Goal: Task Accomplishment & Management: Manage account settings

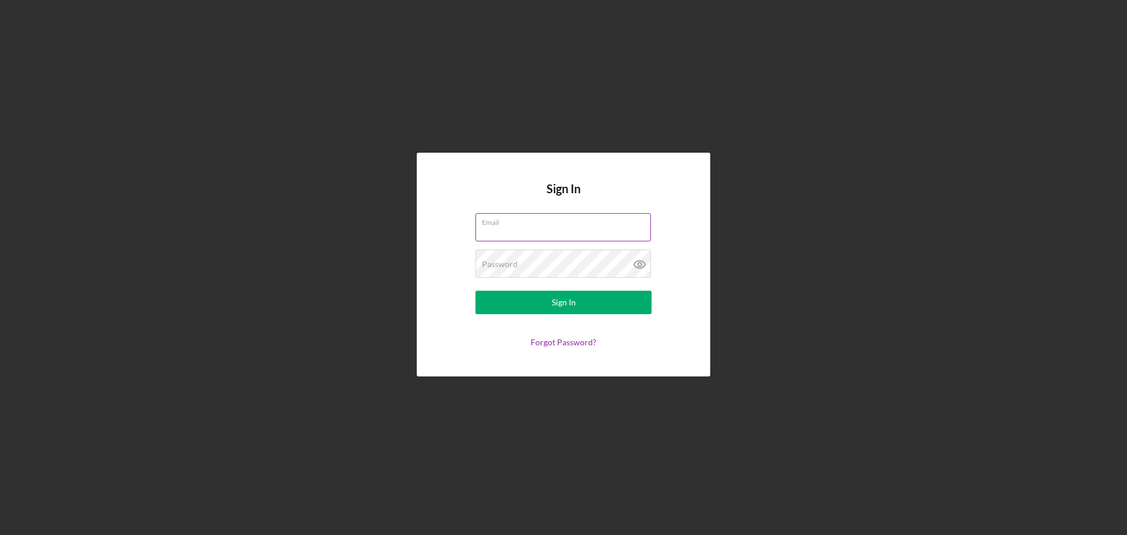
click at [595, 231] on input "Email" at bounding box center [562, 227] width 175 height 28
type input "[EMAIL_ADDRESS][DOMAIN_NAME]"
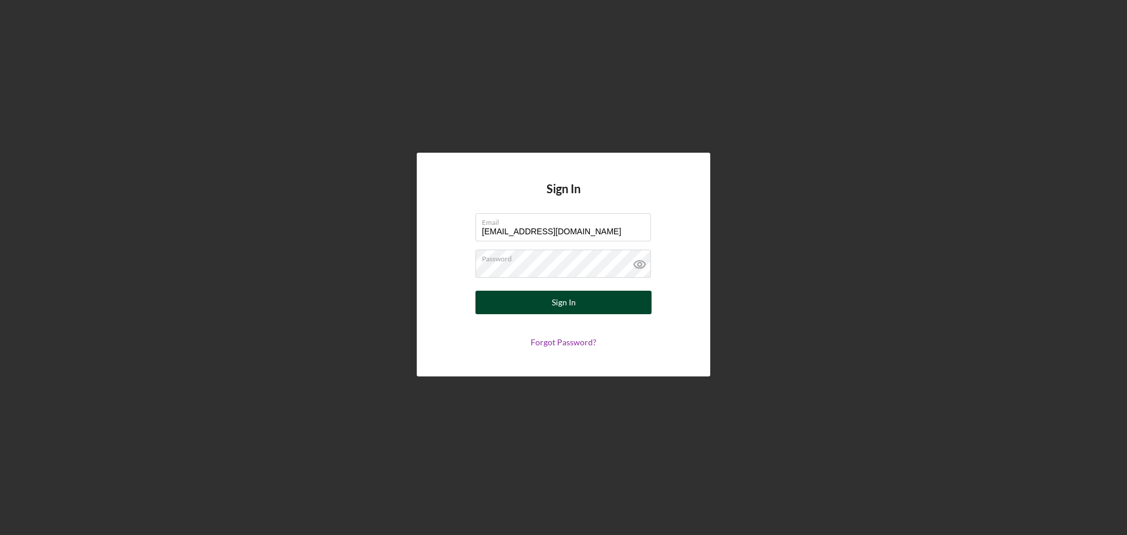
click at [573, 300] on div "Sign In" at bounding box center [564, 301] width 24 height 23
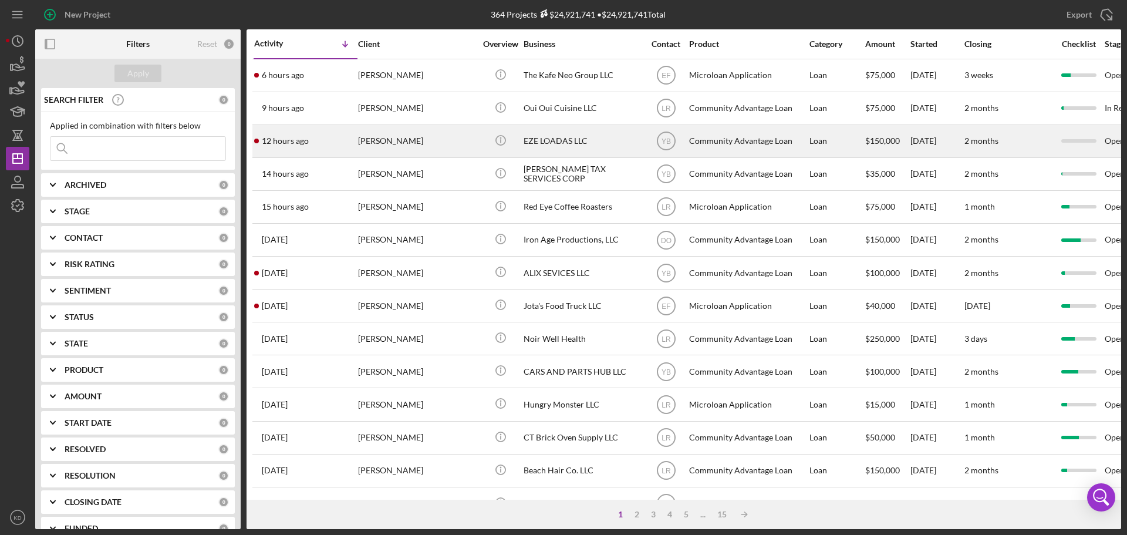
click at [401, 140] on div "[PERSON_NAME]" at bounding box center [416, 141] width 117 height 31
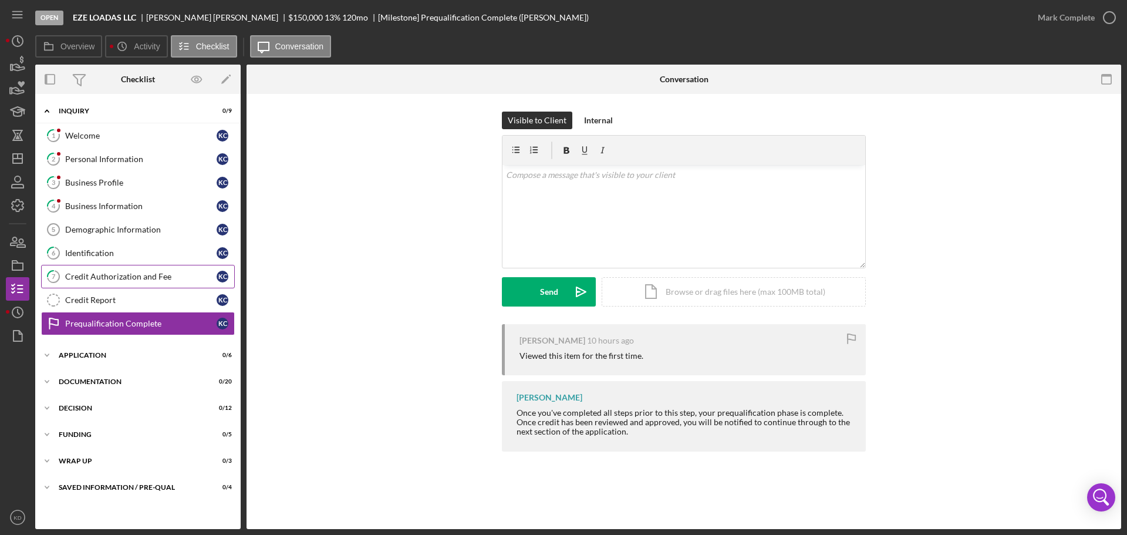
click at [83, 275] on div "Credit Authorization and Fee" at bounding box center [140, 276] width 151 height 9
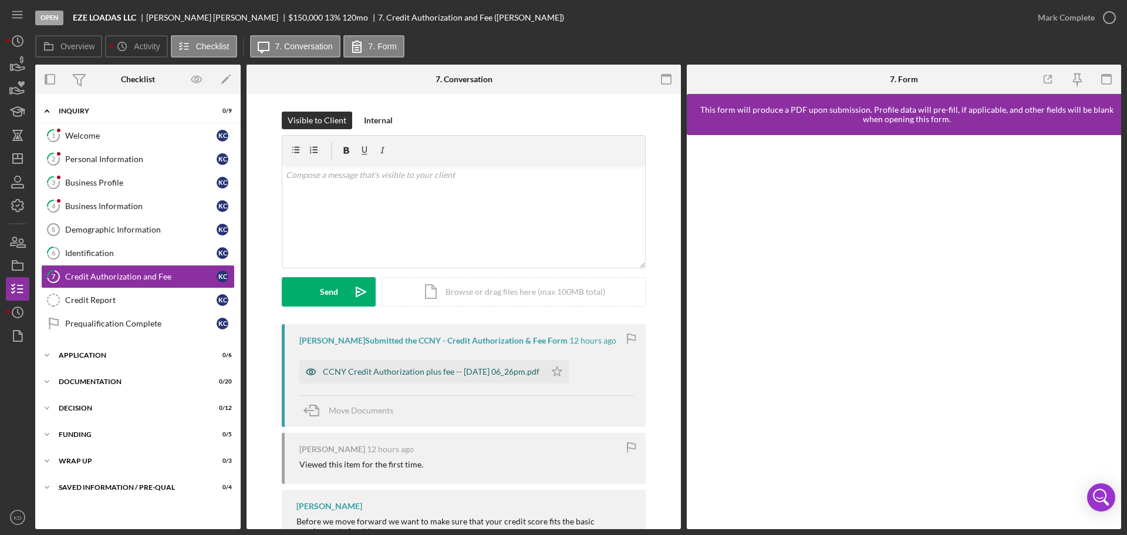
click at [410, 374] on div "CCNY Credit Authorization plus fee -- [DATE] 06_26pm.pdf" at bounding box center [431, 371] width 217 height 9
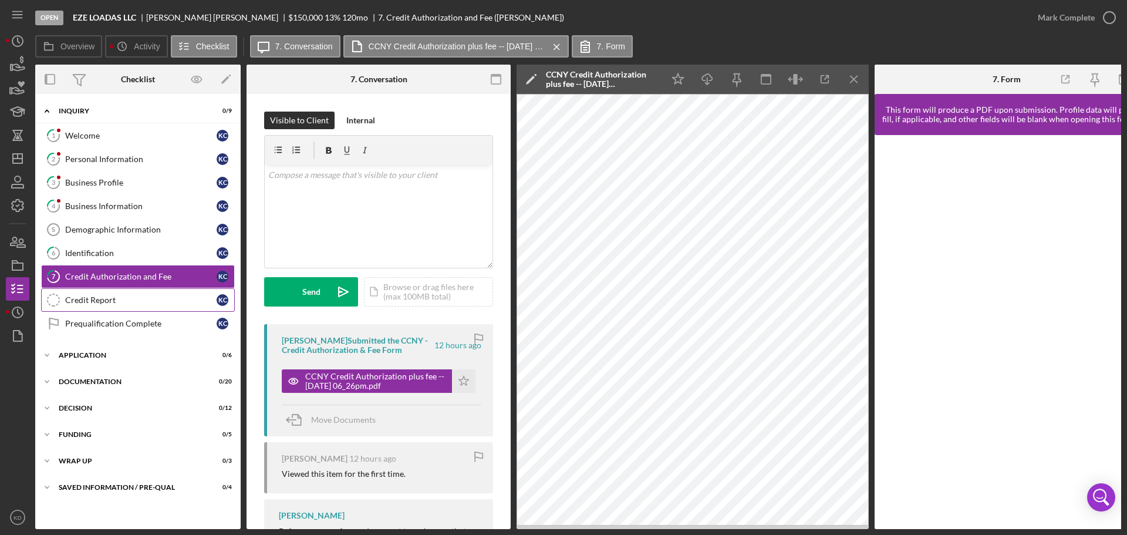
click at [106, 296] on div "Credit Report" at bounding box center [140, 299] width 151 height 9
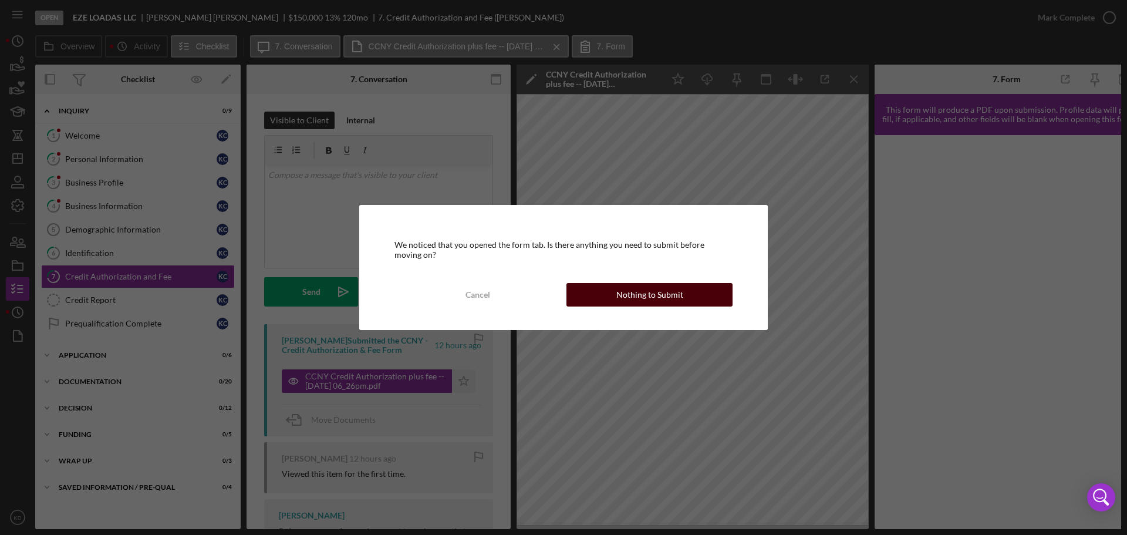
click at [667, 299] on div "Nothing to Submit" at bounding box center [649, 294] width 67 height 23
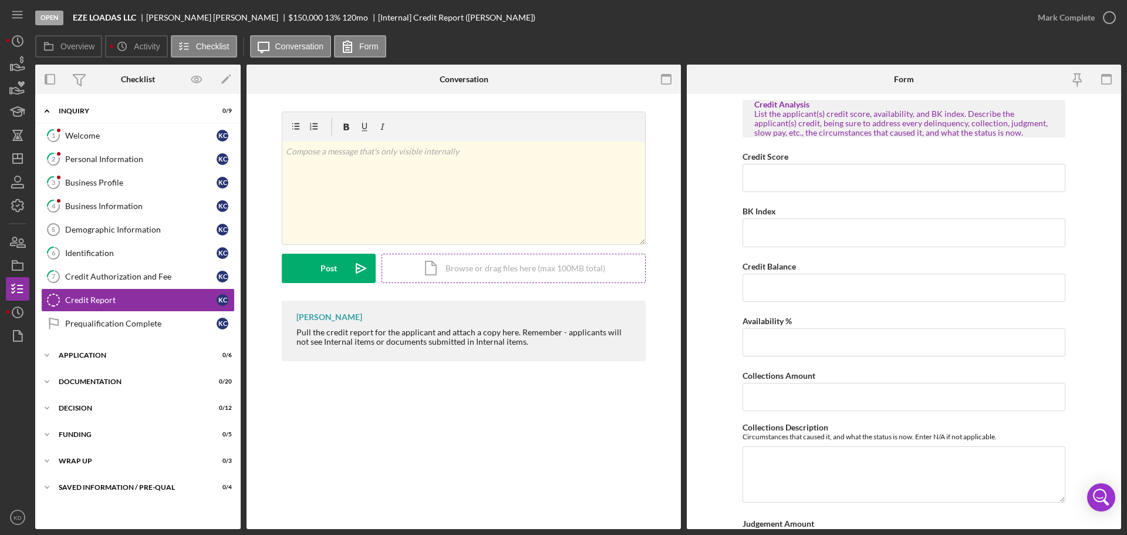
click at [460, 267] on div "Icon/Document Browse or drag files here (max 100MB total) Tap to choose files o…" at bounding box center [513, 268] width 264 height 29
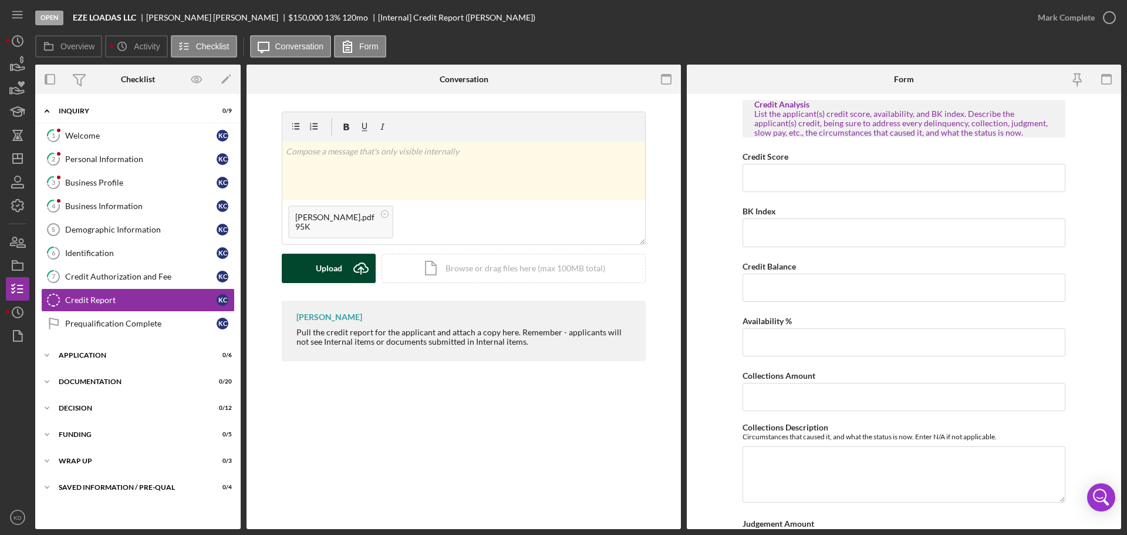
click at [349, 271] on icon "Icon/Upload" at bounding box center [360, 268] width 29 height 29
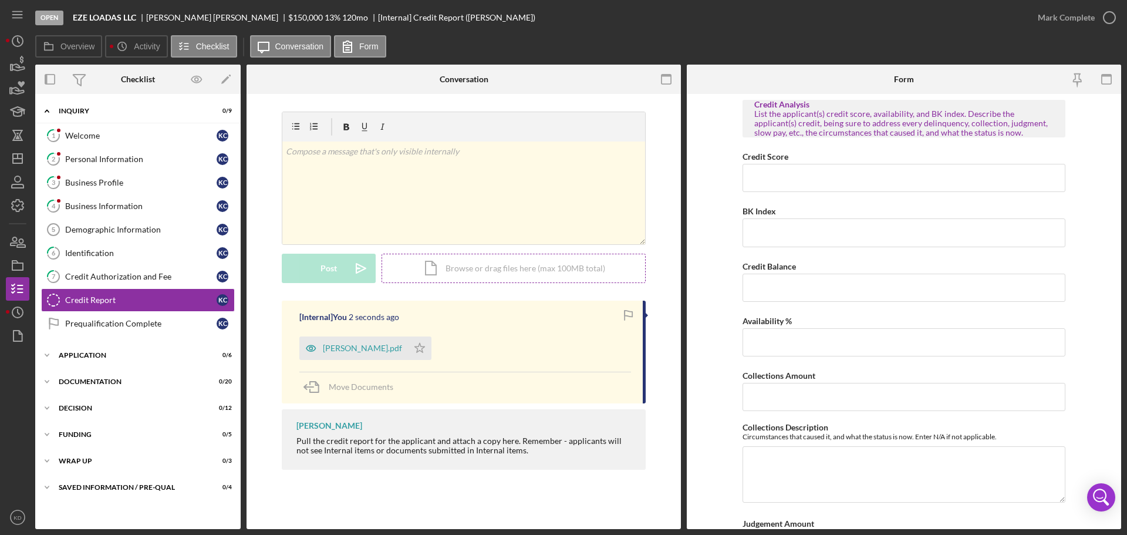
click at [482, 269] on div "Icon/Document Browse or drag files here (max 100MB total) Tap to choose files o…" at bounding box center [513, 268] width 264 height 29
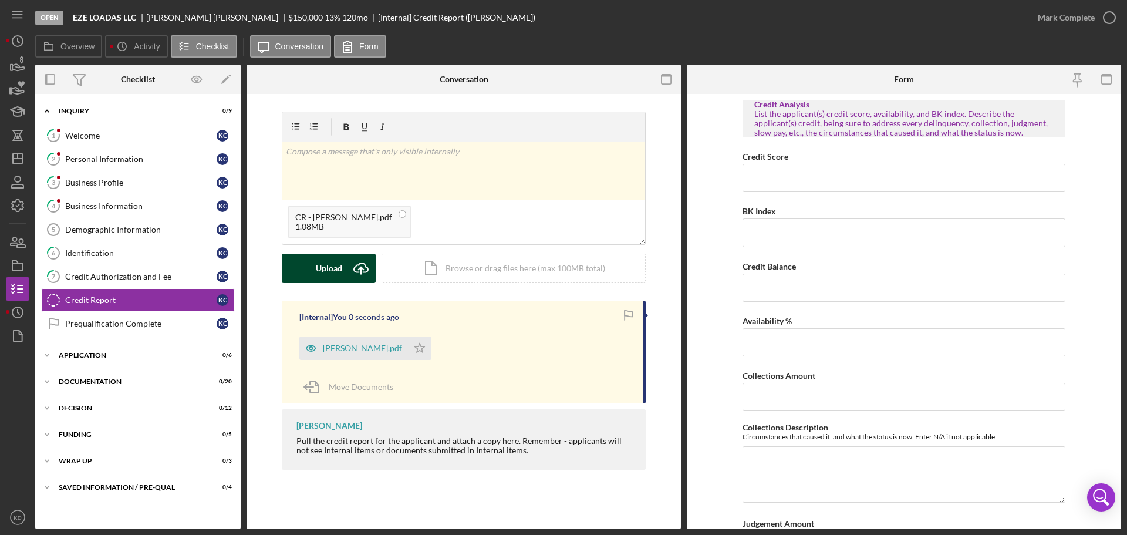
click at [343, 264] on button "Upload Icon/Upload" at bounding box center [329, 268] width 94 height 29
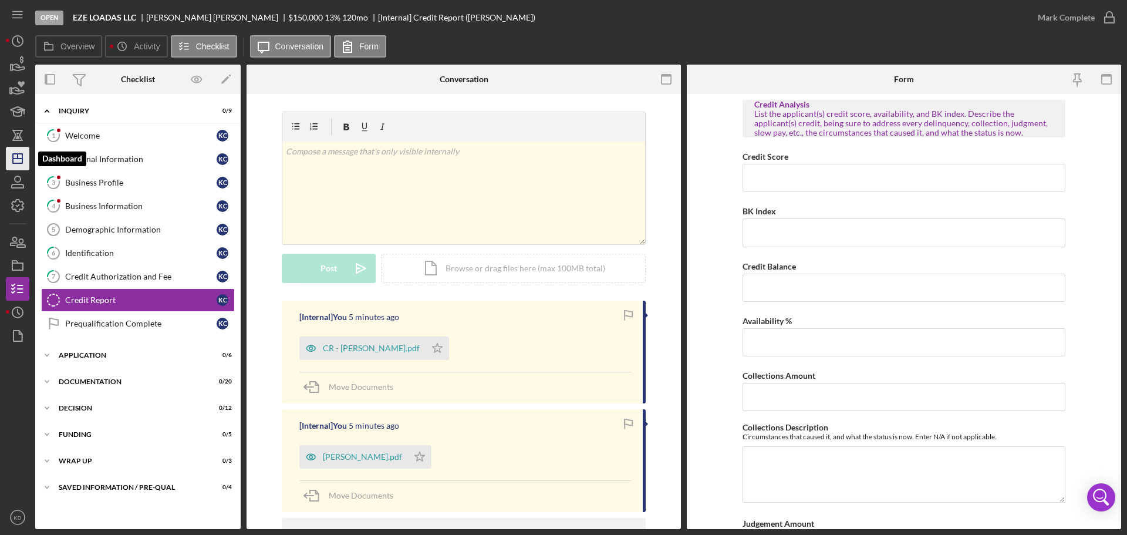
click at [14, 158] on line "button" at bounding box center [17, 158] width 9 height 0
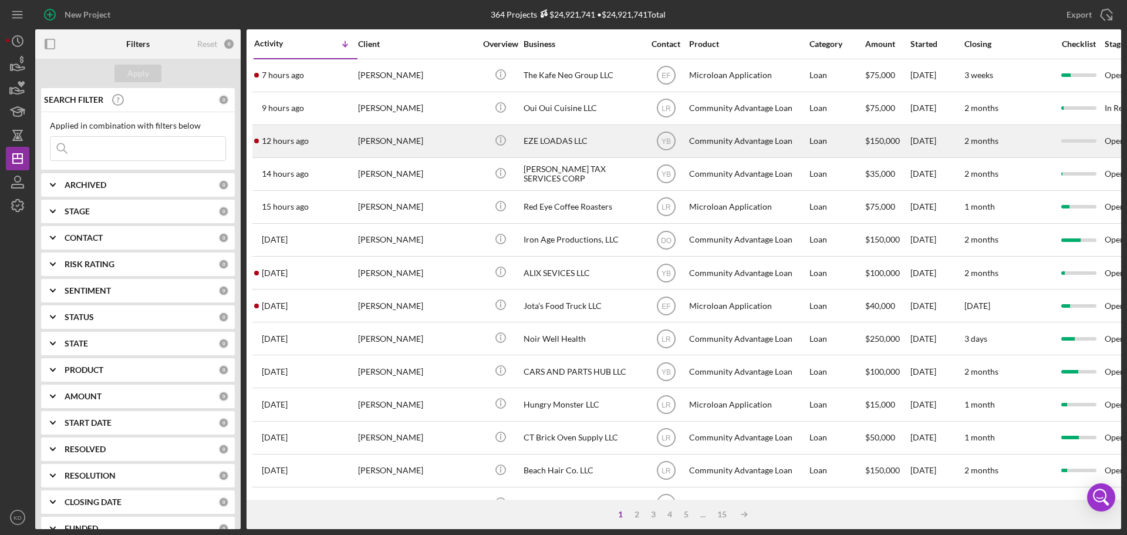
click at [572, 144] on div "EZE LOADAS LLC" at bounding box center [581, 141] width 117 height 31
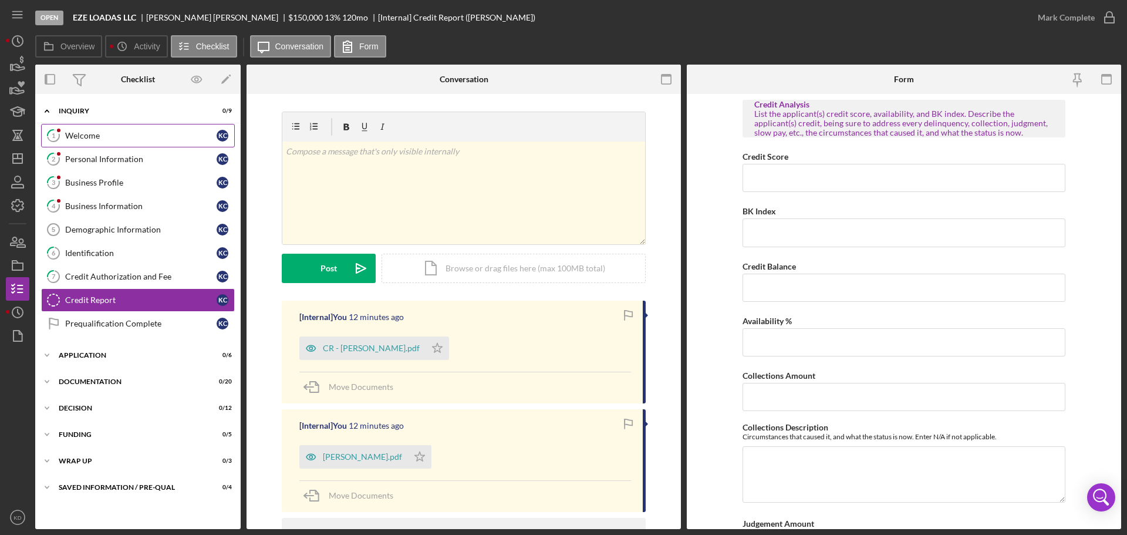
click at [85, 136] on div "Welcome" at bounding box center [140, 135] width 151 height 9
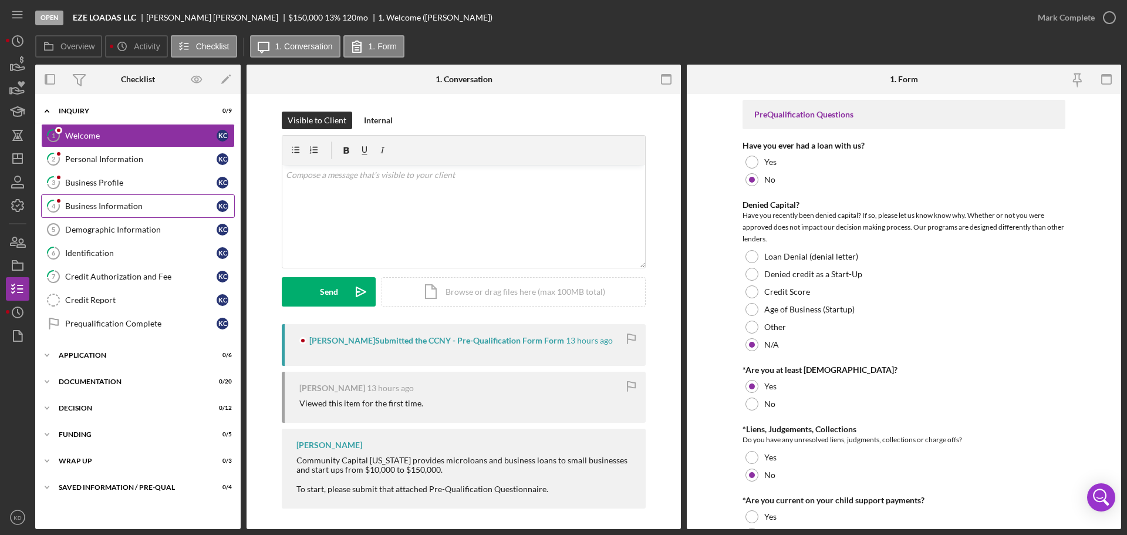
click at [100, 205] on div "Business Information" at bounding box center [140, 205] width 151 height 9
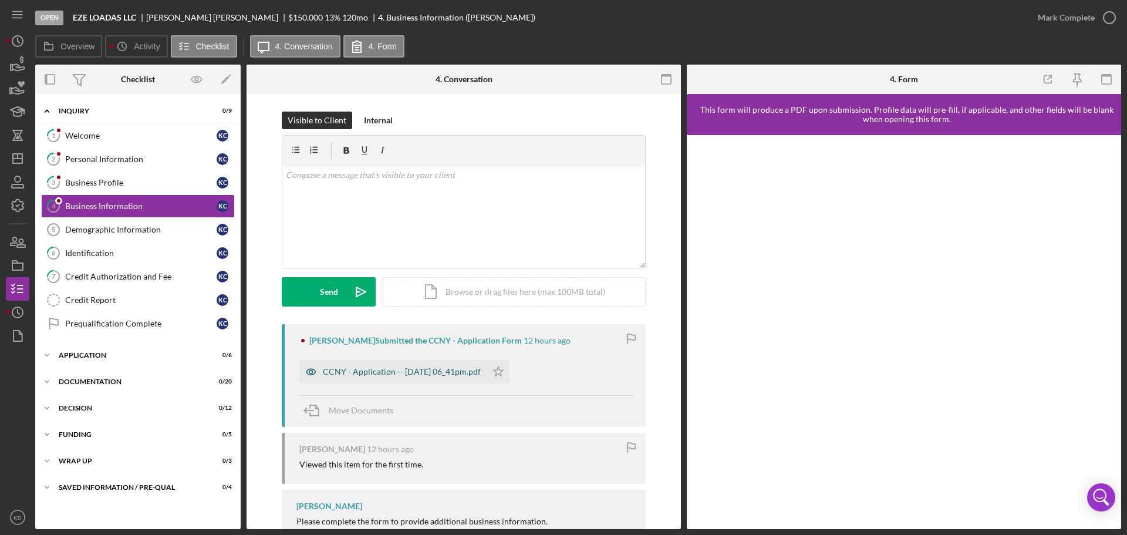
click at [407, 371] on div "CCNY - Application -- [DATE] 06_41pm.pdf" at bounding box center [402, 371] width 158 height 9
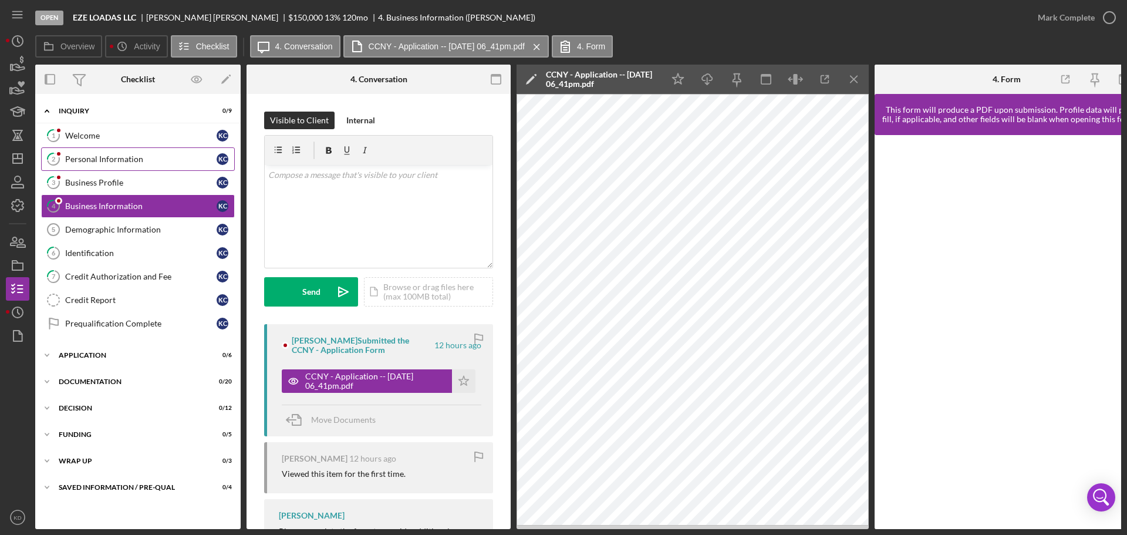
click at [112, 158] on div "Personal Information" at bounding box center [140, 158] width 151 height 9
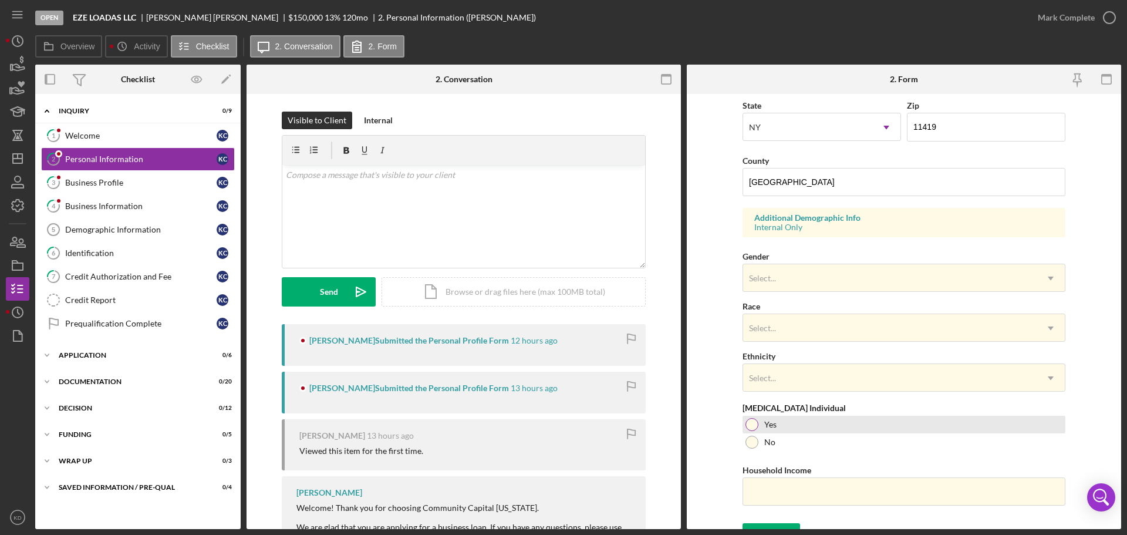
scroll to position [349, 0]
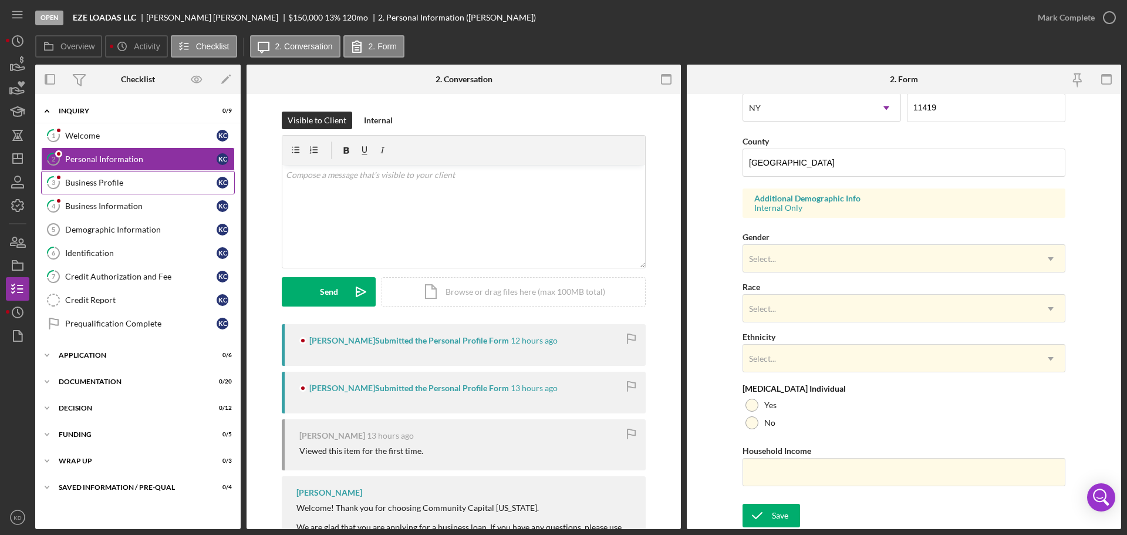
drag, startPoint x: 110, startPoint y: 179, endPoint x: 120, endPoint y: 186, distance: 11.7
click at [110, 179] on div "Business Profile" at bounding box center [140, 182] width 151 height 9
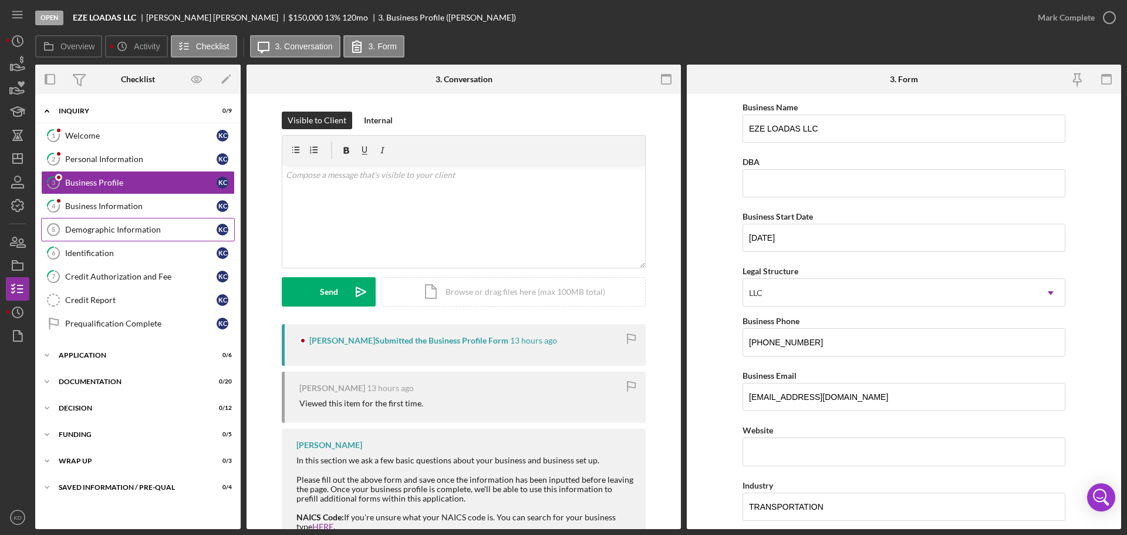
click at [93, 231] on div "Demographic Information" at bounding box center [140, 229] width 151 height 9
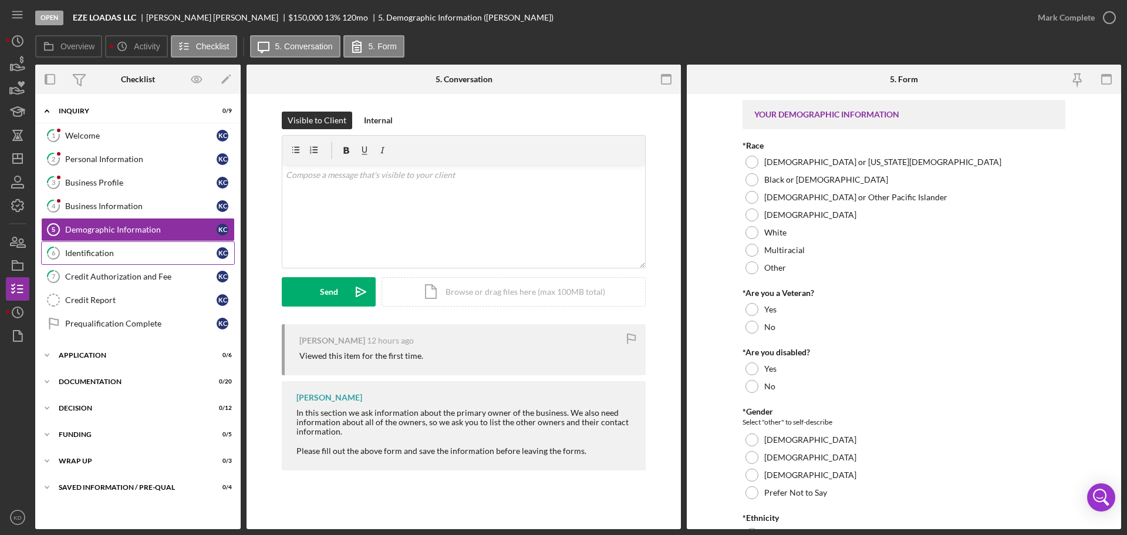
click at [88, 252] on div "Identification" at bounding box center [140, 252] width 151 height 9
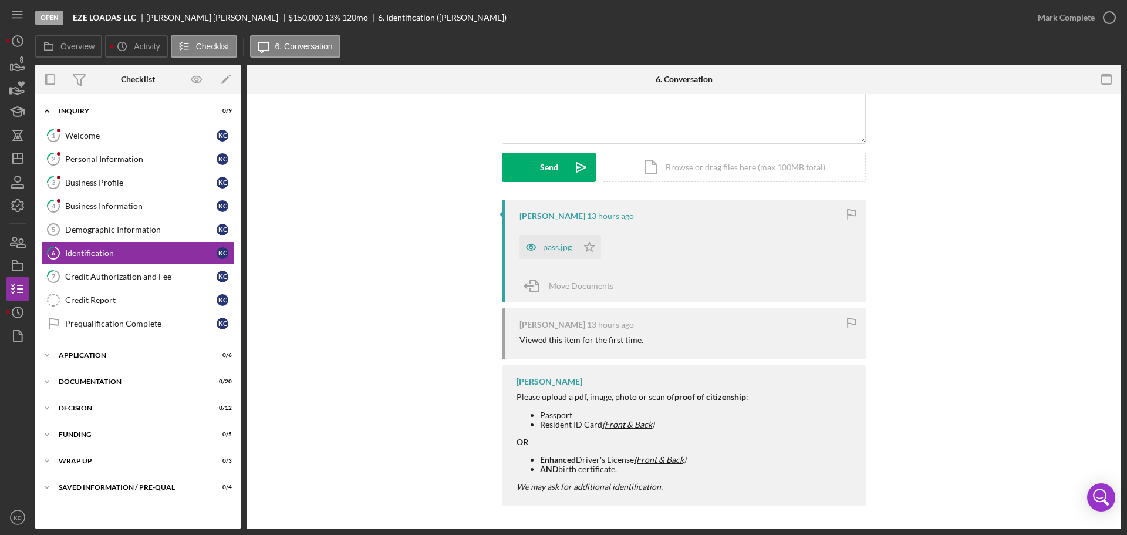
scroll to position [125, 0]
click at [552, 241] on div "pass.jpg" at bounding box center [548, 246] width 58 height 23
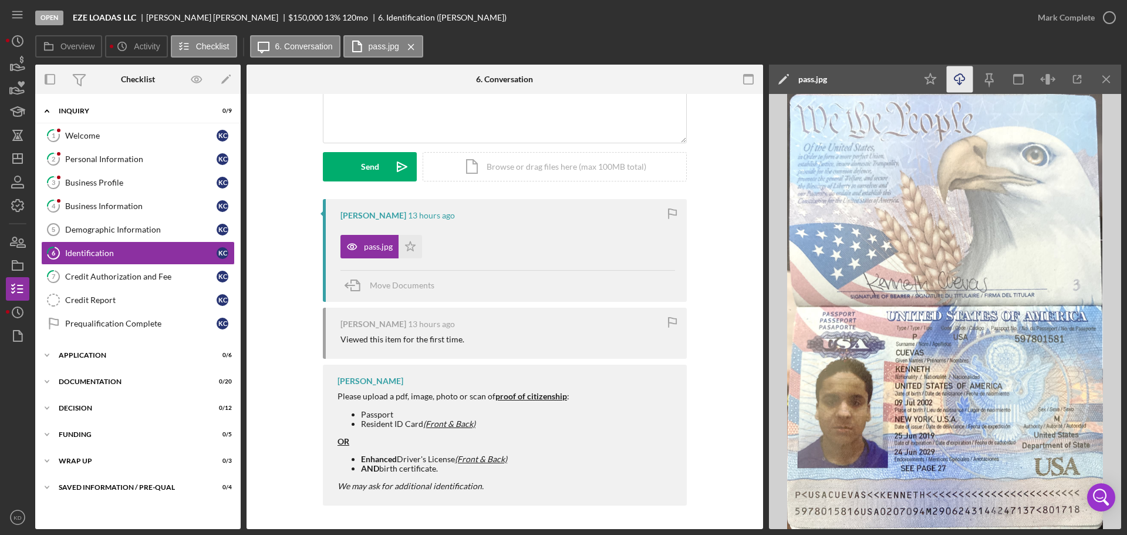
click at [956, 76] on icon "Icon/Download" at bounding box center [960, 79] width 26 height 26
click at [99, 184] on div "Business Profile" at bounding box center [140, 182] width 151 height 9
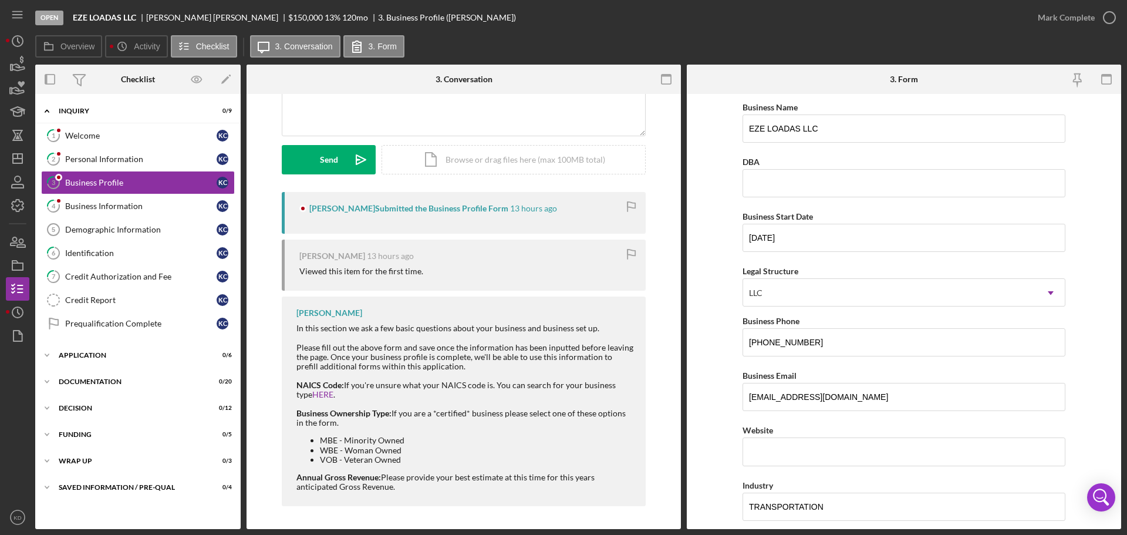
scroll to position [133, 0]
click at [103, 158] on div "Personal Information" at bounding box center [140, 158] width 151 height 9
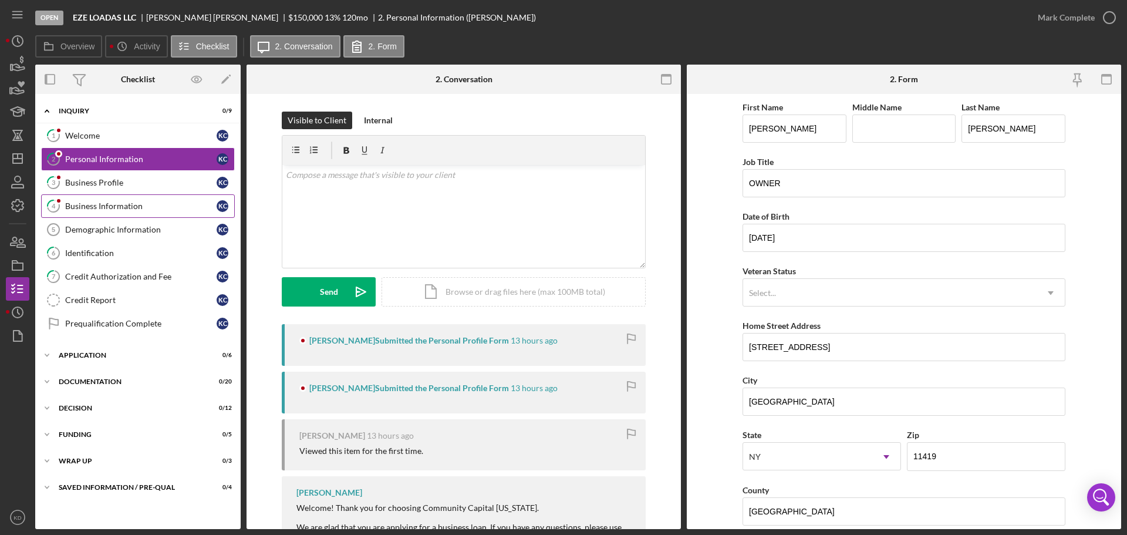
click at [143, 202] on div "Business Information" at bounding box center [140, 205] width 151 height 9
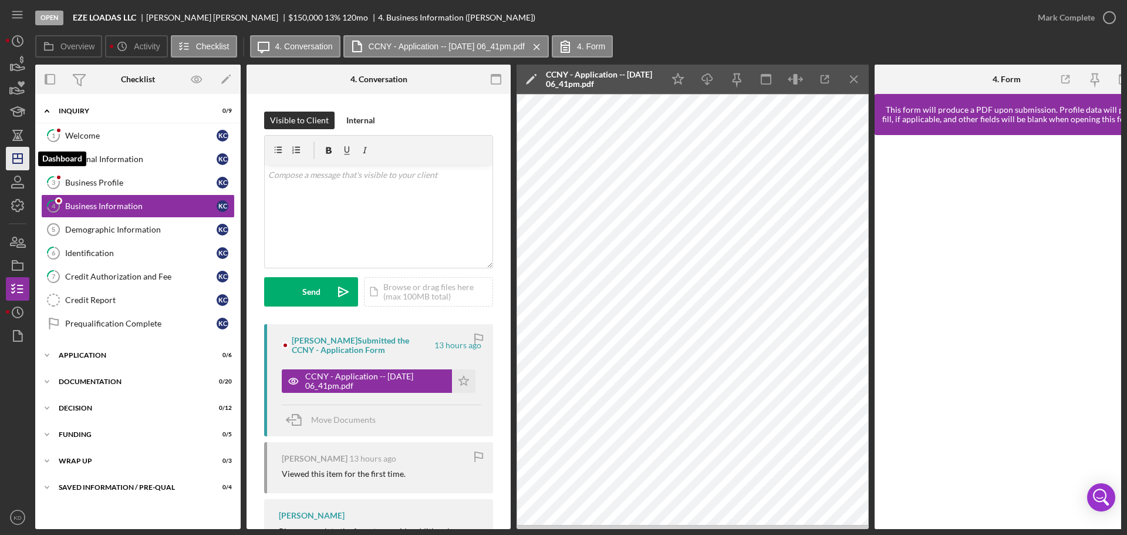
click at [18, 156] on line "button" at bounding box center [18, 156] width 0 height 5
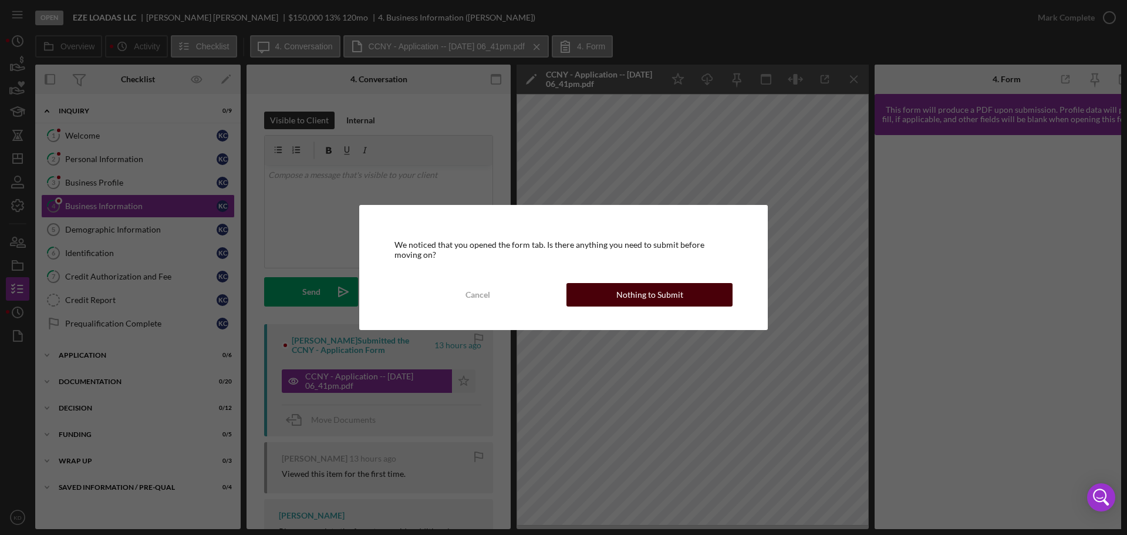
click at [639, 291] on div "Nothing to Submit" at bounding box center [649, 294] width 67 height 23
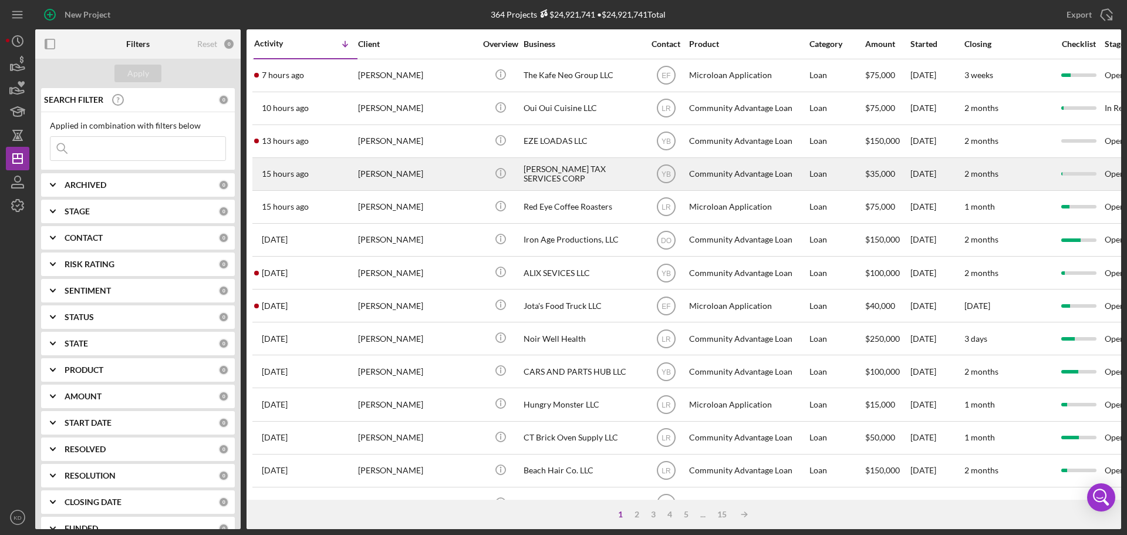
click at [583, 170] on div "[PERSON_NAME] TAX SERVICES CORP" at bounding box center [581, 173] width 117 height 31
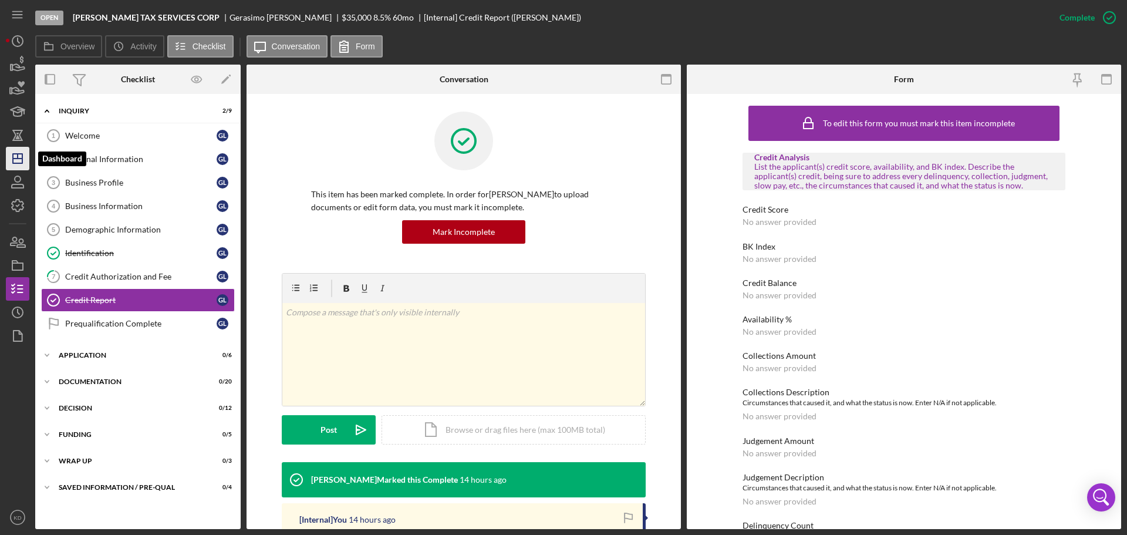
click at [14, 160] on icon "Icon/Dashboard" at bounding box center [17, 158] width 29 height 29
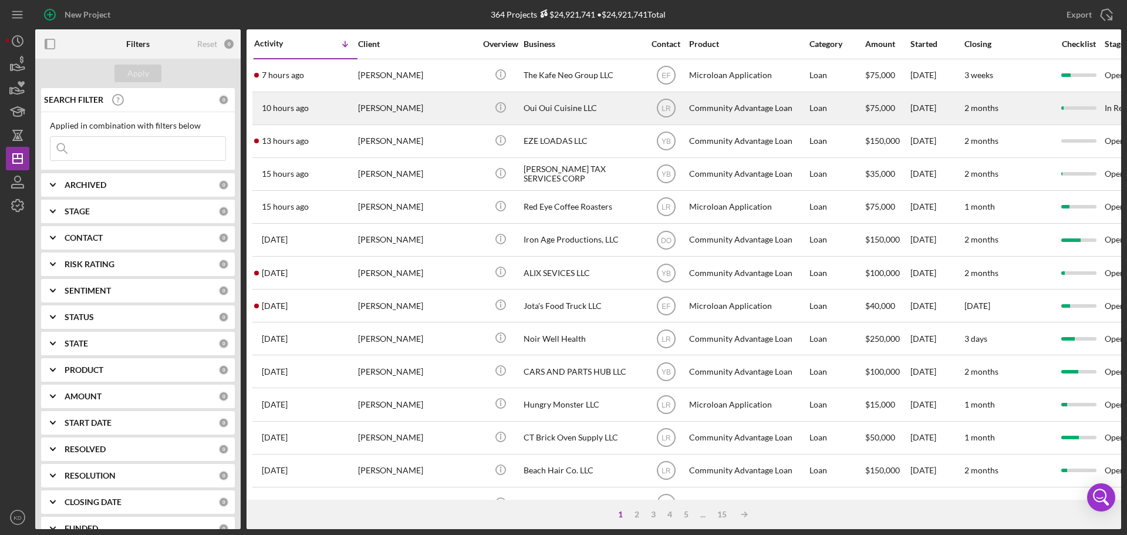
click at [542, 108] on div "Oui Oui Cuisine LLC" at bounding box center [581, 108] width 117 height 31
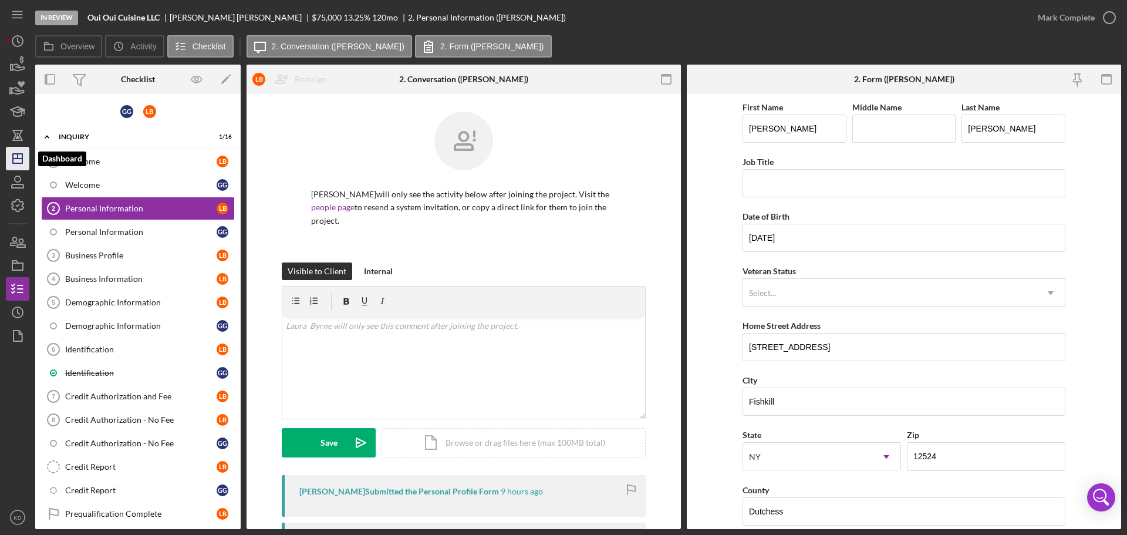
drag, startPoint x: 15, startPoint y: 162, endPoint x: 28, endPoint y: 165, distance: 12.7
click at [15, 162] on icon "Icon/Dashboard" at bounding box center [17, 158] width 29 height 29
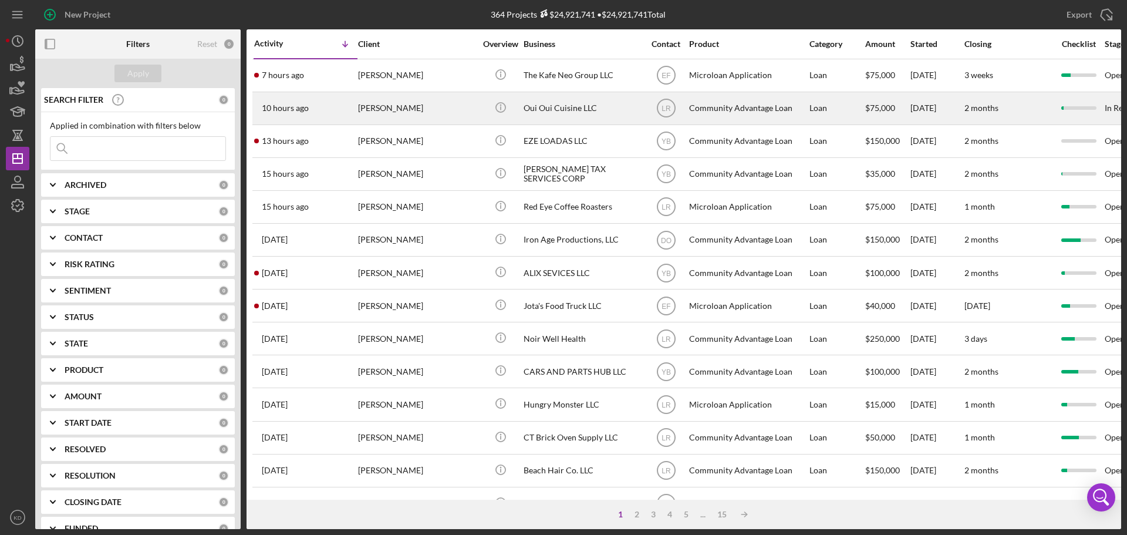
click at [573, 104] on div "Oui Oui Cuisine LLC" at bounding box center [581, 108] width 117 height 31
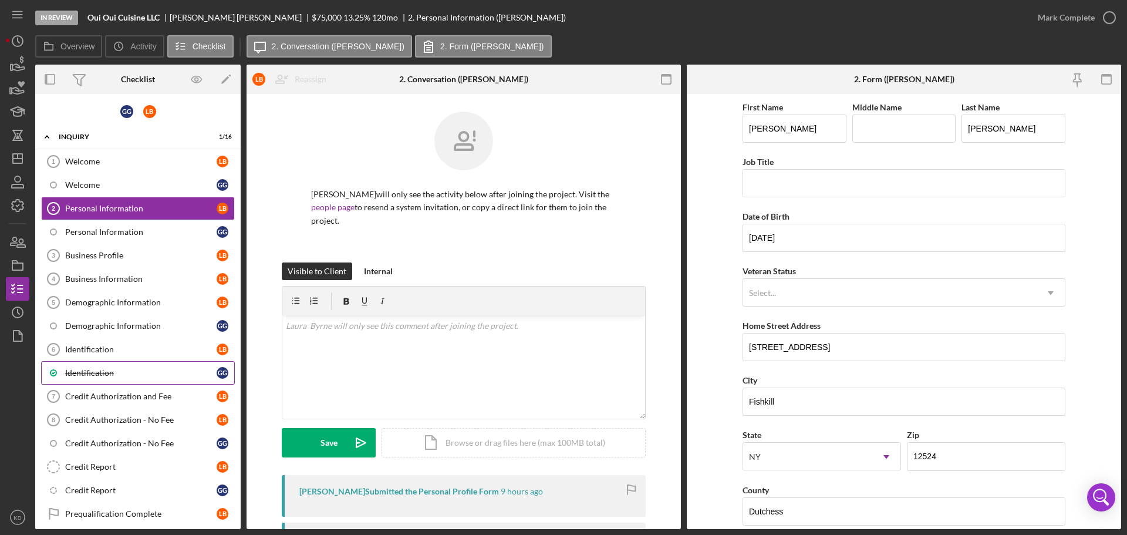
click at [82, 372] on div "Identification" at bounding box center [140, 372] width 151 height 9
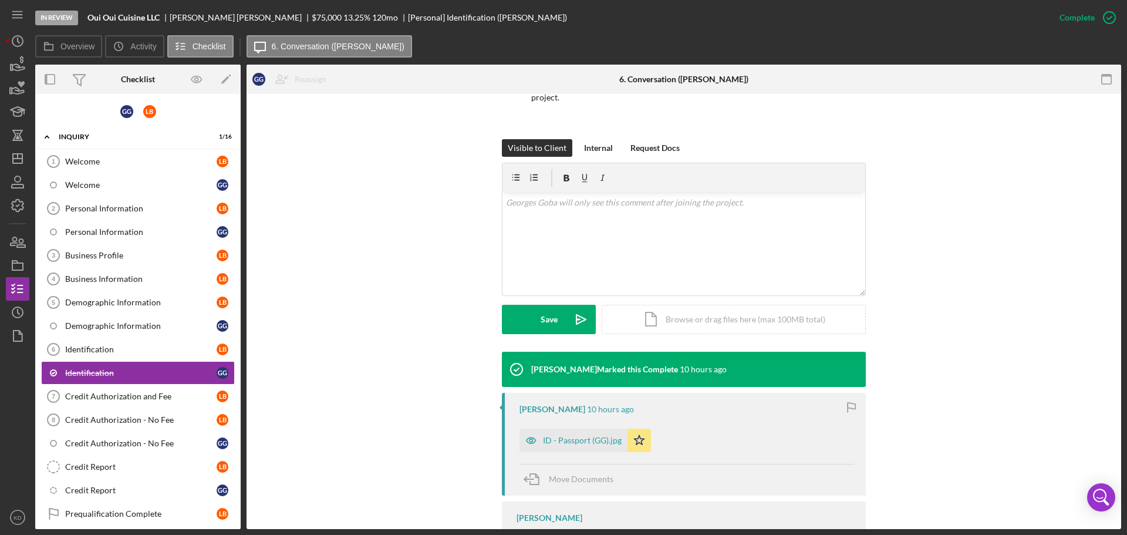
scroll to position [260, 0]
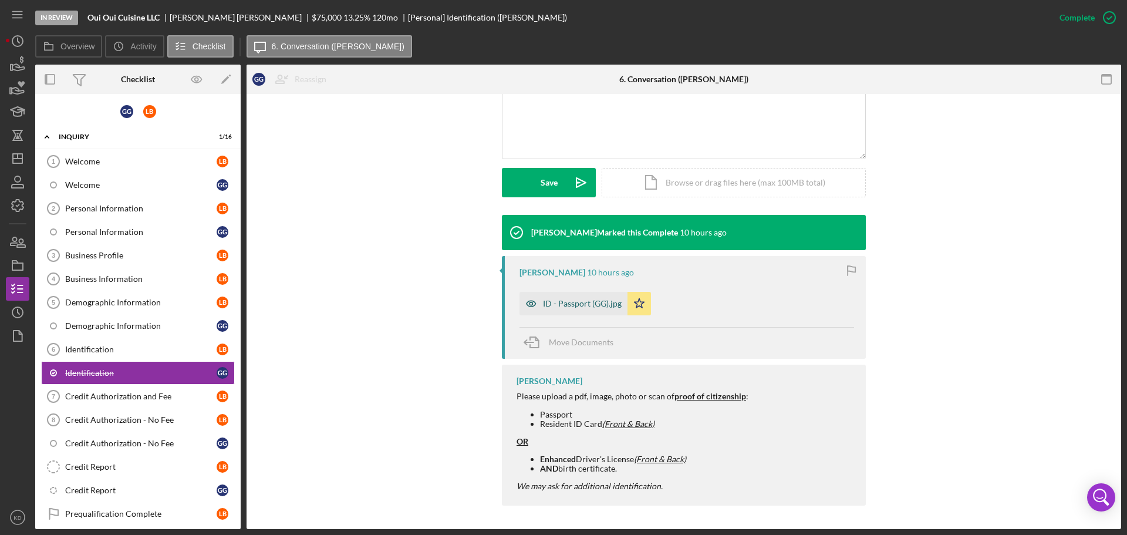
click at [584, 307] on div "ID - Passport (GG).jpg" at bounding box center [582, 303] width 79 height 9
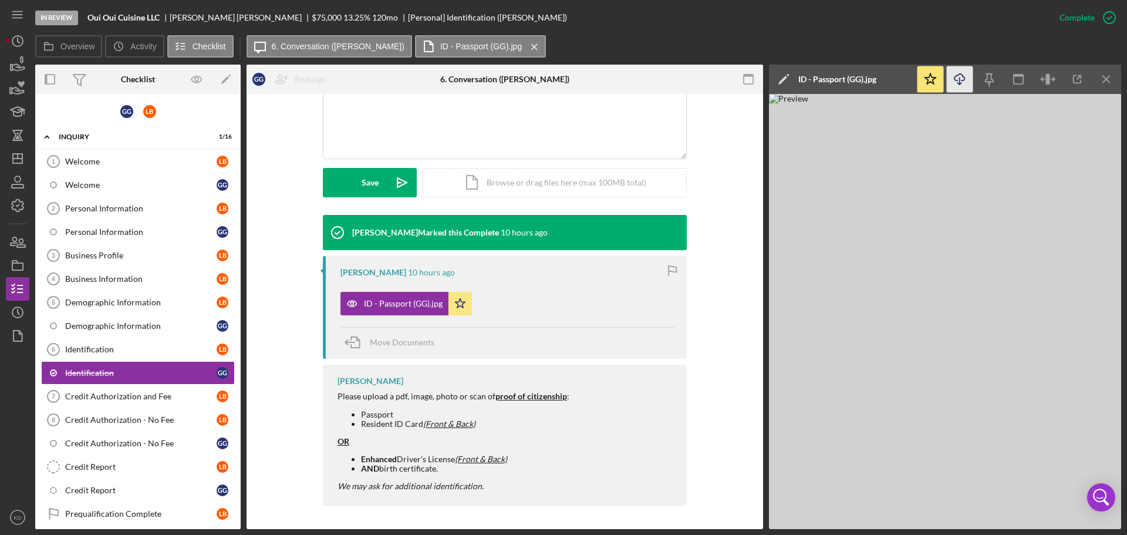
click at [960, 80] on line "button" at bounding box center [960, 80] width 0 height 6
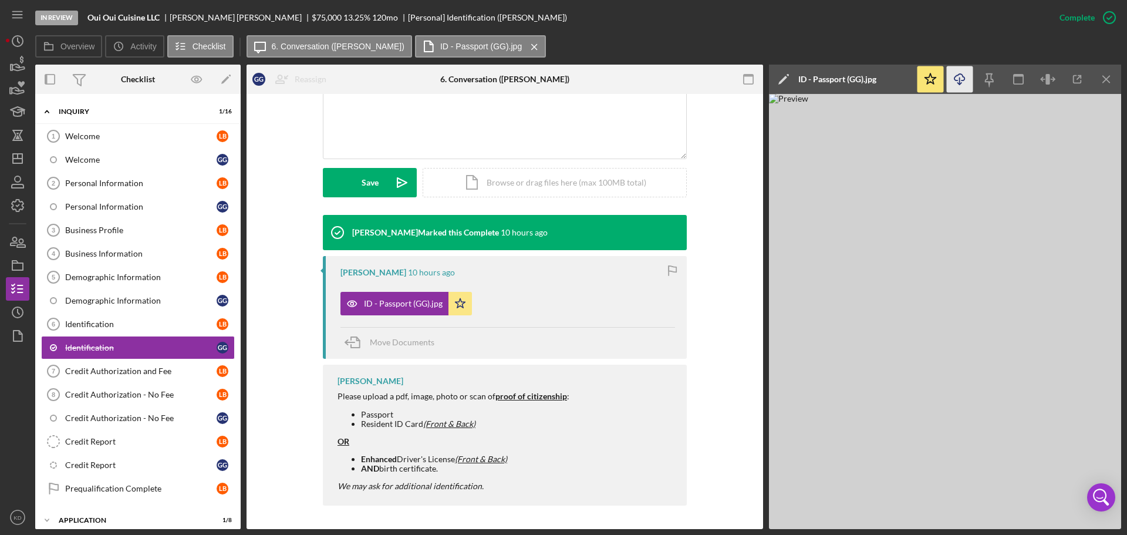
scroll to position [0, 0]
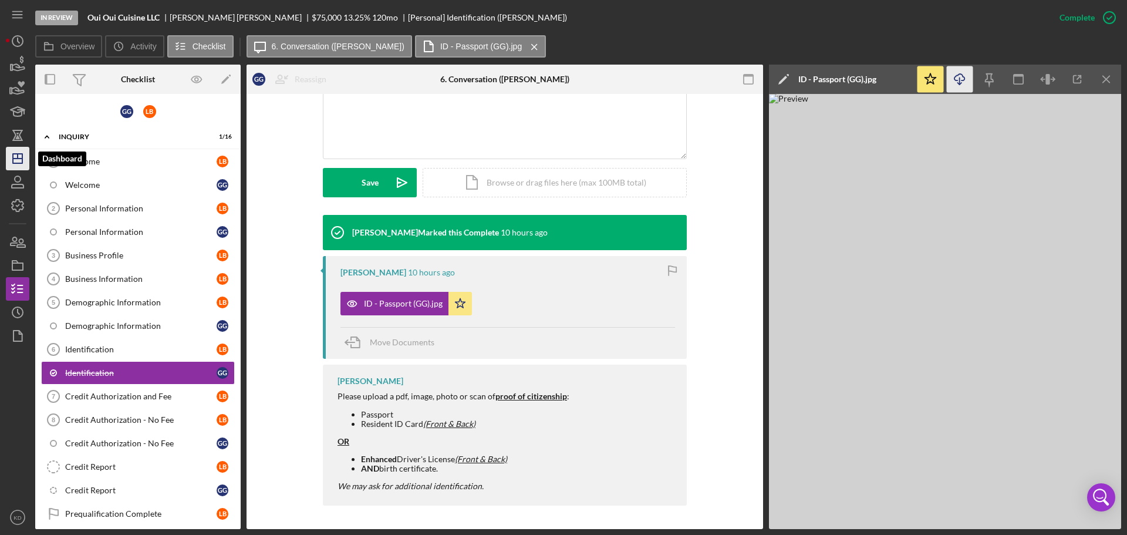
click at [17, 155] on icon "Icon/Dashboard" at bounding box center [17, 158] width 29 height 29
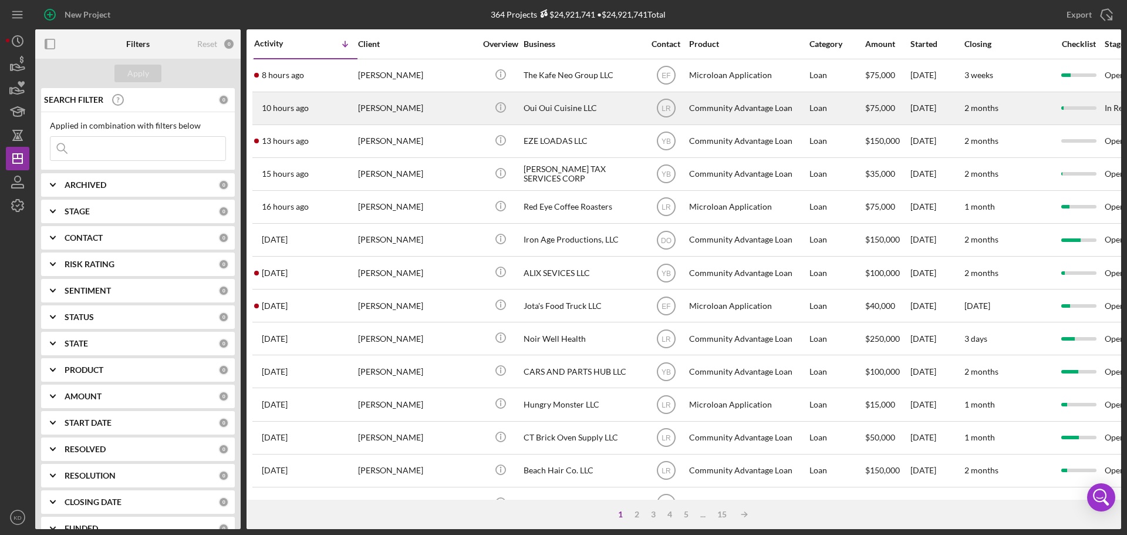
click at [560, 106] on div "Oui Oui Cuisine LLC" at bounding box center [581, 108] width 117 height 31
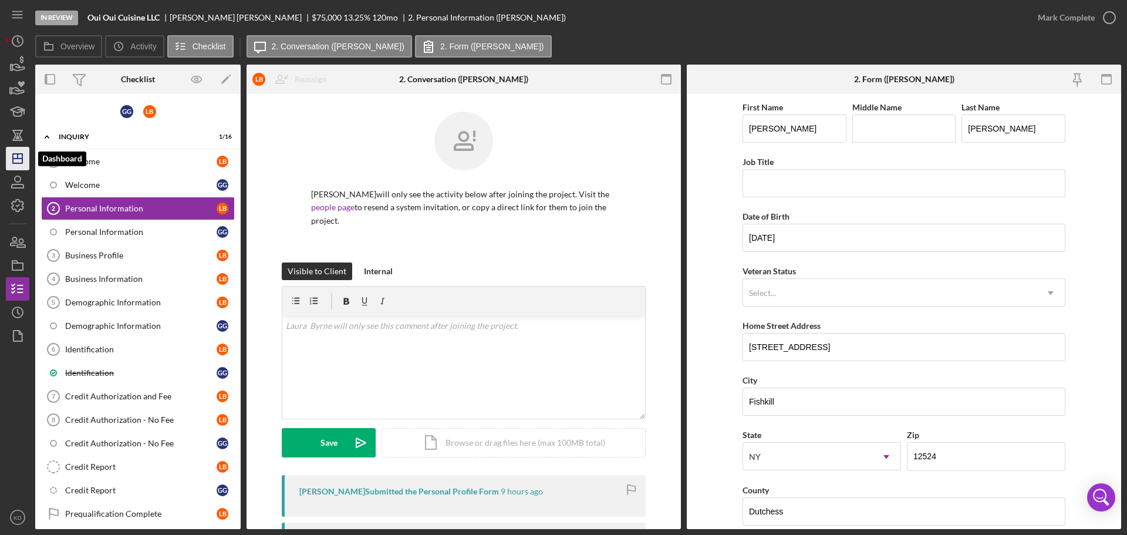
click at [13, 154] on polygon "button" at bounding box center [17, 158] width 9 height 9
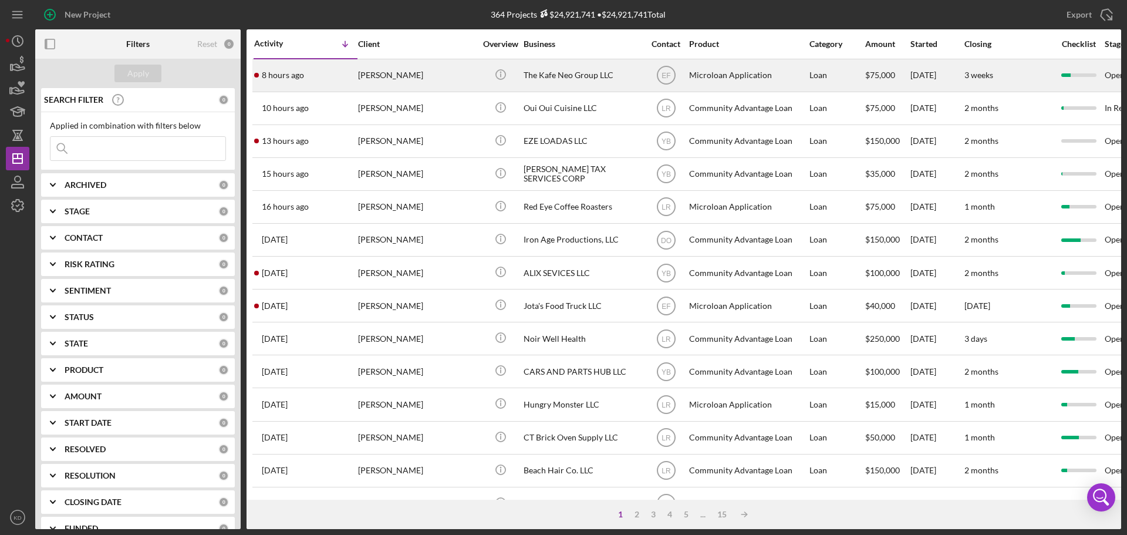
click at [556, 72] on div "The Kafe Neo Group LLC" at bounding box center [581, 75] width 117 height 31
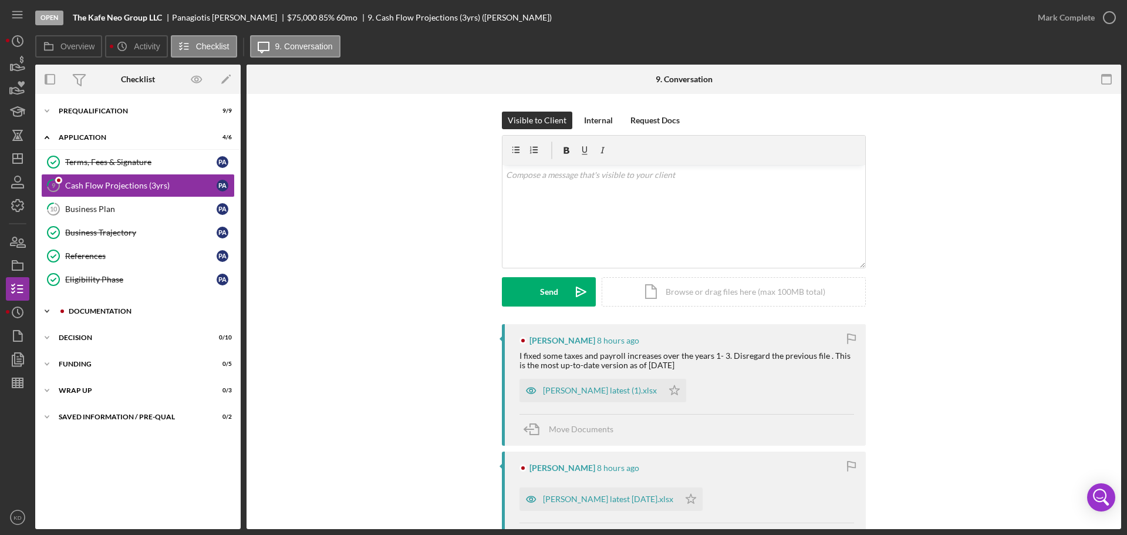
click at [47, 309] on icon "Icon/Expander" at bounding box center [46, 310] width 23 height 23
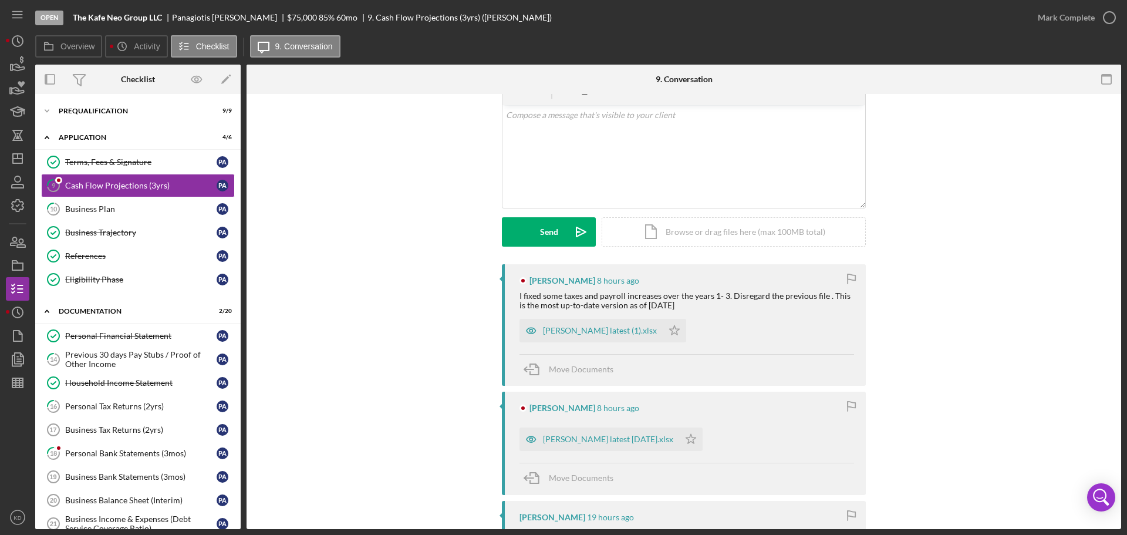
scroll to position [59, 0]
click at [96, 160] on div "Terms, Fees & Signature" at bounding box center [140, 161] width 151 height 9
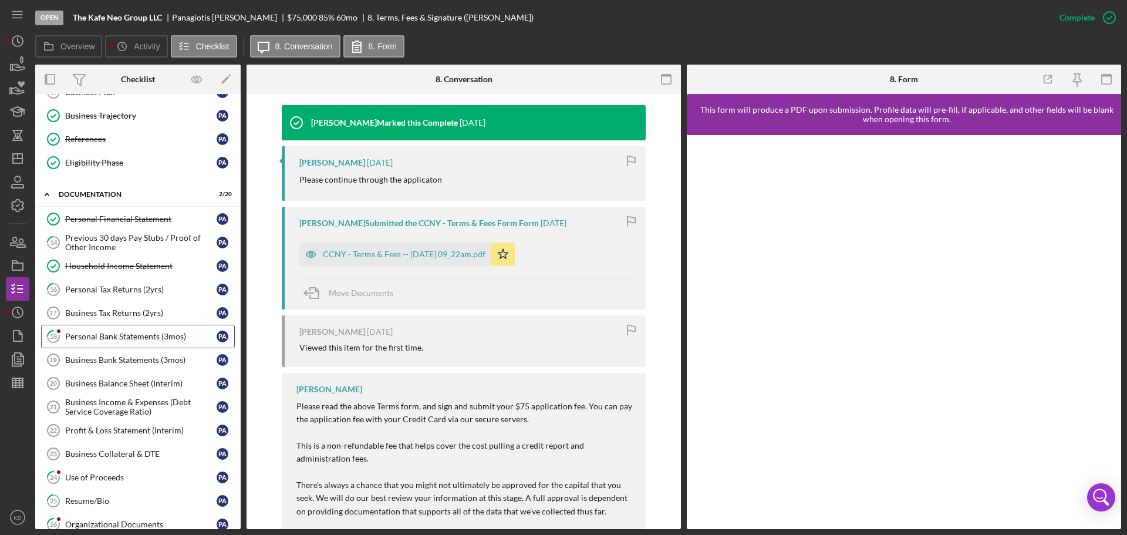
scroll to position [117, 0]
click at [93, 336] on div "Personal Bank Statements (3mos)" at bounding box center [140, 335] width 151 height 9
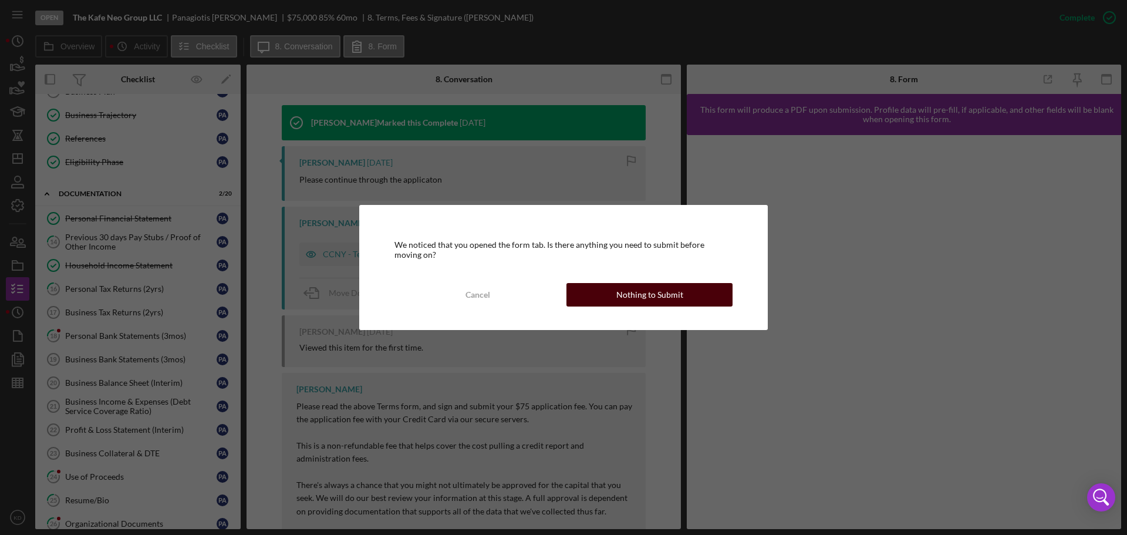
click at [677, 293] on div "Nothing to Submit" at bounding box center [649, 294] width 67 height 23
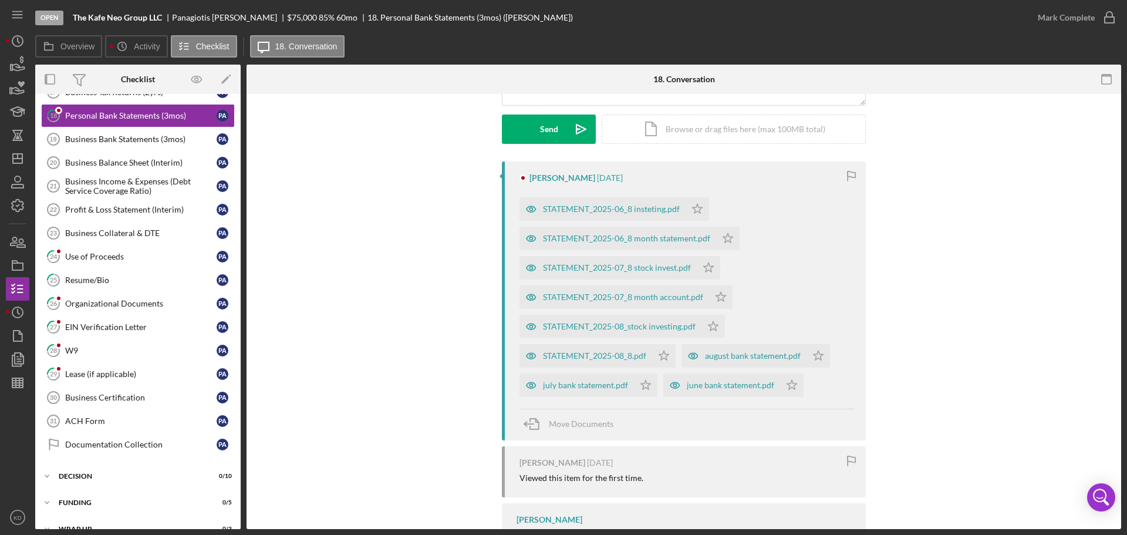
scroll to position [340, 0]
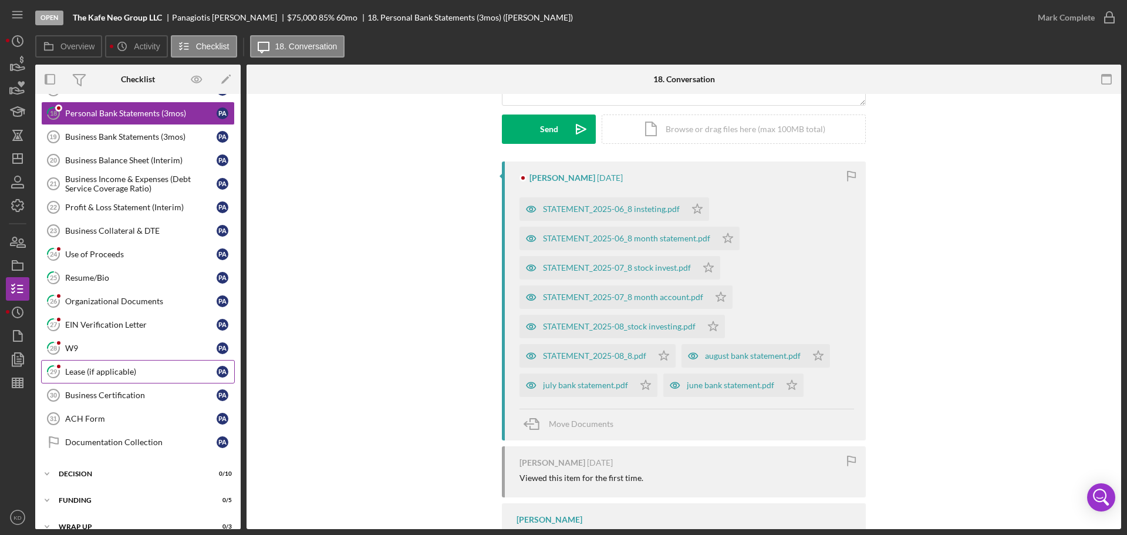
click at [86, 373] on div "Lease (if applicable)" at bounding box center [140, 371] width 151 height 9
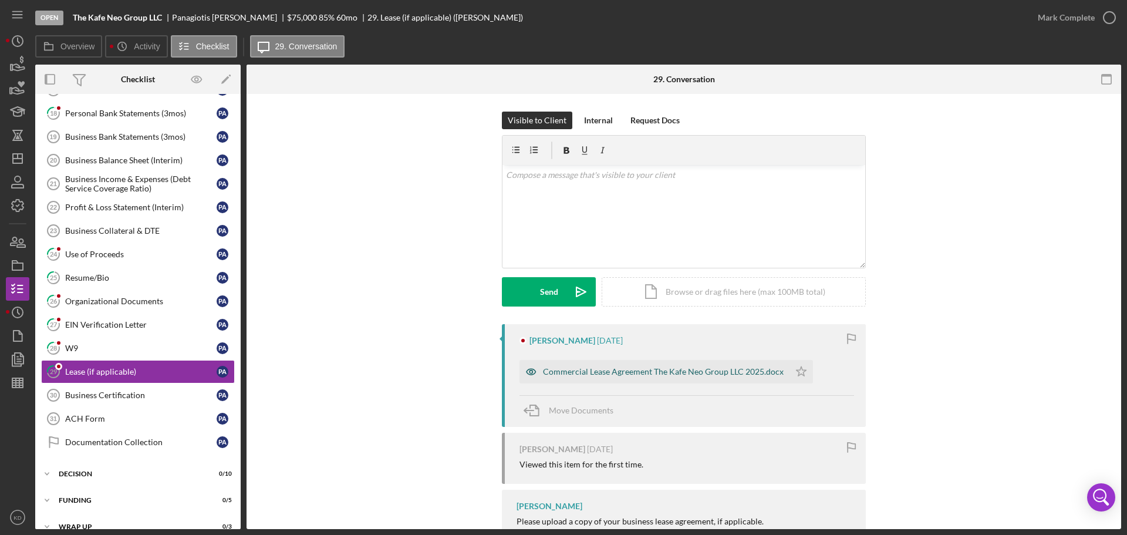
click at [649, 373] on div "Commercial Lease Agreement The Kafe Neo Group LLC 2025.docx" at bounding box center [663, 371] width 241 height 9
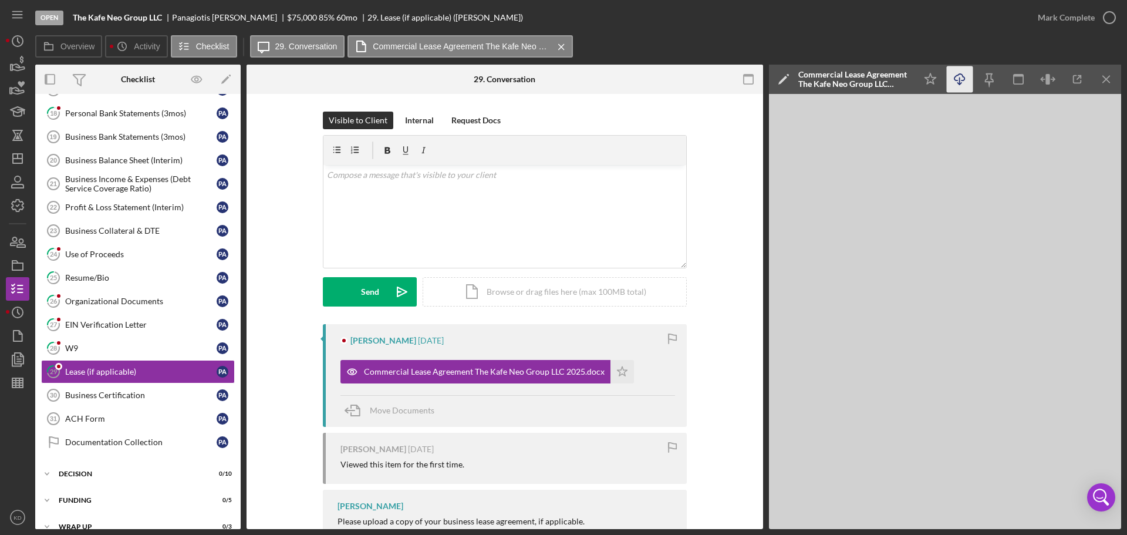
click at [960, 79] on line "button" at bounding box center [960, 80] width 0 height 6
click at [9, 156] on icon "Icon/Dashboard" at bounding box center [17, 158] width 29 height 29
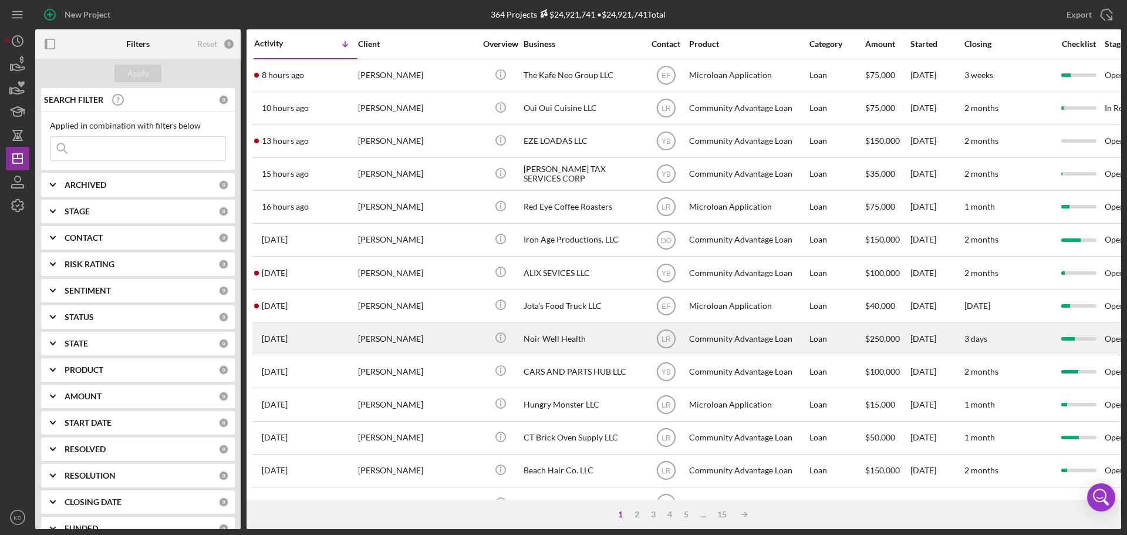
click at [570, 337] on div "Noir Well Health" at bounding box center [581, 338] width 117 height 31
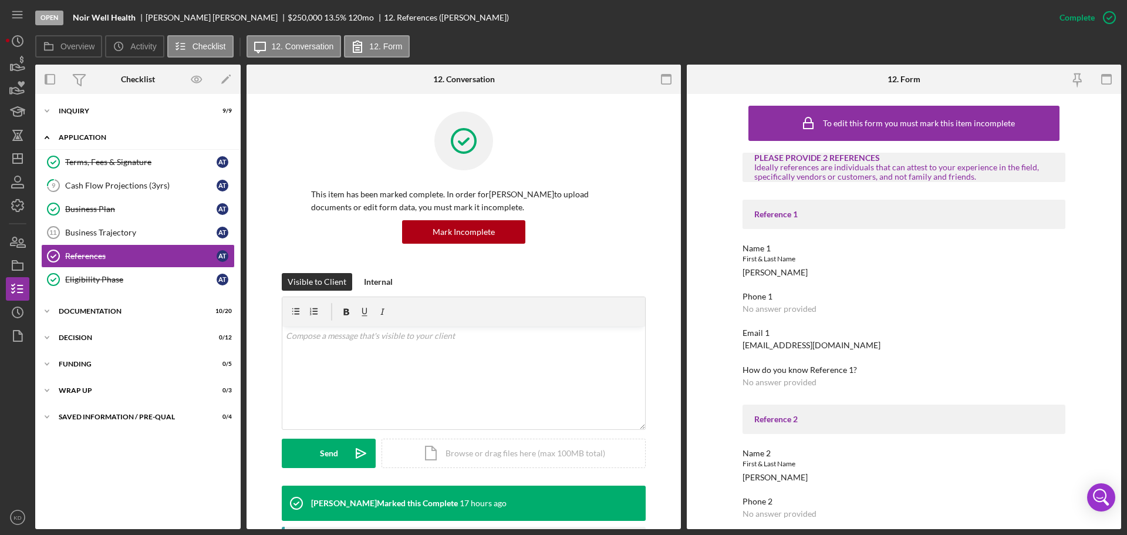
click at [45, 136] on icon "Icon/Expander" at bounding box center [46, 137] width 23 height 23
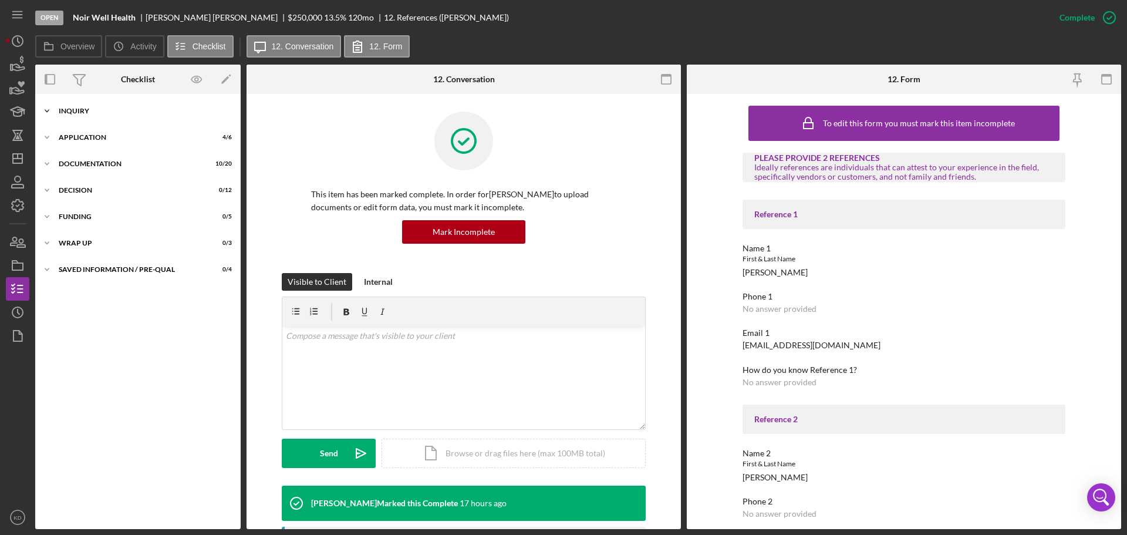
click at [44, 109] on icon "Icon/Expander" at bounding box center [46, 110] width 23 height 23
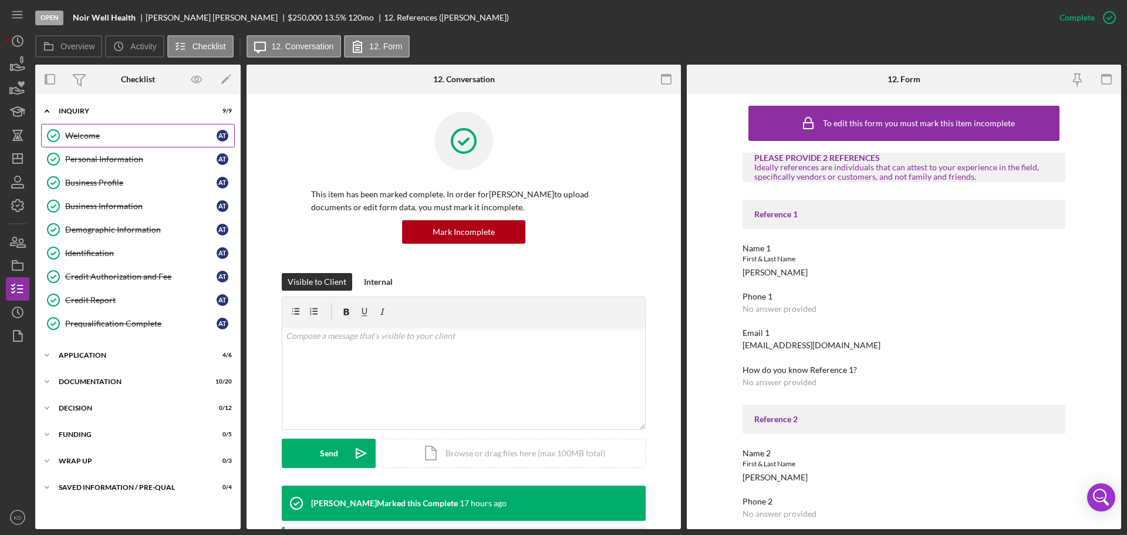
click at [87, 139] on div "Welcome" at bounding box center [140, 135] width 151 height 9
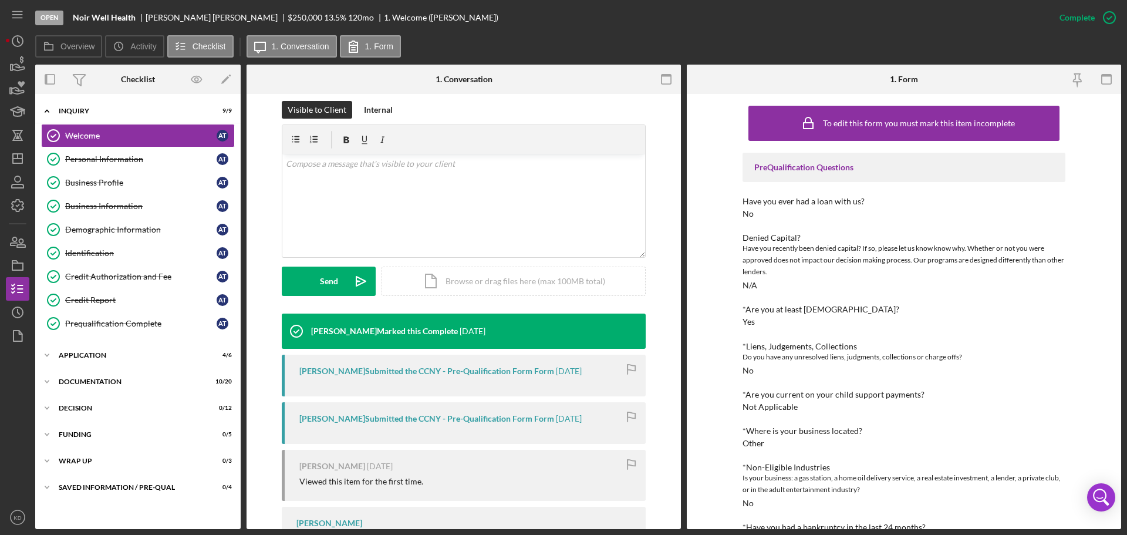
scroll to position [173, 0]
click at [100, 205] on div "Business Information" at bounding box center [140, 205] width 151 height 9
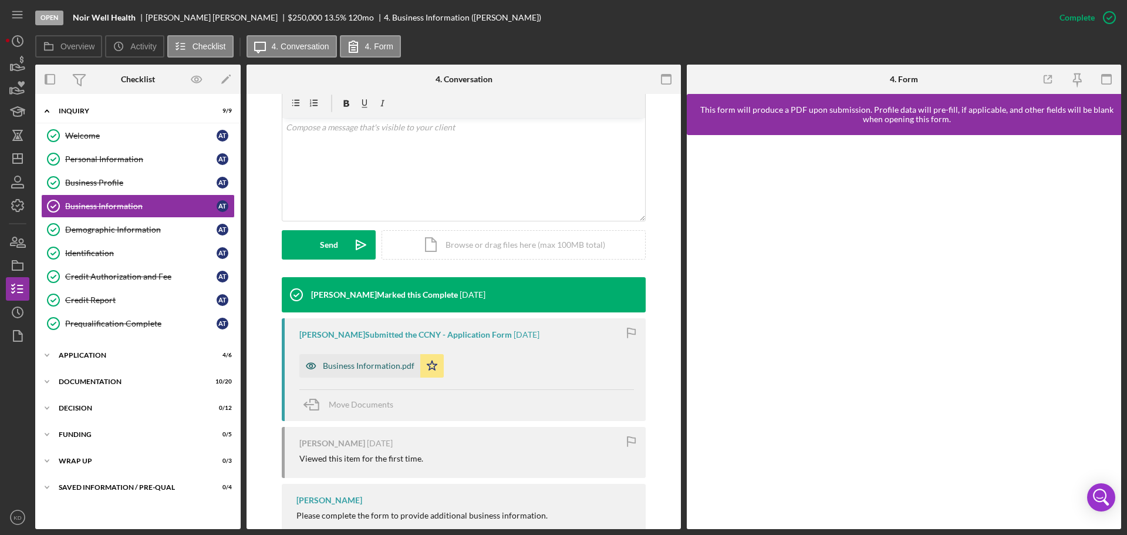
scroll to position [257, 0]
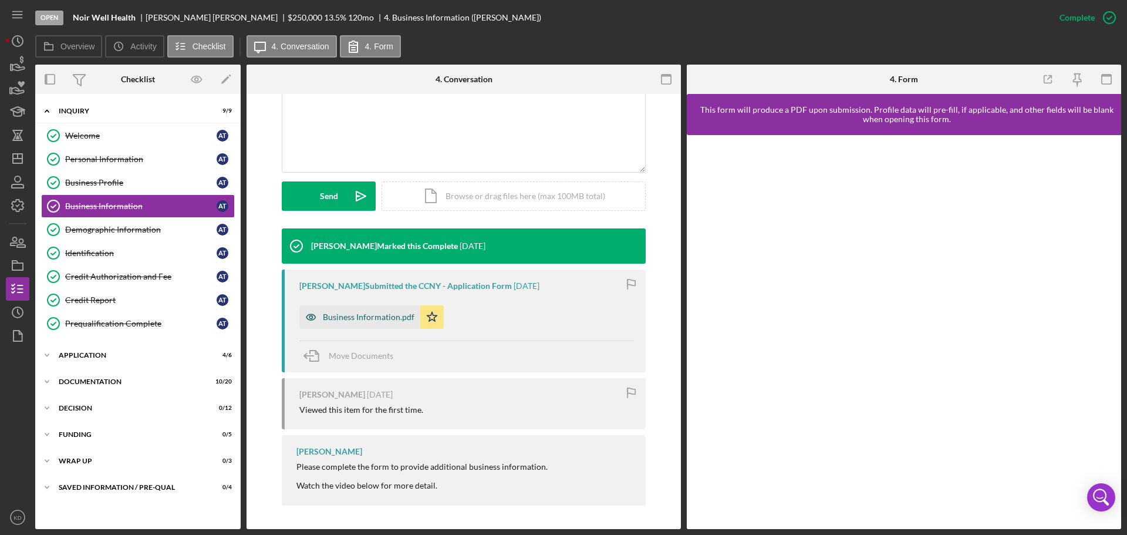
click at [347, 312] on div "Business Information.pdf" at bounding box center [369, 316] width 92 height 9
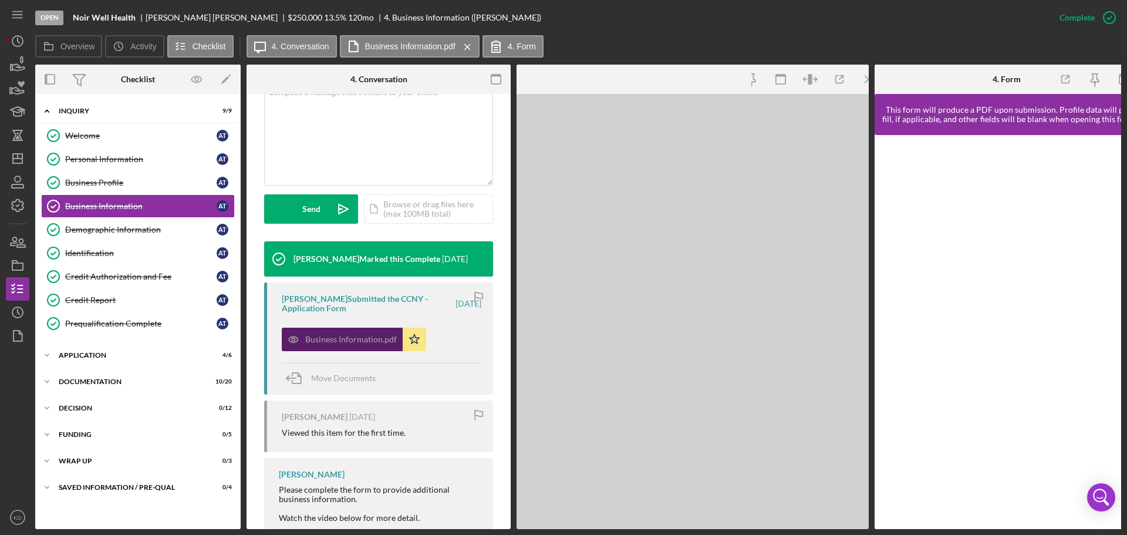
scroll to position [270, 0]
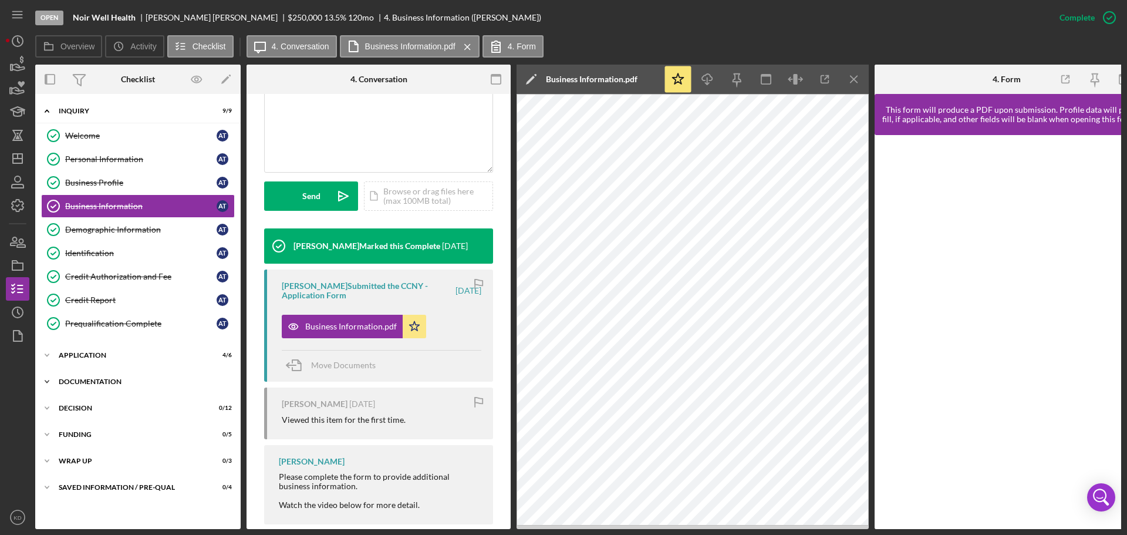
click at [46, 380] on icon "Icon/Expander" at bounding box center [46, 381] width 23 height 23
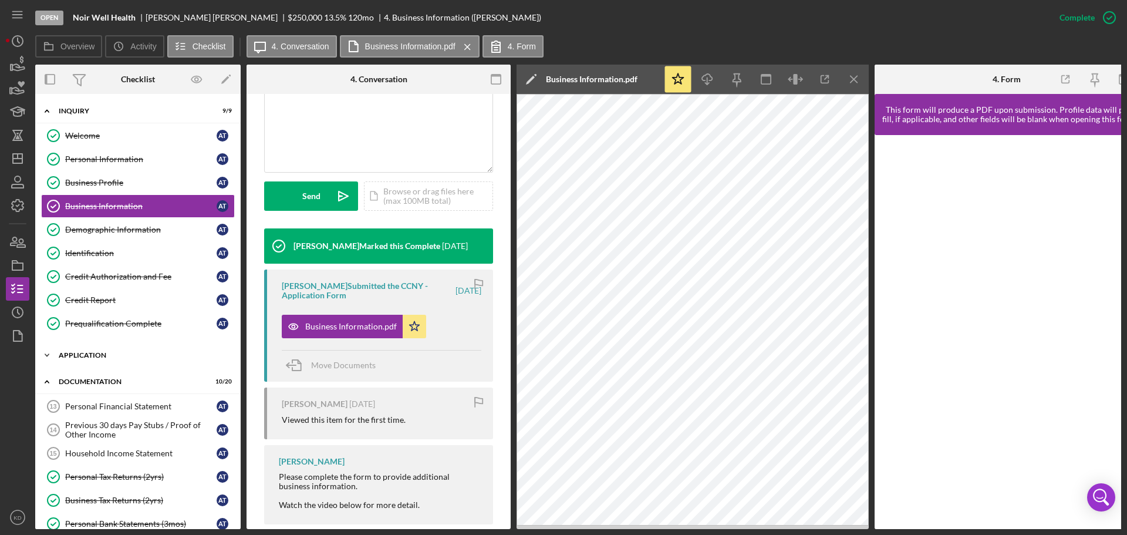
click at [46, 354] on icon "Icon/Expander" at bounding box center [46, 354] width 23 height 23
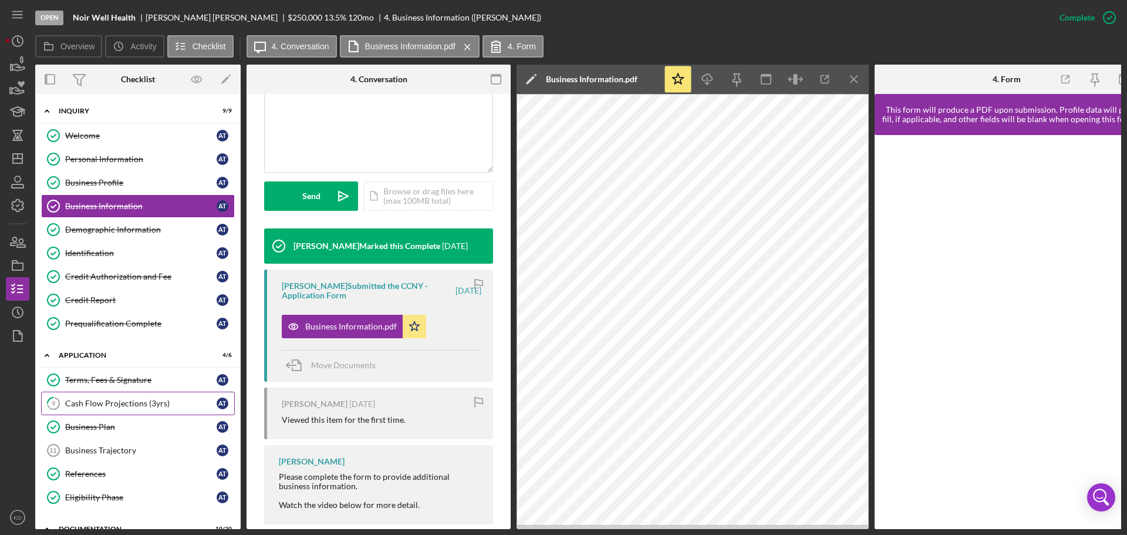
click at [133, 404] on div "Cash Flow Projections (3yrs)" at bounding box center [140, 402] width 151 height 9
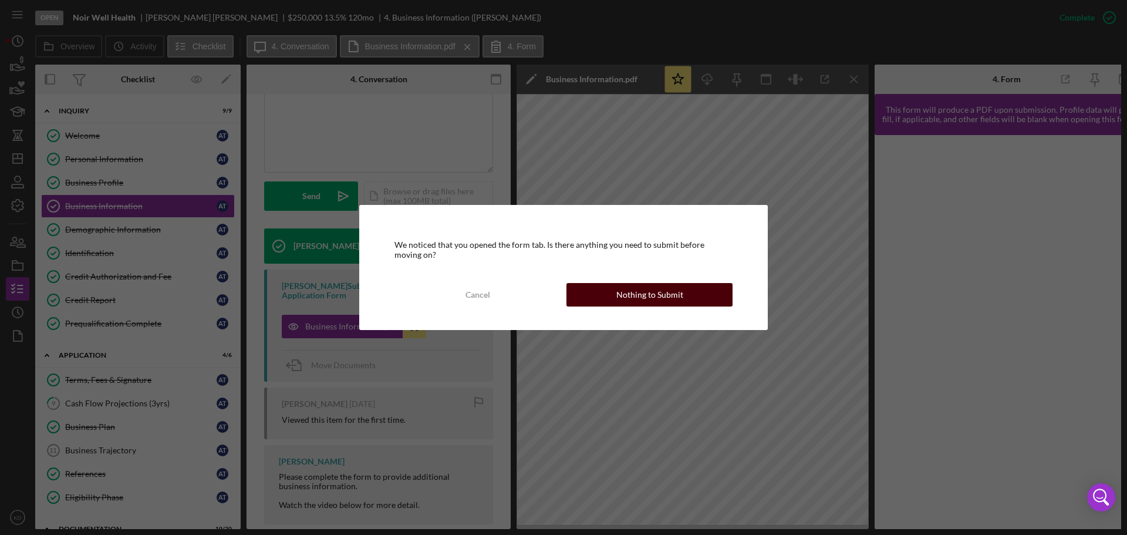
click at [693, 293] on button "Nothing to Submit" at bounding box center [649, 294] width 166 height 23
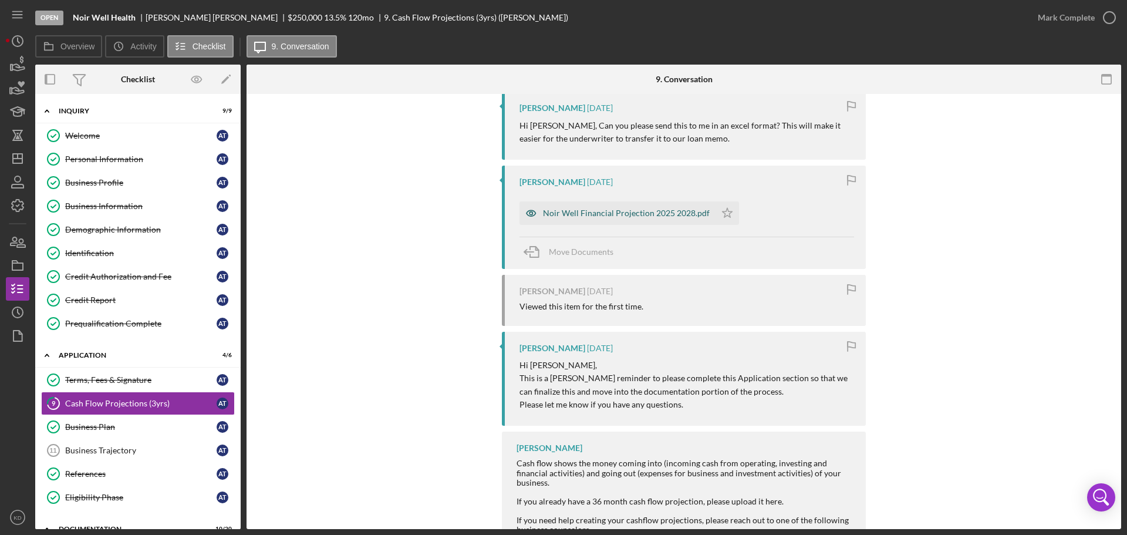
click at [602, 211] on div "Noir Well Financial Projection 2025 2028.pdf" at bounding box center [626, 212] width 167 height 9
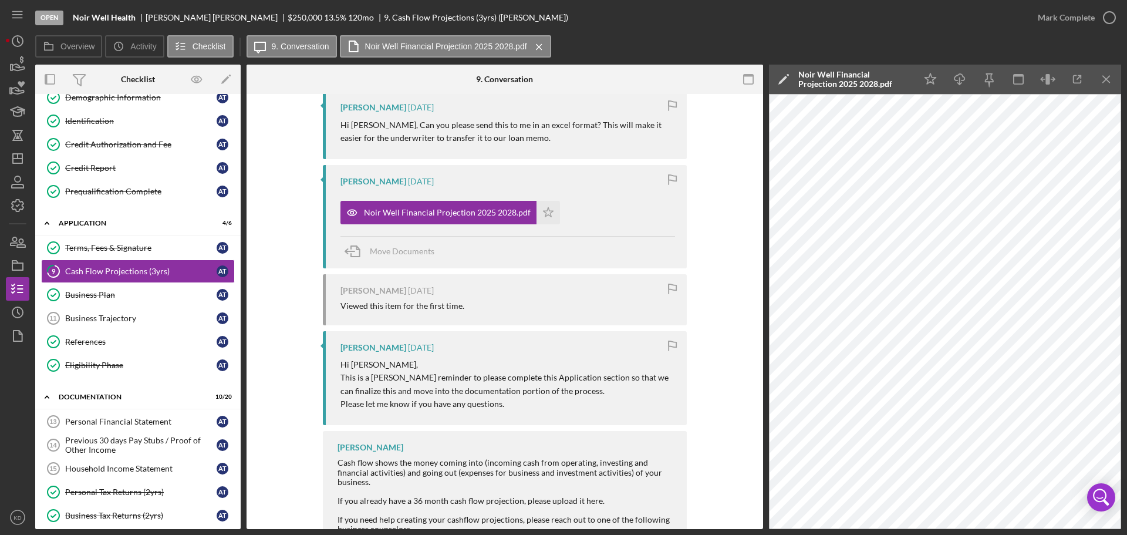
scroll to position [131, 0]
drag, startPoint x: 114, startPoint y: 291, endPoint x: 119, endPoint y: 296, distance: 7.1
click at [116, 296] on div "Business Plan" at bounding box center [140, 294] width 151 height 9
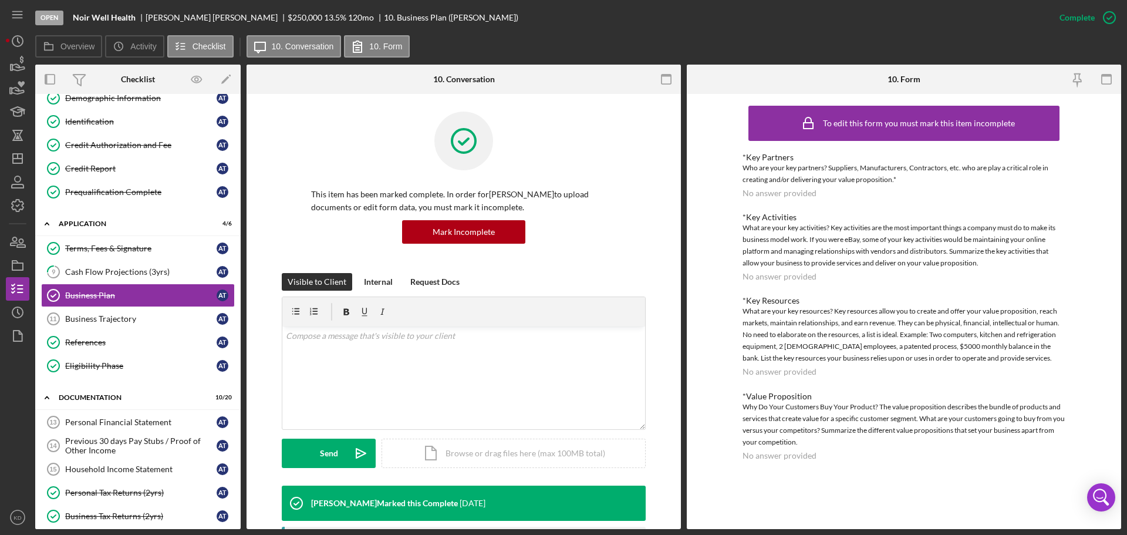
drag, startPoint x: 681, startPoint y: 279, endPoint x: 668, endPoint y: 295, distance: 20.4
click at [670, 308] on div "Overview Internal Workflow Stage Open Icon/Dropdown Arrow Archive (can unarchiv…" at bounding box center [578, 297] width 1086 height 464
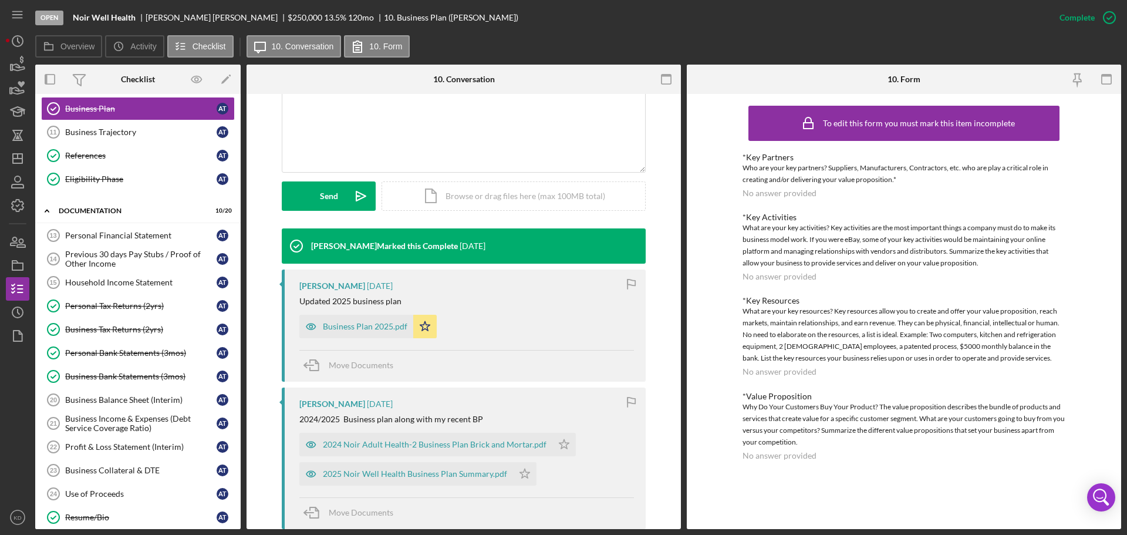
scroll to position [369, 0]
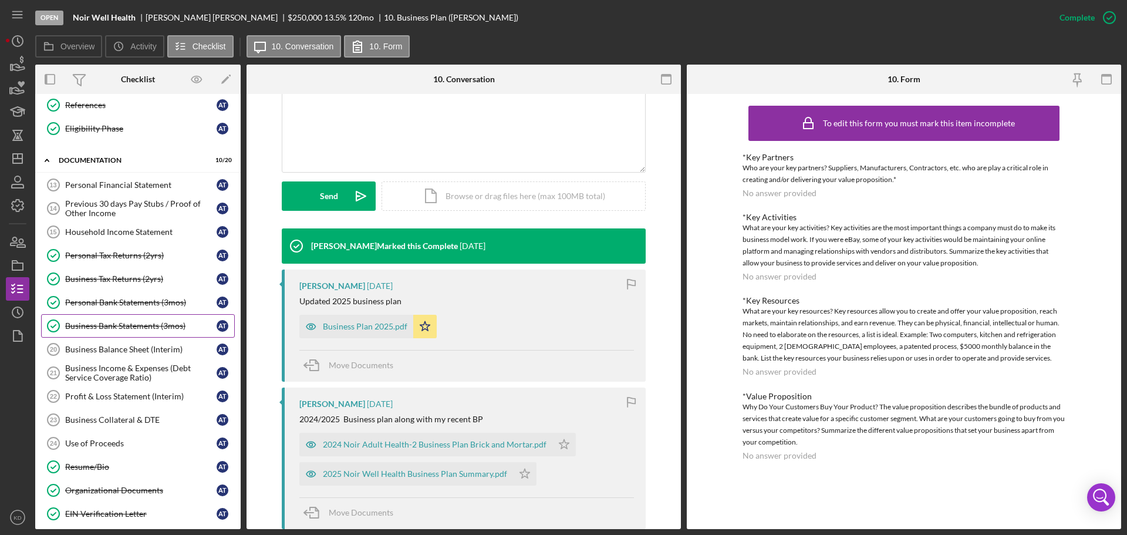
click at [108, 323] on div "Business Bank Statements (3mos)" at bounding box center [140, 325] width 151 height 9
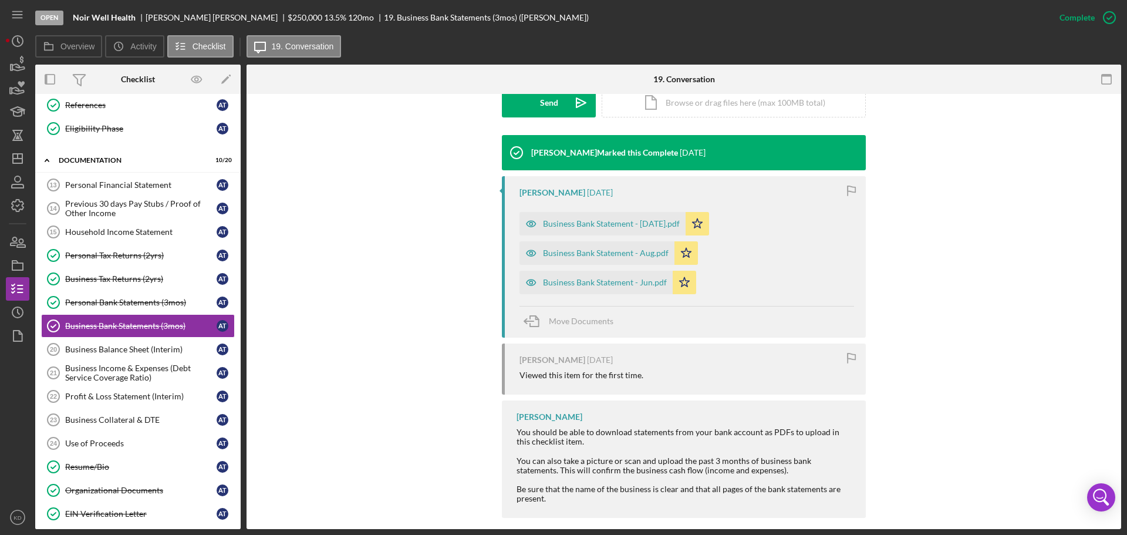
scroll to position [351, 0]
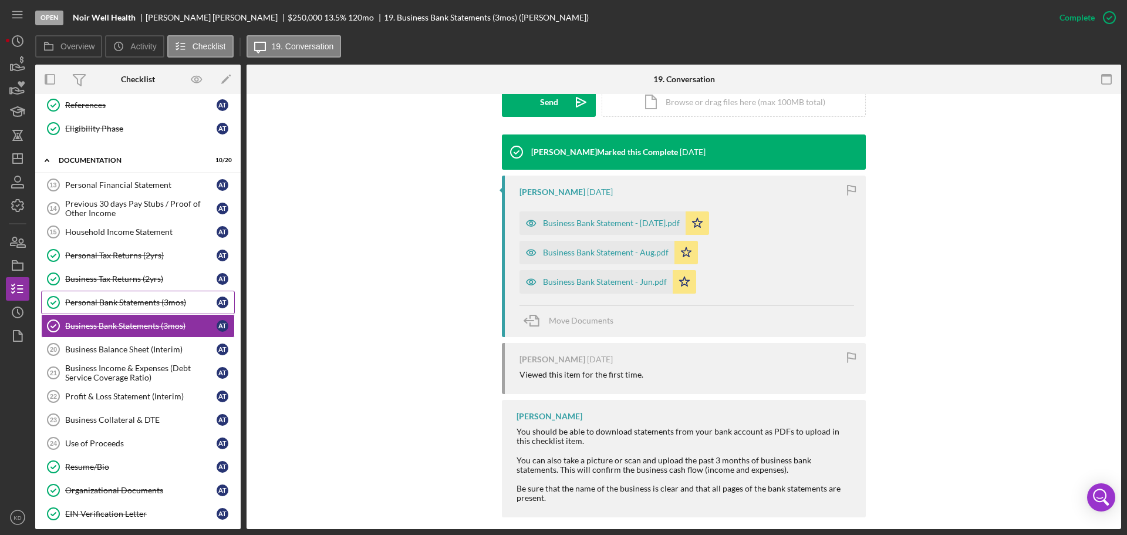
click at [100, 299] on div "Personal Bank Statements (3mos)" at bounding box center [140, 302] width 151 height 9
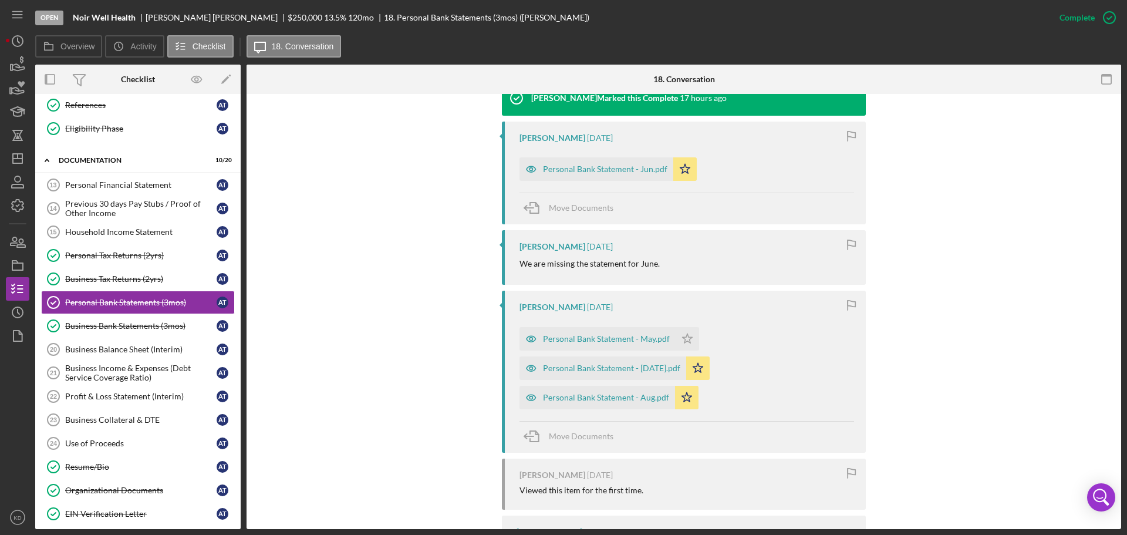
scroll to position [406, 0]
click at [572, 394] on div "Personal Bank Statement - Aug.pdf" at bounding box center [606, 396] width 126 height 9
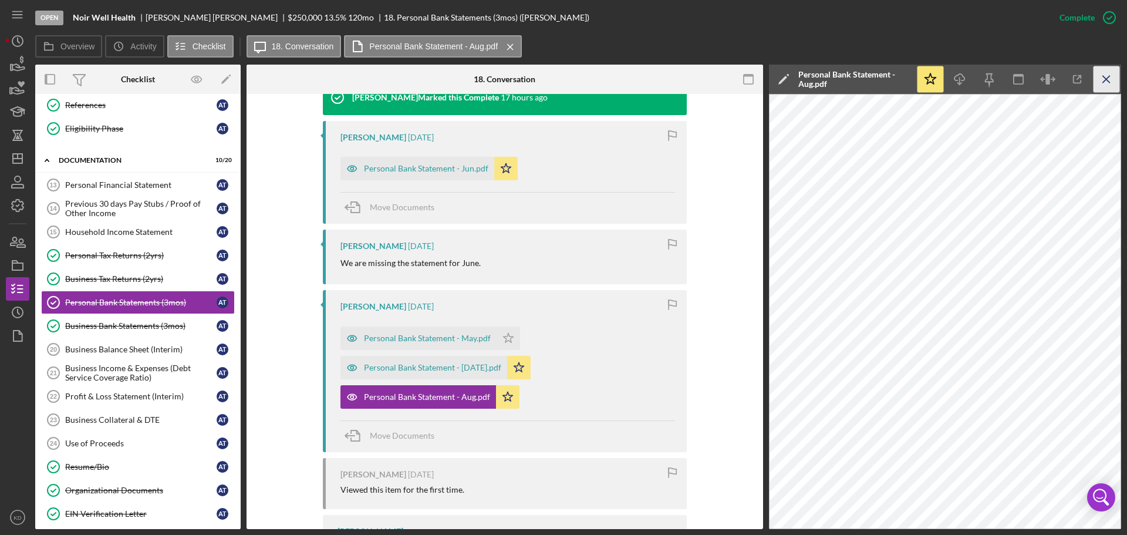
click at [1103, 82] on line "button" at bounding box center [1106, 79] width 6 height 6
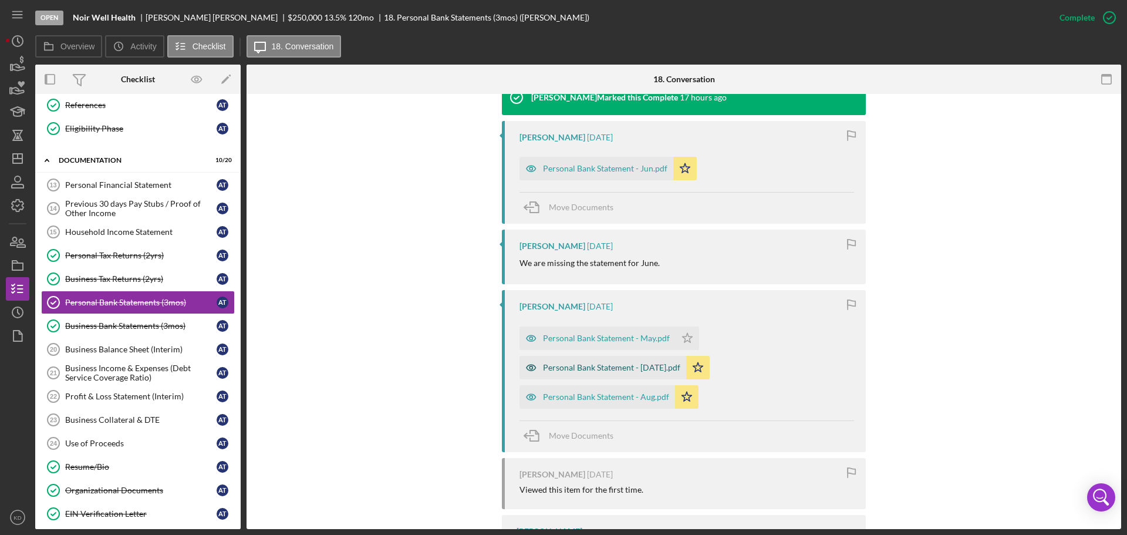
click at [585, 369] on div "Personal Bank Statement - [DATE].pdf" at bounding box center [611, 367] width 137 height 9
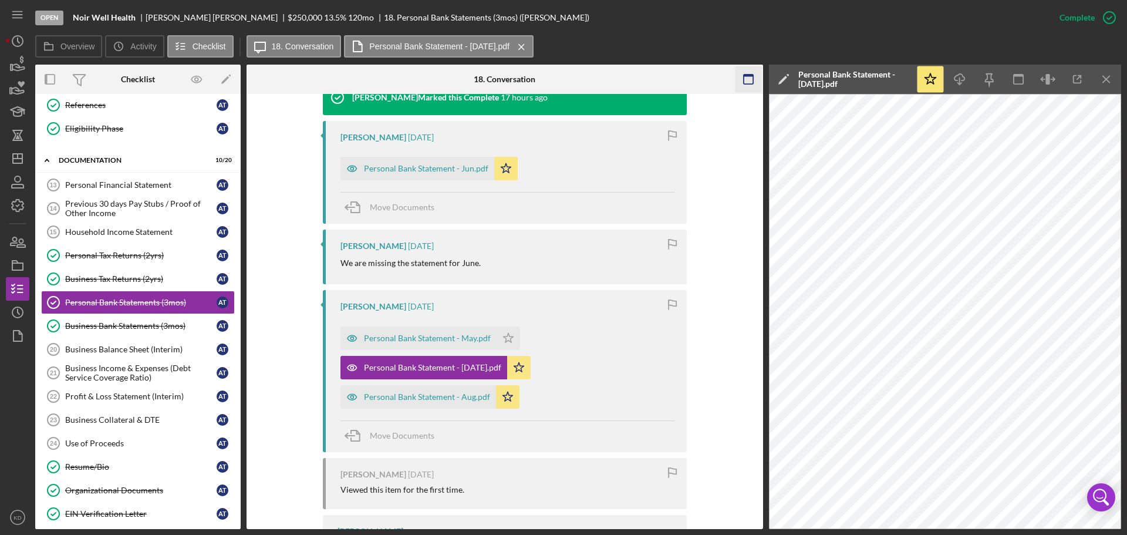
click at [1108, 80] on icon "Icon/Menu Close" at bounding box center [1106, 79] width 26 height 26
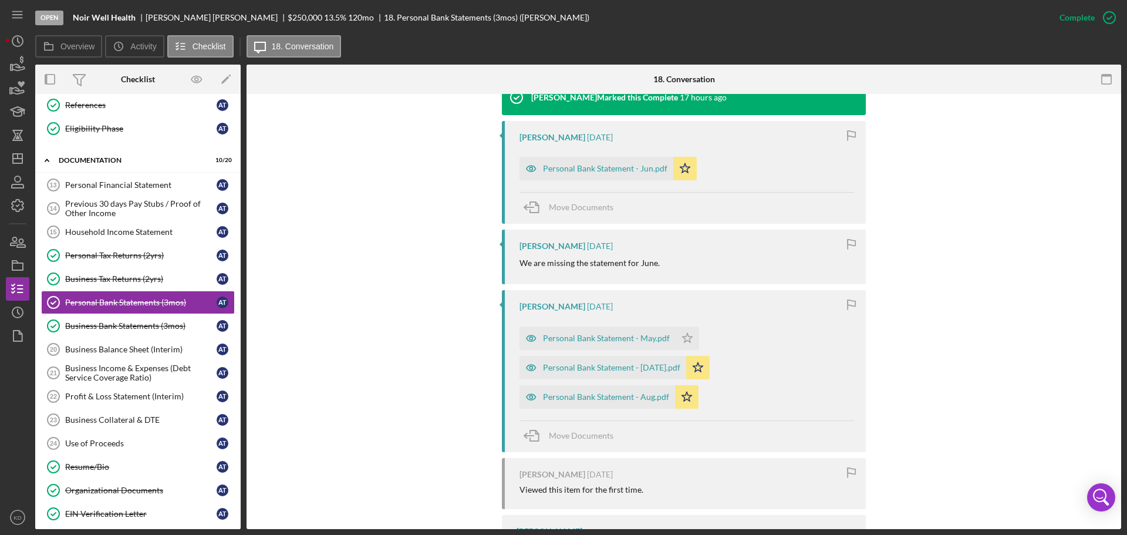
click at [575, 337] on div "Personal Bank Statement - May.pdf" at bounding box center [606, 337] width 127 height 9
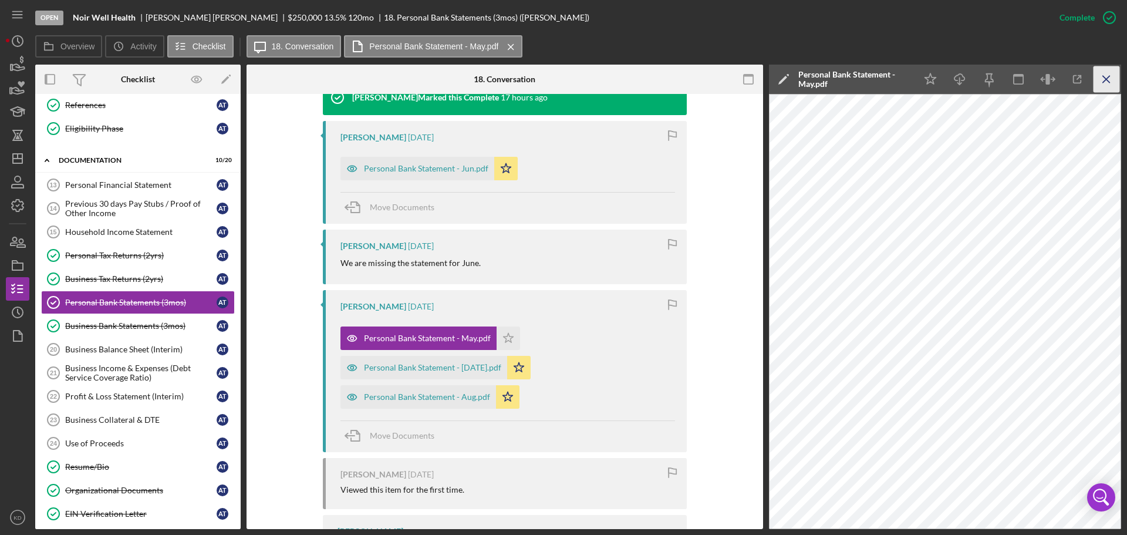
click at [1102, 76] on icon "Icon/Menu Close" at bounding box center [1106, 79] width 26 height 26
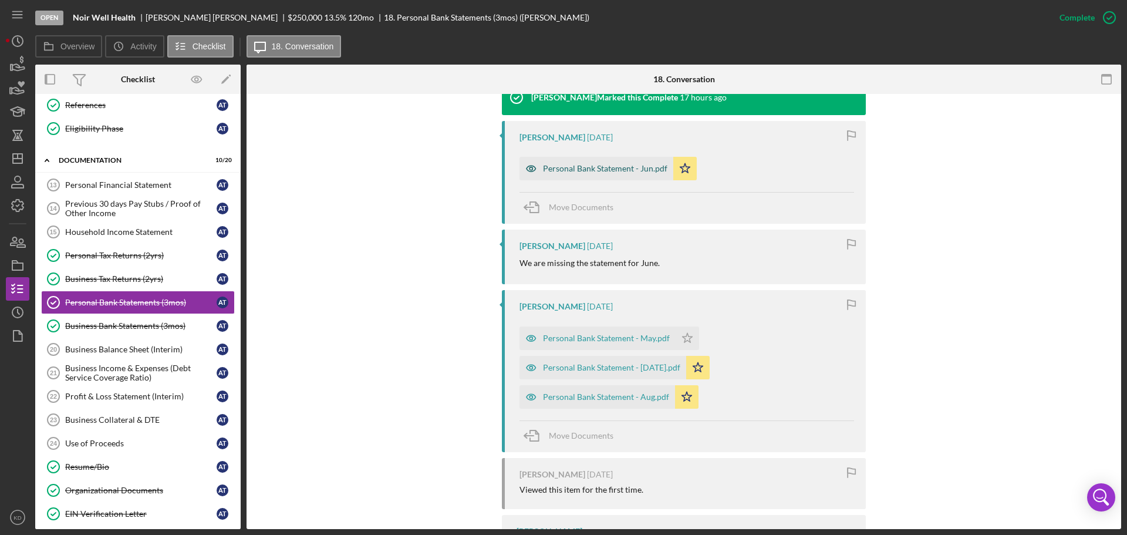
click at [576, 164] on div "Personal Bank Statement - Jun.pdf" at bounding box center [605, 168] width 124 height 9
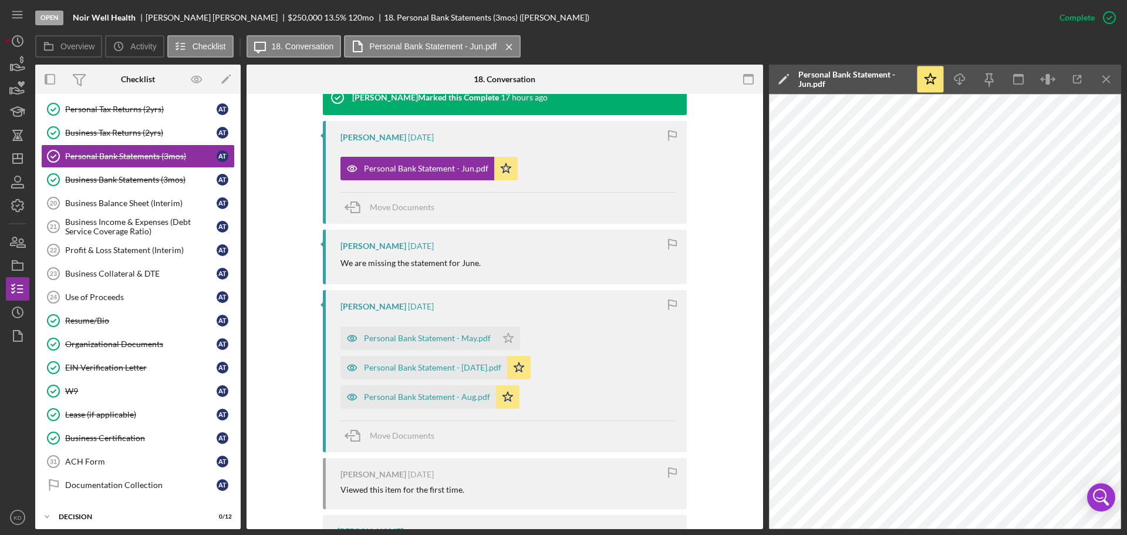
scroll to position [516, 0]
click at [95, 437] on div "Business Certification" at bounding box center [140, 435] width 151 height 9
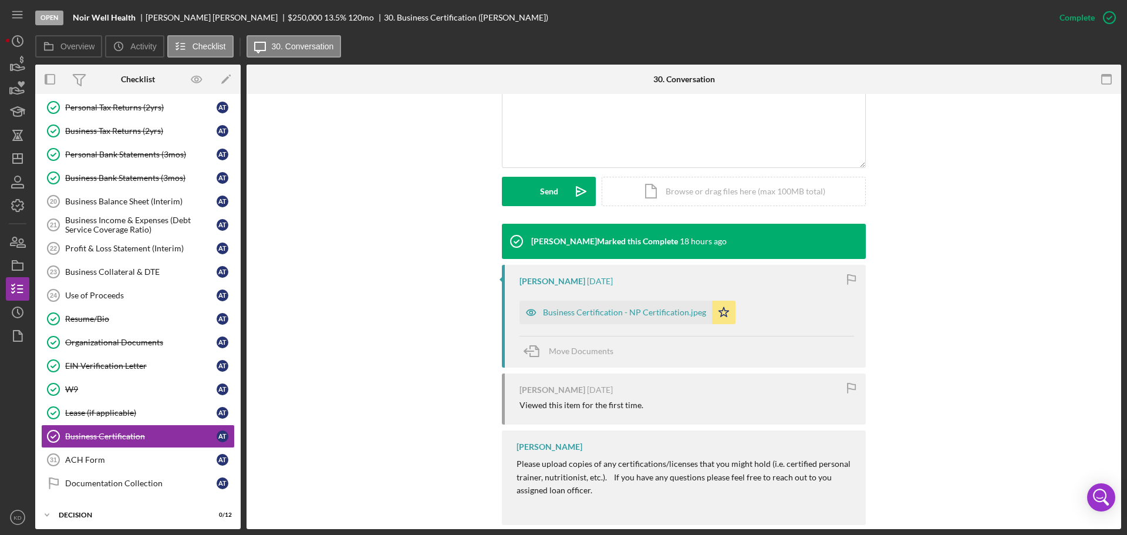
scroll to position [281, 0]
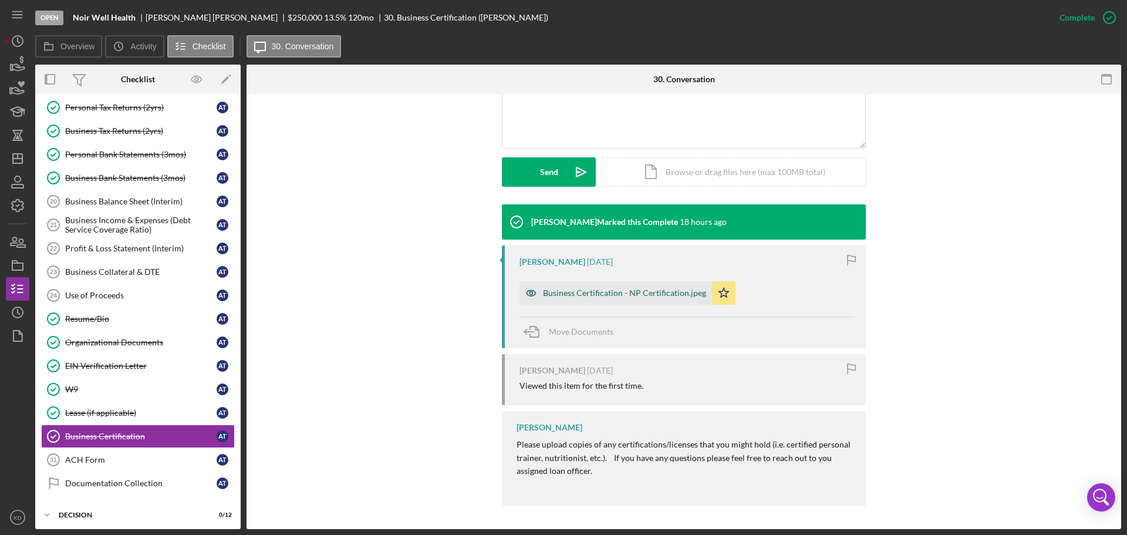
click at [576, 299] on div "Business Certification - NP Certification.jpeg" at bounding box center [615, 292] width 192 height 23
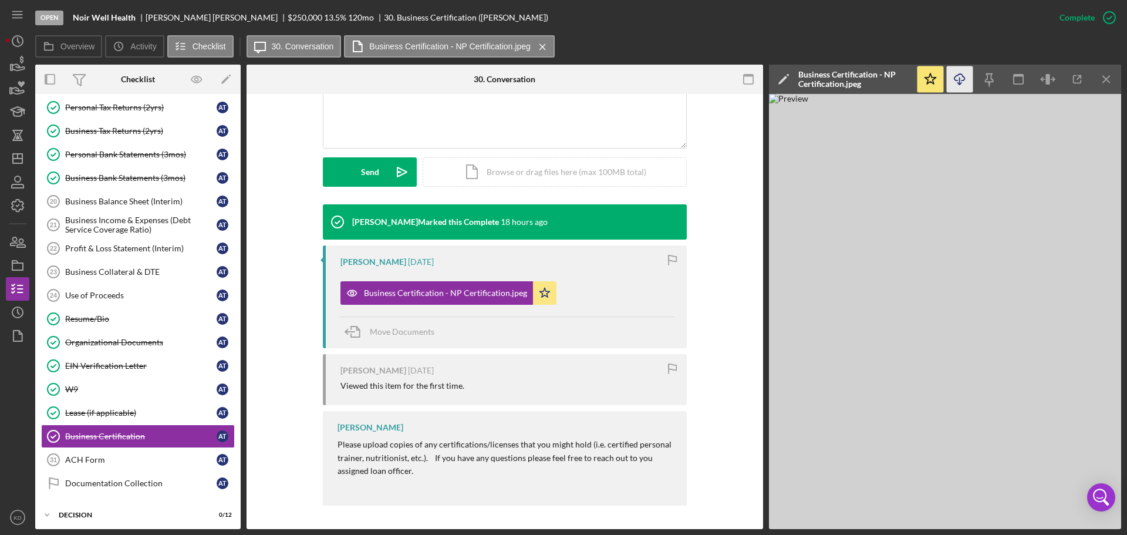
click at [957, 79] on icon "Icon/Download" at bounding box center [960, 79] width 26 height 26
click at [1102, 80] on icon "Icon/Menu Close" at bounding box center [1106, 79] width 26 height 26
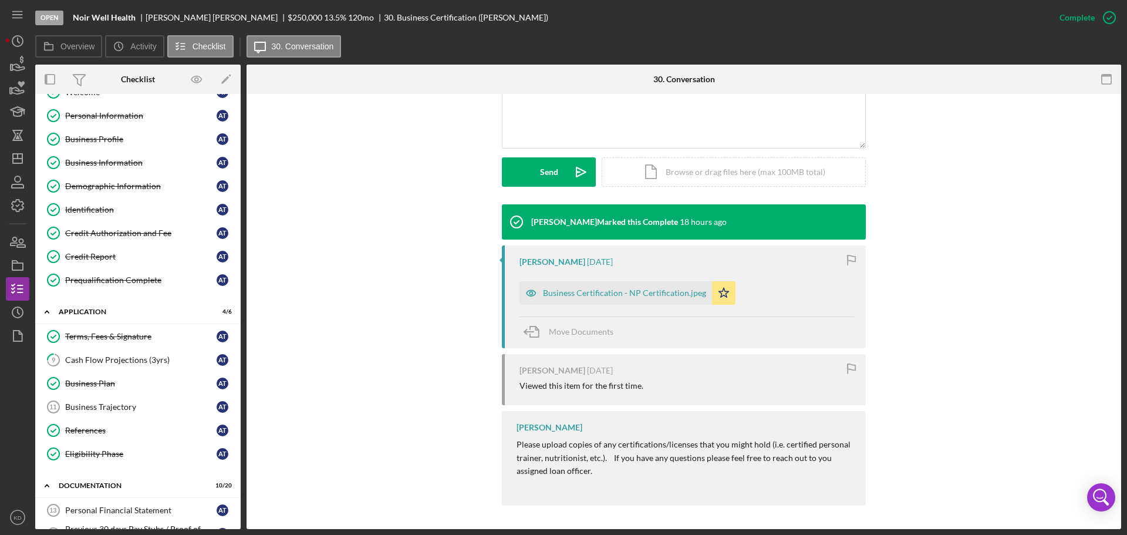
scroll to position [42, 0]
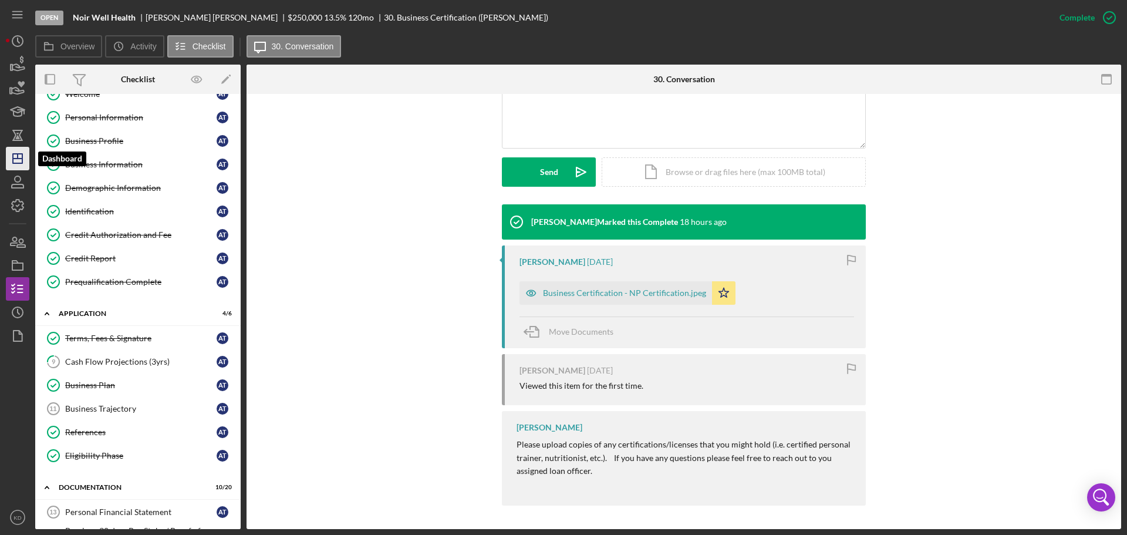
click at [17, 164] on icon "Icon/Dashboard" at bounding box center [17, 158] width 29 height 29
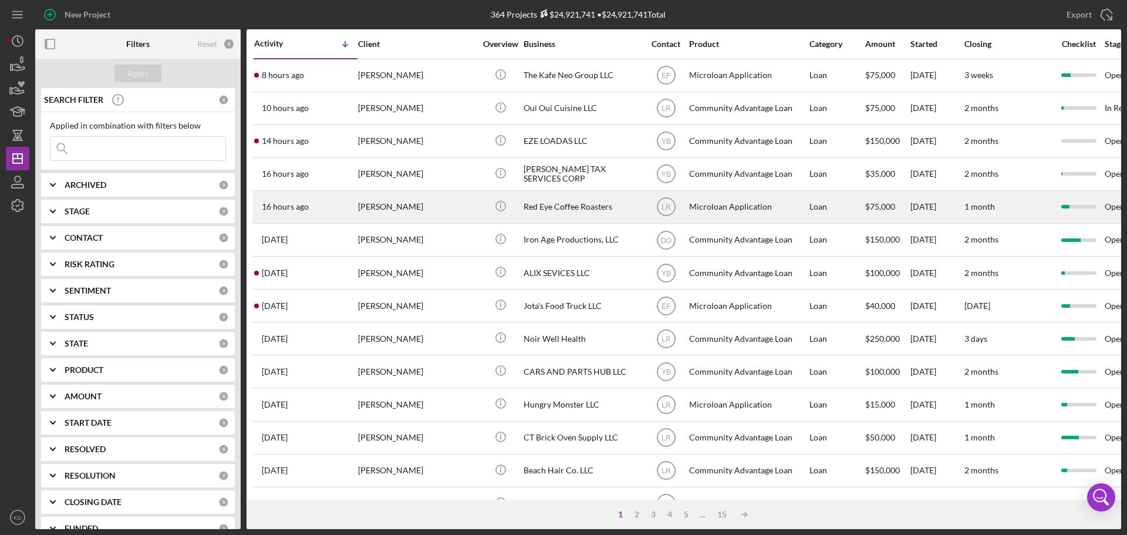
click at [543, 205] on div "Red Eye Coffee Roasters" at bounding box center [581, 206] width 117 height 31
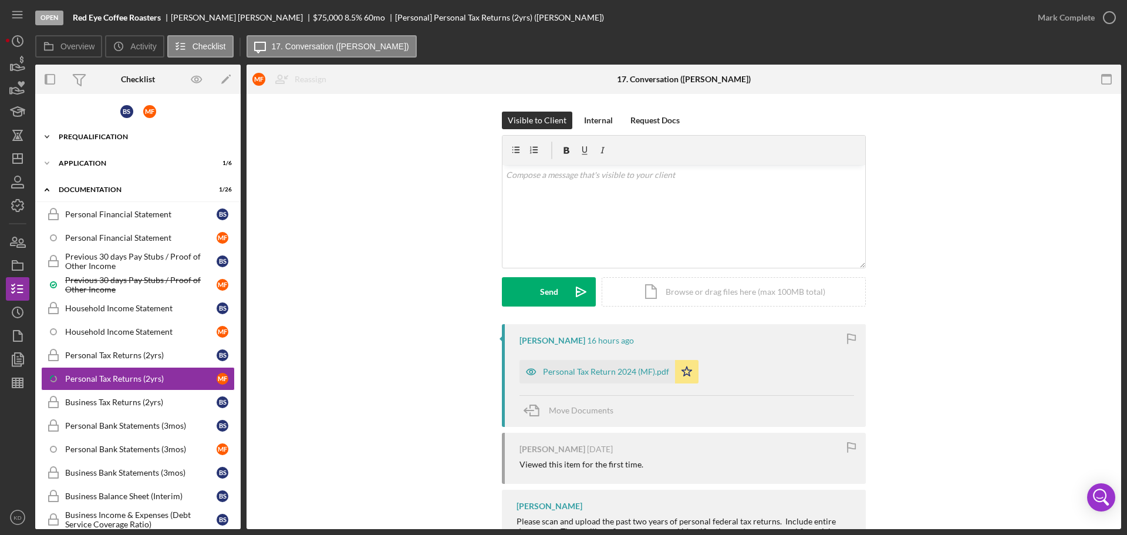
click at [46, 139] on icon "Icon/Expander" at bounding box center [46, 136] width 23 height 23
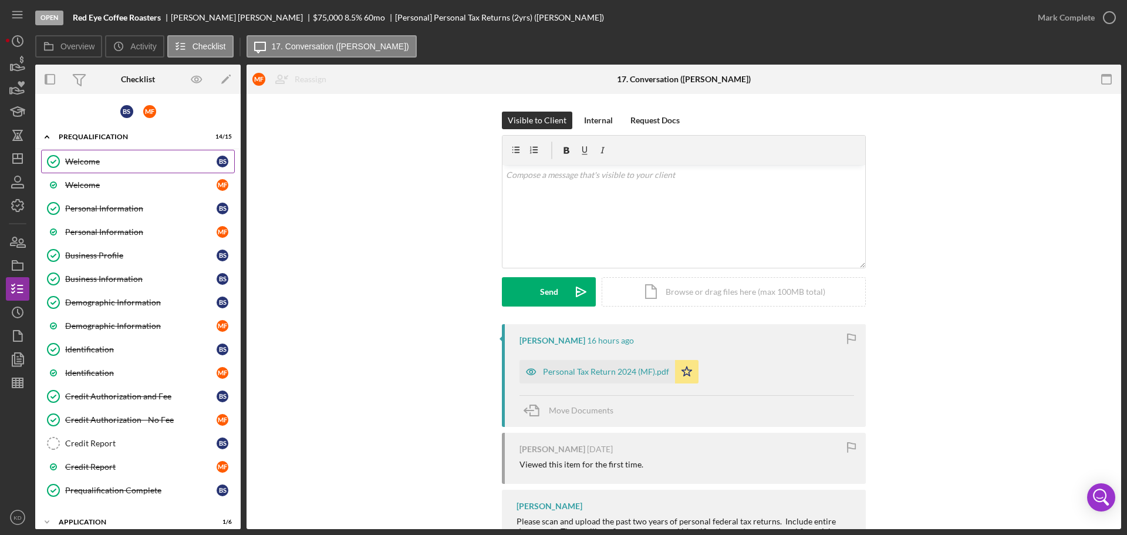
click at [83, 158] on div "Welcome" at bounding box center [140, 161] width 151 height 9
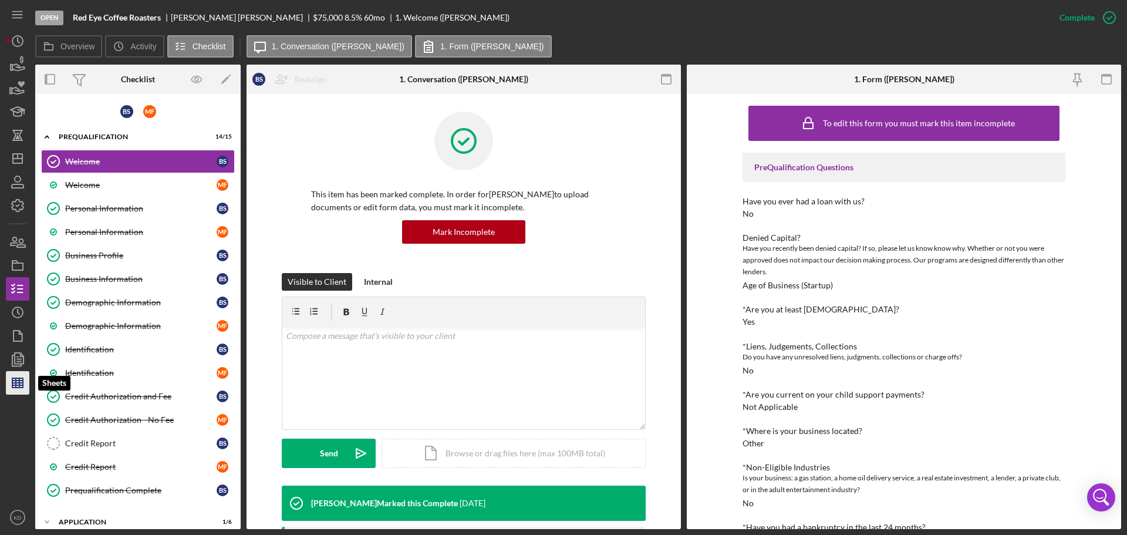
click at [22, 376] on icon "button" at bounding box center [17, 382] width 29 height 29
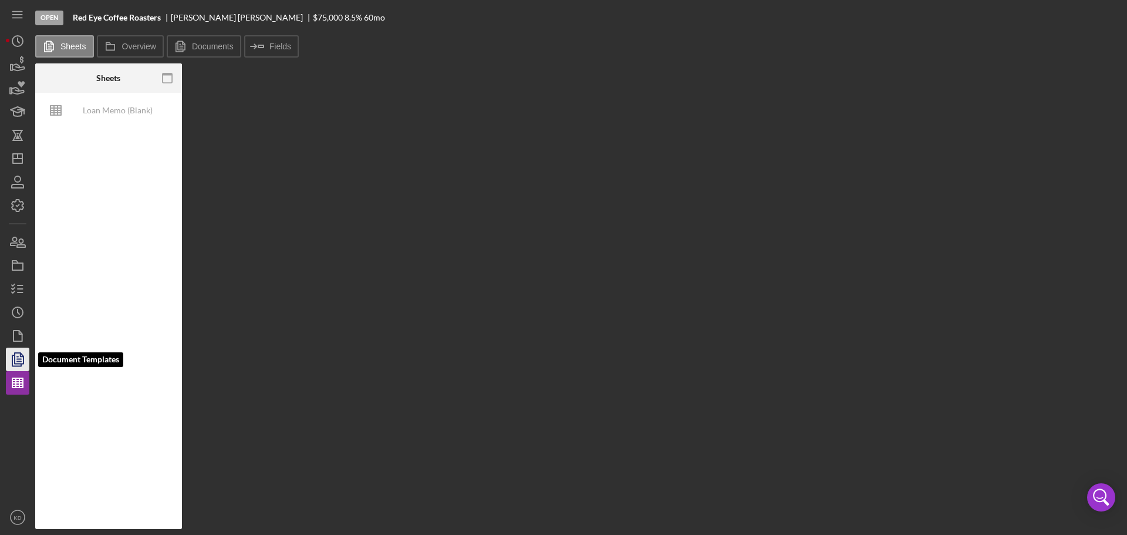
click at [20, 362] on icon "button" at bounding box center [19, 359] width 4 height 5
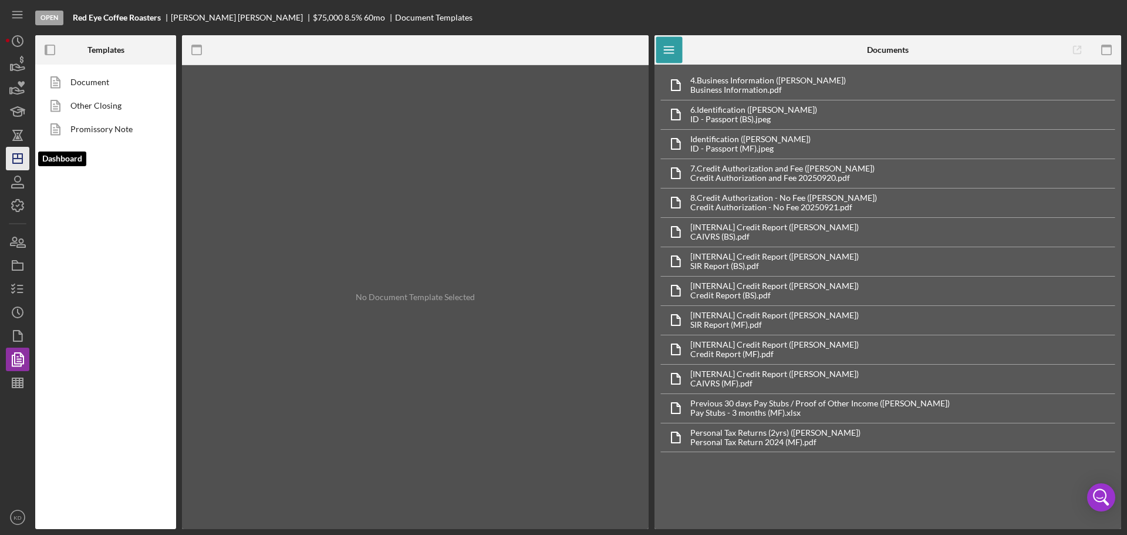
click at [24, 158] on icon "Icon/Dashboard" at bounding box center [17, 158] width 29 height 29
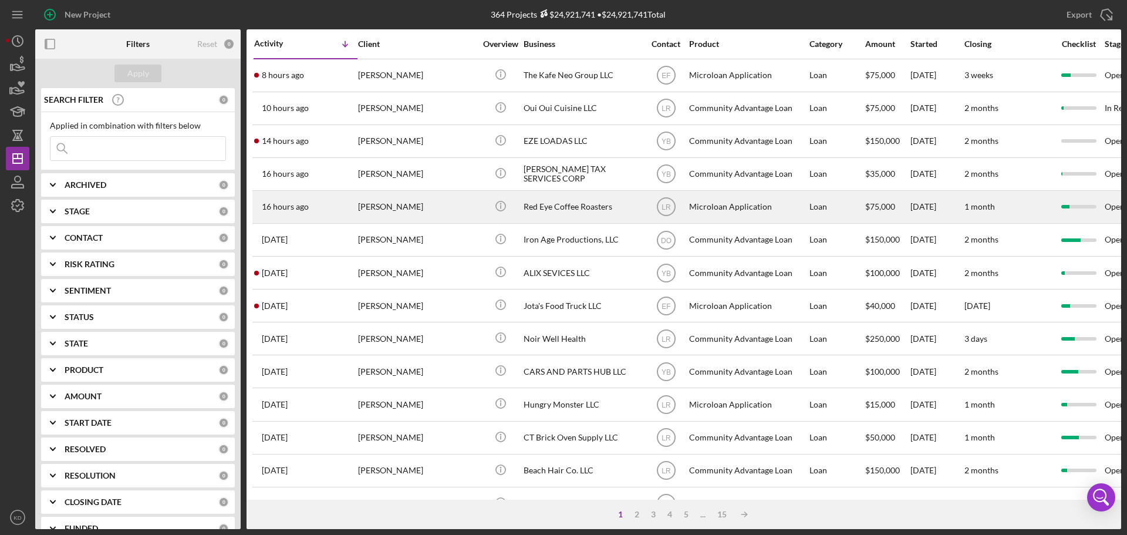
click at [542, 204] on div "Red Eye Coffee Roasters" at bounding box center [581, 206] width 117 height 31
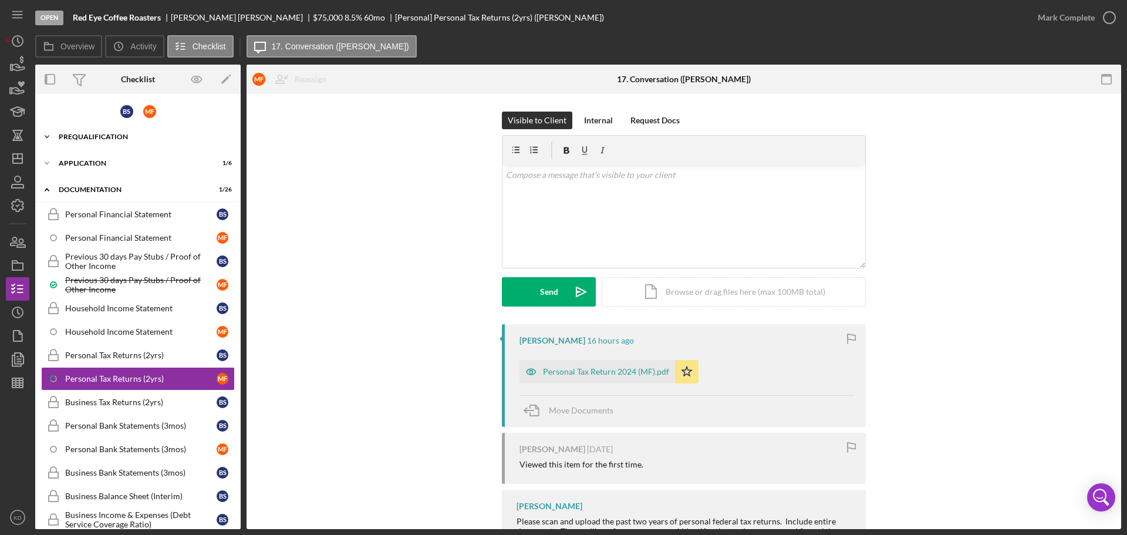
click at [45, 136] on polyline at bounding box center [47, 137] width 4 height 2
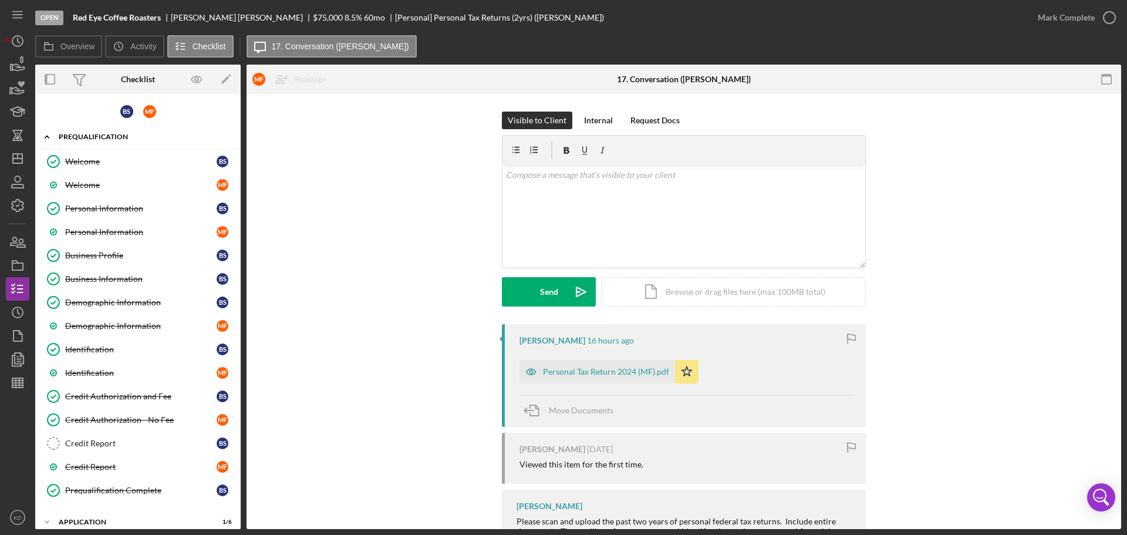
click at [45, 136] on icon "Icon/Expander" at bounding box center [46, 136] width 23 height 23
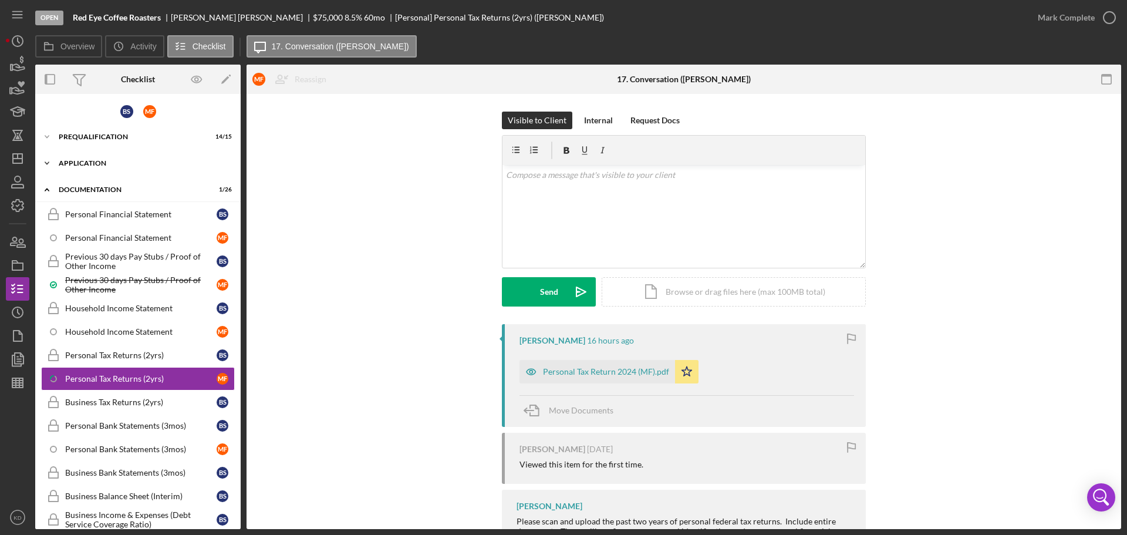
click at [49, 163] on icon "Icon/Expander" at bounding box center [46, 162] width 23 height 23
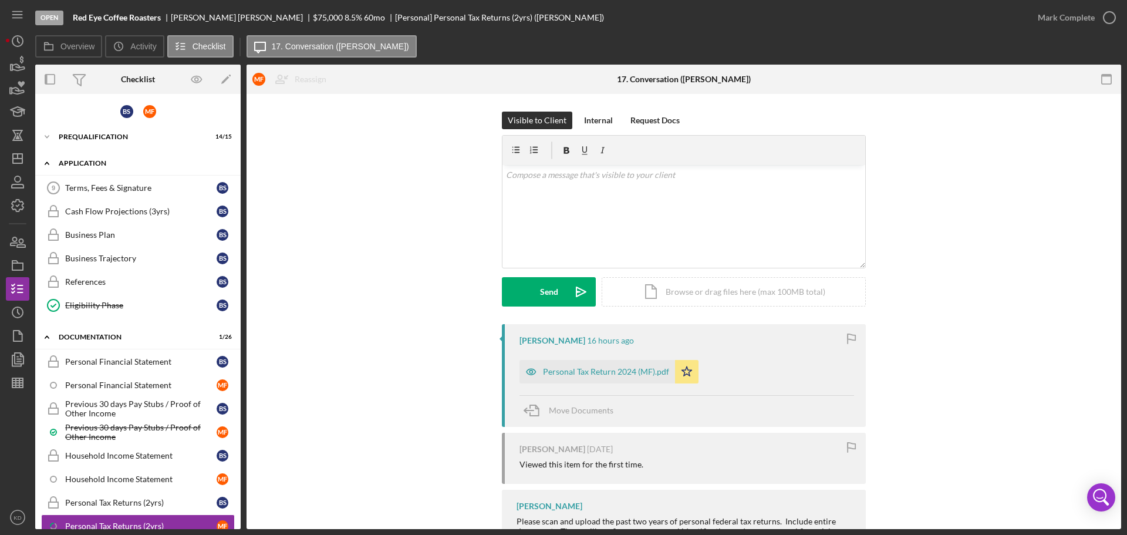
click at [49, 163] on icon "Icon/Expander" at bounding box center [46, 162] width 23 height 23
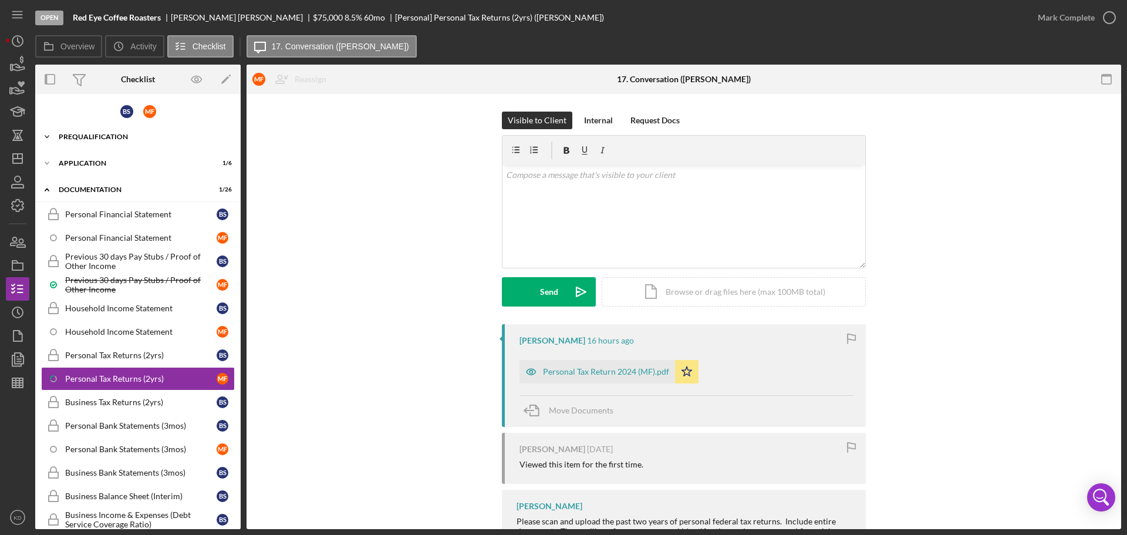
click at [47, 136] on icon "Icon/Expander" at bounding box center [46, 136] width 23 height 23
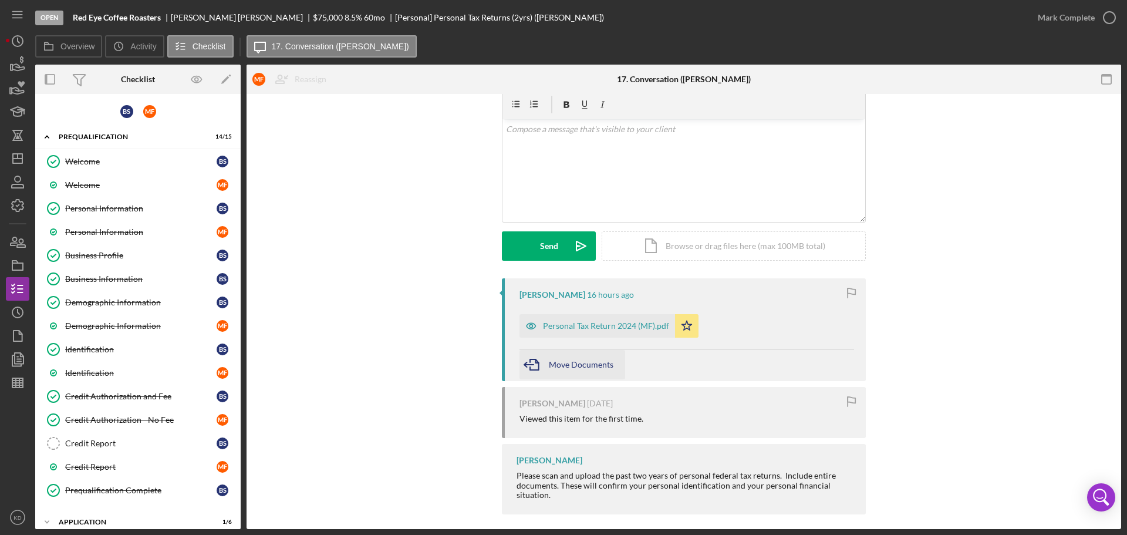
scroll to position [55, 0]
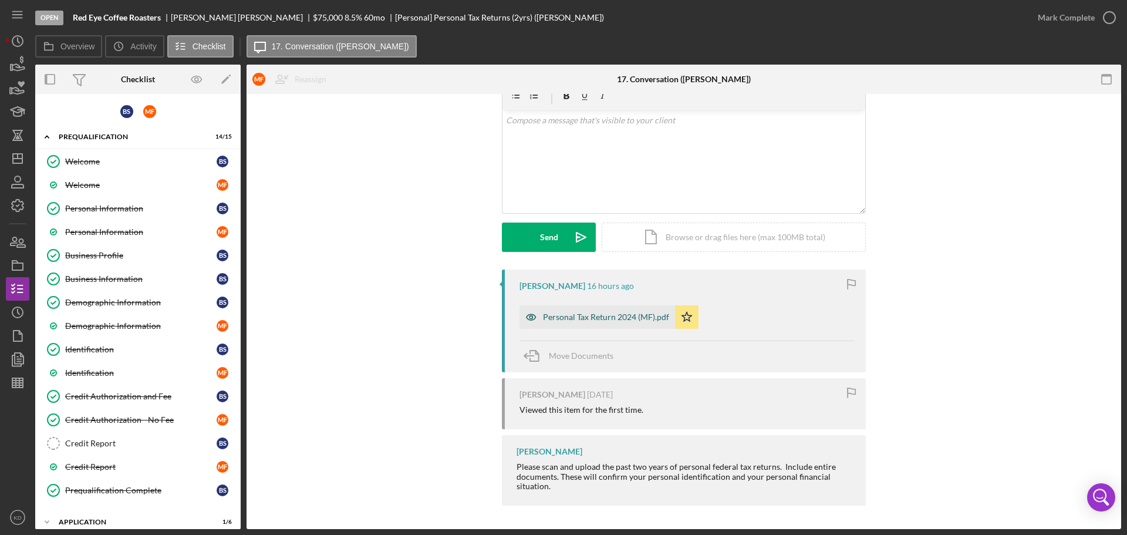
click at [572, 319] on div "Personal Tax Return 2024 (MF).pdf" at bounding box center [606, 316] width 126 height 9
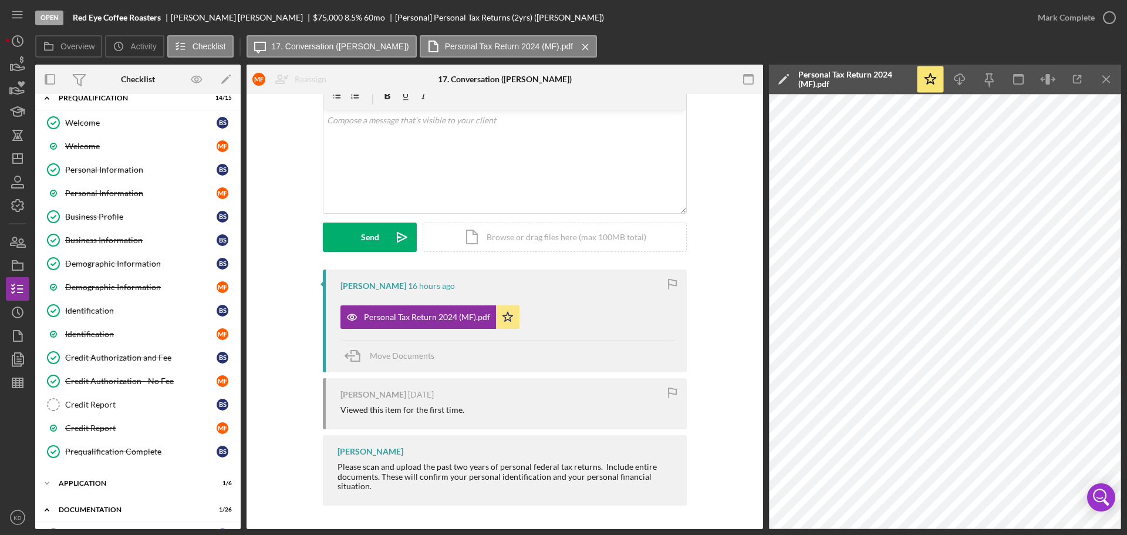
scroll to position [0, 0]
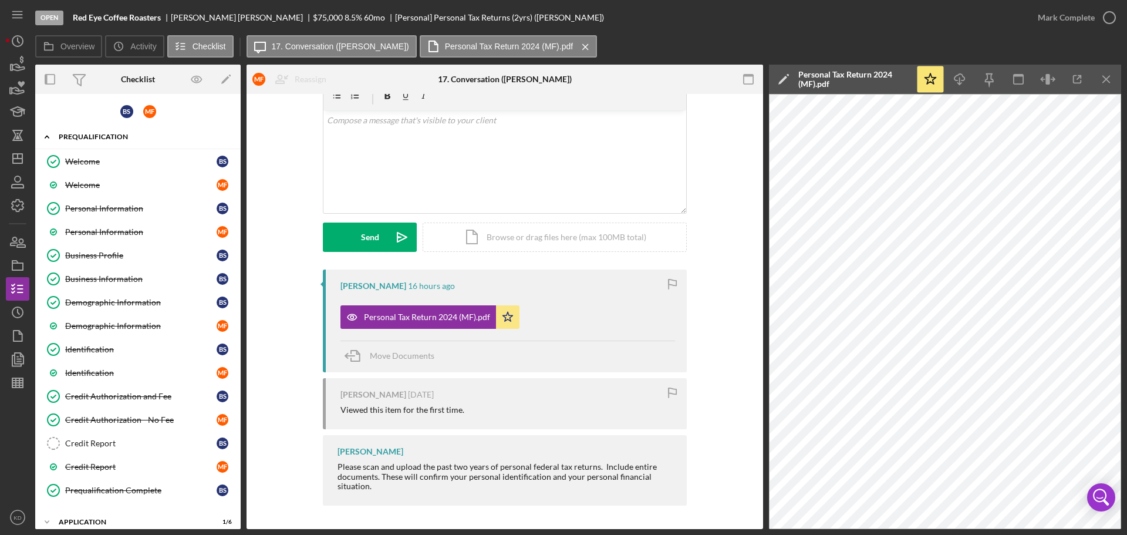
click at [46, 136] on polyline at bounding box center [47, 137] width 4 height 2
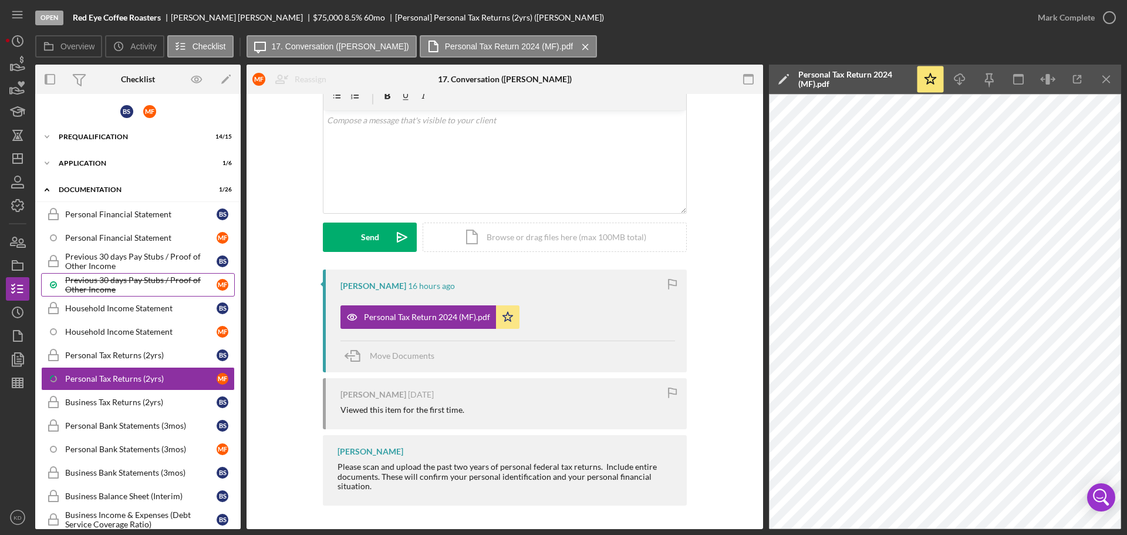
click at [90, 283] on div "Previous 30 days Pay Stubs / Proof of Other Income" at bounding box center [140, 284] width 151 height 19
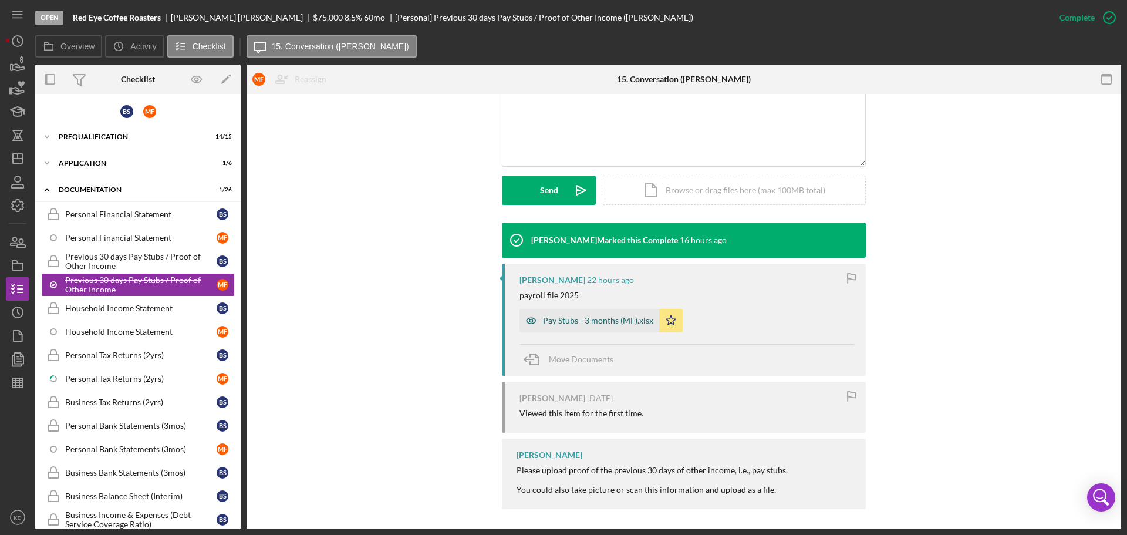
scroll to position [266, 0]
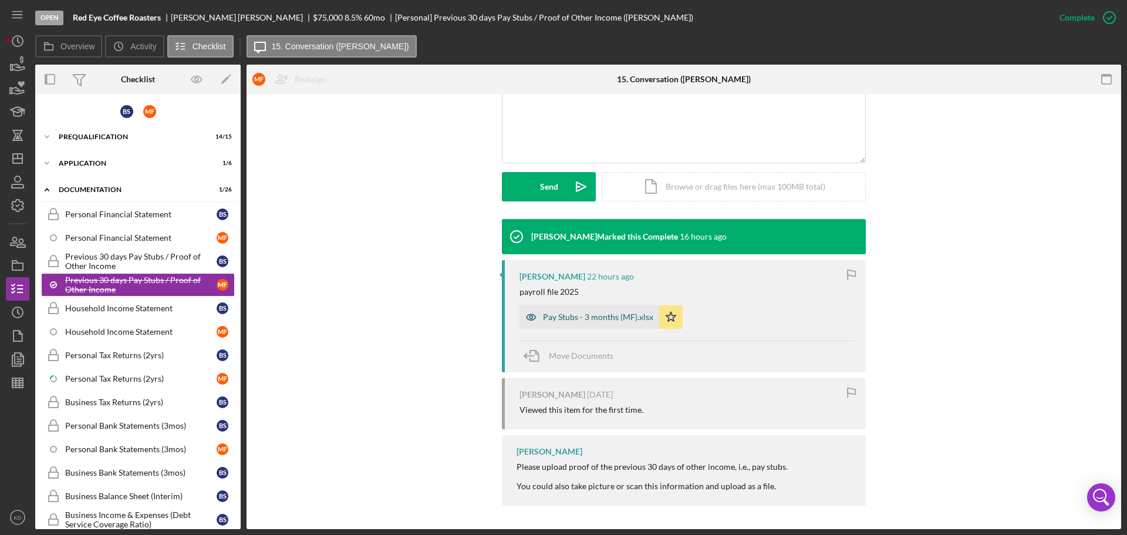
click at [623, 318] on div "Pay Stubs - 3 months (MF).xlsx" at bounding box center [598, 316] width 110 height 9
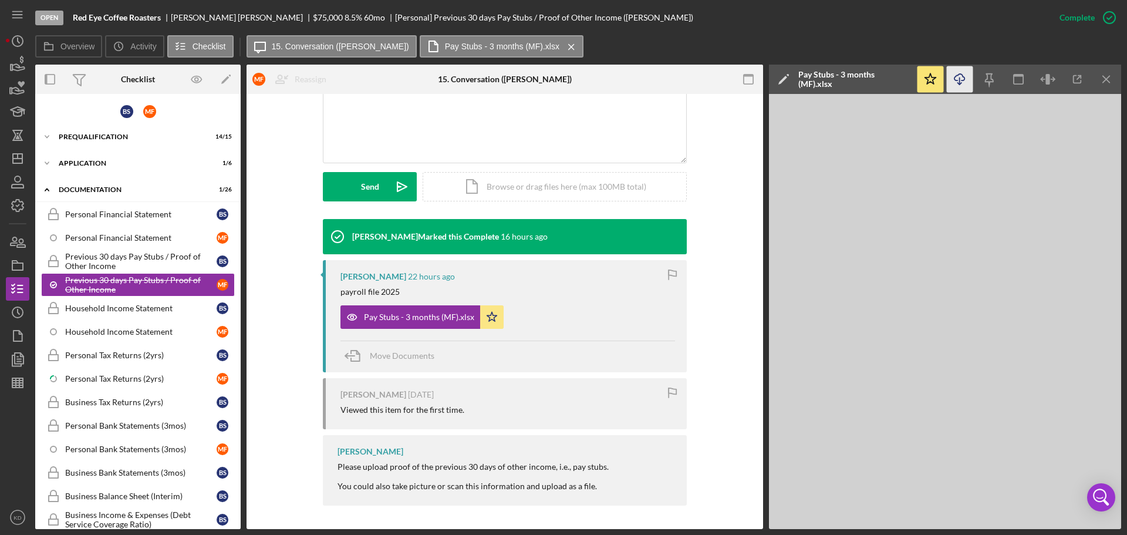
click at [960, 77] on icon "Icon/Download" at bounding box center [960, 79] width 26 height 26
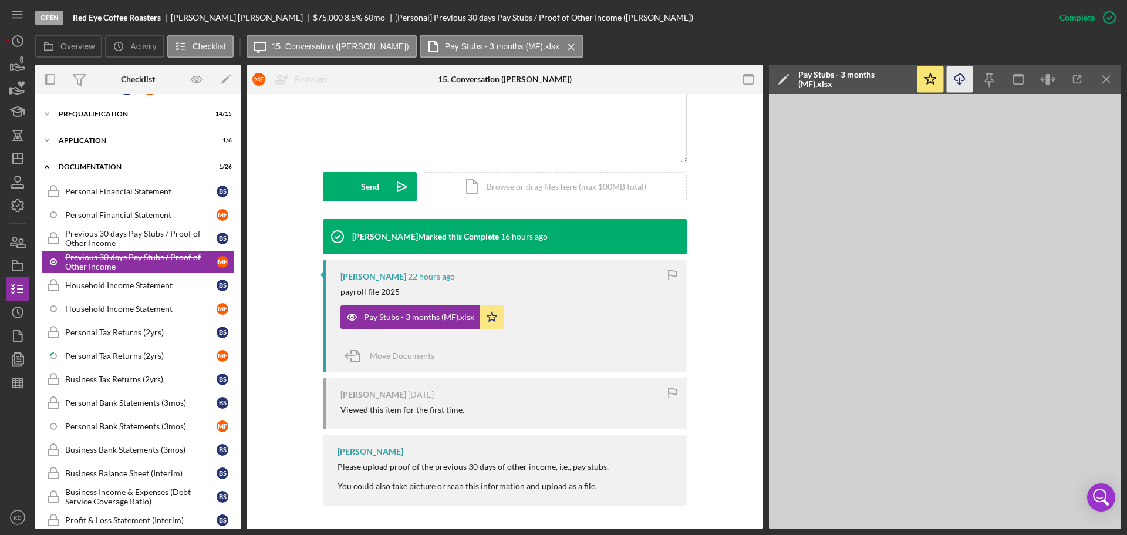
scroll to position [0, 0]
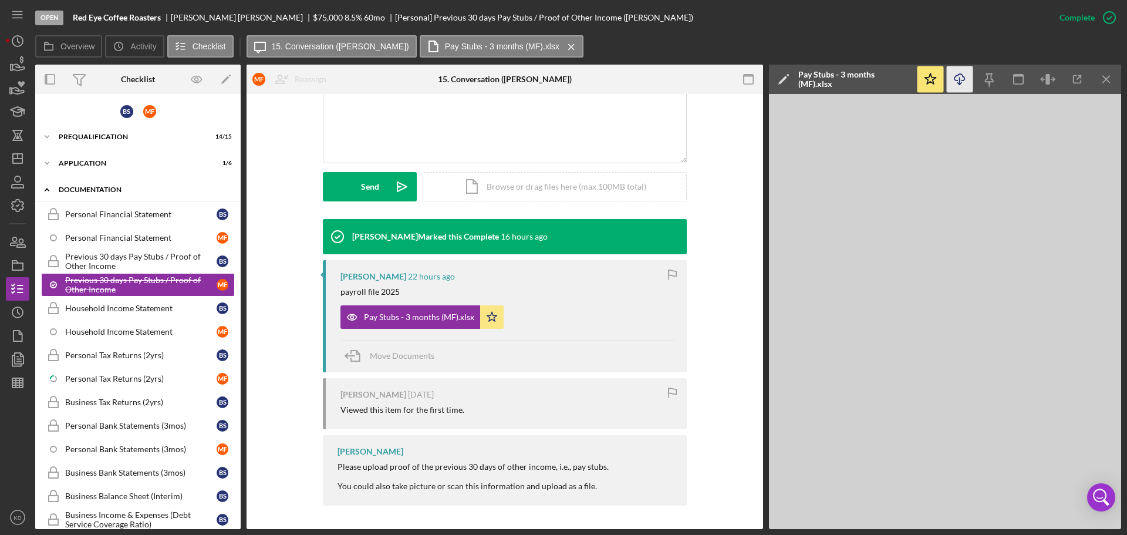
click at [49, 187] on icon "Icon/Expander" at bounding box center [46, 189] width 23 height 23
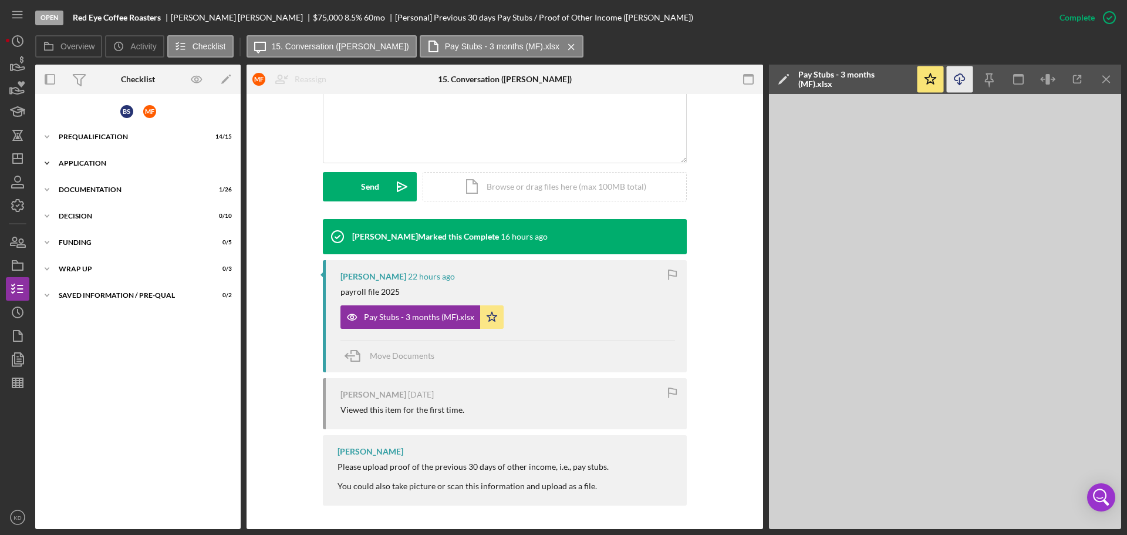
click at [50, 162] on icon "Icon/Expander" at bounding box center [46, 162] width 23 height 23
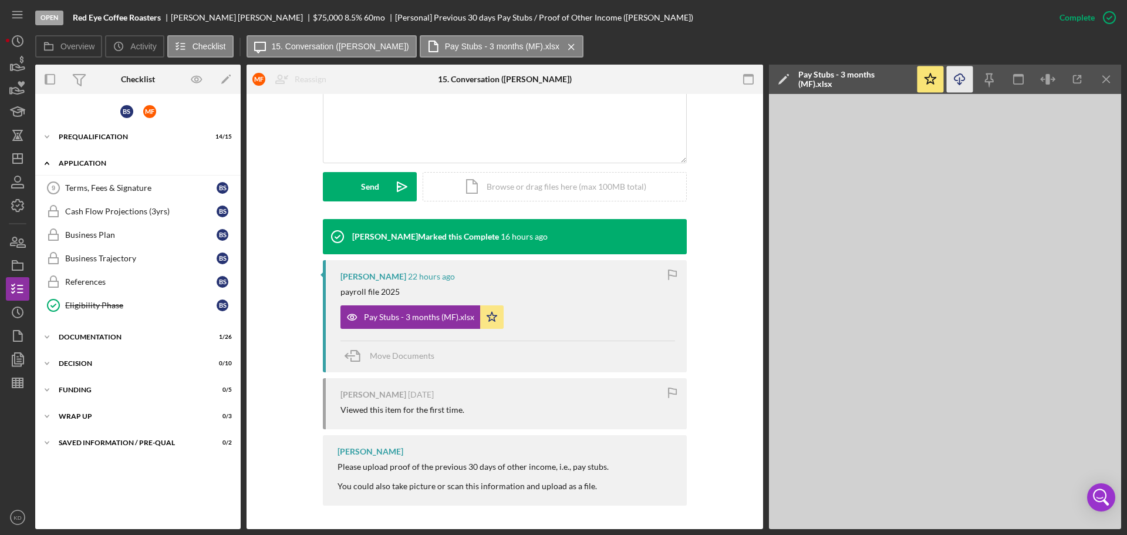
click at [48, 161] on icon "Icon/Expander" at bounding box center [46, 162] width 23 height 23
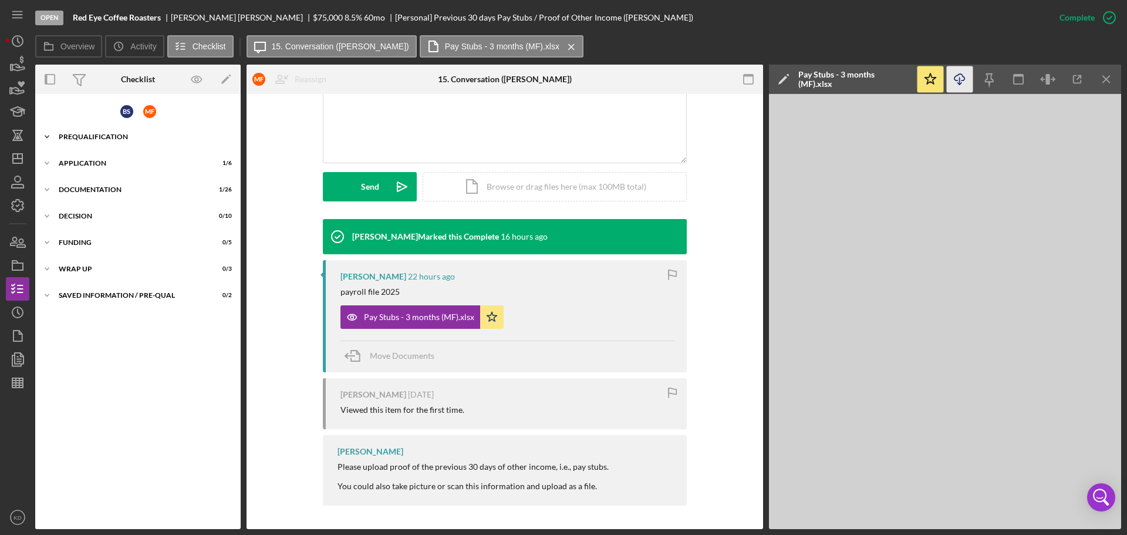
click at [47, 137] on polyline at bounding box center [47, 137] width 4 height 2
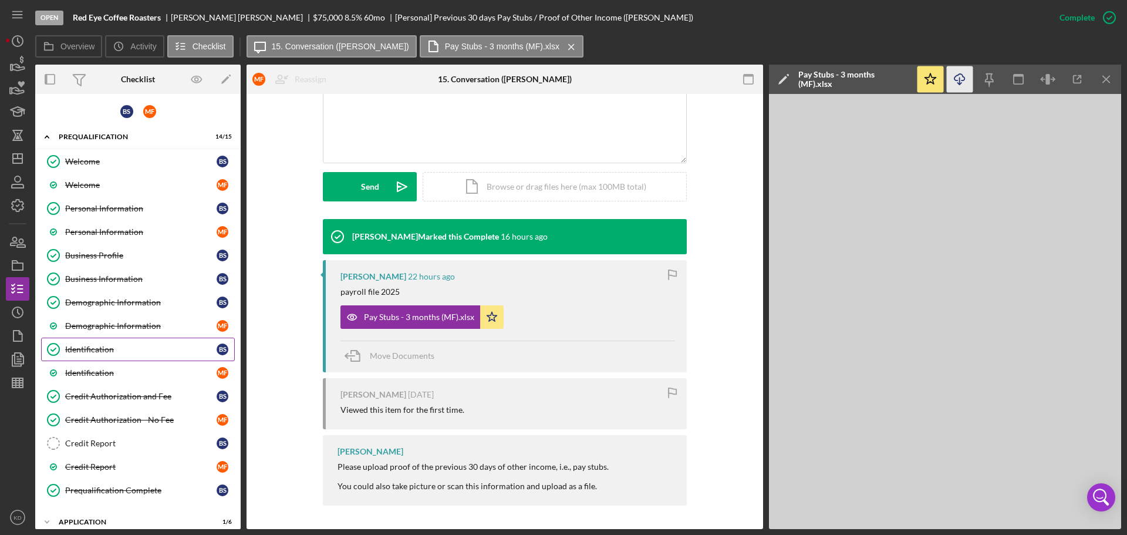
drag, startPoint x: 102, startPoint y: 352, endPoint x: 116, endPoint y: 350, distance: 14.1
click at [102, 352] on div "Identification" at bounding box center [140, 348] width 151 height 9
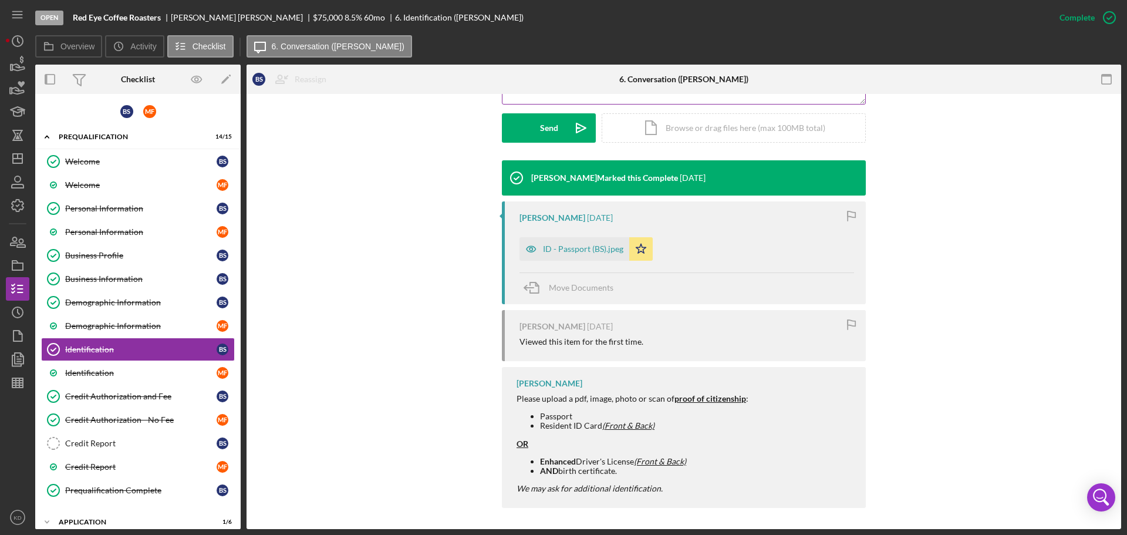
scroll to position [327, 0]
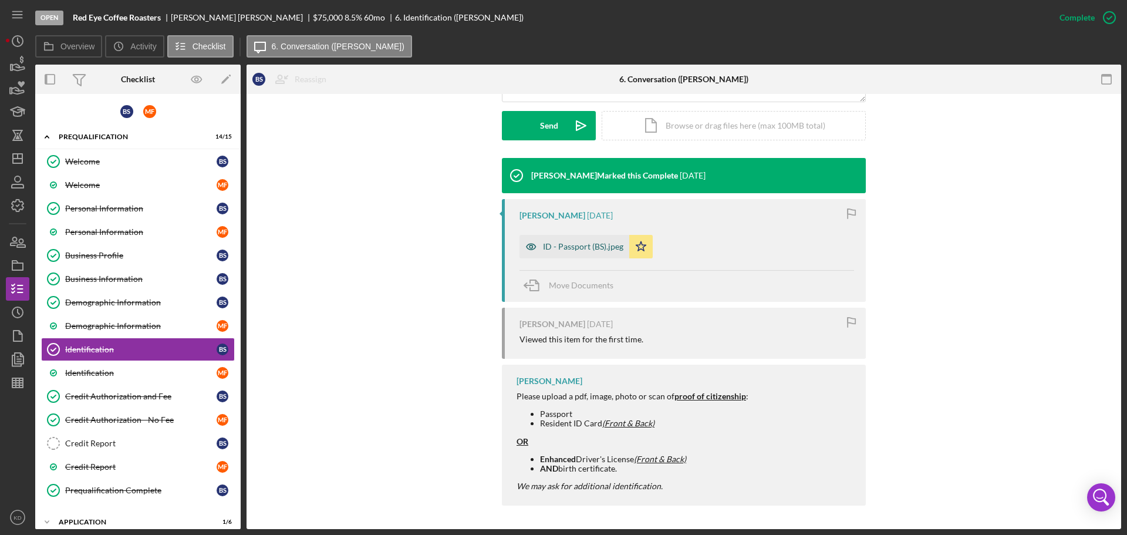
click at [560, 246] on div "ID - Passport (BS).jpeg" at bounding box center [583, 246] width 80 height 9
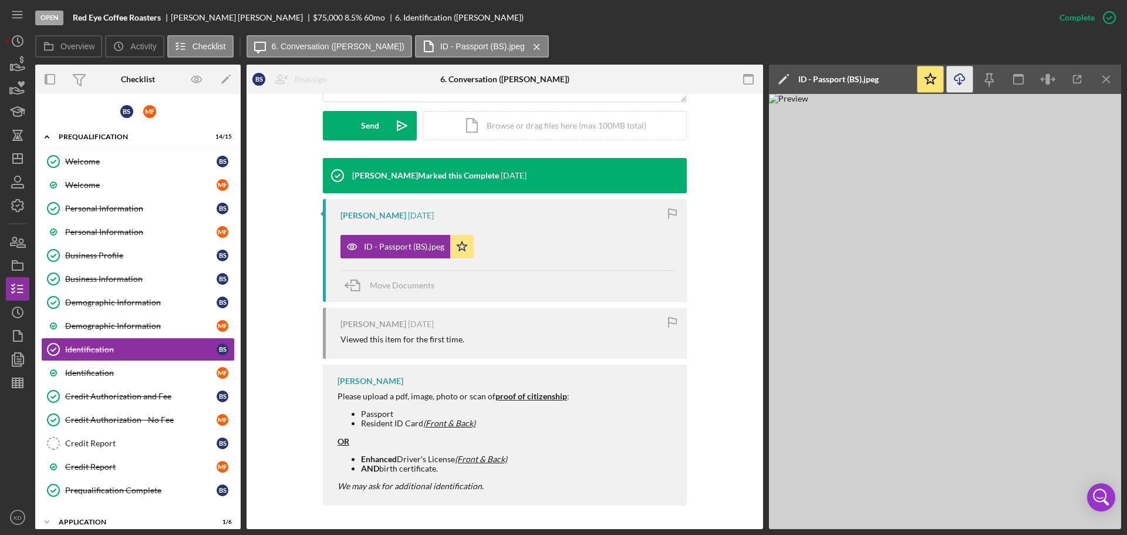
click at [955, 74] on icon "Icon/Download" at bounding box center [960, 79] width 26 height 26
click at [103, 255] on div "Business Profile" at bounding box center [140, 255] width 151 height 9
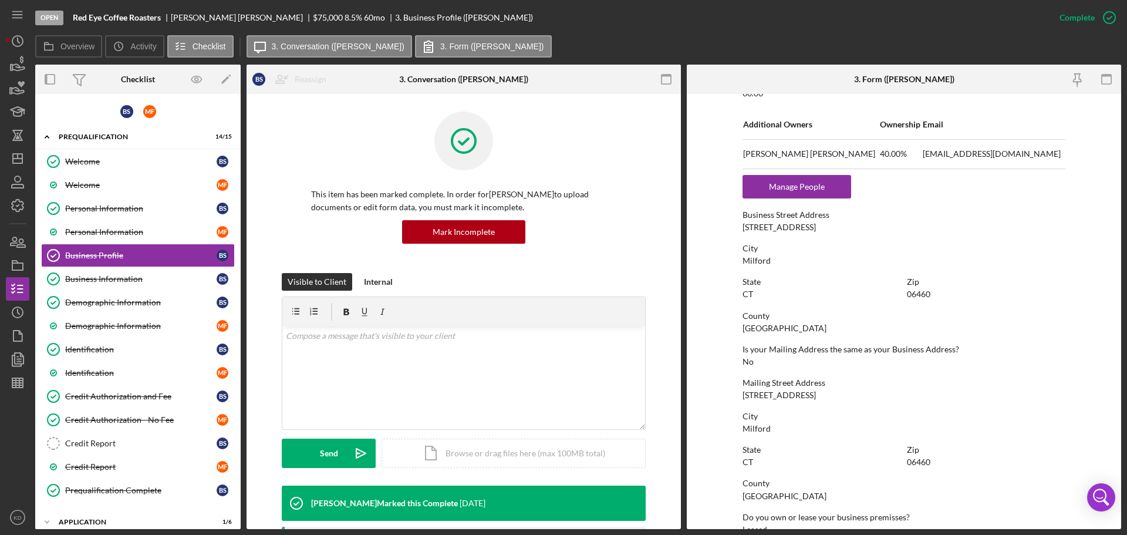
scroll to position [528, 0]
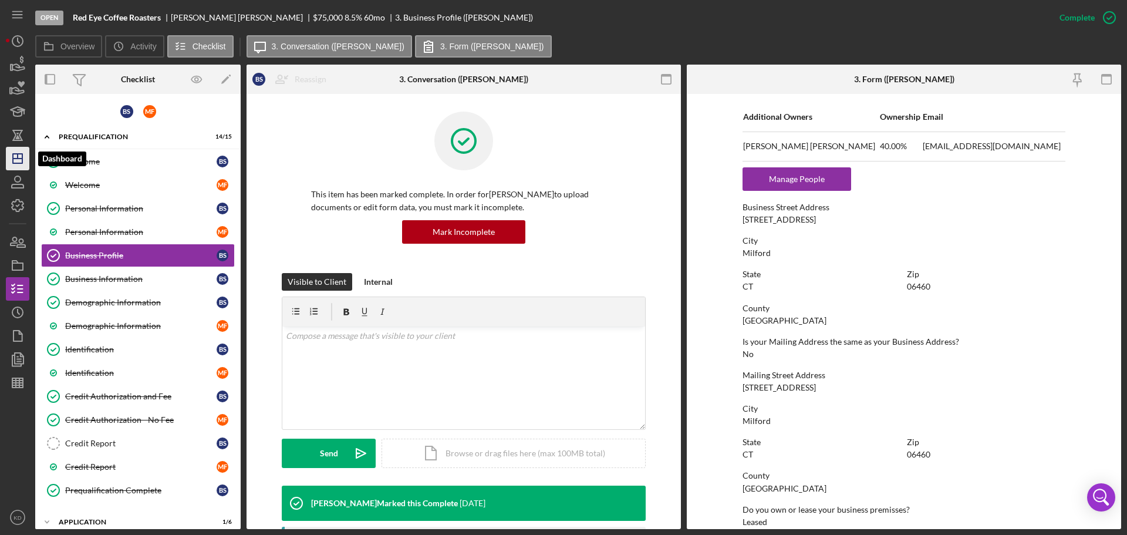
click at [17, 154] on g "button" at bounding box center [17, 158] width 9 height 9
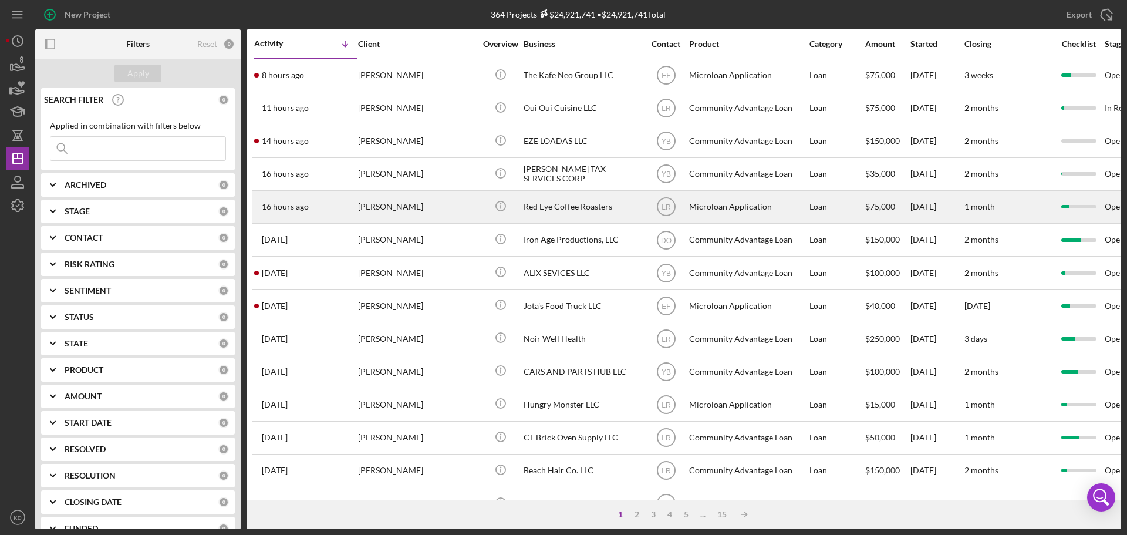
click at [563, 207] on div "Red Eye Coffee Roasters" at bounding box center [581, 206] width 117 height 31
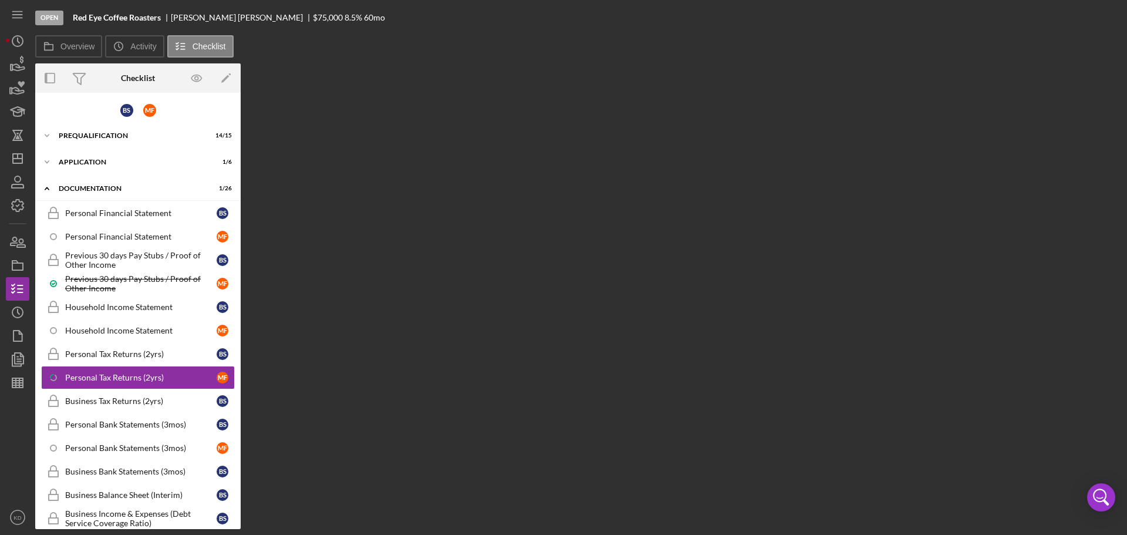
scroll to position [67, 0]
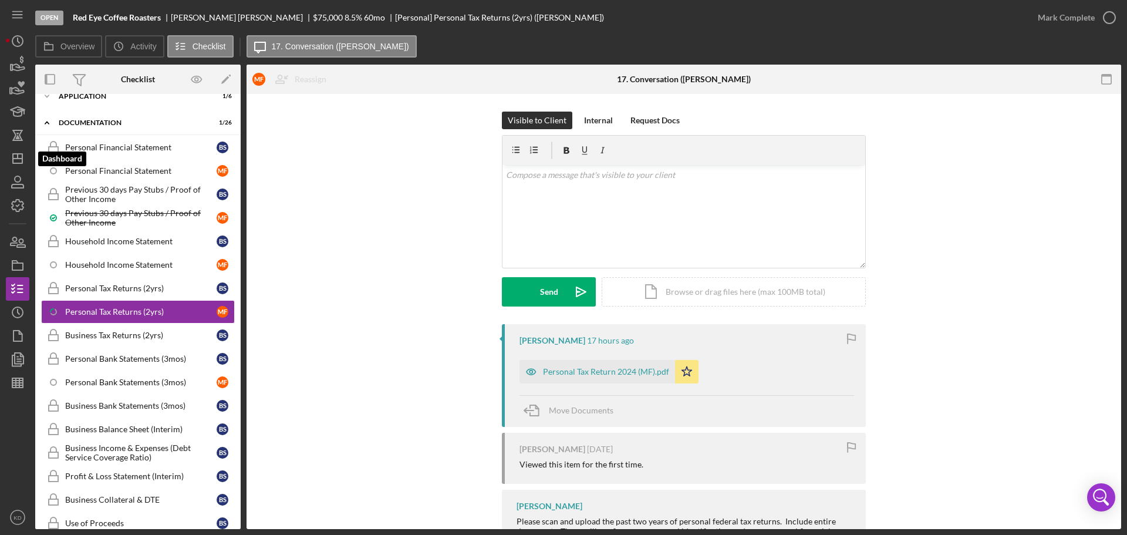
drag, startPoint x: 22, startPoint y: 157, endPoint x: 35, endPoint y: 153, distance: 13.5
click at [22, 157] on polygon "button" at bounding box center [17, 158] width 9 height 9
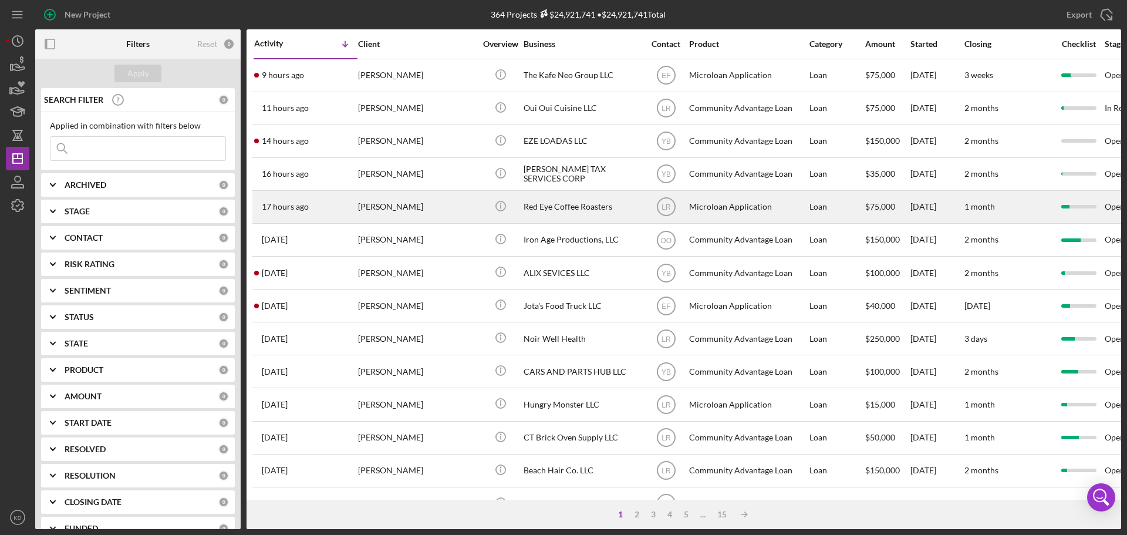
click at [388, 206] on div "[PERSON_NAME]" at bounding box center [416, 206] width 117 height 31
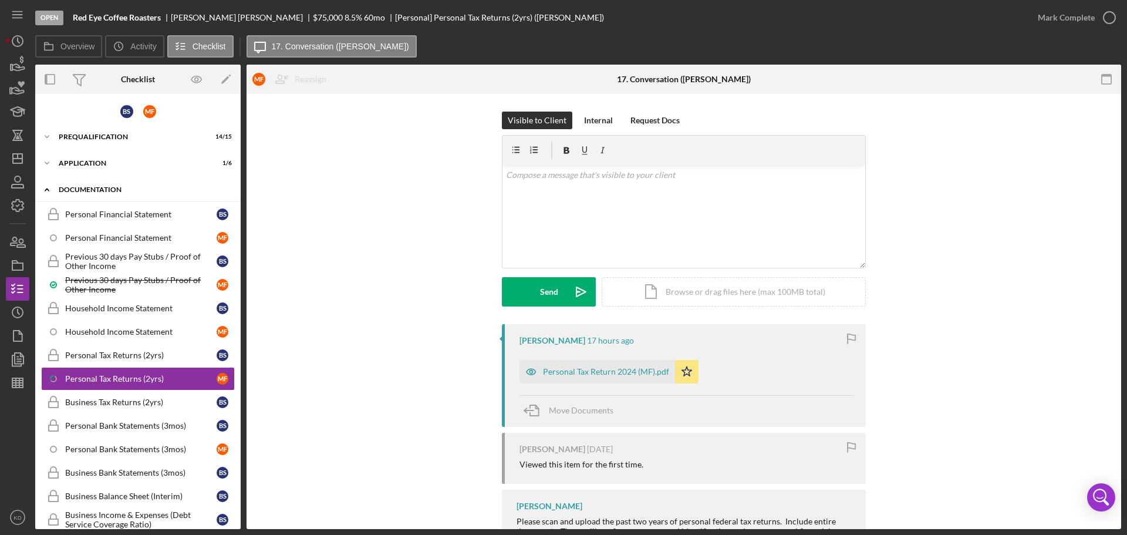
click at [49, 191] on polyline at bounding box center [47, 189] width 4 height 2
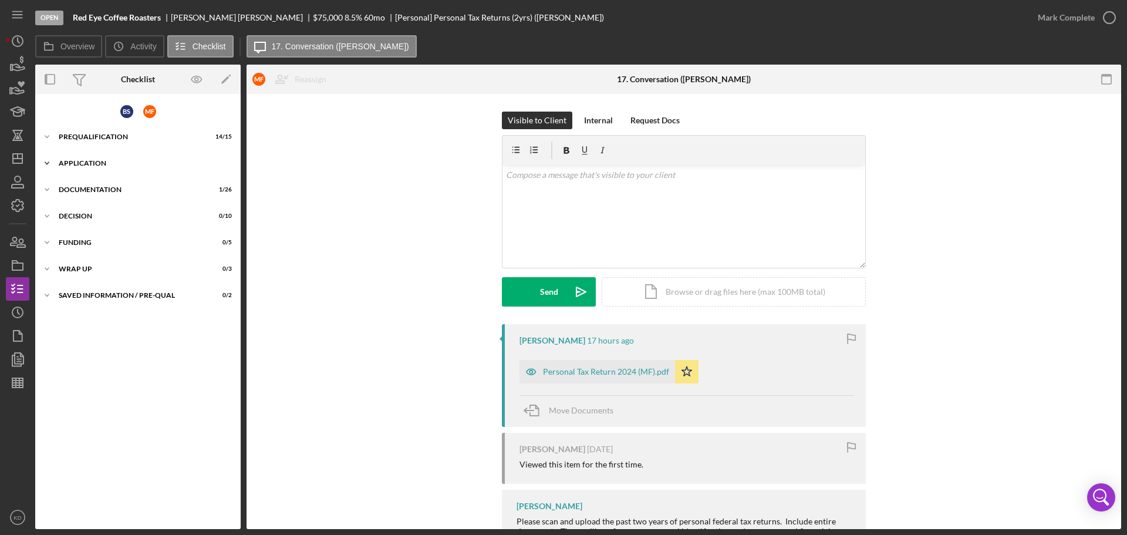
click at [48, 164] on icon "Icon/Expander" at bounding box center [46, 162] width 23 height 23
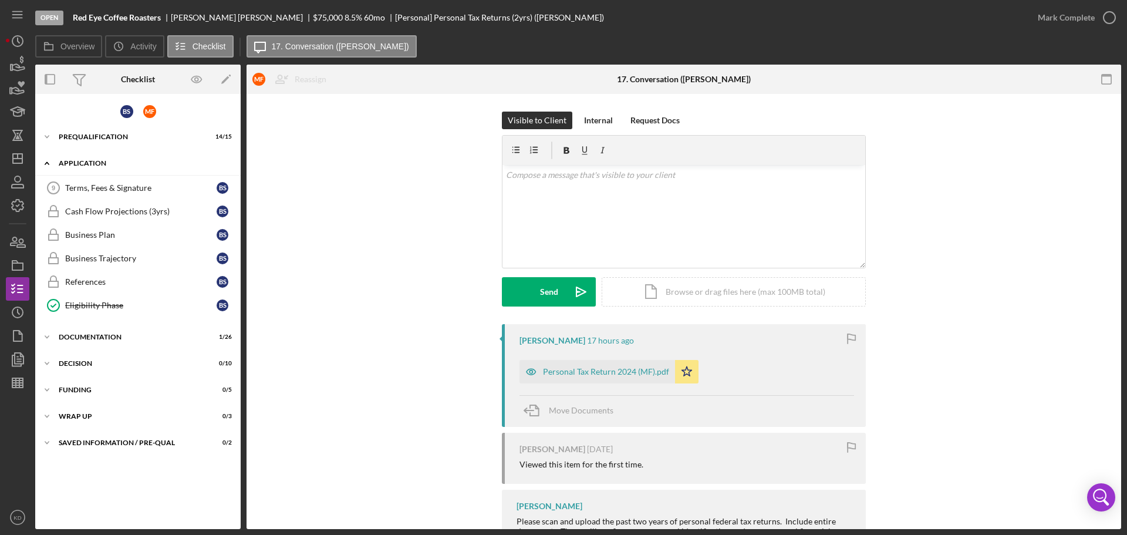
click at [48, 164] on polyline at bounding box center [47, 163] width 4 height 2
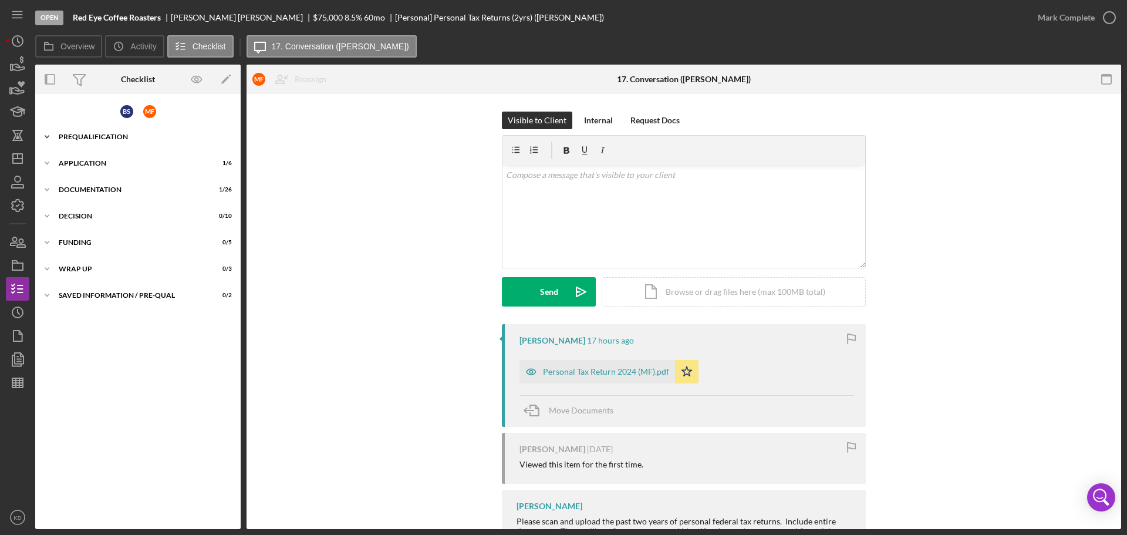
click at [47, 137] on icon "Icon/Expander" at bounding box center [46, 136] width 23 height 23
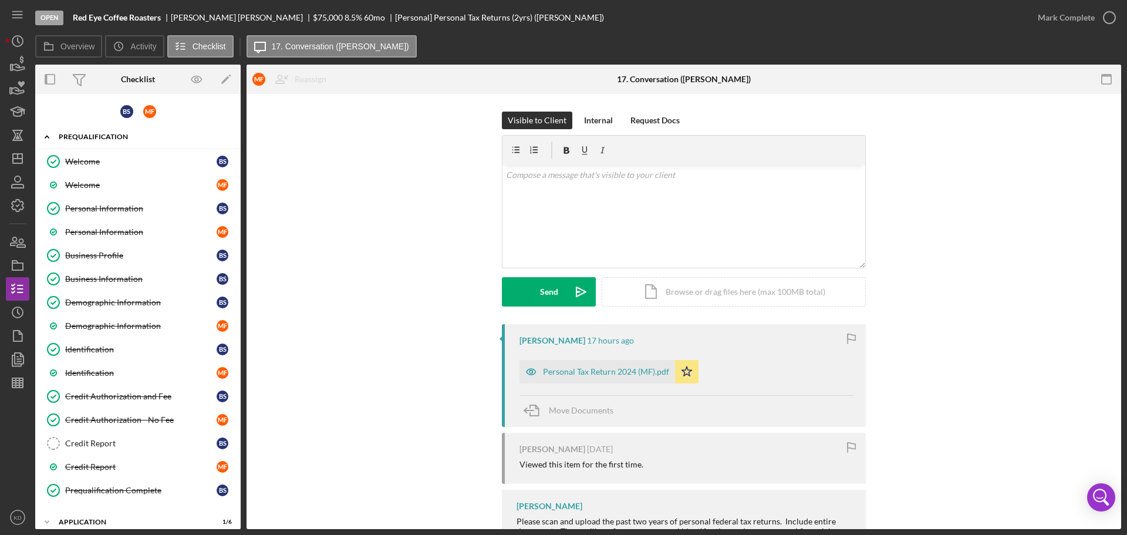
click at [46, 140] on icon "Icon/Expander" at bounding box center [46, 136] width 23 height 23
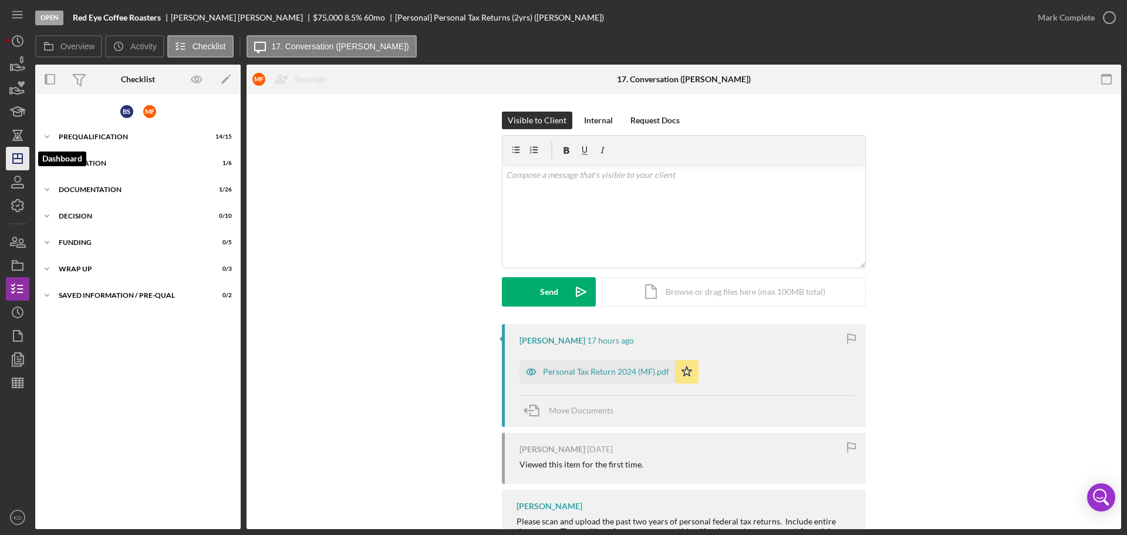
click at [13, 157] on polygon "button" at bounding box center [17, 158] width 9 height 9
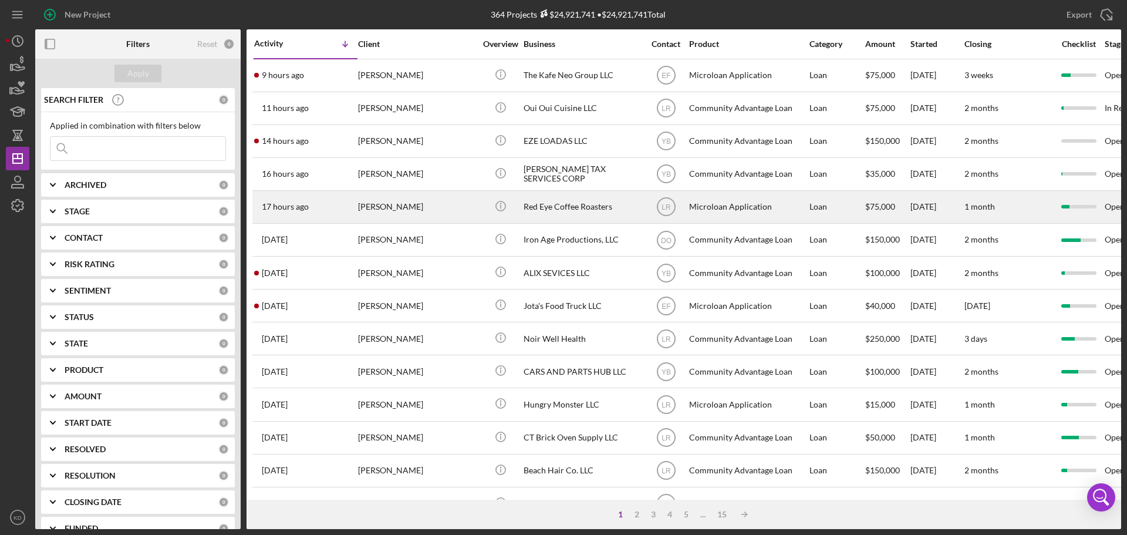
click at [540, 203] on div "Red Eye Coffee Roasters" at bounding box center [581, 206] width 117 height 31
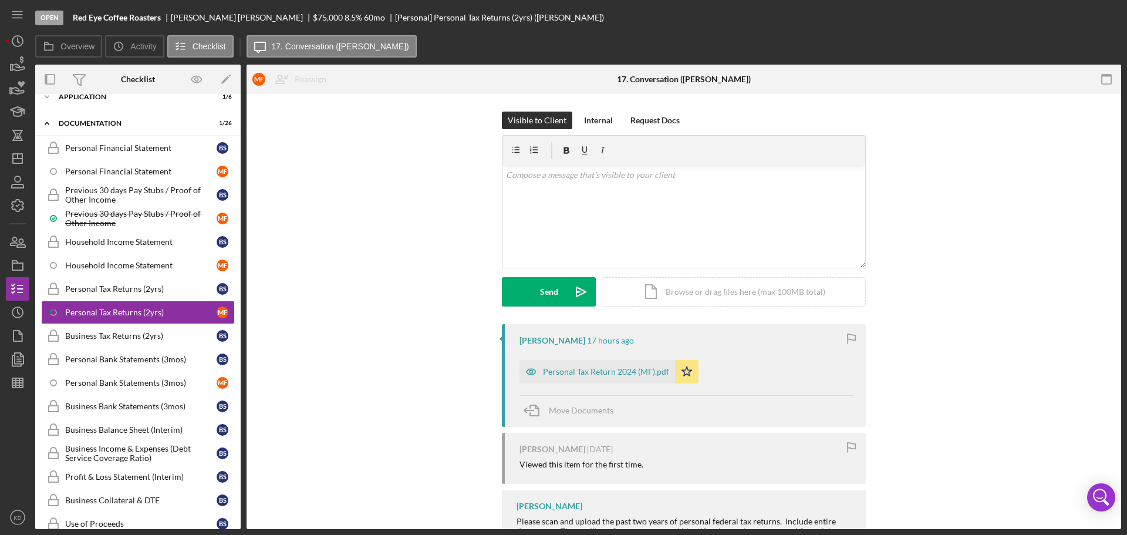
scroll to position [67, 0]
click at [48, 125] on icon "Icon/Expander" at bounding box center [46, 122] width 23 height 23
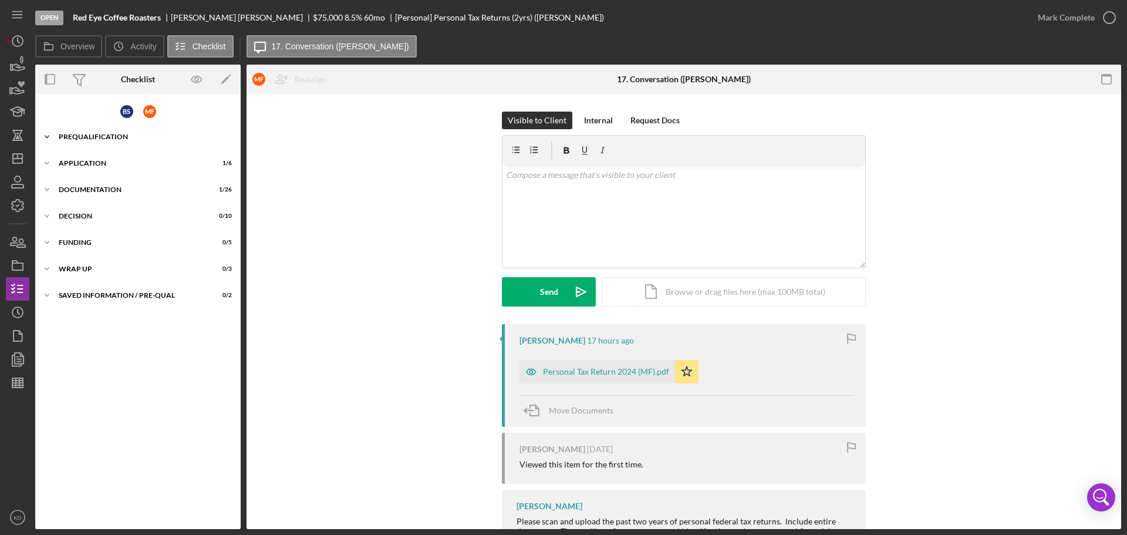
click at [44, 137] on icon "Icon/Expander" at bounding box center [46, 136] width 23 height 23
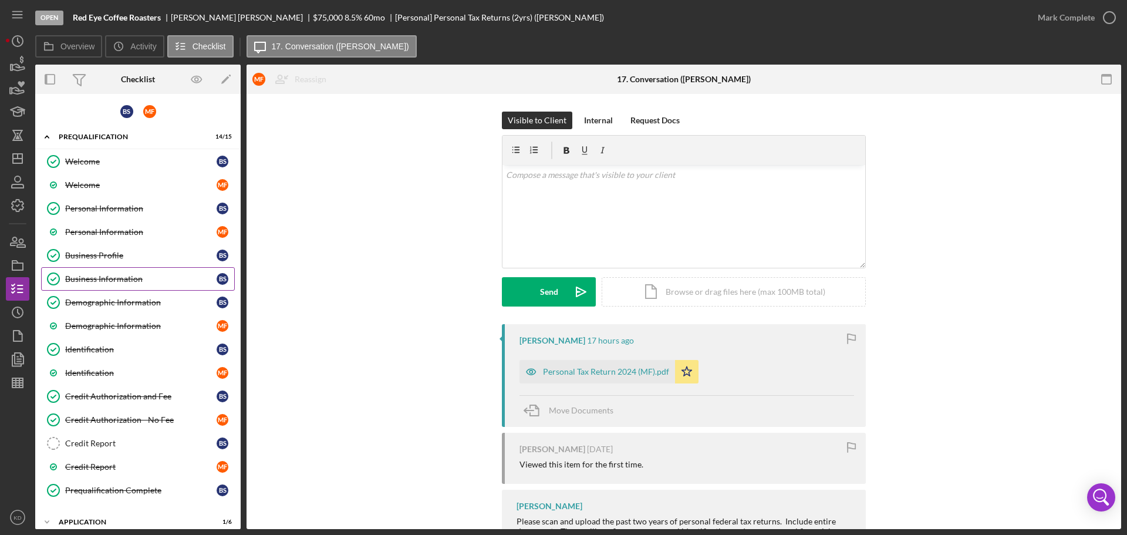
click at [99, 276] on div "Business Information" at bounding box center [140, 278] width 151 height 9
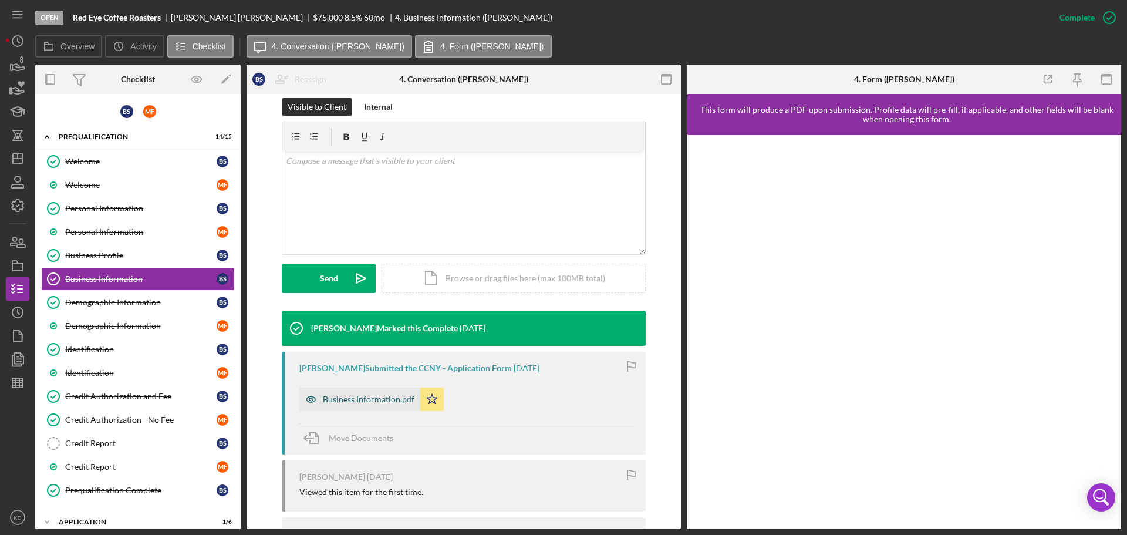
scroll to position [175, 0]
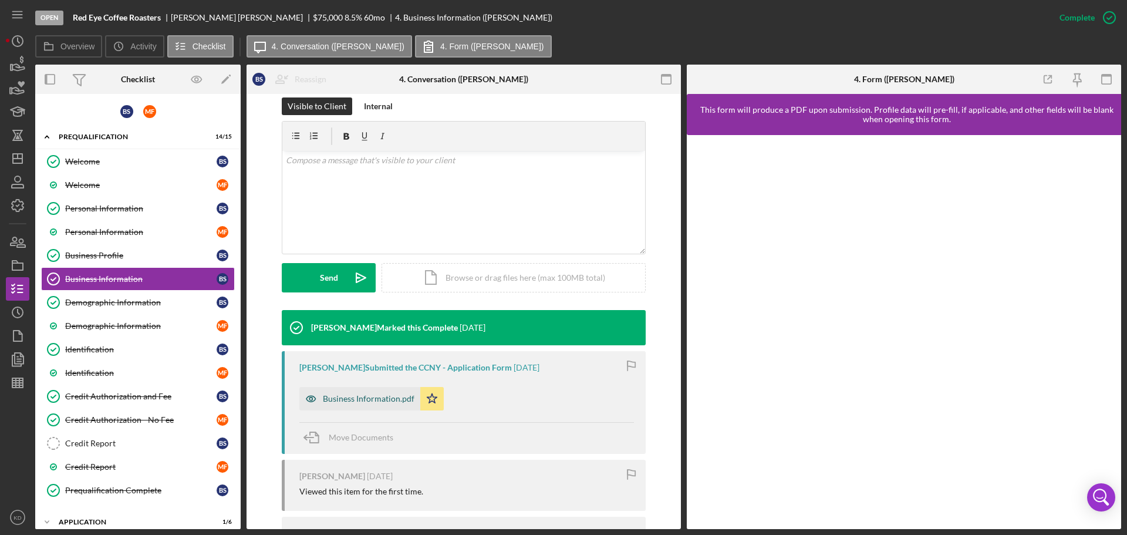
click at [344, 398] on div "Business Information.pdf" at bounding box center [369, 398] width 92 height 9
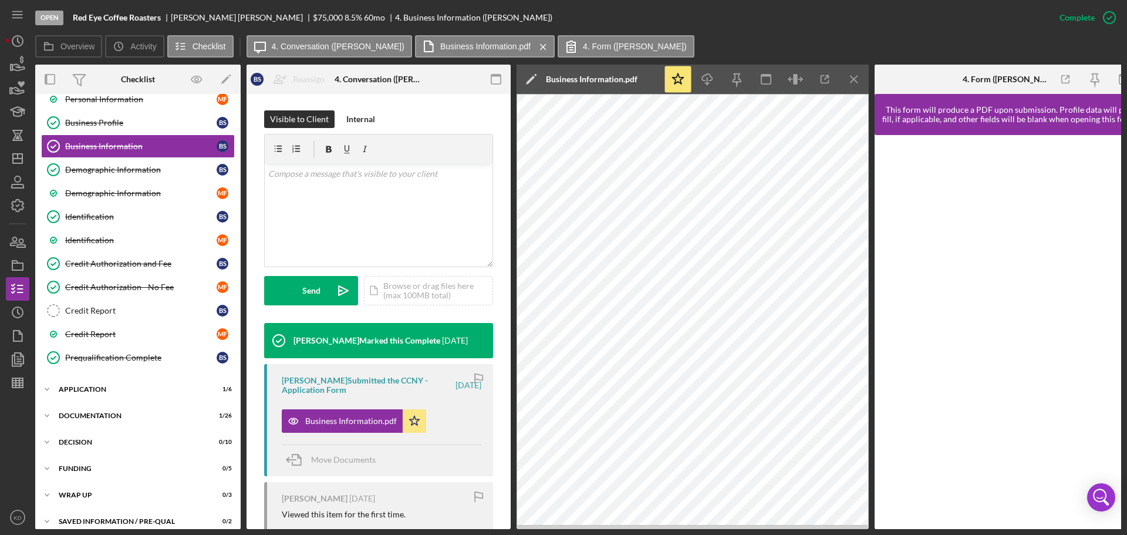
scroll to position [147, 0]
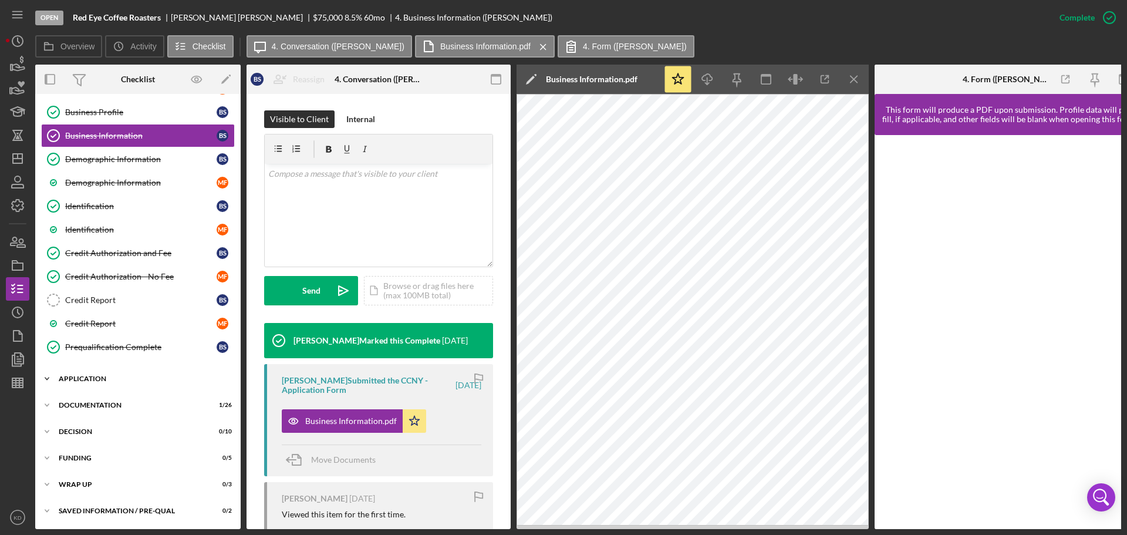
click at [49, 376] on icon "Icon/Expander" at bounding box center [46, 378] width 23 height 23
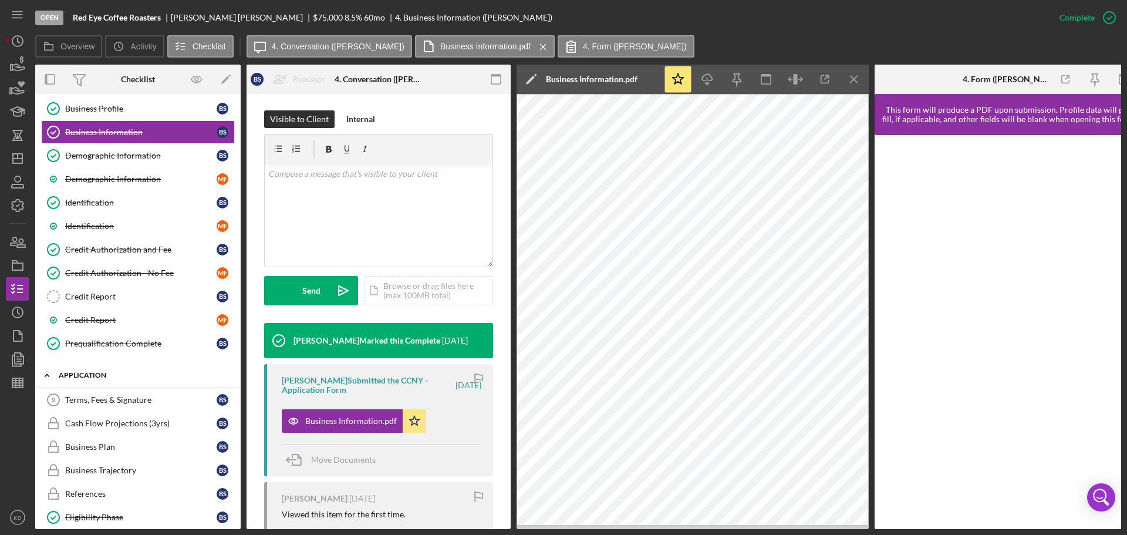
click at [49, 376] on icon "Icon/Expander" at bounding box center [46, 374] width 23 height 23
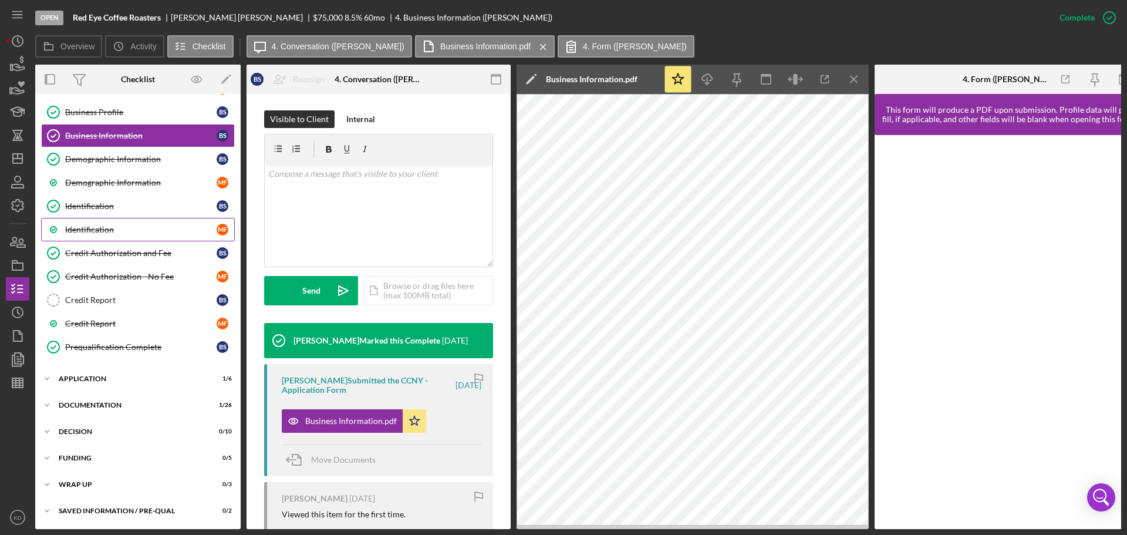
click at [73, 225] on div "Identification" at bounding box center [140, 229] width 151 height 9
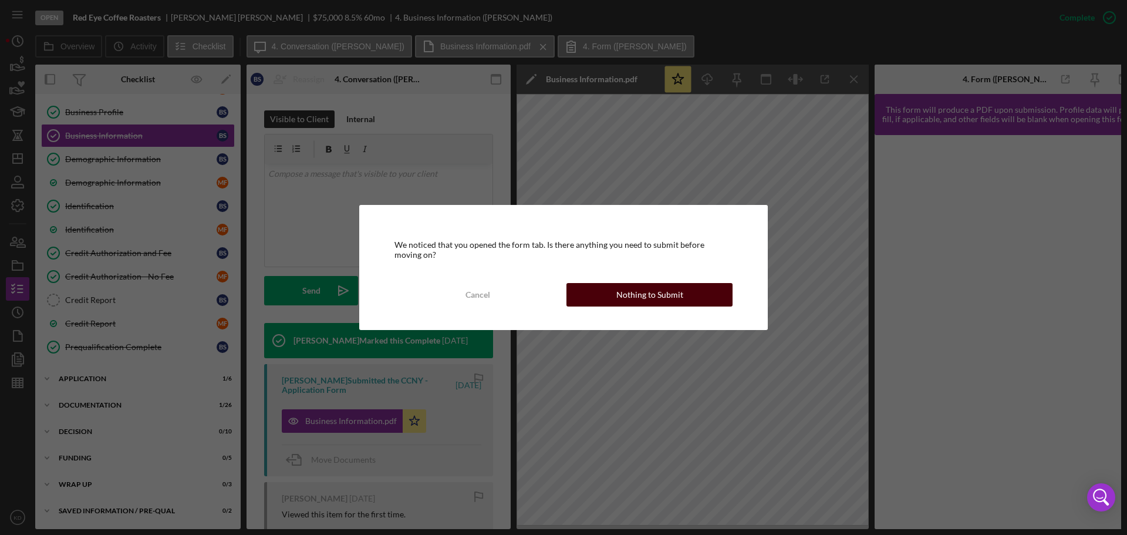
click at [694, 295] on button "Nothing to Submit" at bounding box center [649, 294] width 166 height 23
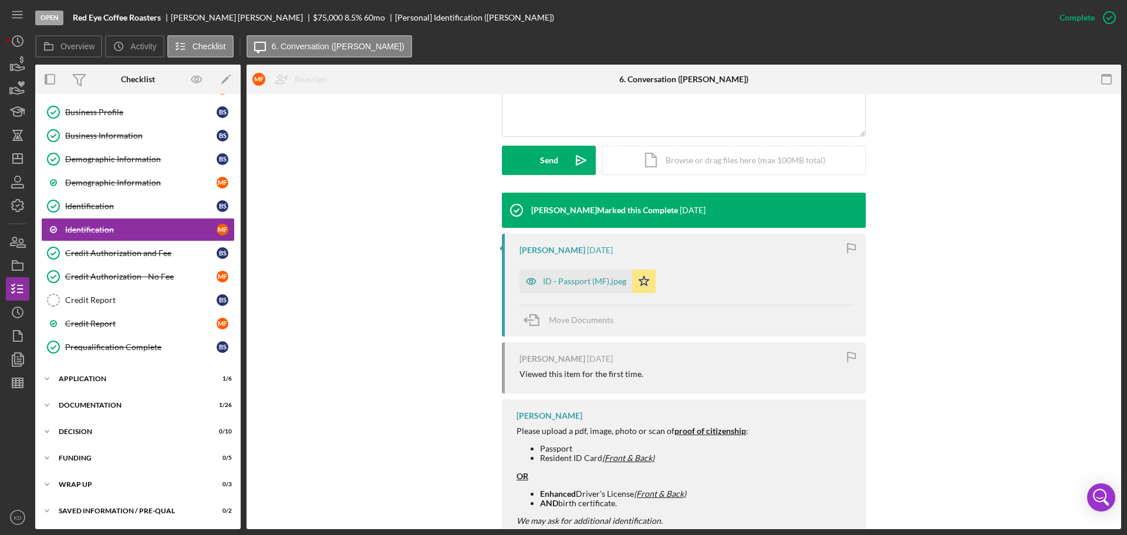
scroll to position [293, 0]
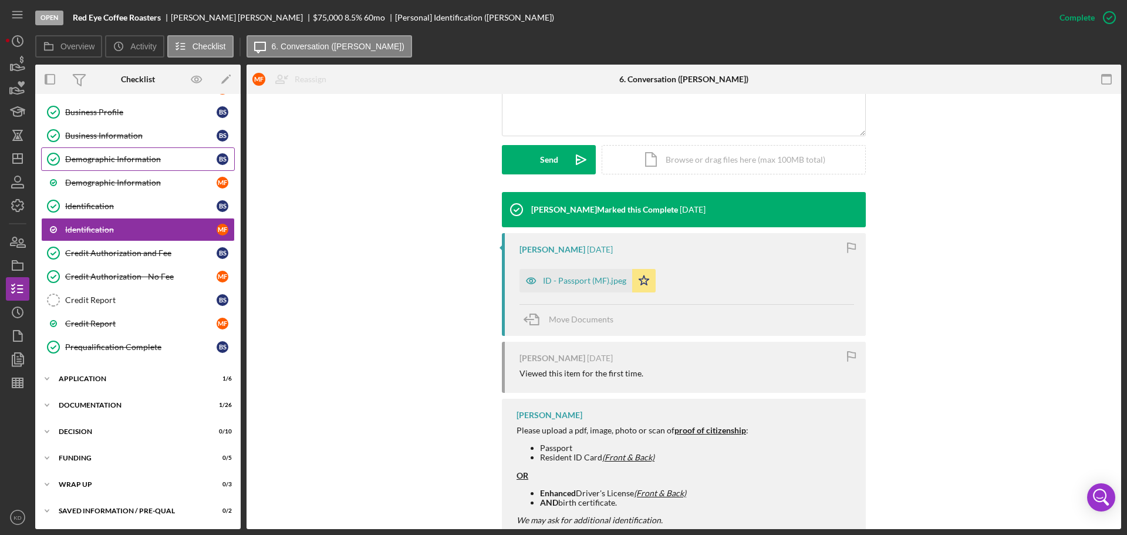
click at [96, 158] on div "Demographic Information" at bounding box center [140, 158] width 151 height 9
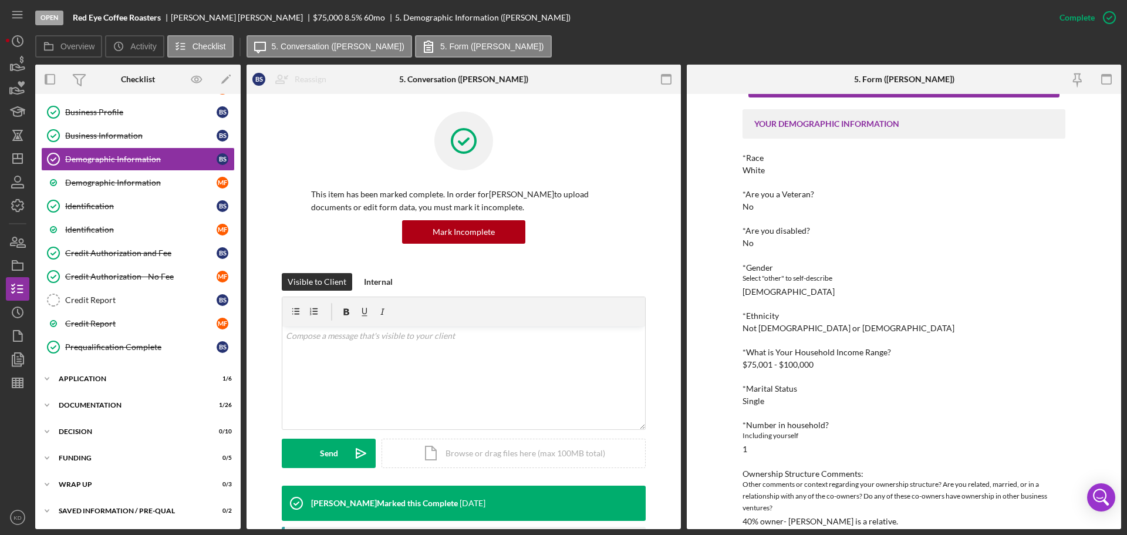
scroll to position [58, 0]
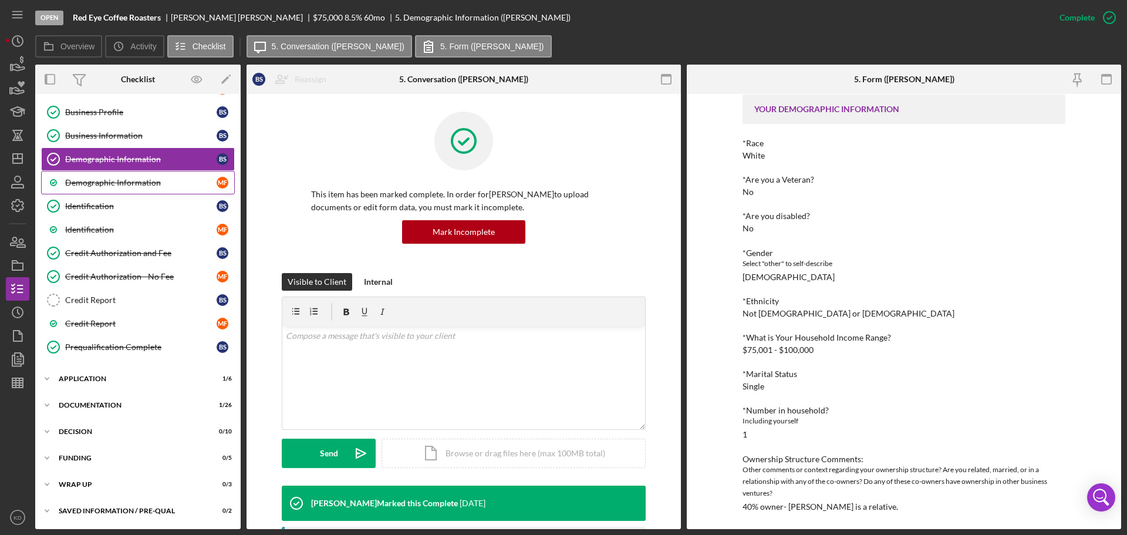
click at [103, 184] on div "Demographic Information" at bounding box center [140, 182] width 151 height 9
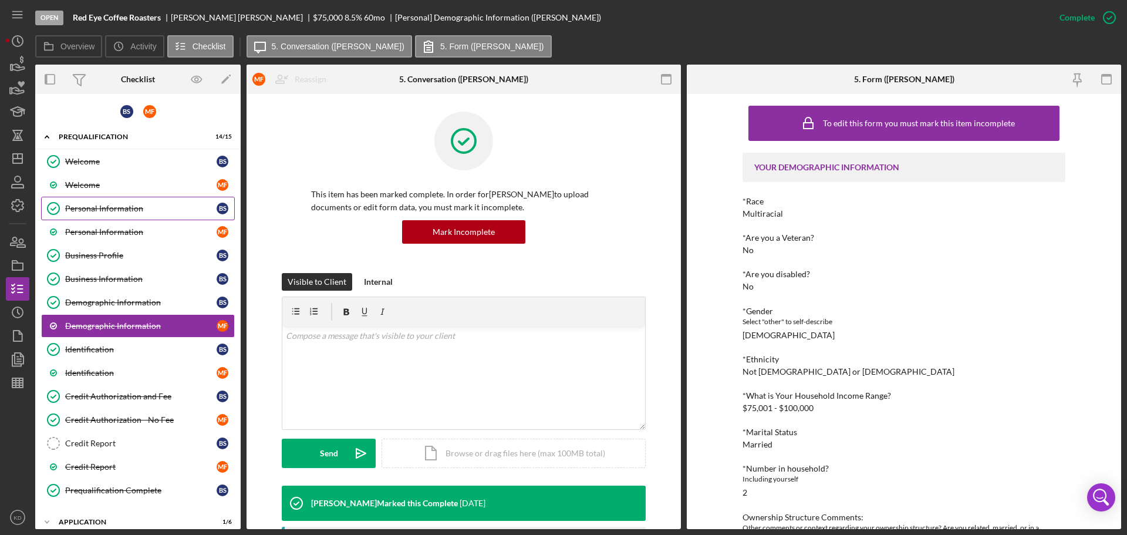
click at [92, 205] on div "Personal Information" at bounding box center [140, 208] width 151 height 9
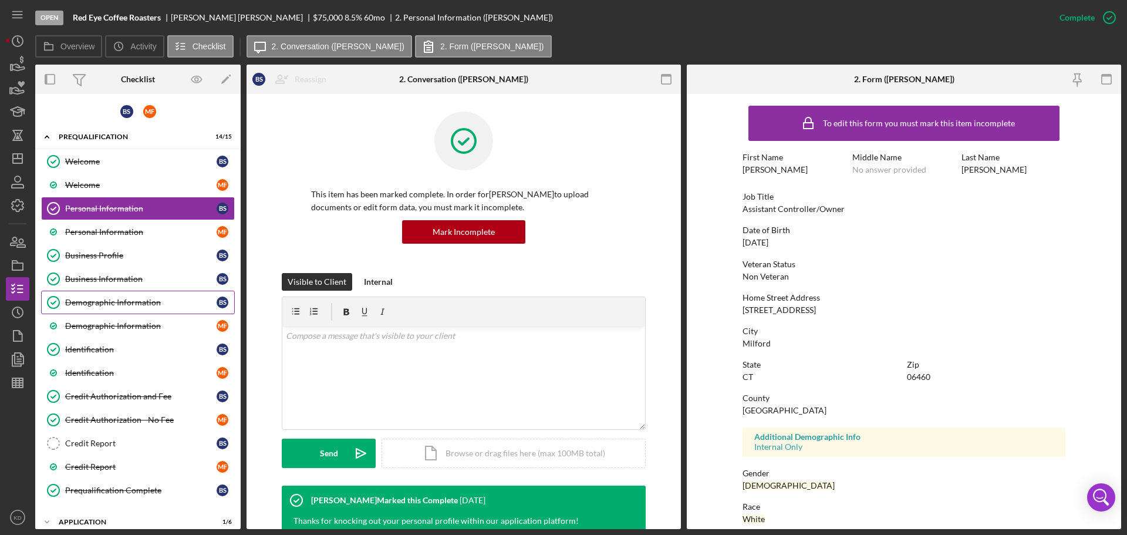
click at [130, 300] on div "Demographic Information" at bounding box center [140, 302] width 151 height 9
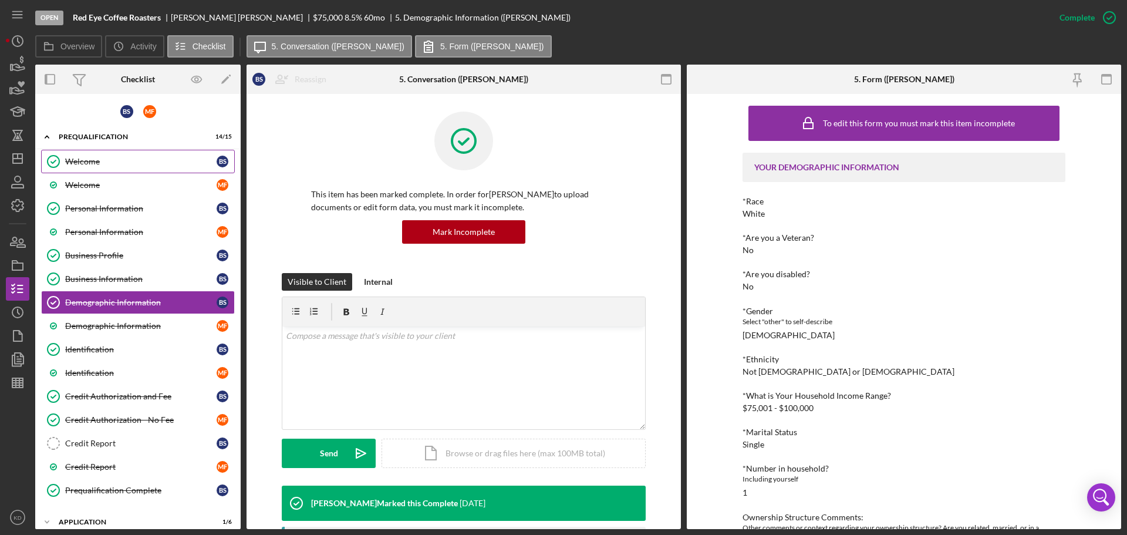
click at [87, 163] on div "Welcome" at bounding box center [140, 161] width 151 height 9
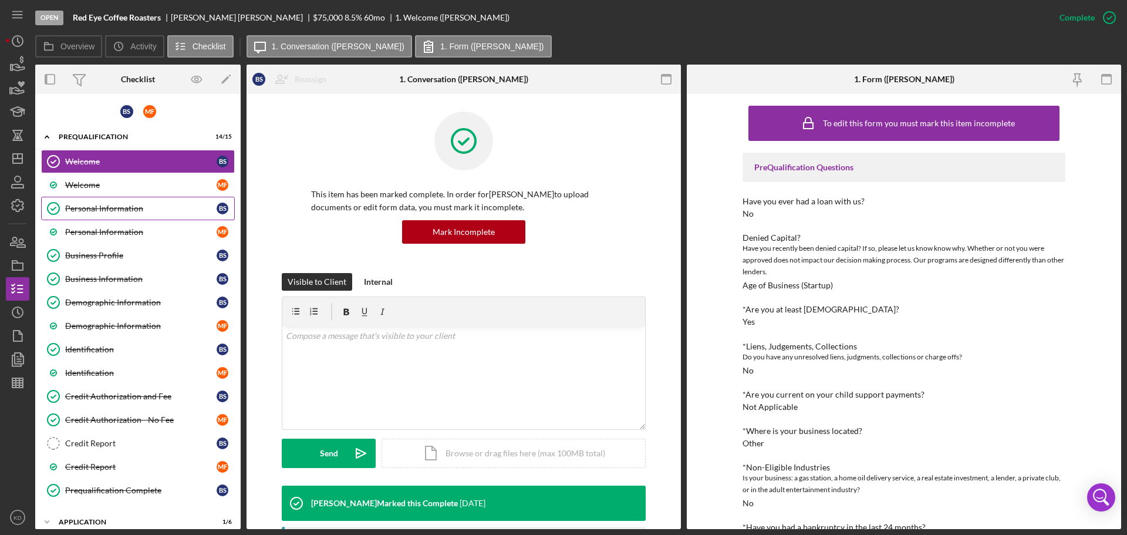
click at [94, 205] on div "Personal Information" at bounding box center [140, 208] width 151 height 9
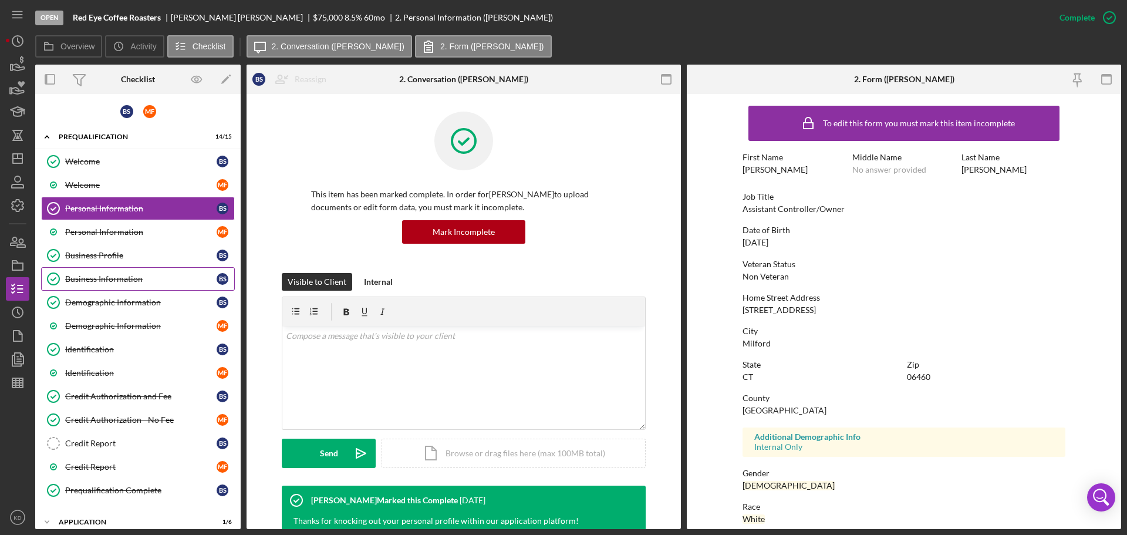
click at [102, 277] on div "Business Information" at bounding box center [140, 278] width 151 height 9
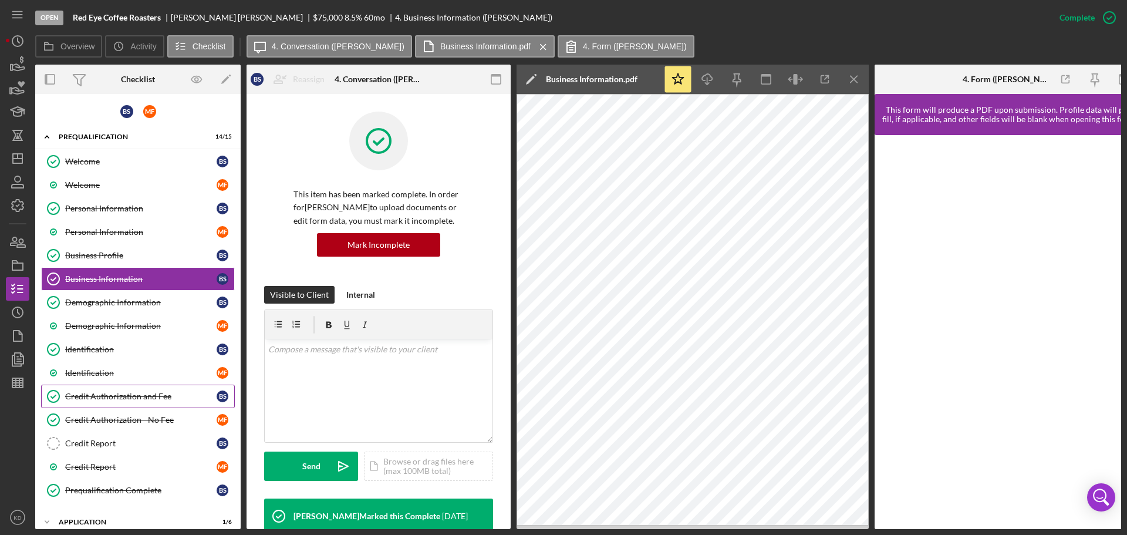
click at [105, 392] on div "Credit Authorization and Fee" at bounding box center [140, 395] width 151 height 9
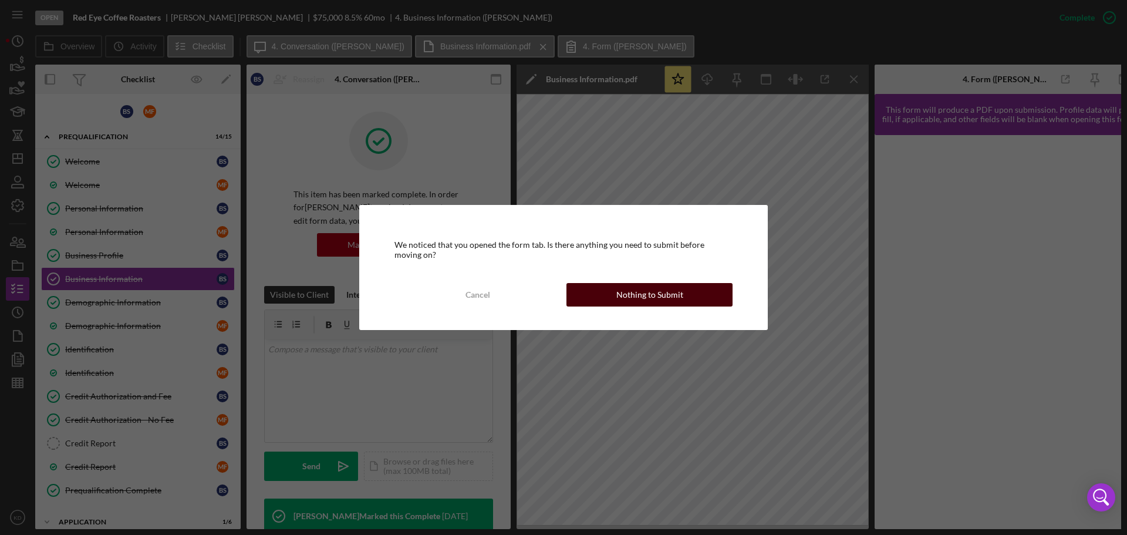
click at [644, 294] on div "Nothing to Submit" at bounding box center [649, 294] width 67 height 23
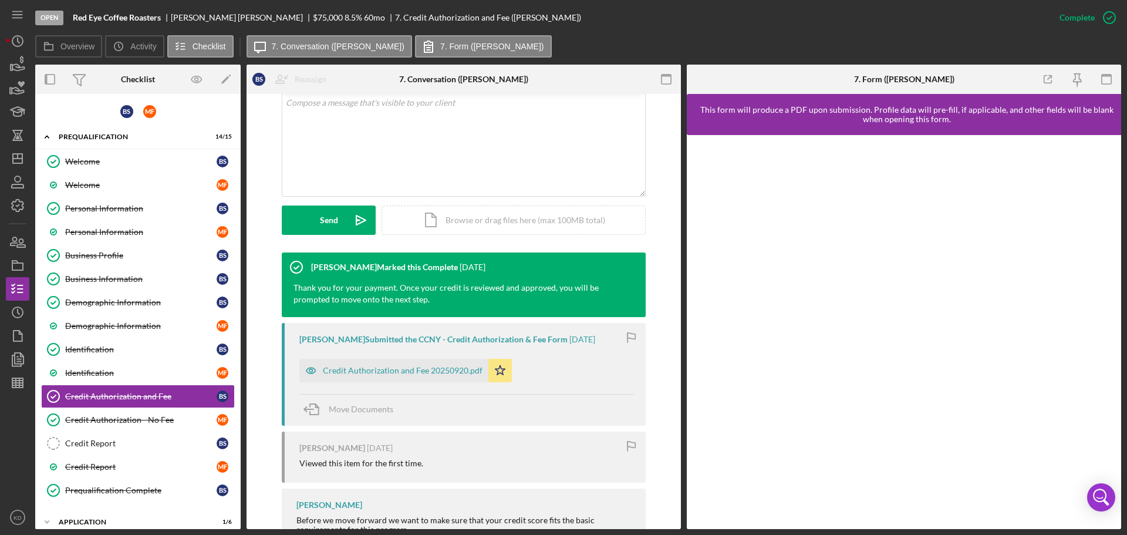
scroll to position [248, 0]
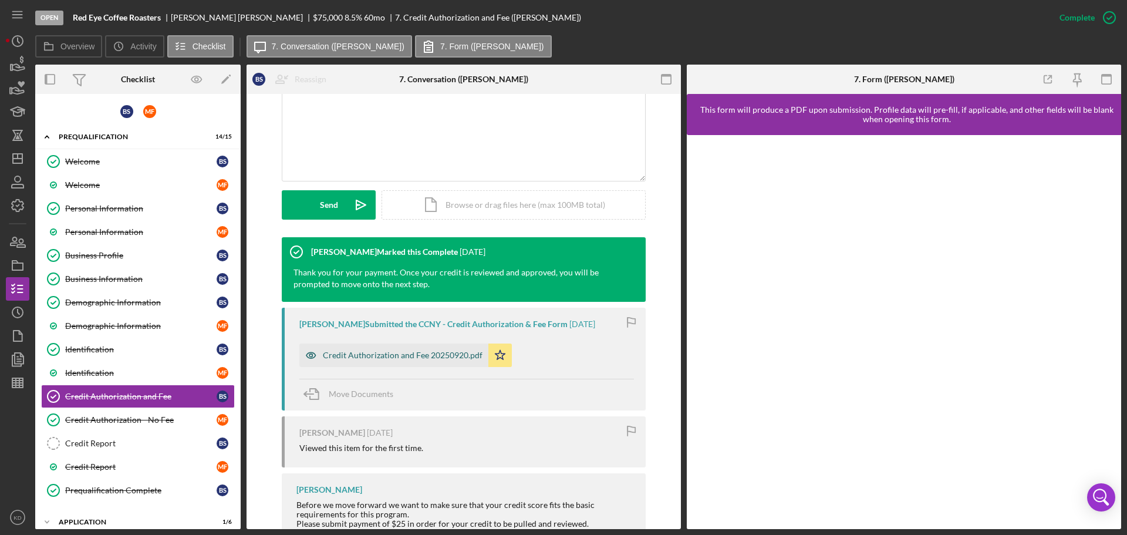
click at [349, 352] on div "Credit Authorization and Fee 20250920.pdf" at bounding box center [403, 354] width 160 height 9
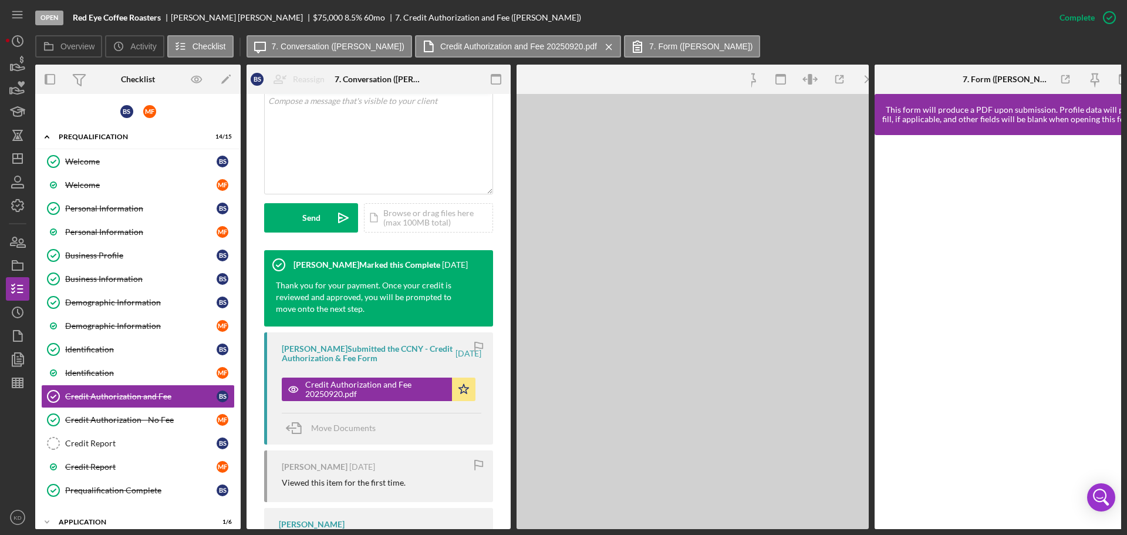
scroll to position [262, 0]
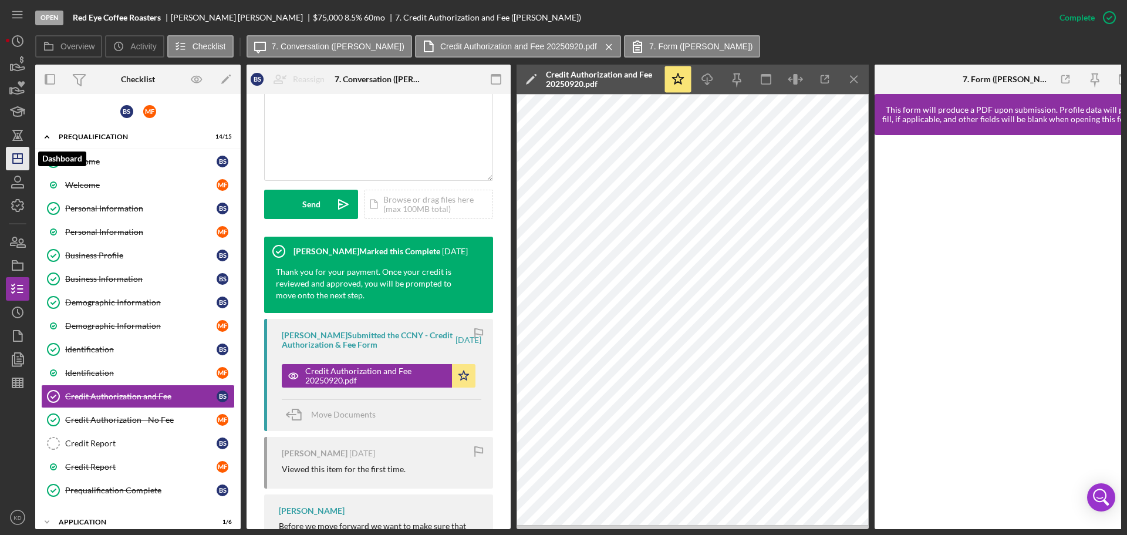
click at [16, 156] on icon "Icon/Dashboard" at bounding box center [17, 158] width 29 height 29
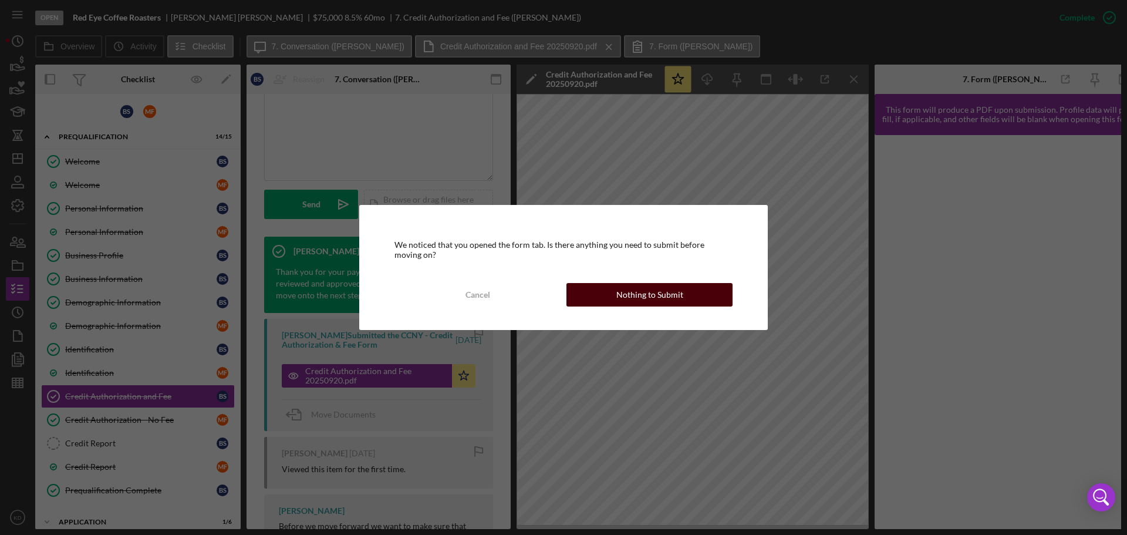
click at [667, 300] on div "Nothing to Submit" at bounding box center [649, 294] width 67 height 23
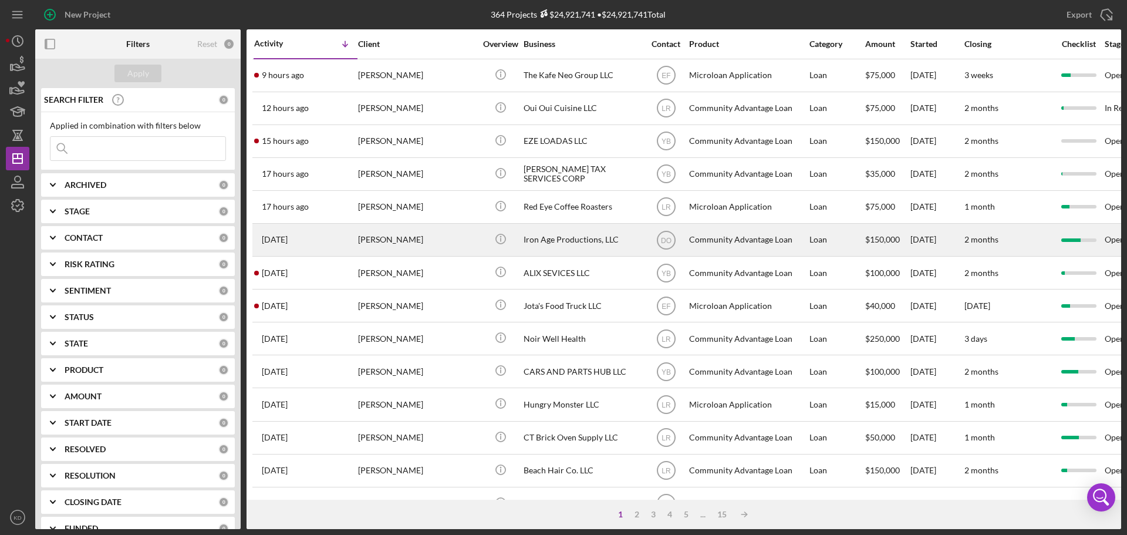
click at [565, 239] on div "Iron Age Productions, LLC" at bounding box center [581, 239] width 117 height 31
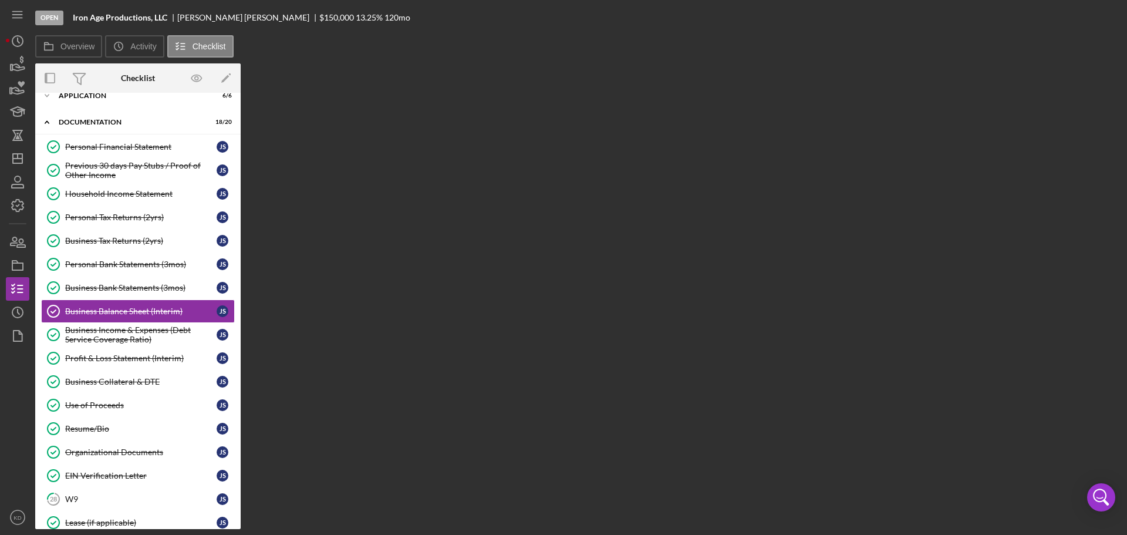
scroll to position [41, 0]
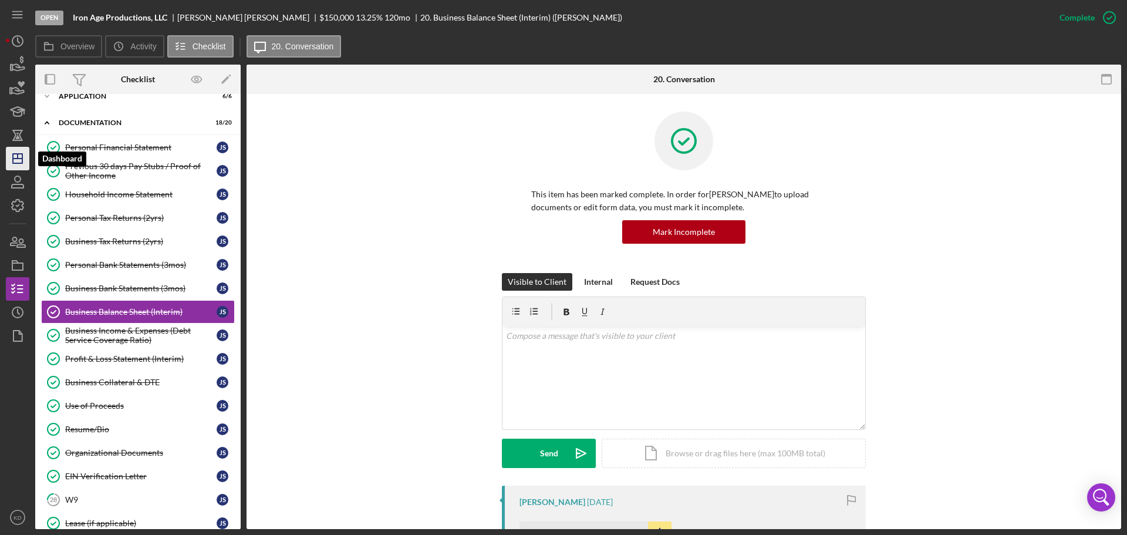
click at [12, 164] on icon "Icon/Dashboard" at bounding box center [17, 158] width 29 height 29
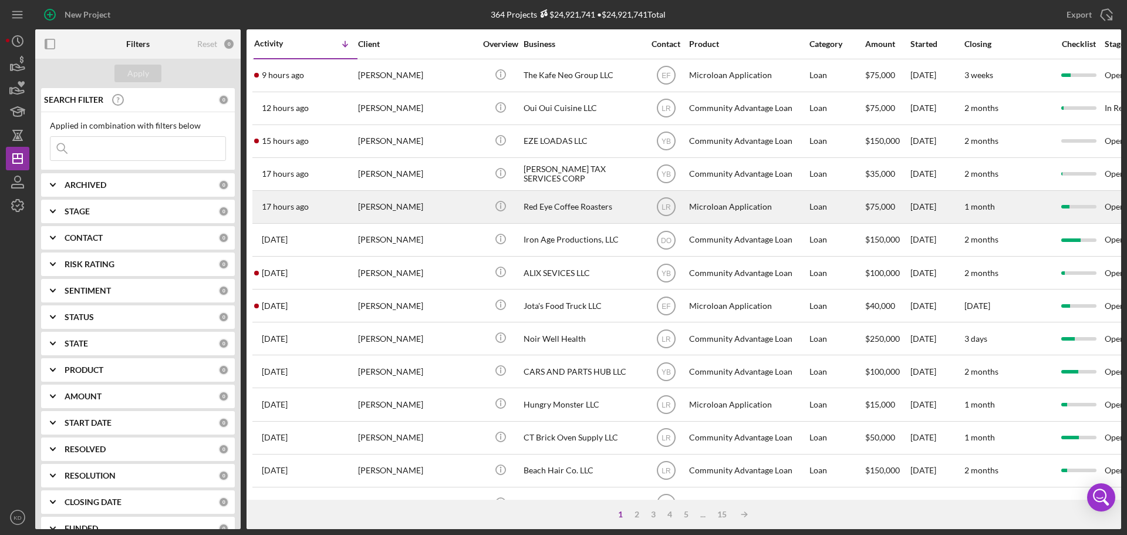
click at [565, 202] on div "Red Eye Coffee Roasters" at bounding box center [581, 206] width 117 height 31
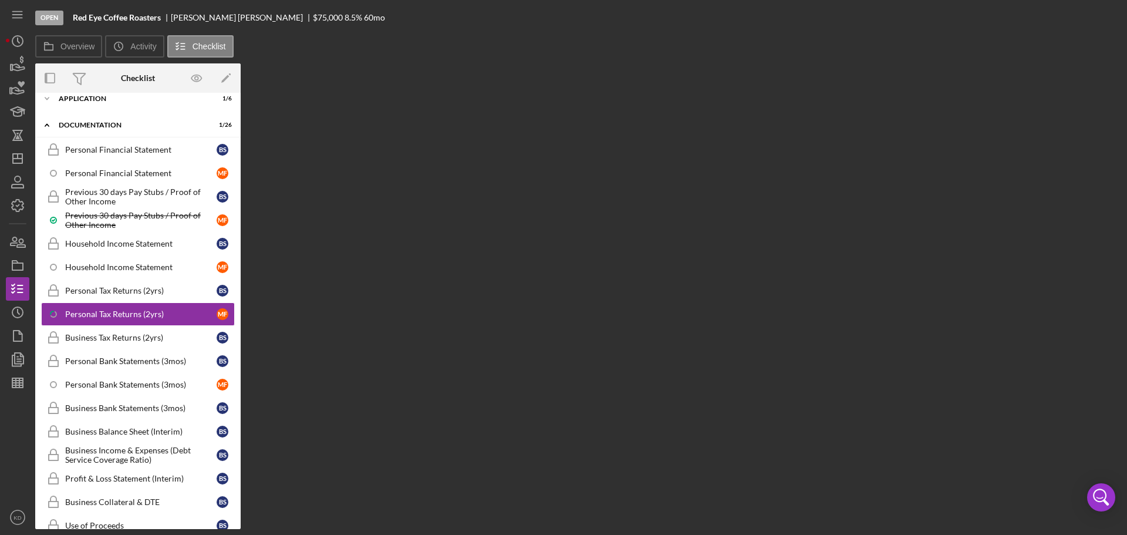
scroll to position [67, 0]
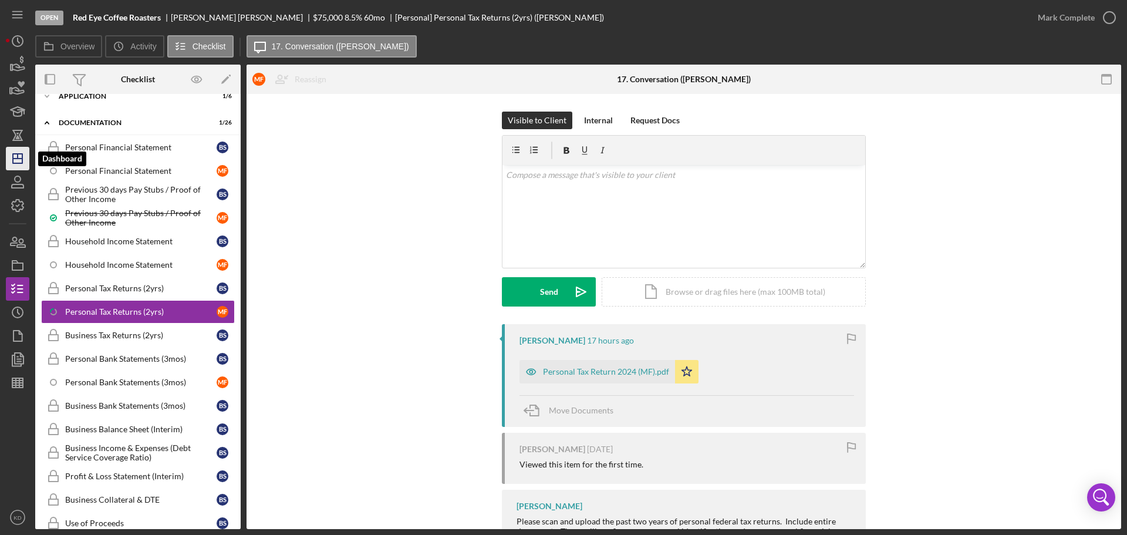
click at [23, 164] on icon "Icon/Dashboard" at bounding box center [17, 158] width 29 height 29
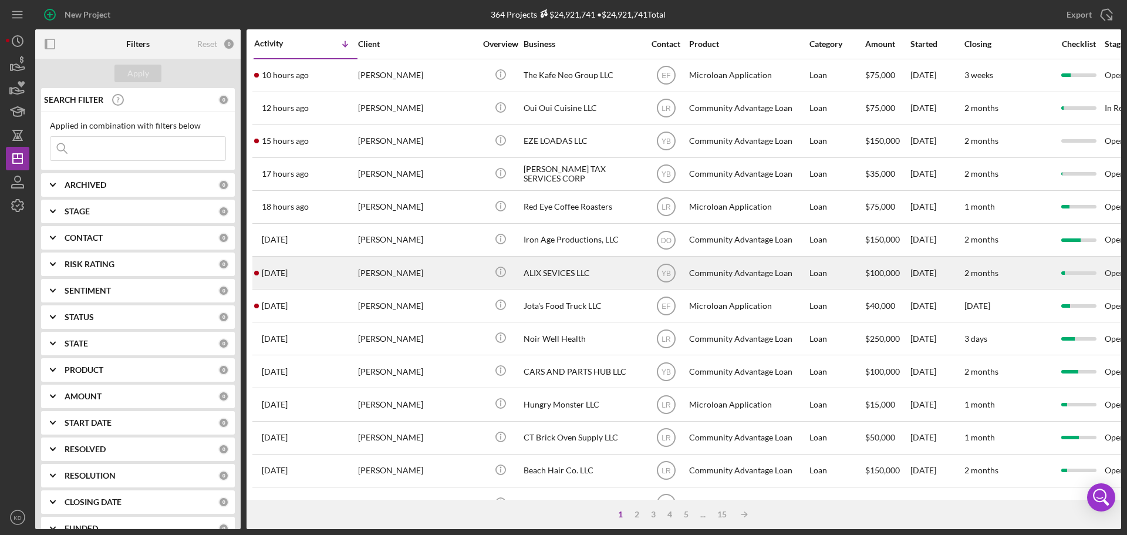
click at [561, 271] on div "ALIX SEVICES LLC" at bounding box center [581, 272] width 117 height 31
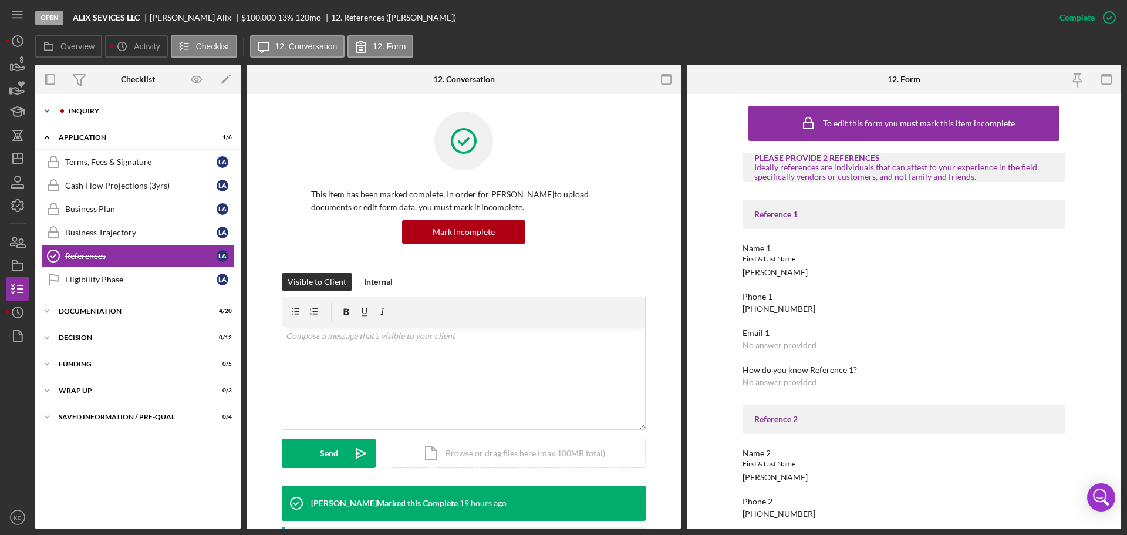
click at [48, 108] on icon "Icon/Expander" at bounding box center [46, 110] width 23 height 23
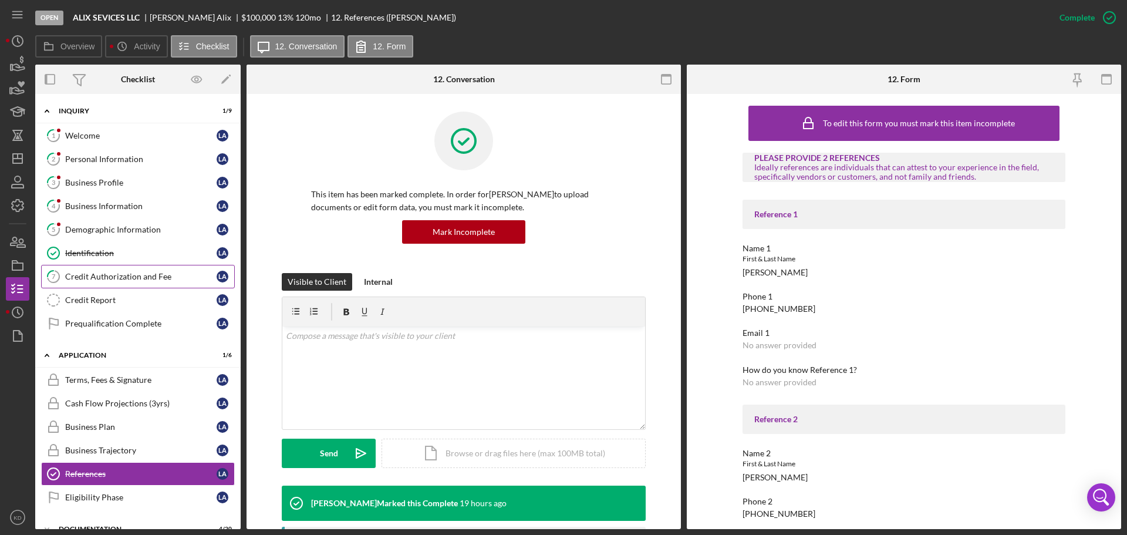
click at [122, 275] on div "Credit Authorization and Fee" at bounding box center [140, 276] width 151 height 9
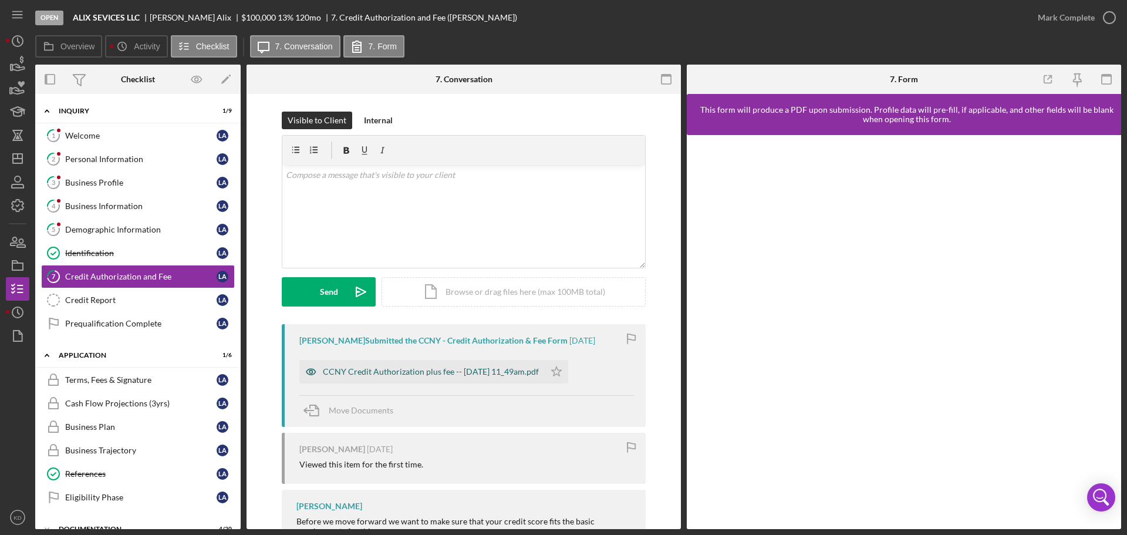
click at [379, 369] on div "CCNY Credit Authorization plus fee -- [DATE] 11_49am.pdf" at bounding box center [431, 371] width 216 height 9
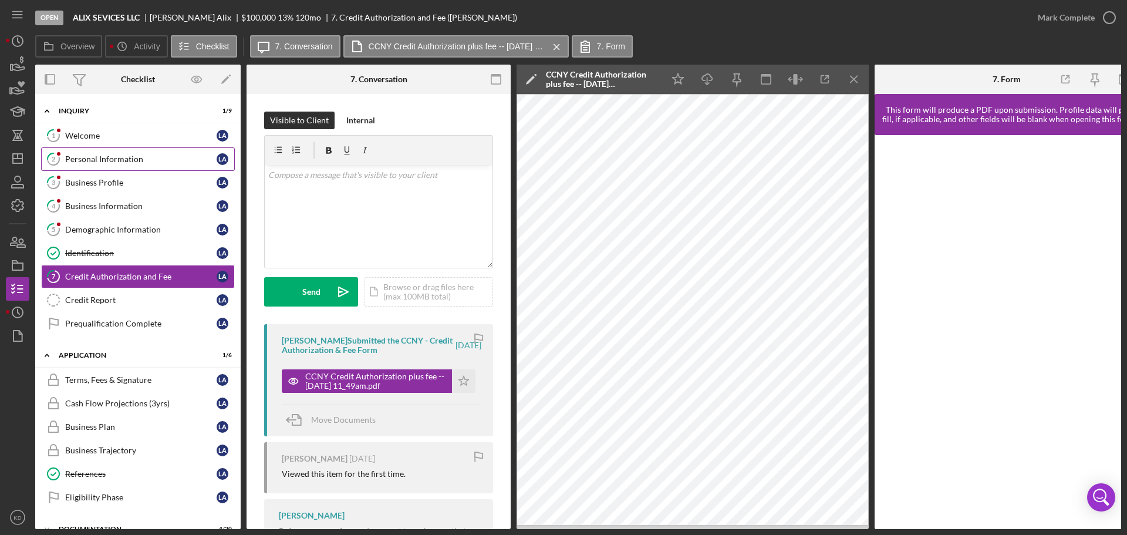
click at [83, 158] on div "Personal Information" at bounding box center [140, 158] width 151 height 9
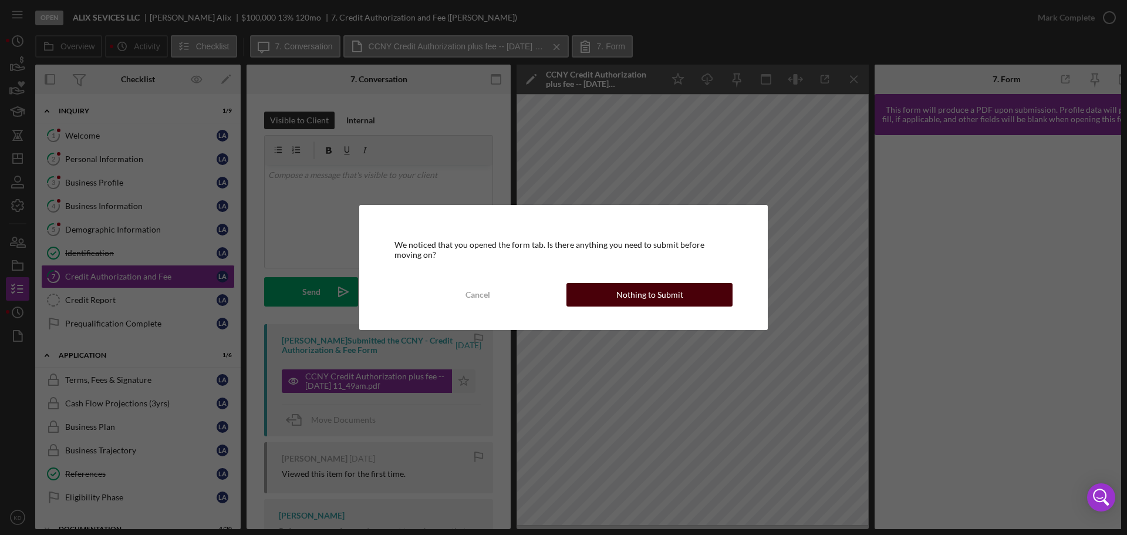
click at [694, 293] on button "Nothing to Submit" at bounding box center [649, 294] width 166 height 23
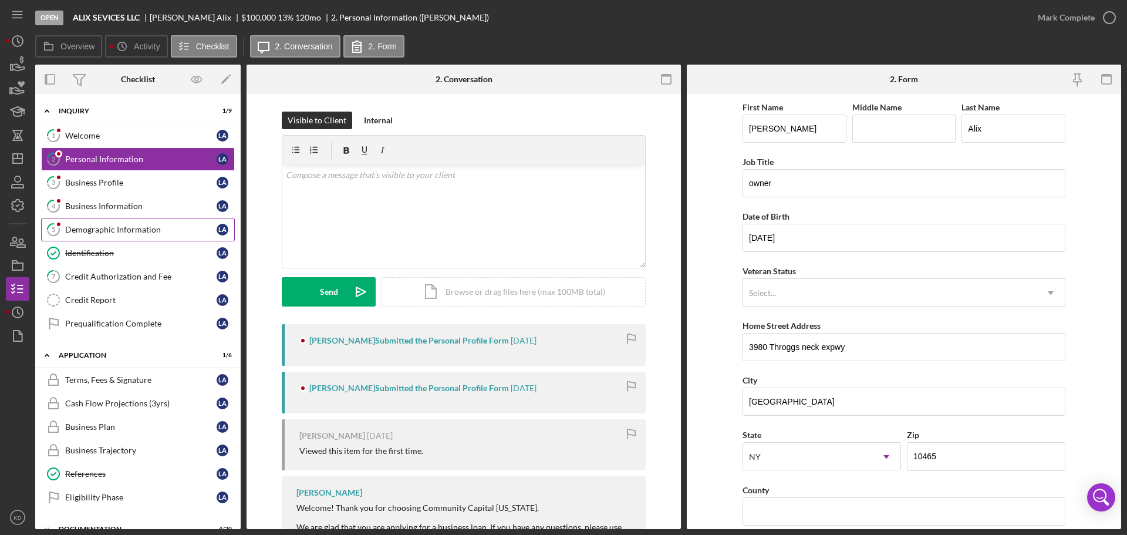
click at [109, 227] on div "Demographic Information" at bounding box center [140, 229] width 151 height 9
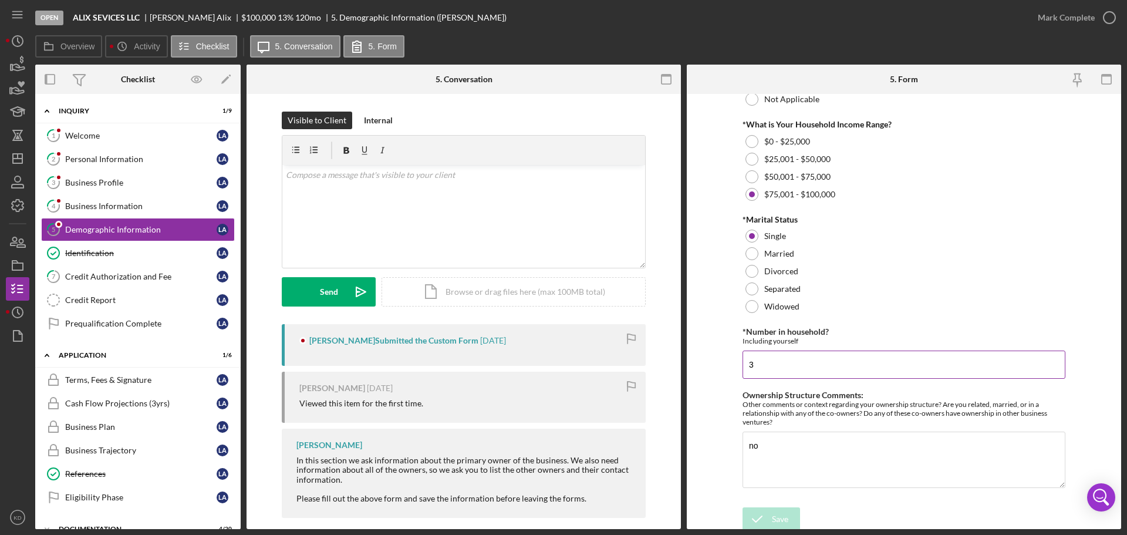
scroll to position [474, 0]
click at [101, 275] on div "Credit Authorization and Fee" at bounding box center [140, 276] width 151 height 9
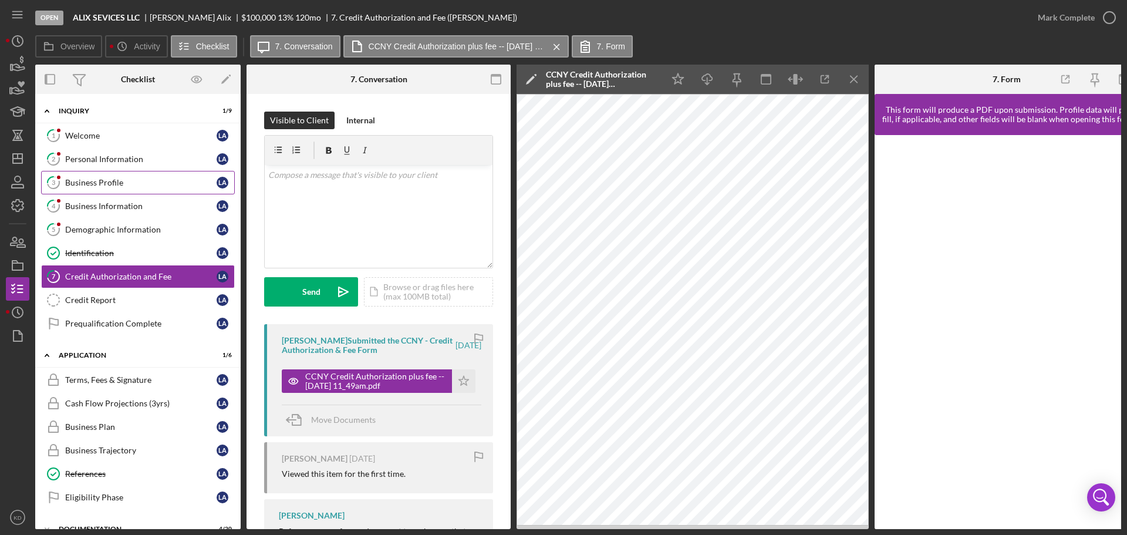
click at [126, 181] on div "Business Profile" at bounding box center [140, 182] width 151 height 9
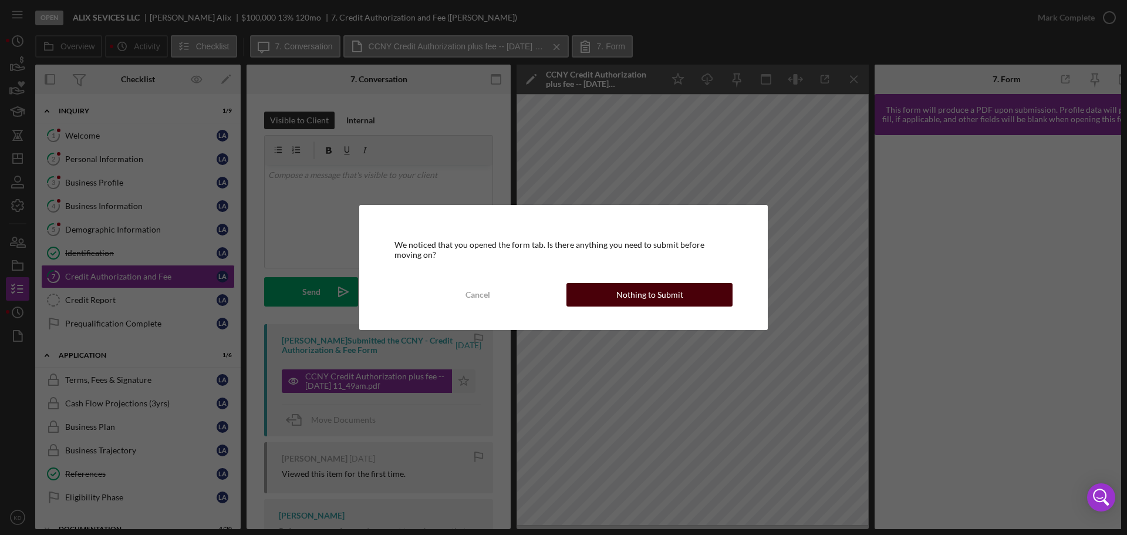
click at [636, 289] on div "Nothing to Submit" at bounding box center [649, 294] width 67 height 23
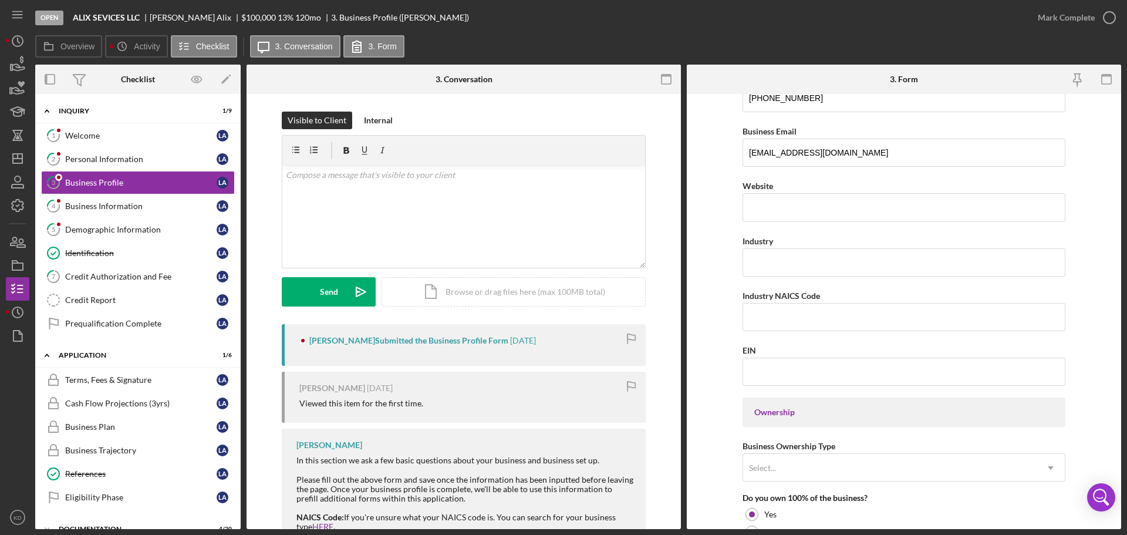
scroll to position [176, 0]
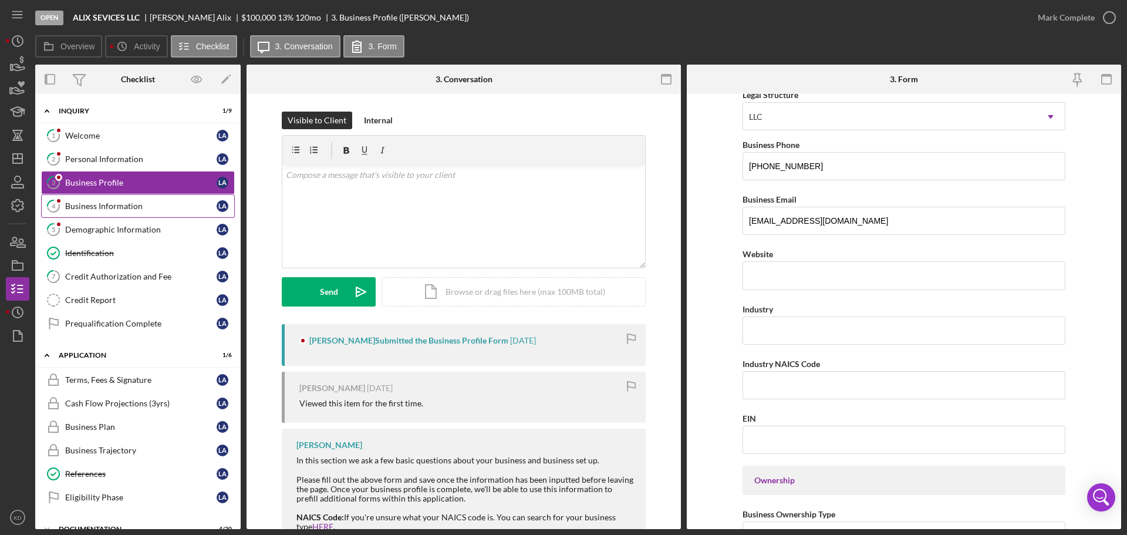
drag, startPoint x: 90, startPoint y: 205, endPoint x: 114, endPoint y: 215, distance: 25.3
click at [90, 205] on div "Business Information" at bounding box center [140, 205] width 151 height 9
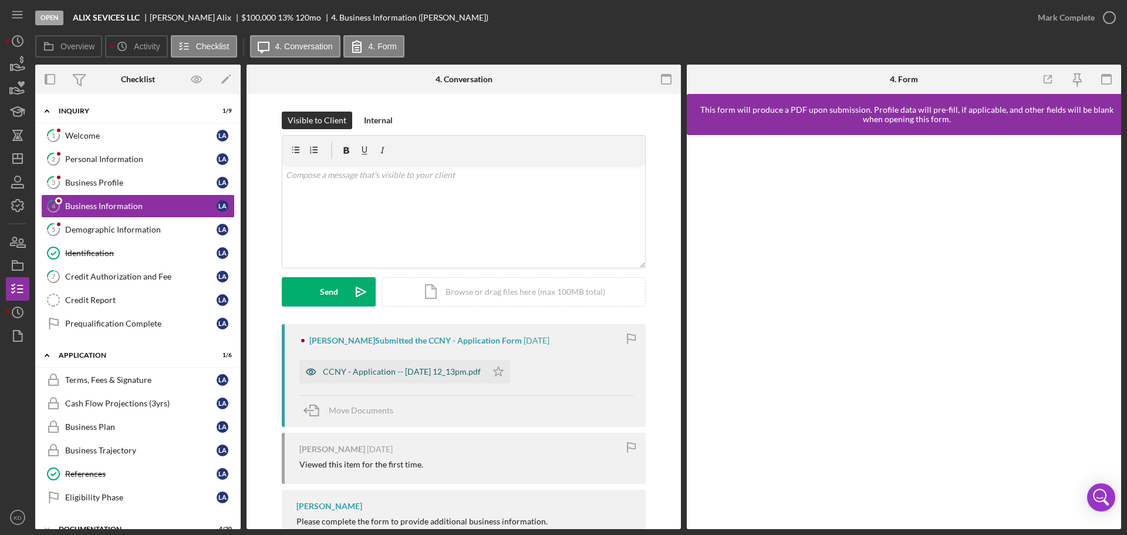
click at [383, 368] on div "CCNY - Application -- [DATE] 12_13pm.pdf" at bounding box center [402, 371] width 158 height 9
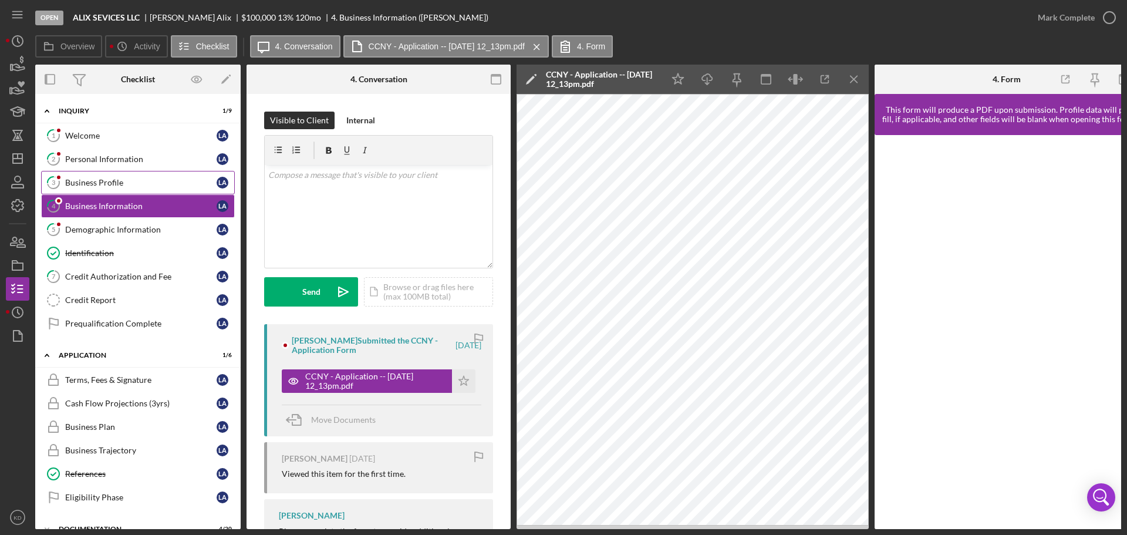
click at [79, 185] on div "Business Profile" at bounding box center [140, 182] width 151 height 9
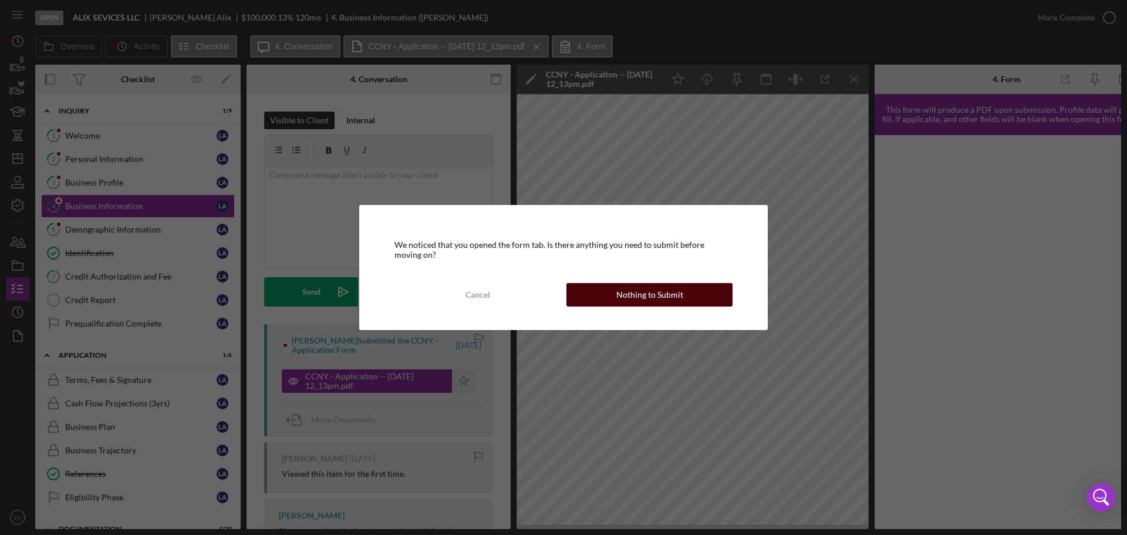
click at [600, 293] on button "Nothing to Submit" at bounding box center [649, 294] width 166 height 23
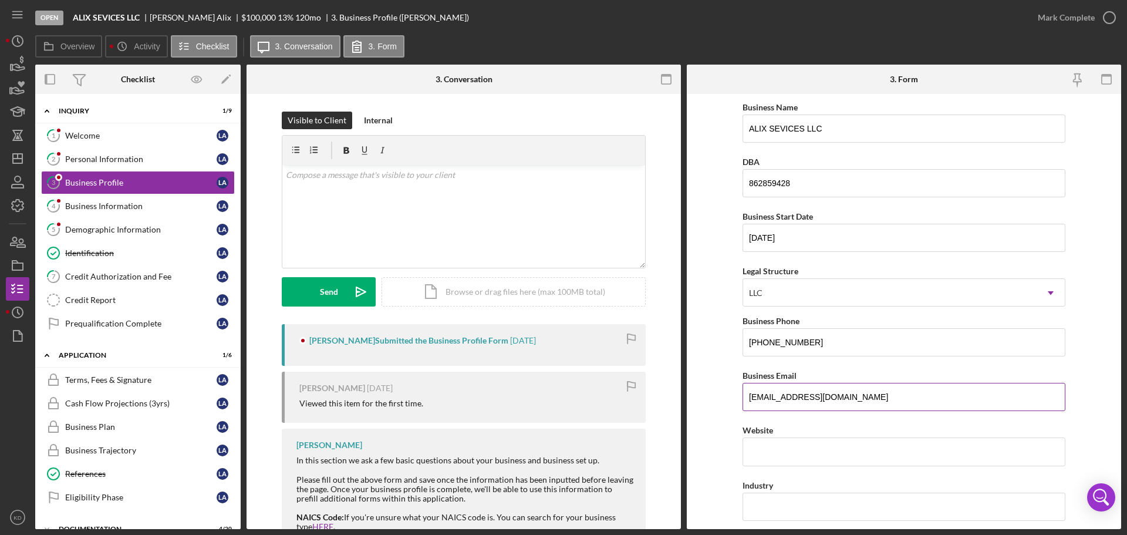
drag, startPoint x: 866, startPoint y: 401, endPoint x: 741, endPoint y: 400, distance: 125.0
click at [742, 400] on input "[EMAIL_ADDRESS][DOMAIN_NAME]" at bounding box center [903, 397] width 323 height 28
click at [16, 161] on icon "Icon/Dashboard" at bounding box center [17, 158] width 29 height 29
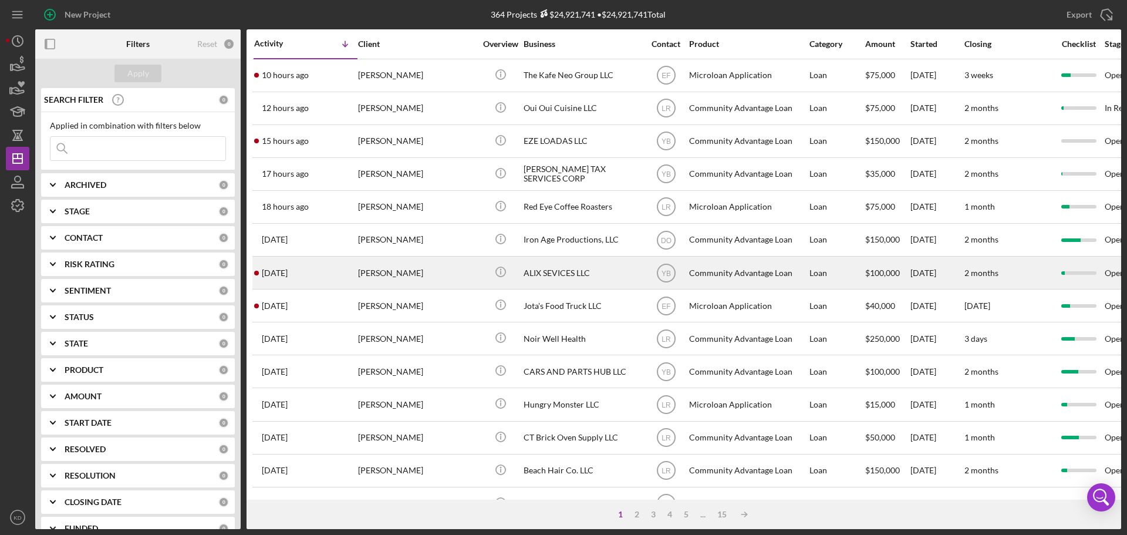
click at [544, 275] on div "ALIX SEVICES LLC" at bounding box center [581, 272] width 117 height 31
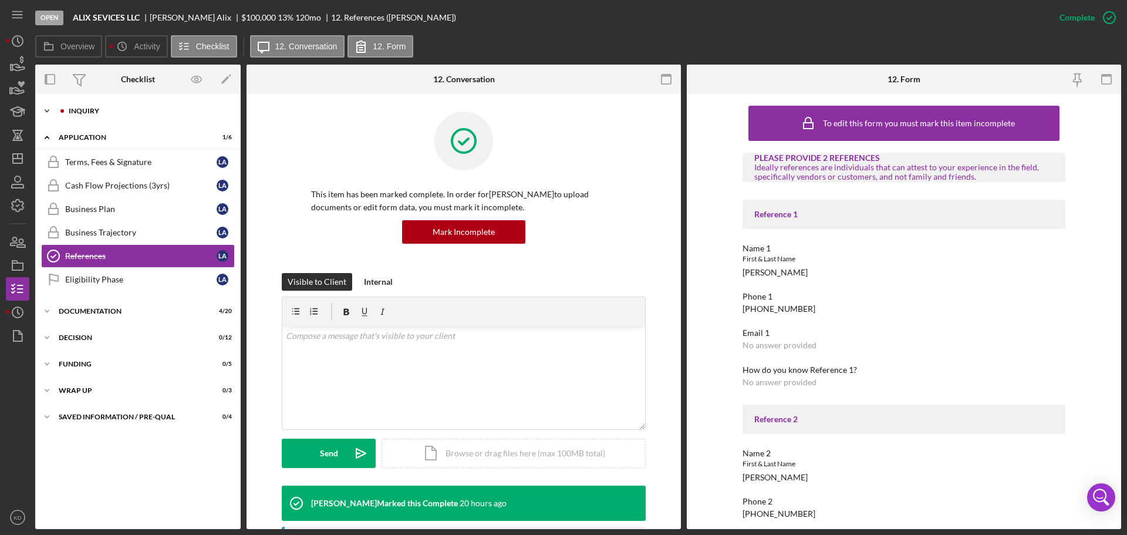
click at [47, 109] on icon "Icon/Expander" at bounding box center [46, 110] width 23 height 23
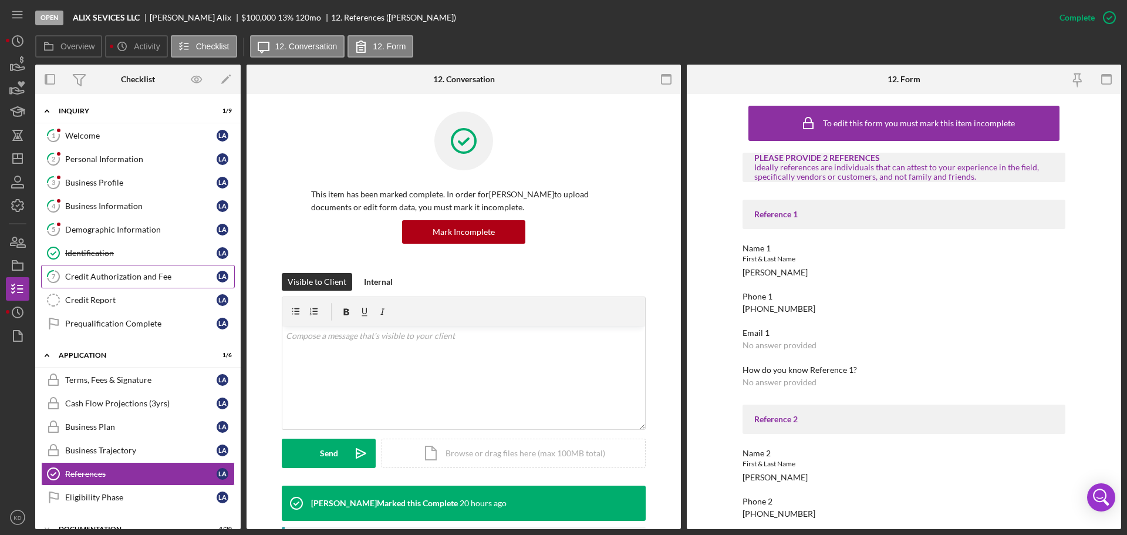
drag, startPoint x: 106, startPoint y: 272, endPoint x: 150, endPoint y: 279, distance: 44.6
click at [107, 272] on div "Credit Authorization and Fee" at bounding box center [140, 276] width 151 height 9
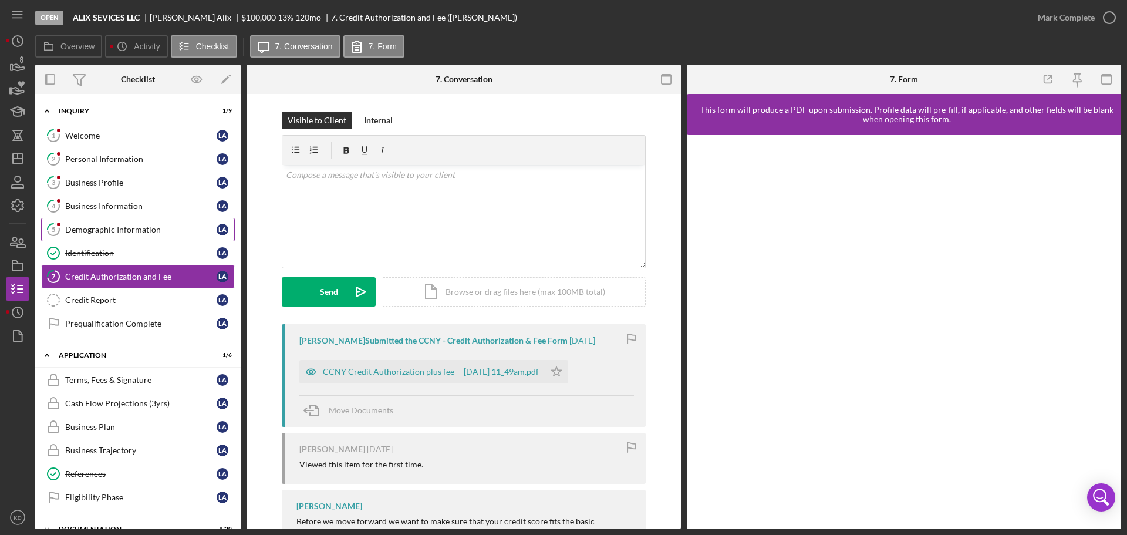
click at [88, 228] on div "Demographic Information" at bounding box center [140, 229] width 151 height 9
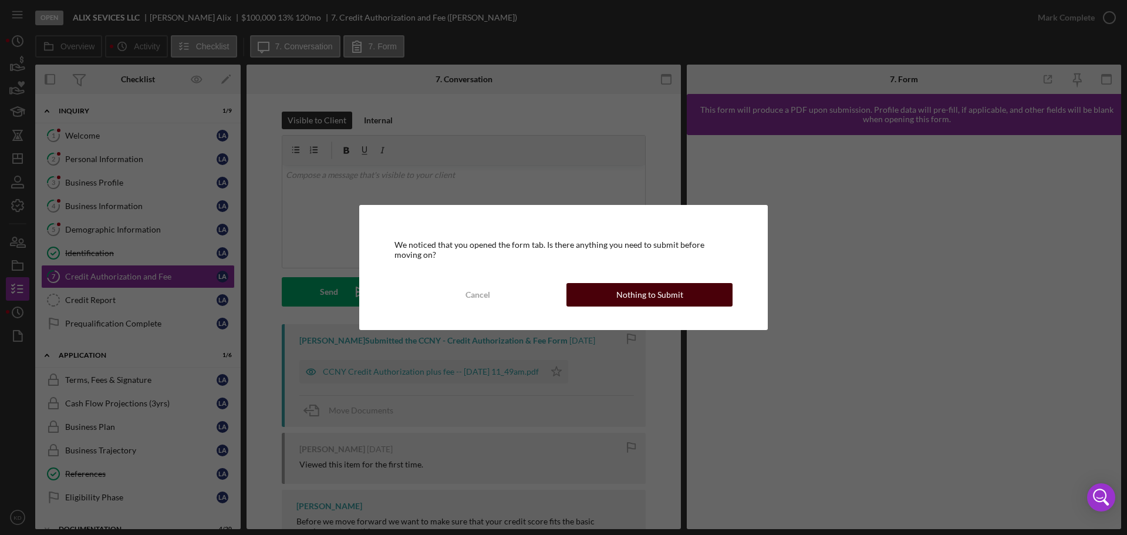
click at [637, 295] on div "Nothing to Submit" at bounding box center [649, 294] width 67 height 23
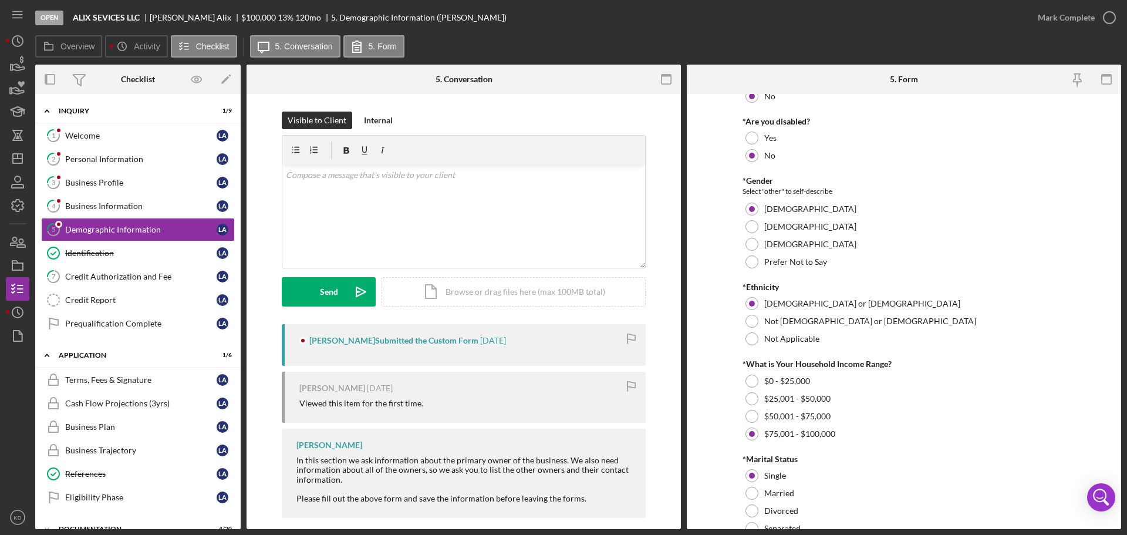
scroll to position [232, 0]
click at [81, 158] on div "Personal Information" at bounding box center [140, 158] width 151 height 9
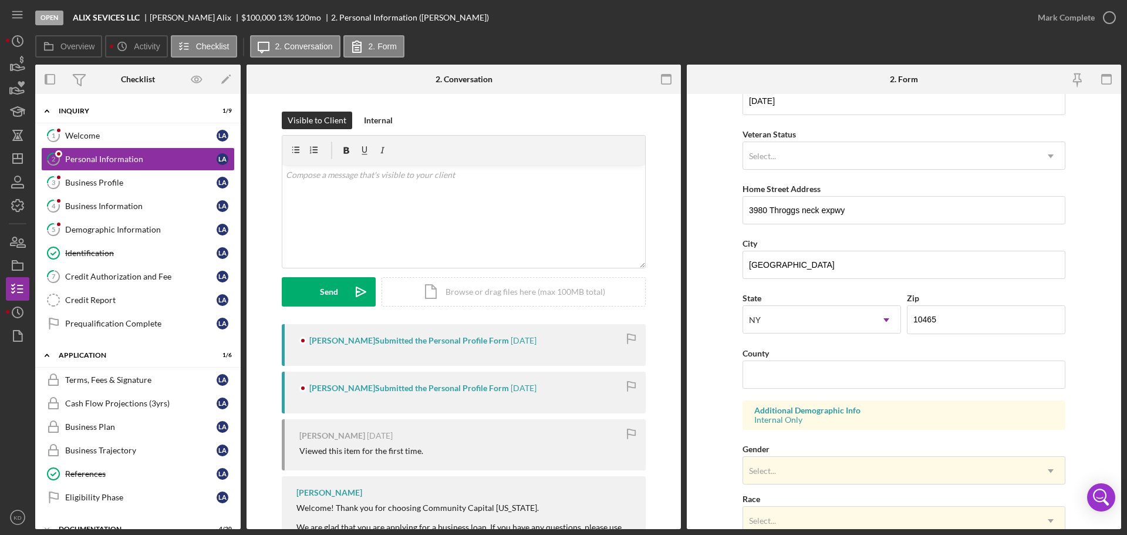
scroll to position [147, 0]
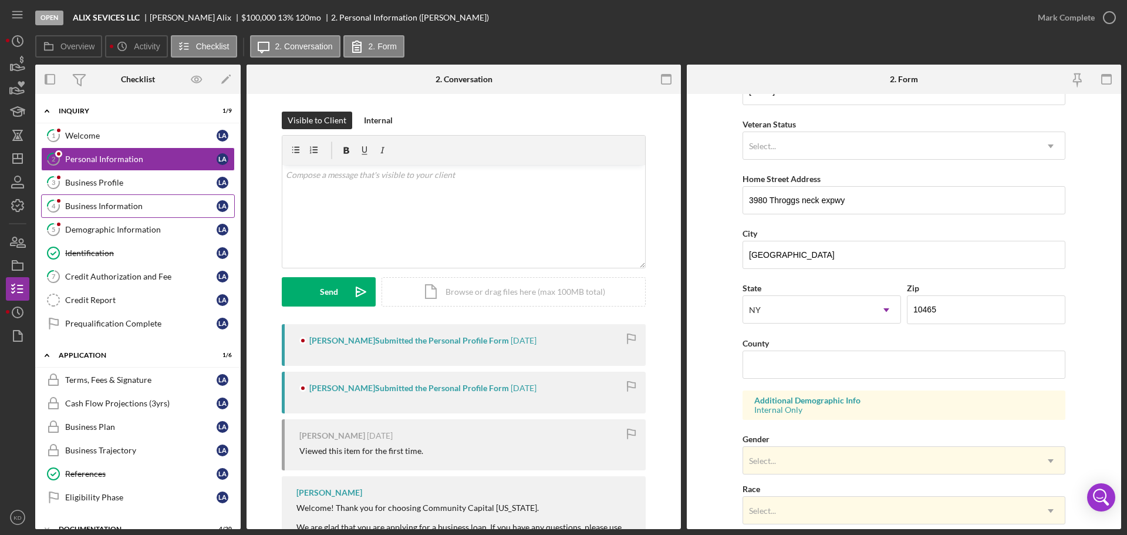
click at [75, 205] on div "Business Information" at bounding box center [140, 205] width 151 height 9
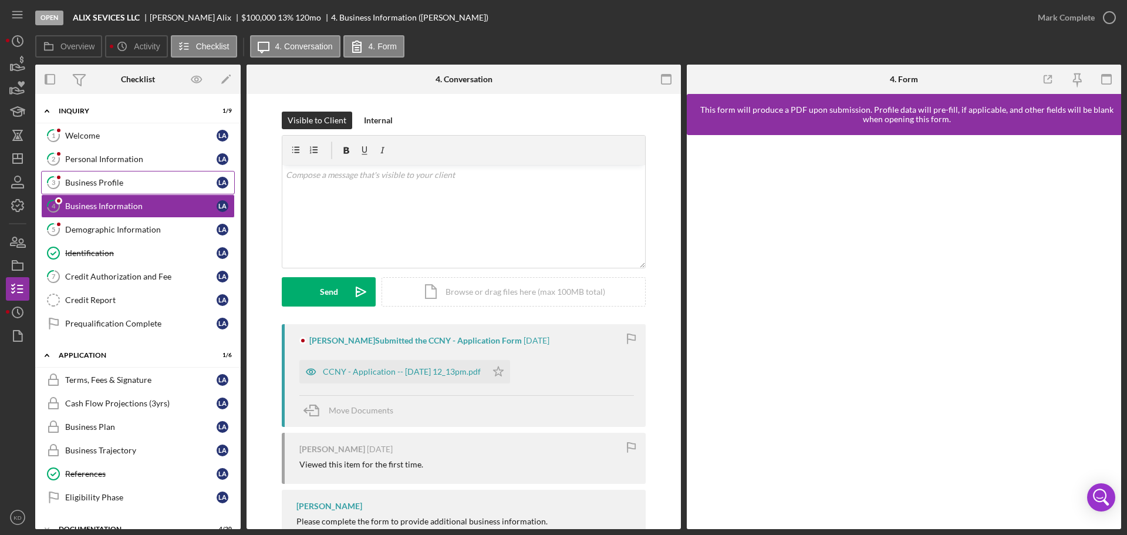
click at [90, 184] on div "Business Profile" at bounding box center [140, 182] width 151 height 9
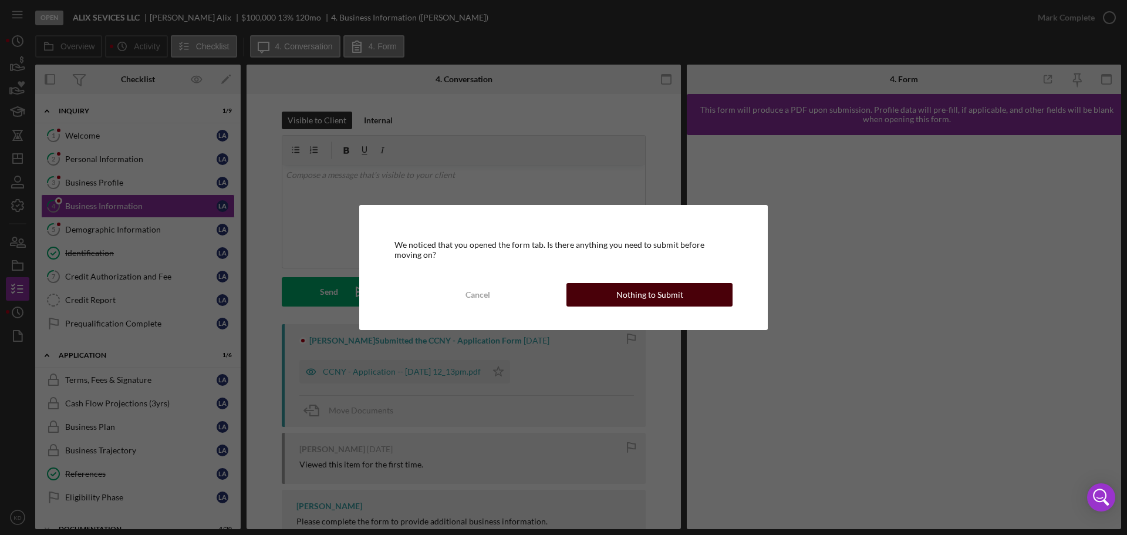
click at [617, 293] on button "Nothing to Submit" at bounding box center [649, 294] width 166 height 23
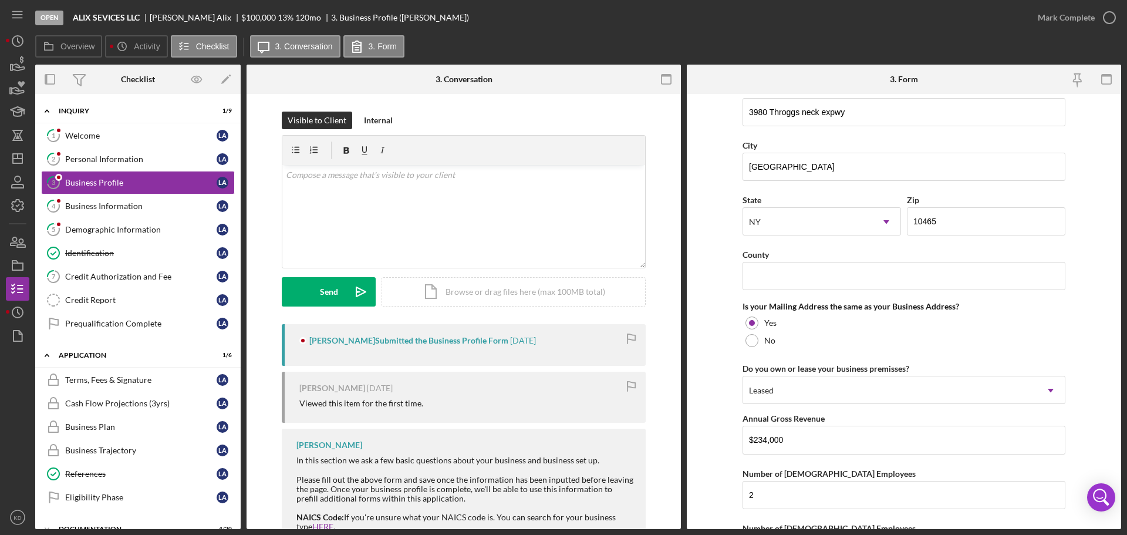
scroll to position [714, 0]
click at [73, 207] on div "Business Information" at bounding box center [140, 205] width 151 height 9
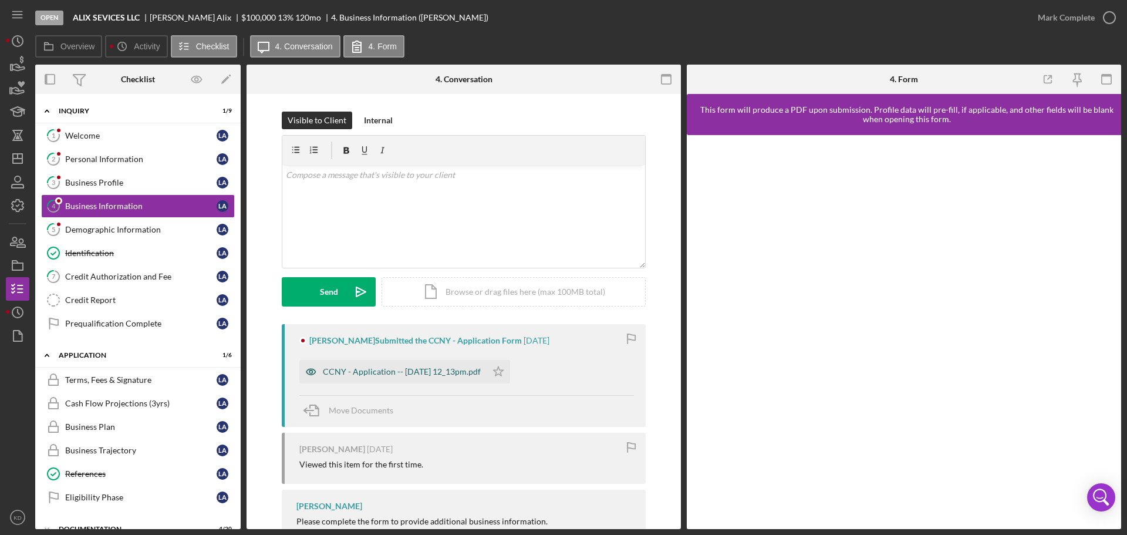
click at [360, 373] on div "CCNY - Application -- [DATE] 12_13pm.pdf" at bounding box center [402, 371] width 158 height 9
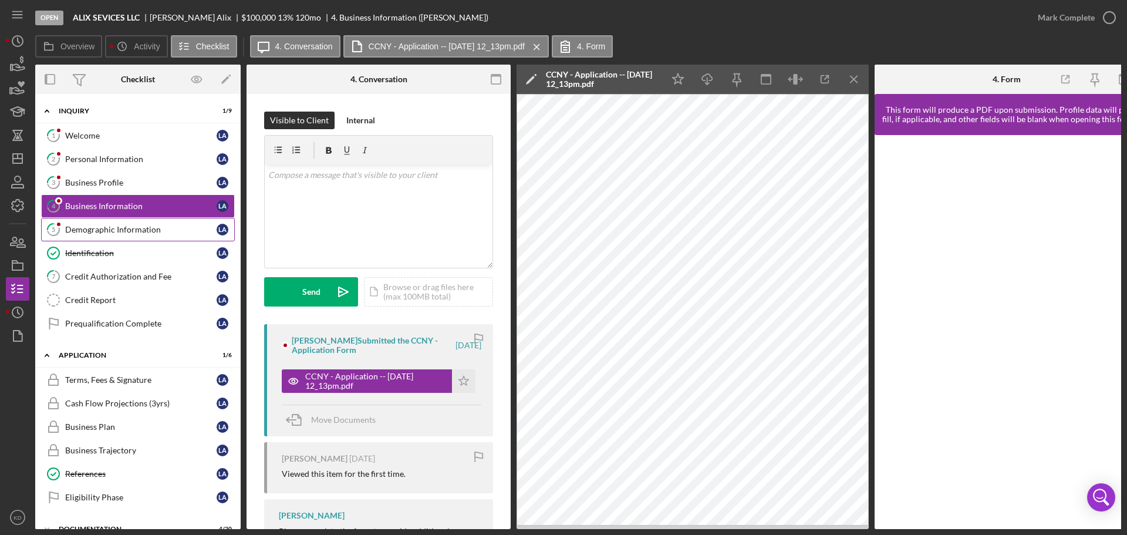
click at [119, 229] on div "Demographic Information" at bounding box center [140, 229] width 151 height 9
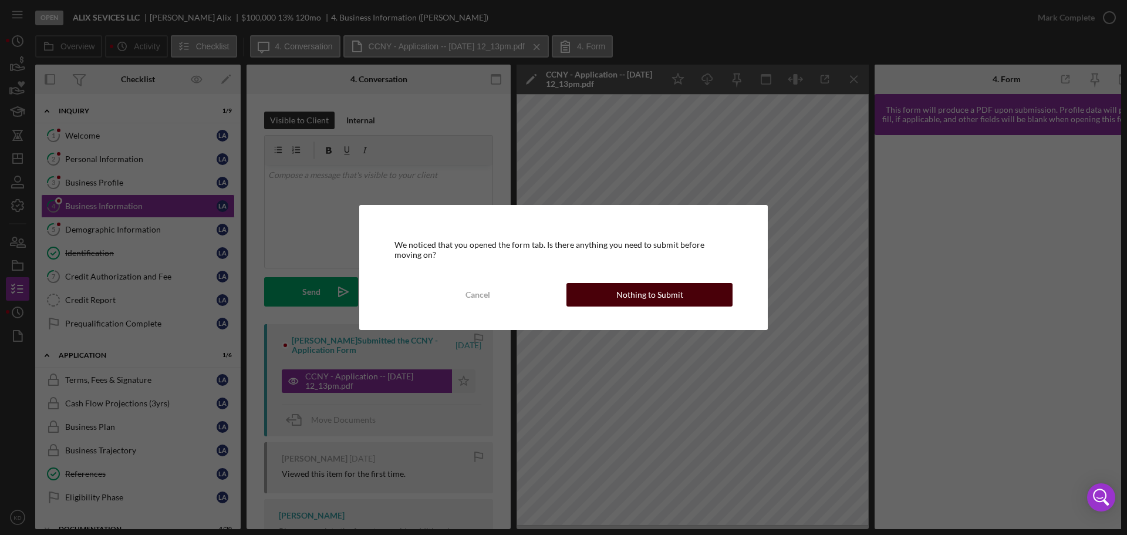
click at [650, 297] on div "Nothing to Submit" at bounding box center [649, 294] width 67 height 23
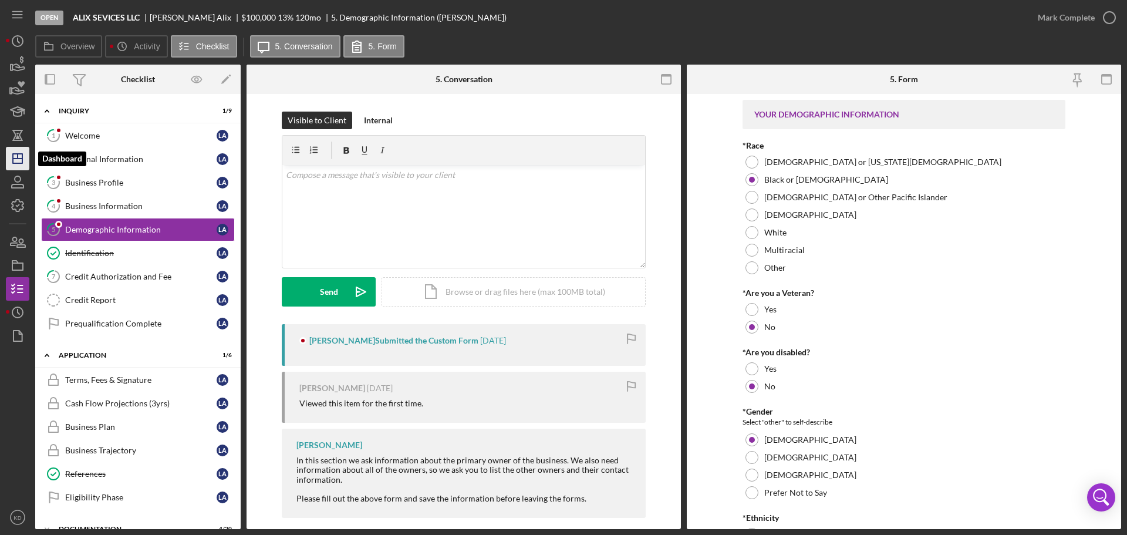
click at [25, 158] on icon "Icon/Dashboard" at bounding box center [17, 158] width 29 height 29
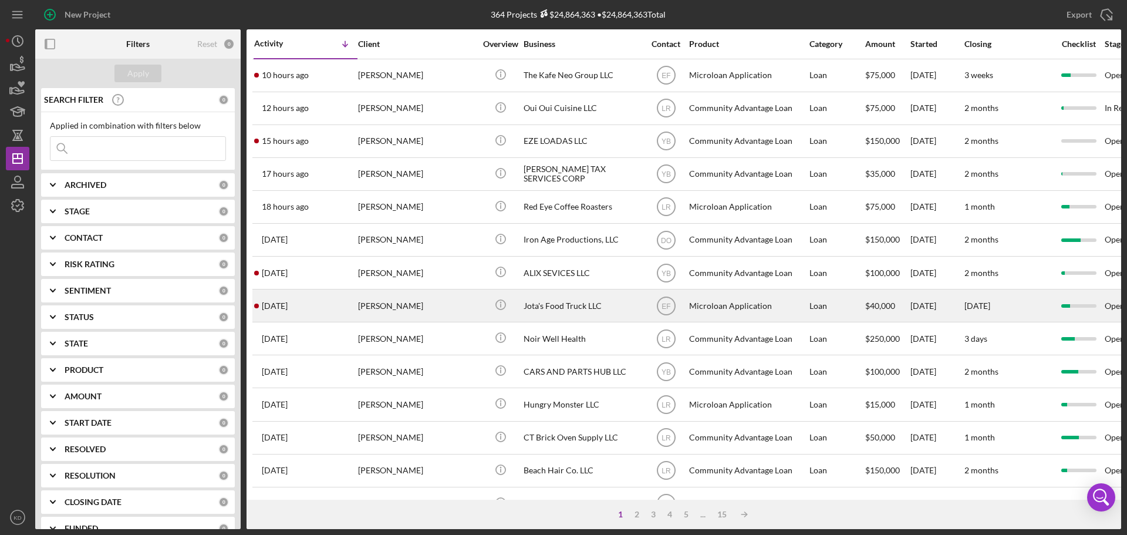
click at [557, 301] on div "Jota's Food Truck LLC" at bounding box center [581, 305] width 117 height 31
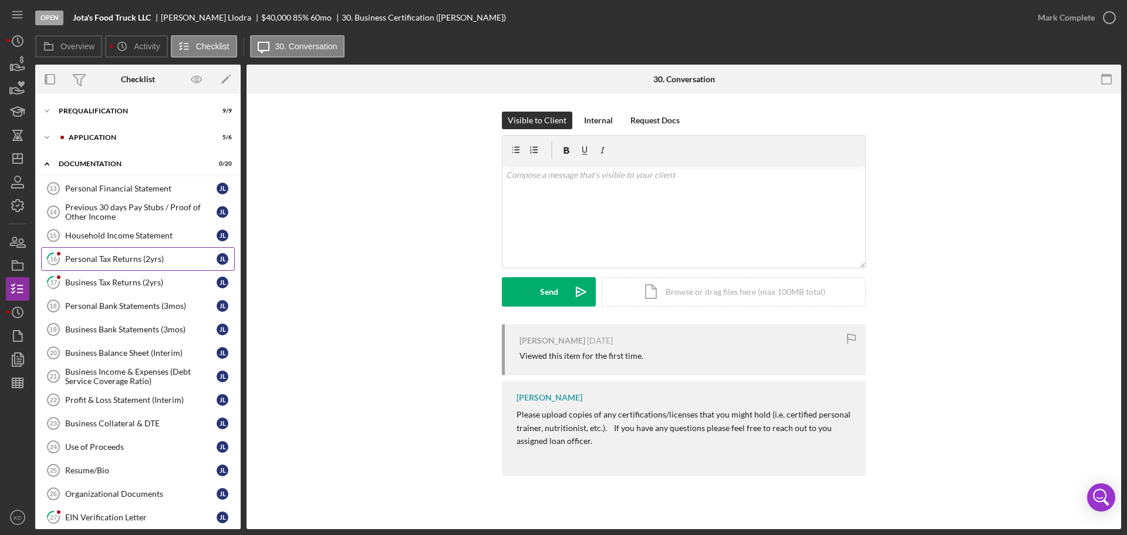
click at [84, 260] on div "Personal Tax Returns (2yrs)" at bounding box center [140, 258] width 151 height 9
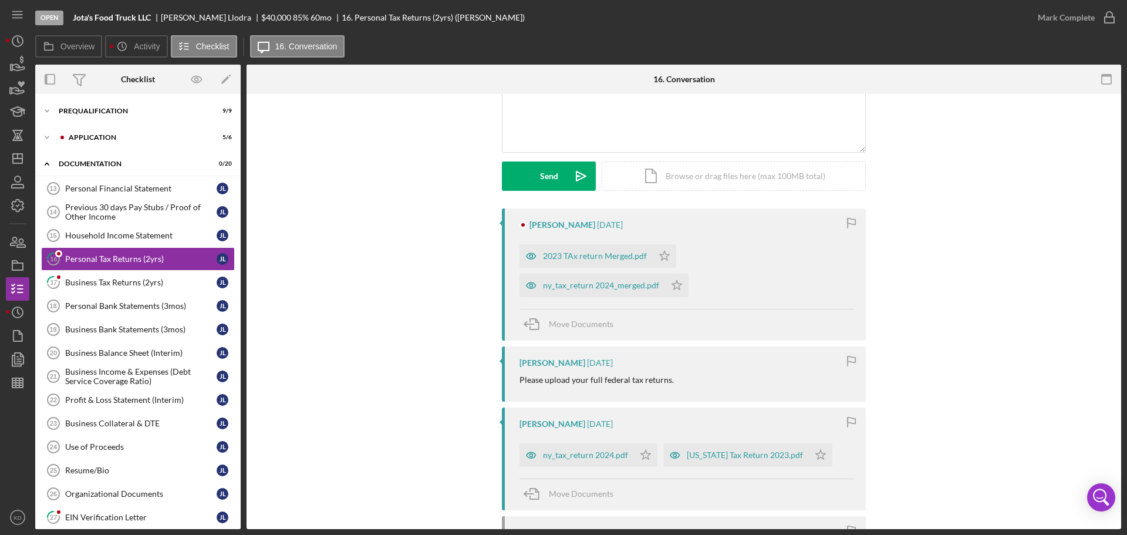
scroll to position [116, 0]
click at [126, 285] on div "Business Tax Returns (2yrs)" at bounding box center [140, 282] width 151 height 9
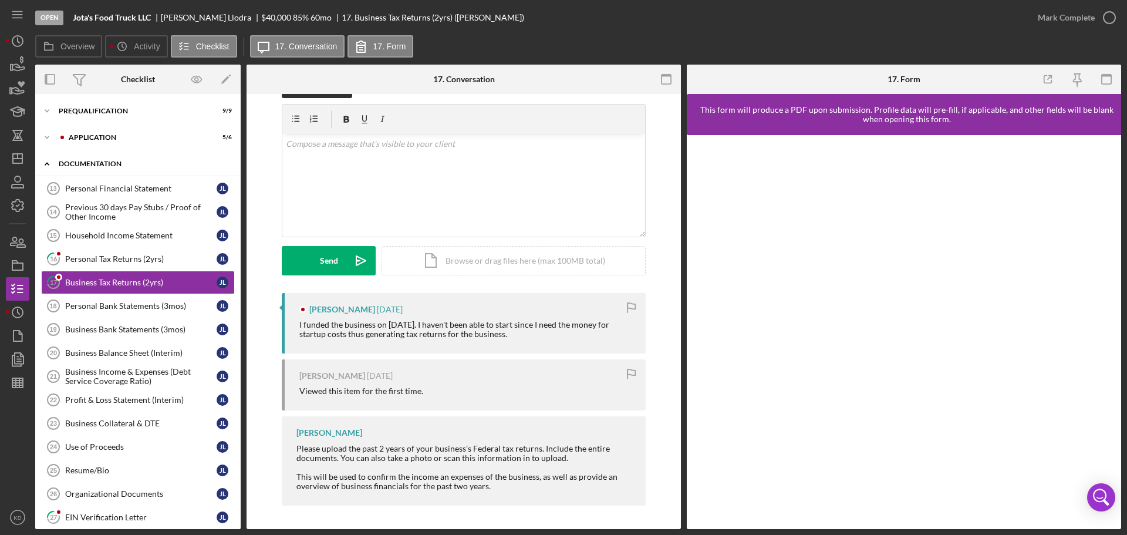
click at [46, 162] on icon "Icon/Expander" at bounding box center [46, 163] width 23 height 23
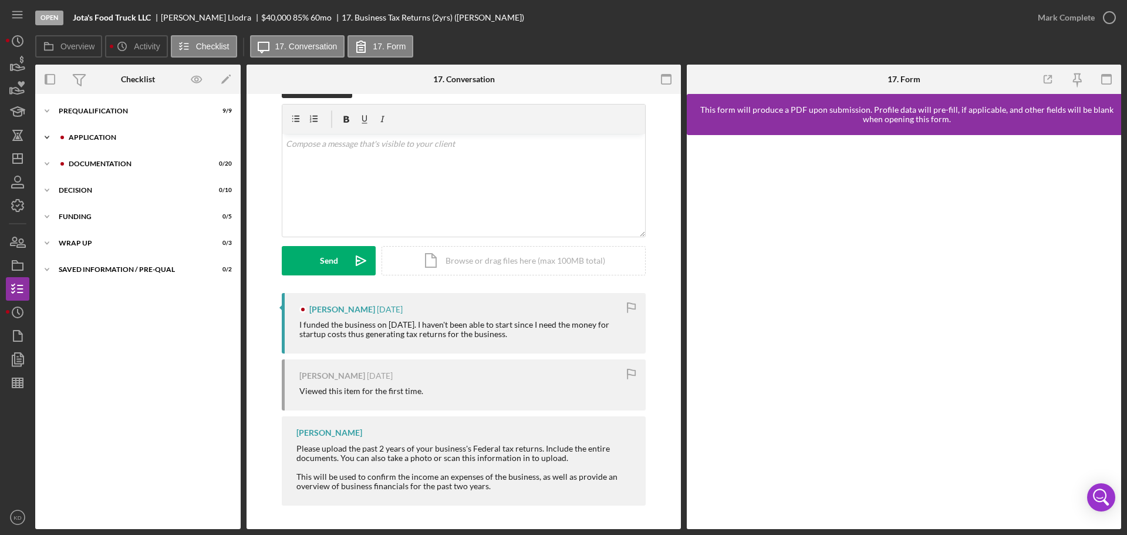
click at [44, 136] on icon "Icon/Expander" at bounding box center [46, 137] width 23 height 23
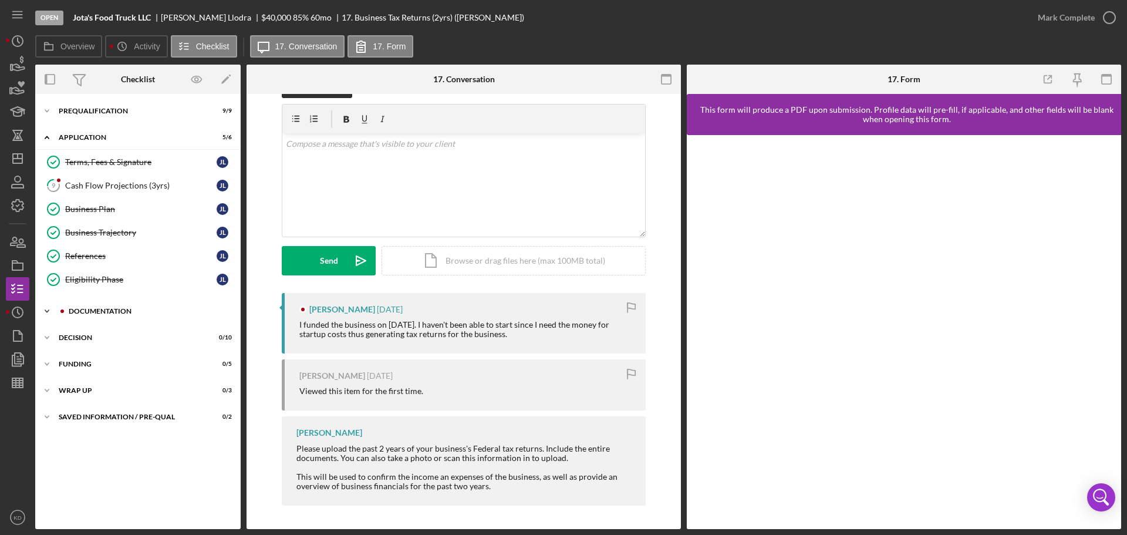
click at [45, 310] on icon "Icon/Expander" at bounding box center [46, 310] width 23 height 23
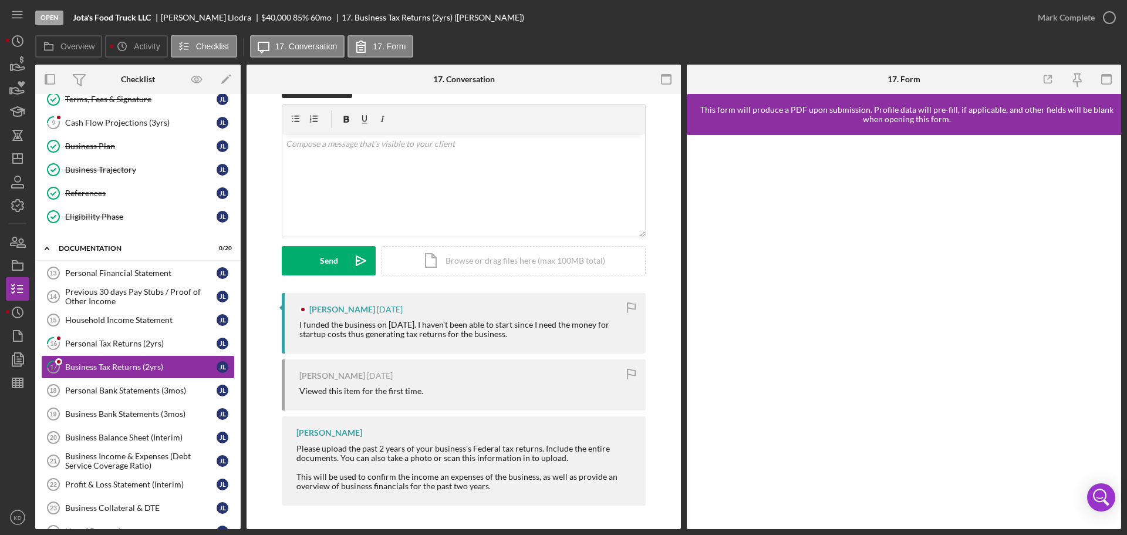
scroll to position [62, 0]
click at [25, 156] on icon "Icon/Dashboard" at bounding box center [17, 158] width 29 height 29
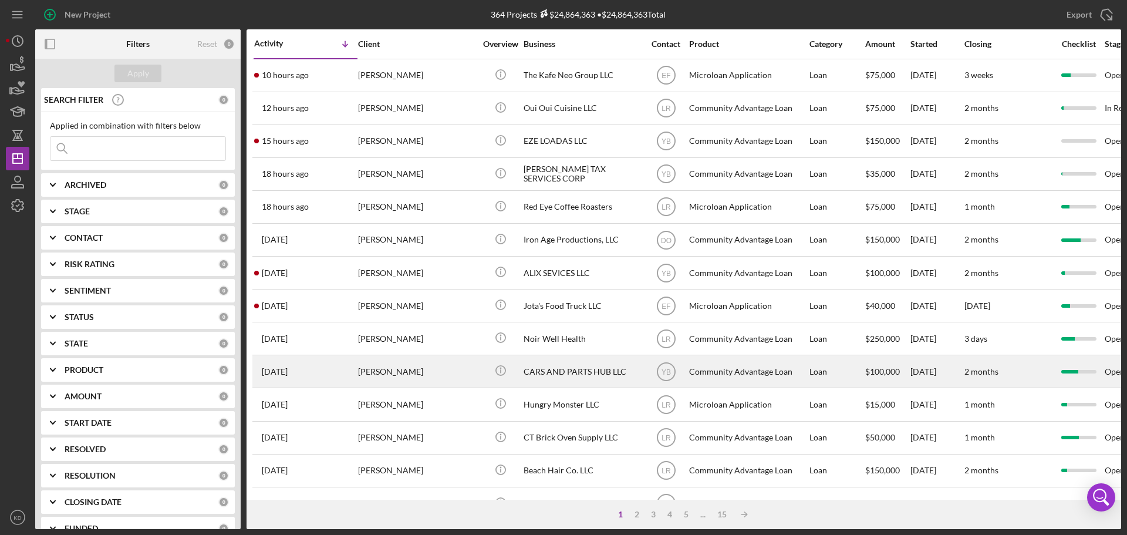
click at [573, 370] on div "CARS AND PARTS HUB LLC" at bounding box center [581, 371] width 117 height 31
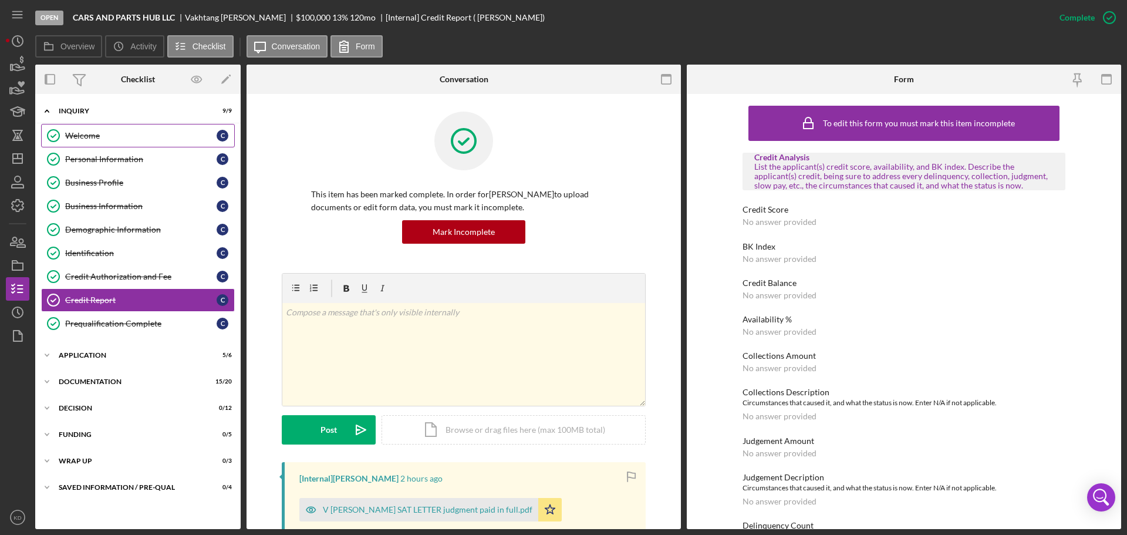
click at [83, 137] on div "Welcome" at bounding box center [140, 135] width 151 height 9
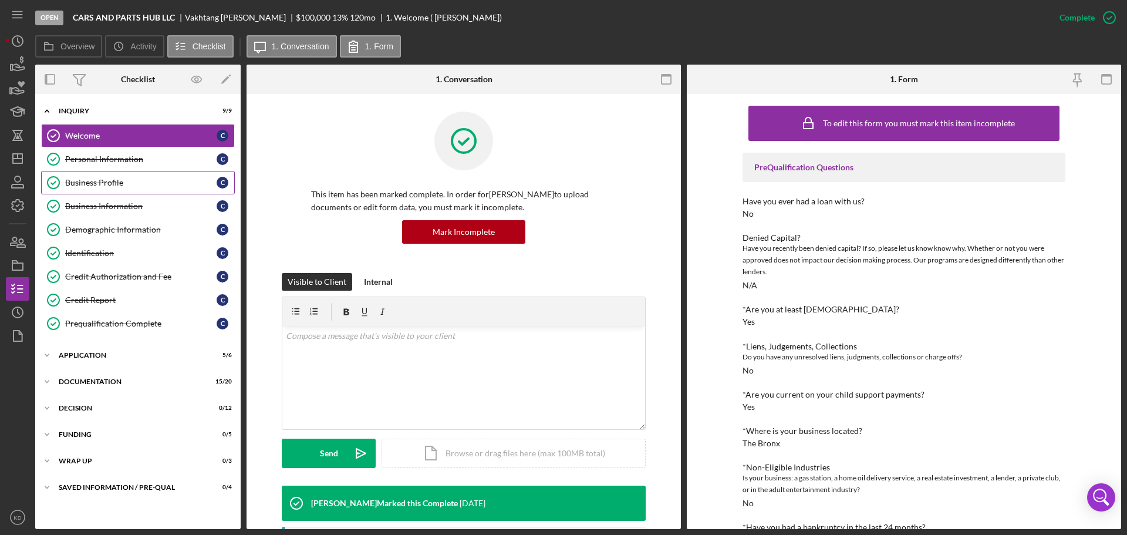
click at [86, 180] on div "Business Profile" at bounding box center [140, 182] width 151 height 9
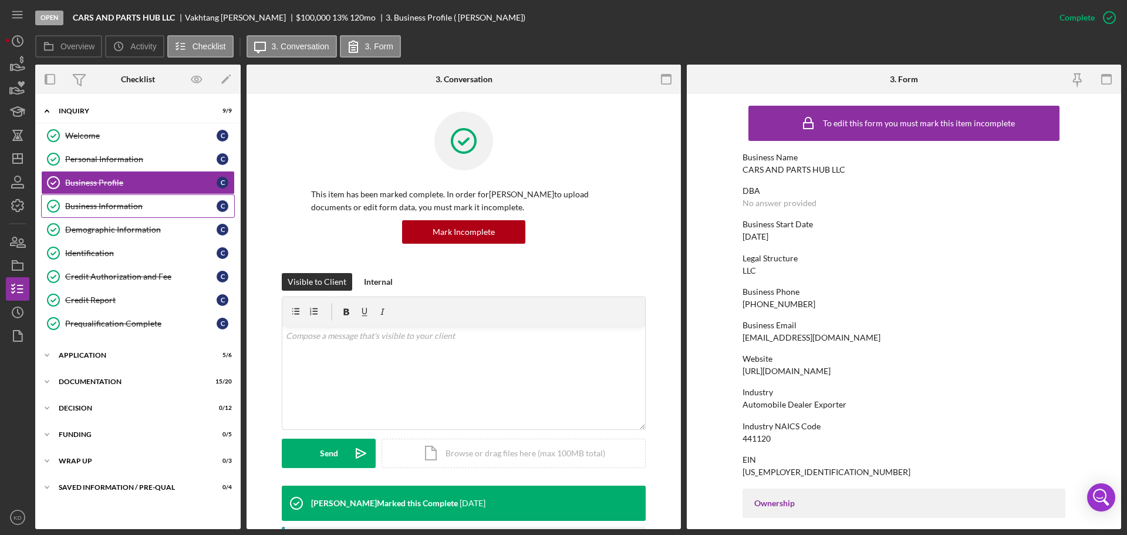
click at [87, 205] on div "Business Information" at bounding box center [140, 205] width 151 height 9
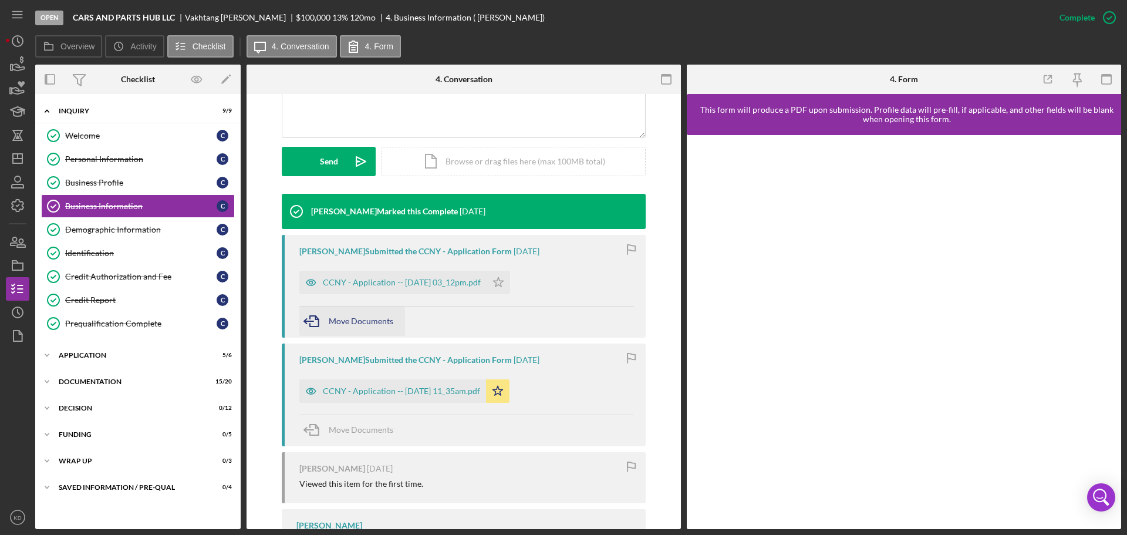
scroll to position [292, 0]
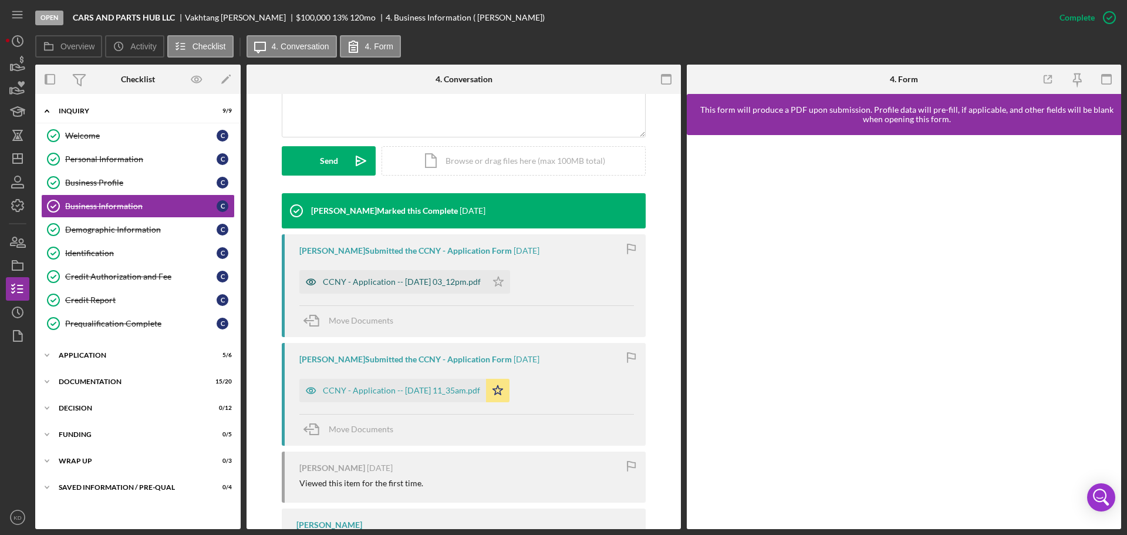
click at [401, 277] on div "CCNY - Application -- [DATE] 03_12pm.pdf" at bounding box center [402, 281] width 158 height 9
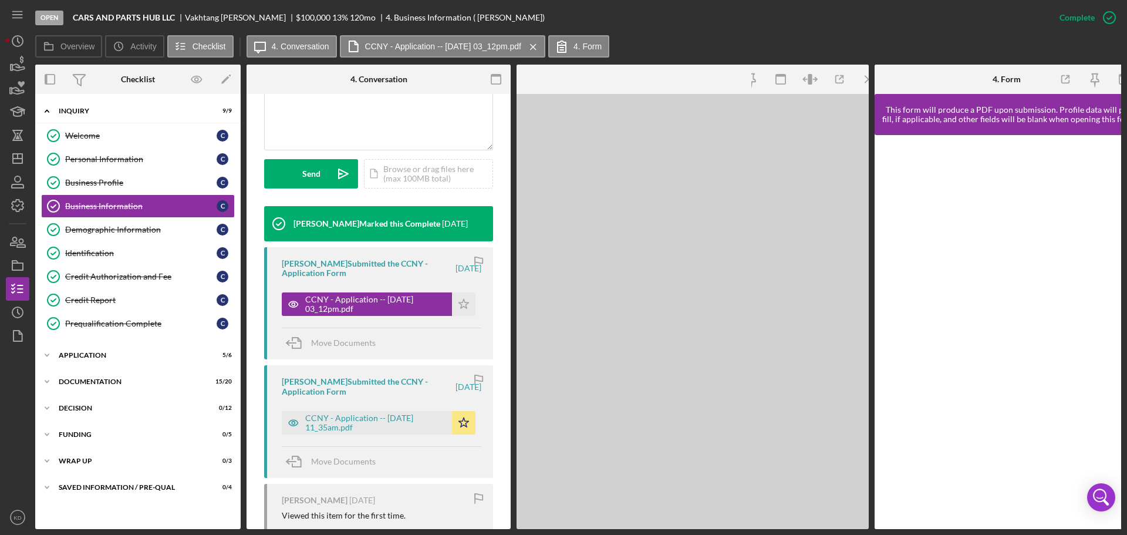
scroll to position [305, 0]
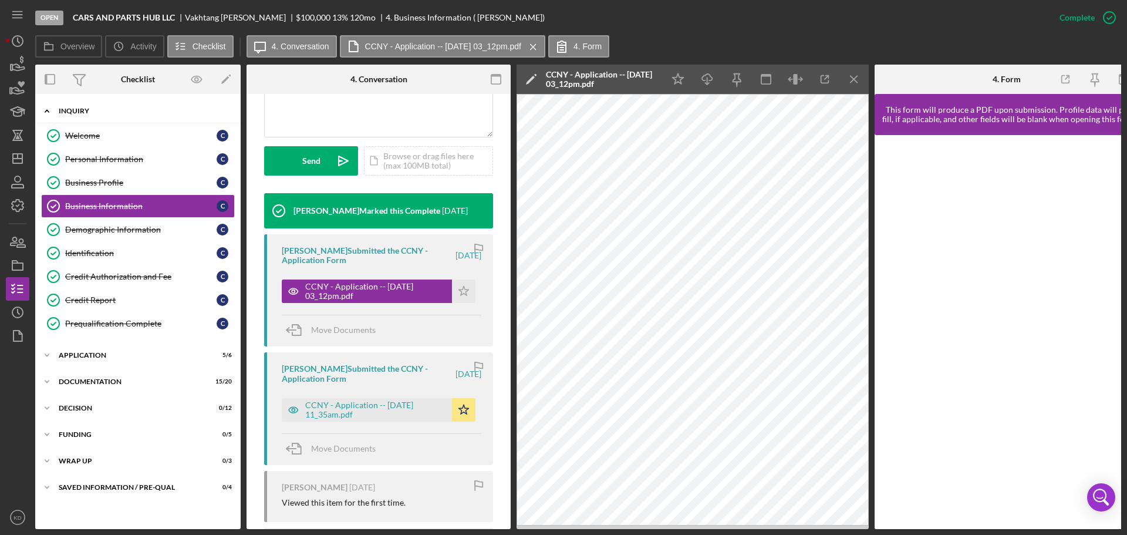
click at [45, 112] on polyline at bounding box center [47, 111] width 4 height 2
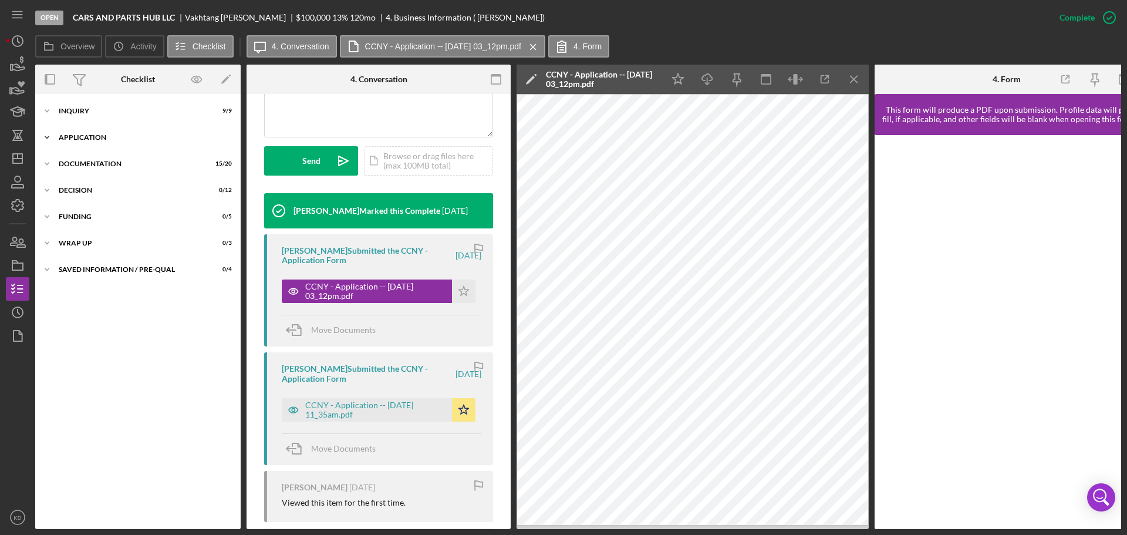
click at [48, 136] on icon "Icon/Expander" at bounding box center [46, 137] width 23 height 23
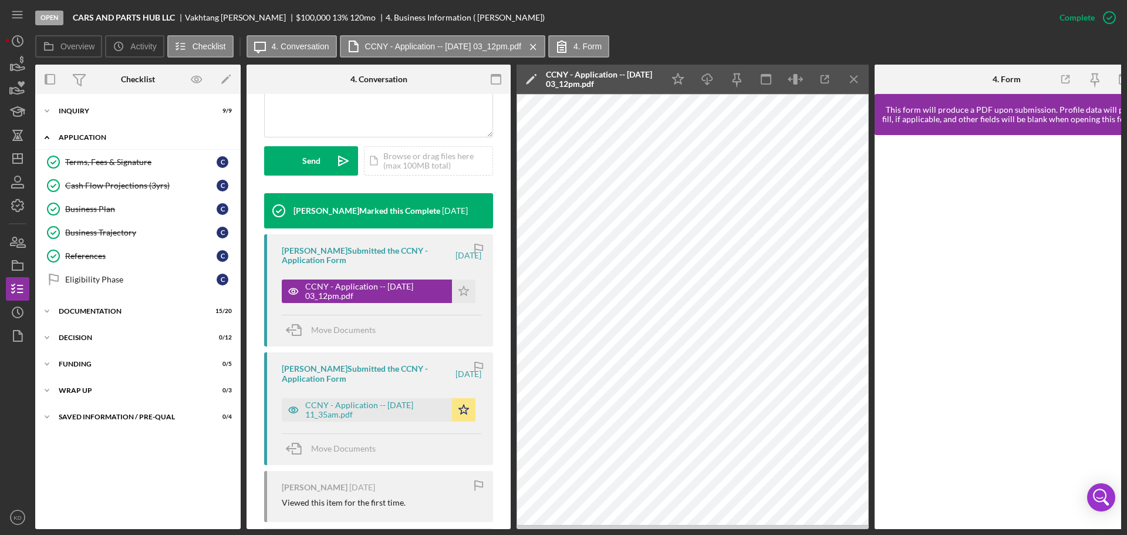
click at [48, 136] on icon "Icon/Expander" at bounding box center [46, 137] width 23 height 23
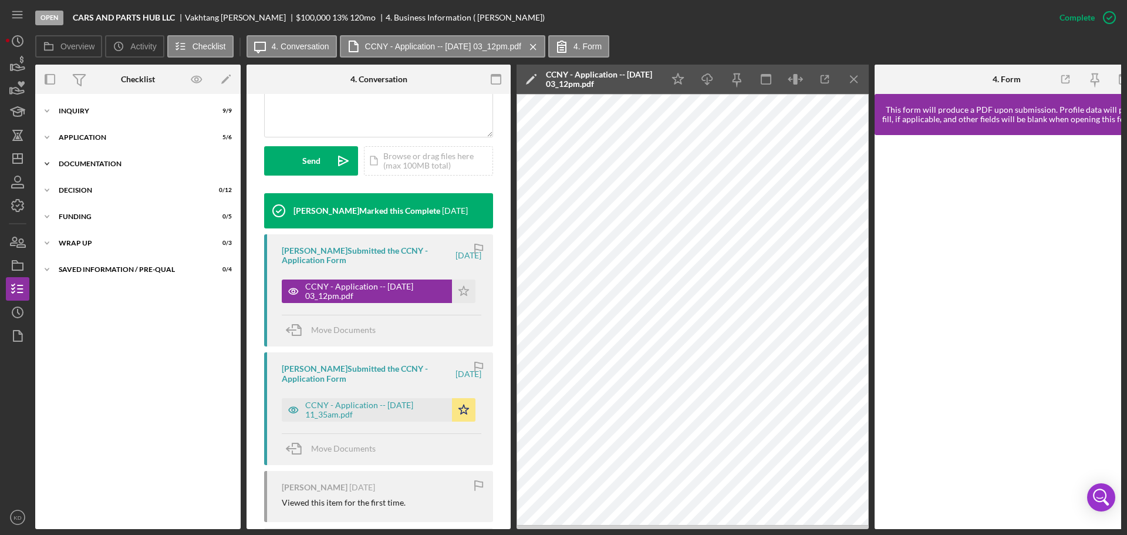
click at [46, 160] on icon "Icon/Expander" at bounding box center [46, 163] width 23 height 23
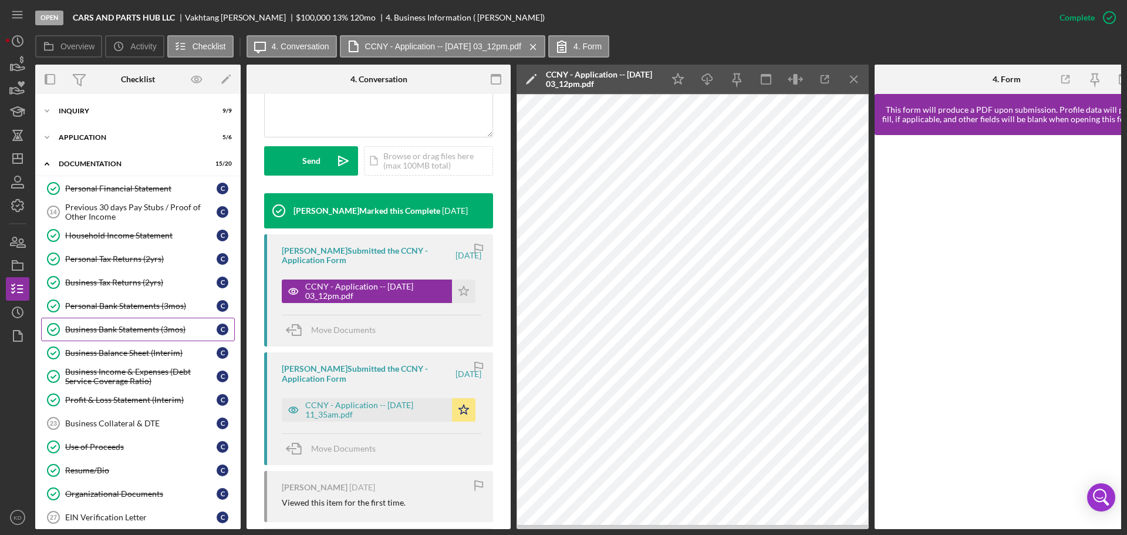
click at [108, 326] on div "Business Bank Statements (3mos)" at bounding box center [140, 329] width 151 height 9
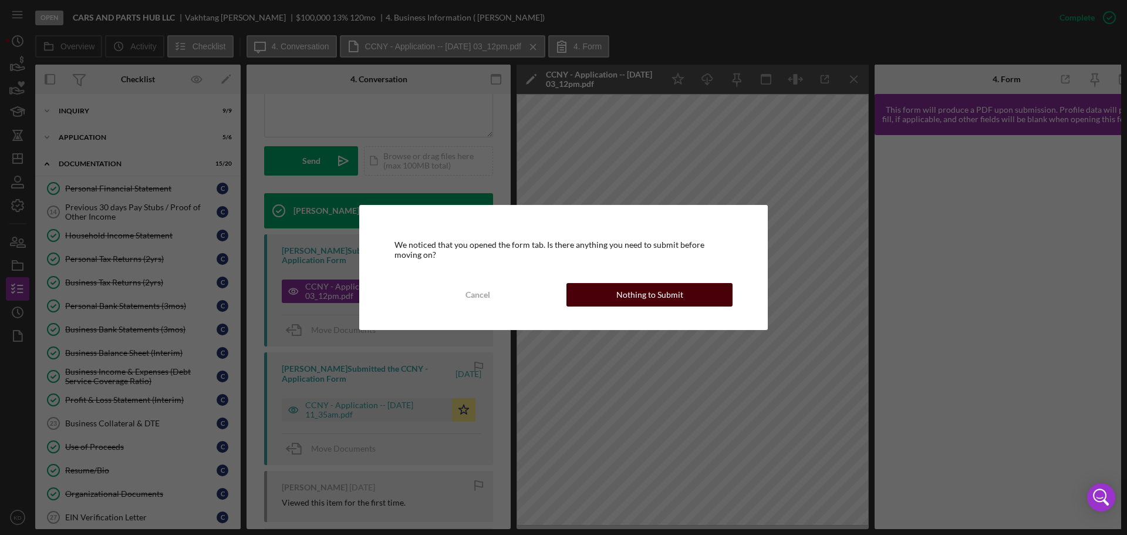
click at [663, 298] on div "Nothing to Submit" at bounding box center [649, 294] width 67 height 23
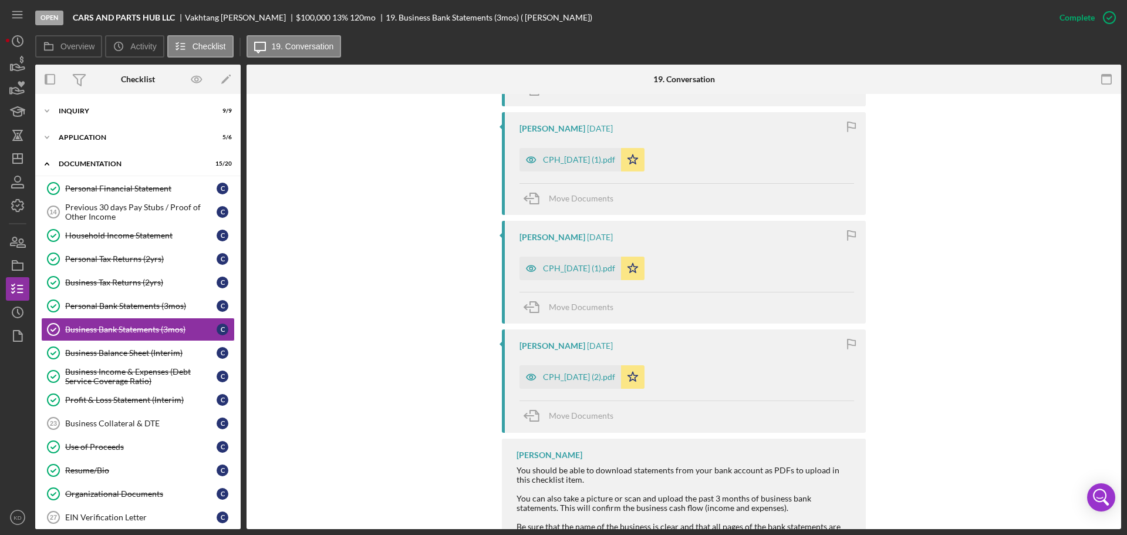
scroll to position [522, 0]
click at [560, 377] on div "CPH_[DATE] (2).pdf" at bounding box center [579, 377] width 72 height 9
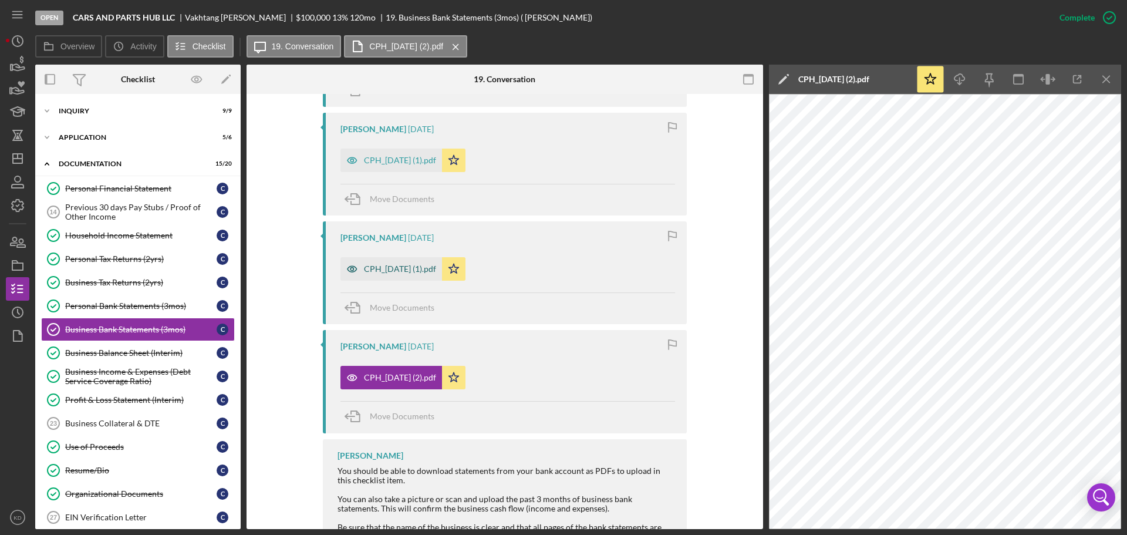
click at [393, 267] on div "CPH_[DATE] (1).pdf" at bounding box center [400, 268] width 72 height 9
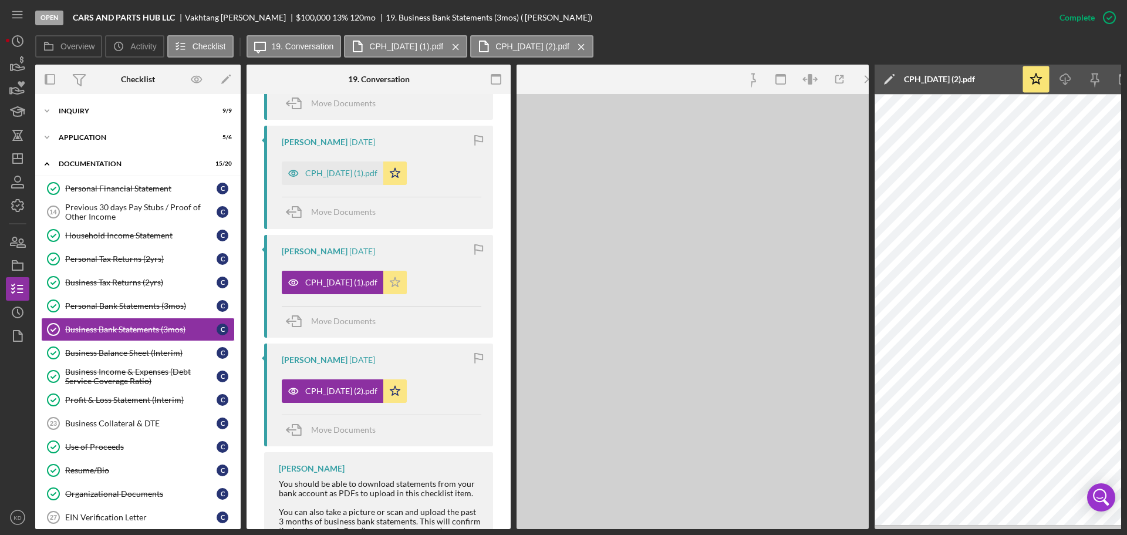
scroll to position [535, 0]
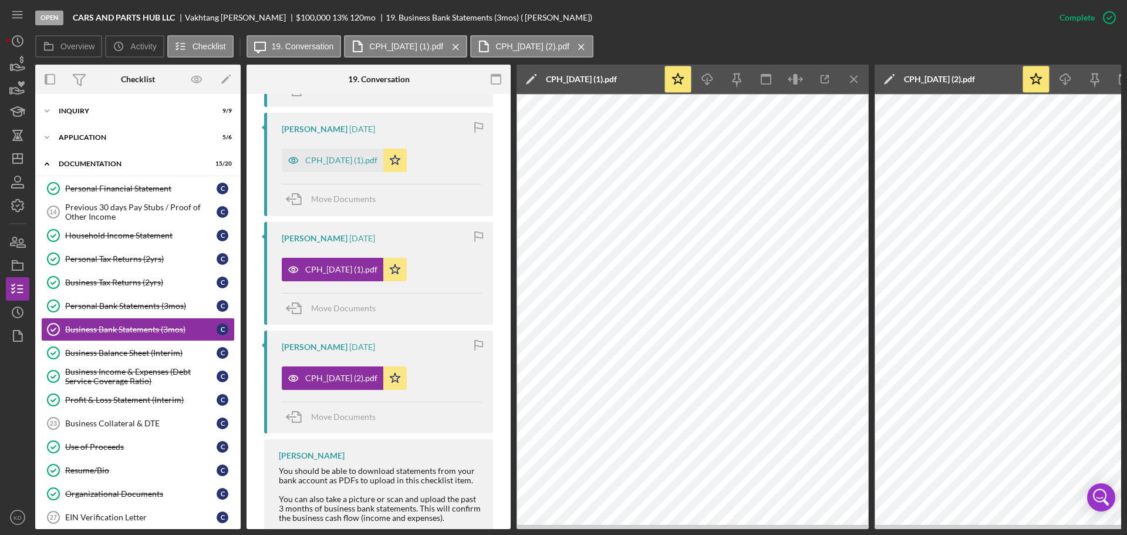
click at [857, 77] on icon "Icon/Menu Close" at bounding box center [854, 79] width 26 height 26
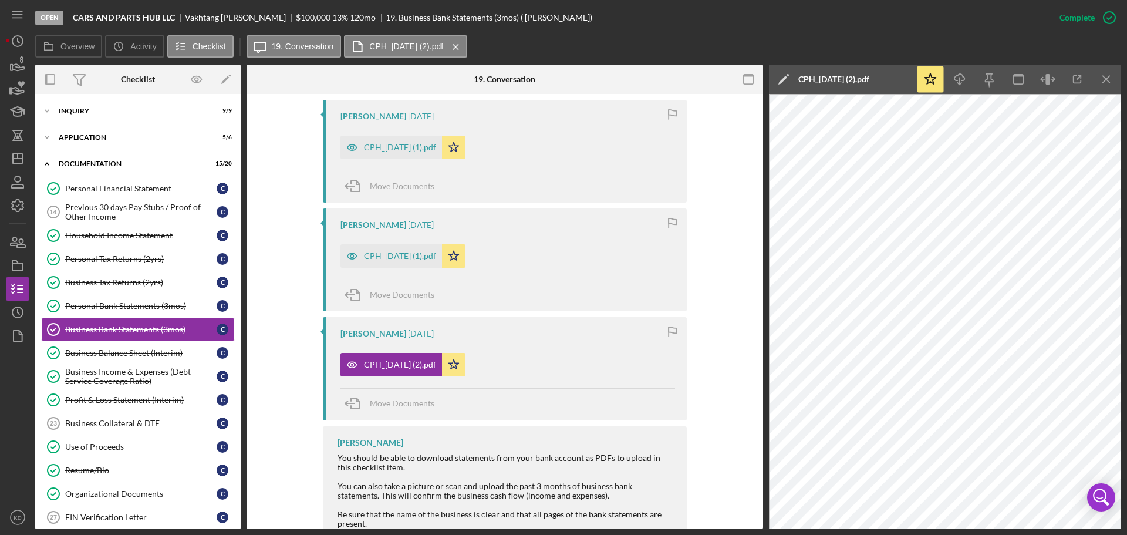
scroll to position [522, 0]
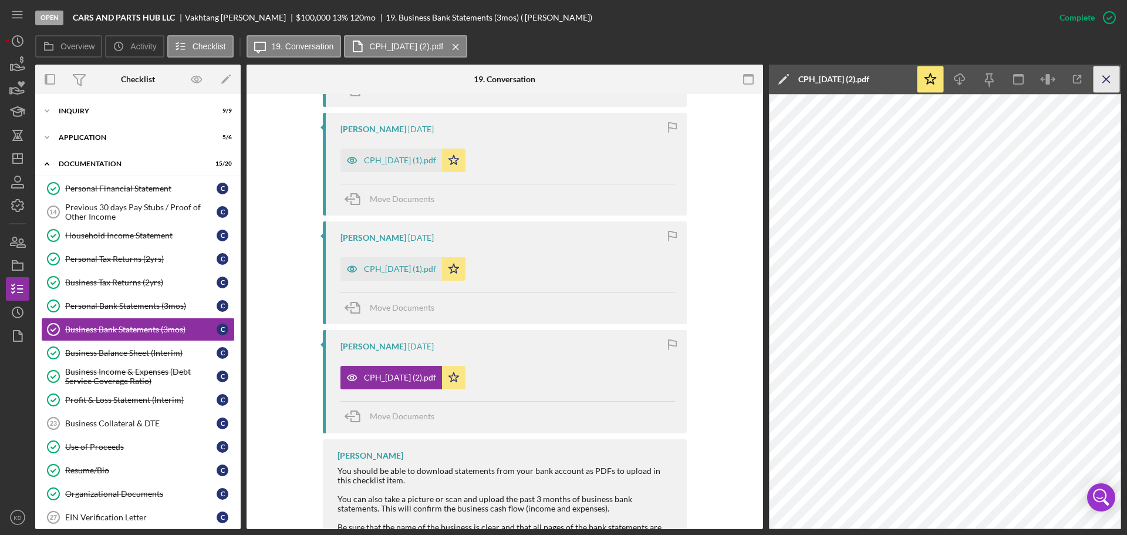
click at [1107, 76] on icon "Icon/Menu Close" at bounding box center [1106, 79] width 26 height 26
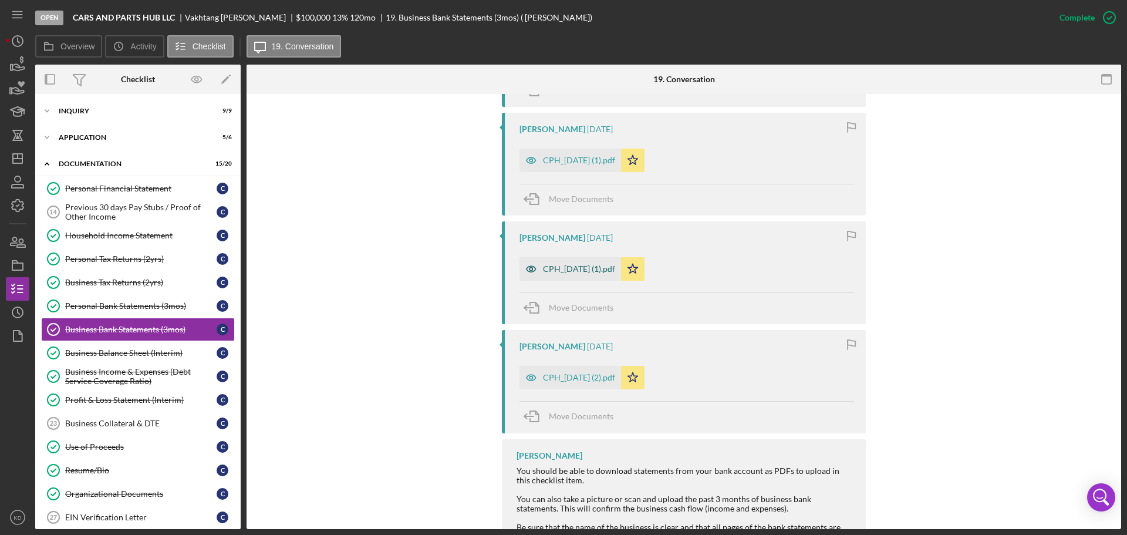
click at [587, 268] on div "CPH_[DATE] (1).pdf" at bounding box center [579, 268] width 72 height 9
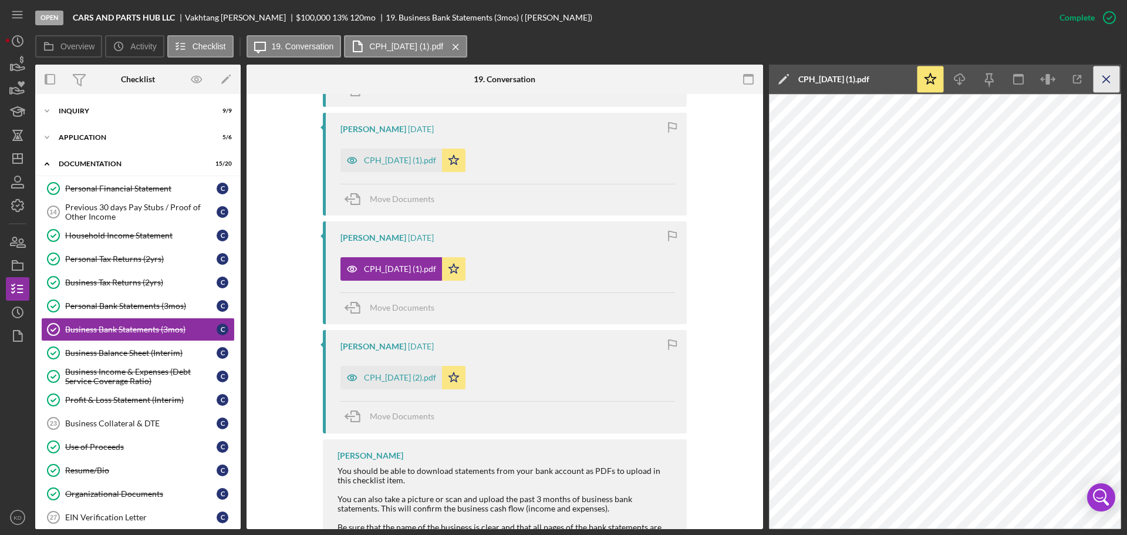
click at [1105, 74] on icon "Icon/Menu Close" at bounding box center [1106, 79] width 26 height 26
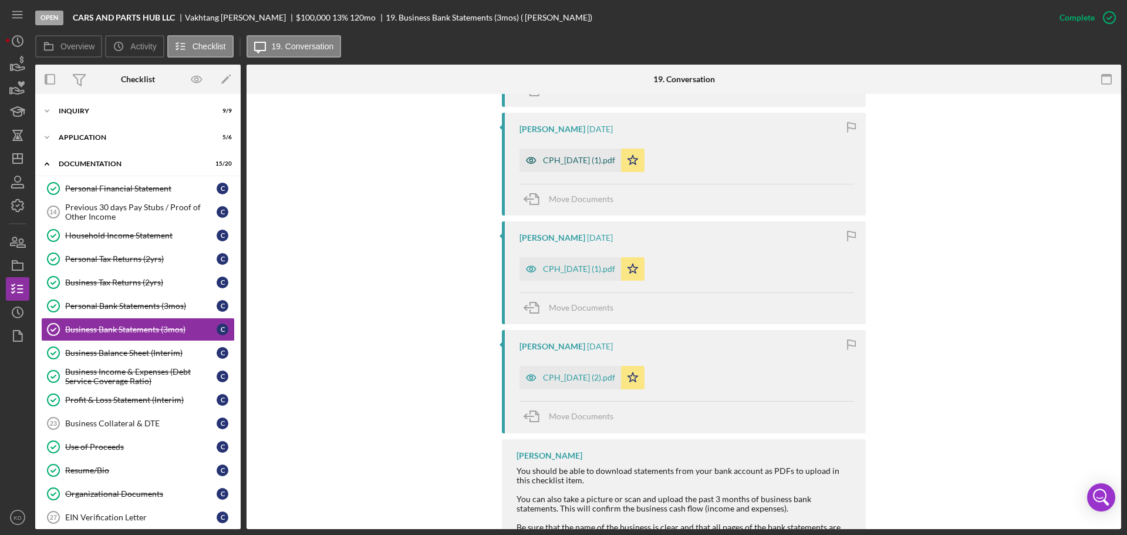
click at [583, 158] on div "CPH_[DATE] (1).pdf" at bounding box center [579, 160] width 72 height 9
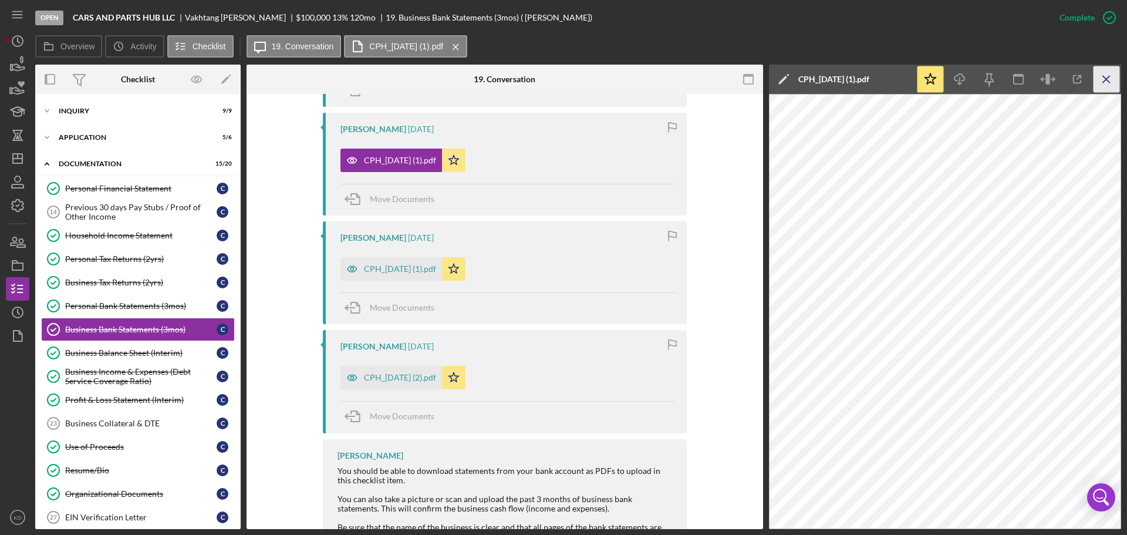
click at [1105, 81] on icon "Icon/Menu Close" at bounding box center [1106, 79] width 26 height 26
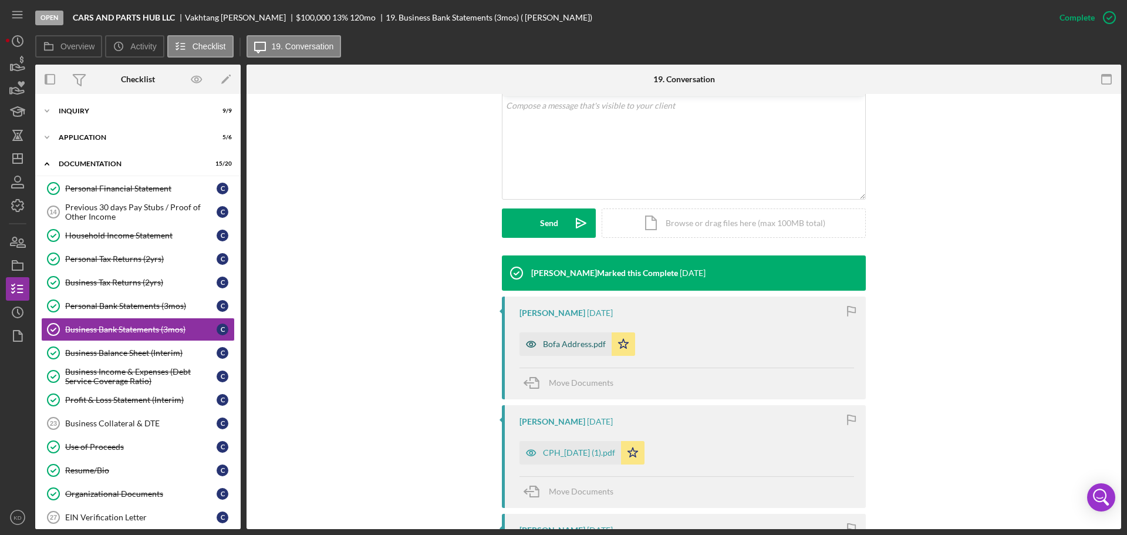
click at [575, 341] on div "Bofa Address.pdf" at bounding box center [574, 343] width 63 height 9
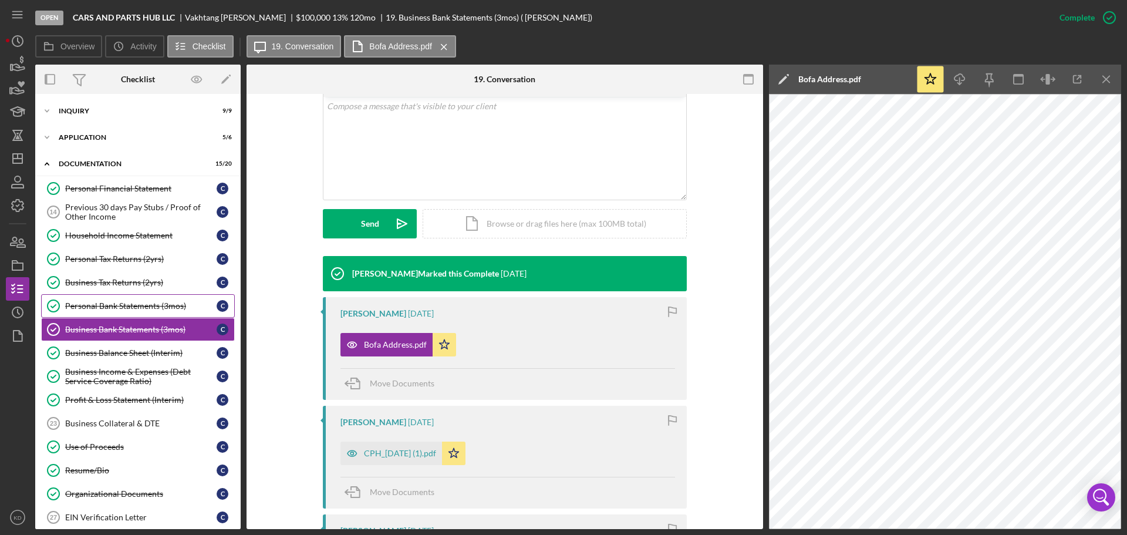
click at [96, 305] on div "Personal Bank Statements (3mos)" at bounding box center [140, 305] width 151 height 9
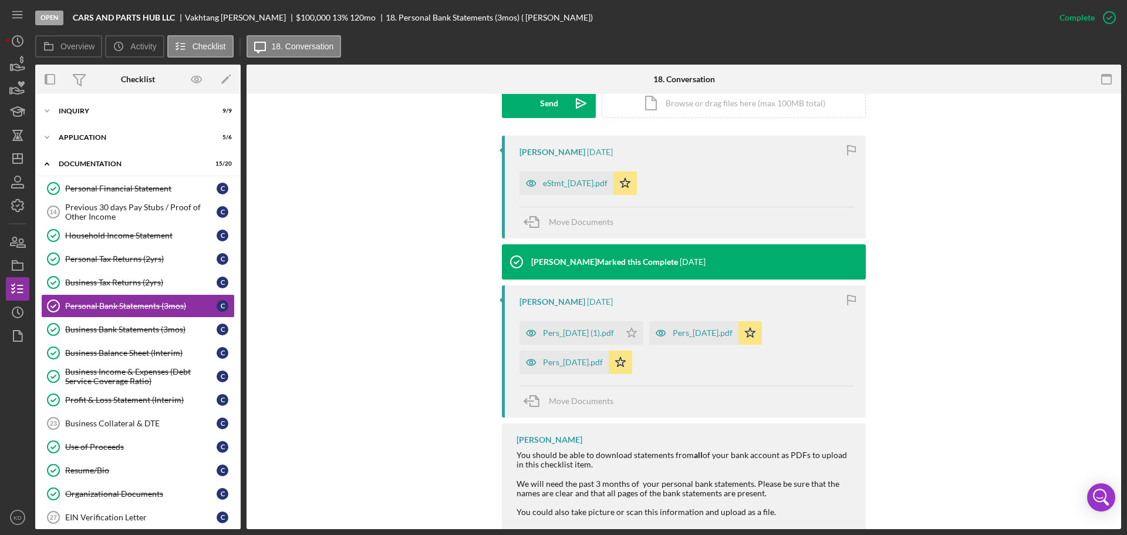
scroll to position [351, 0]
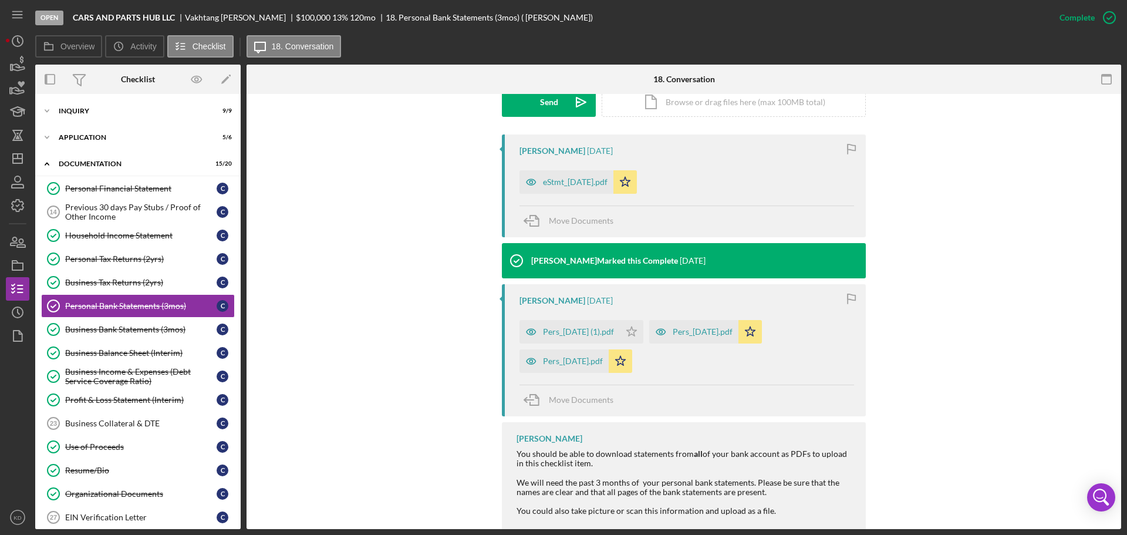
click at [579, 180] on div "eStmt_[DATE].pdf" at bounding box center [575, 181] width 65 height 9
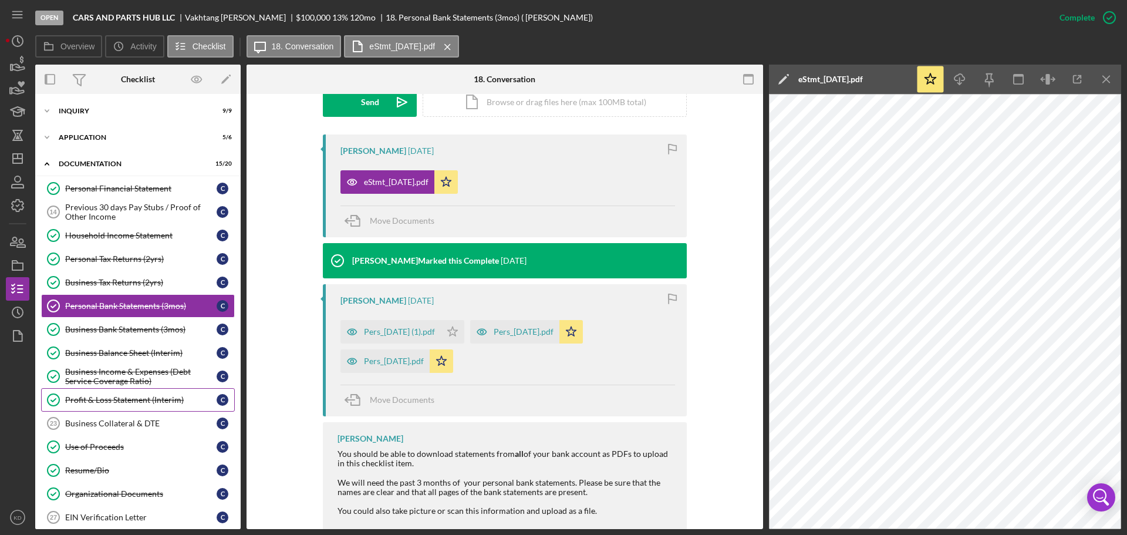
click at [153, 401] on div "Profit & Loss Statement (Interim)" at bounding box center [140, 399] width 151 height 9
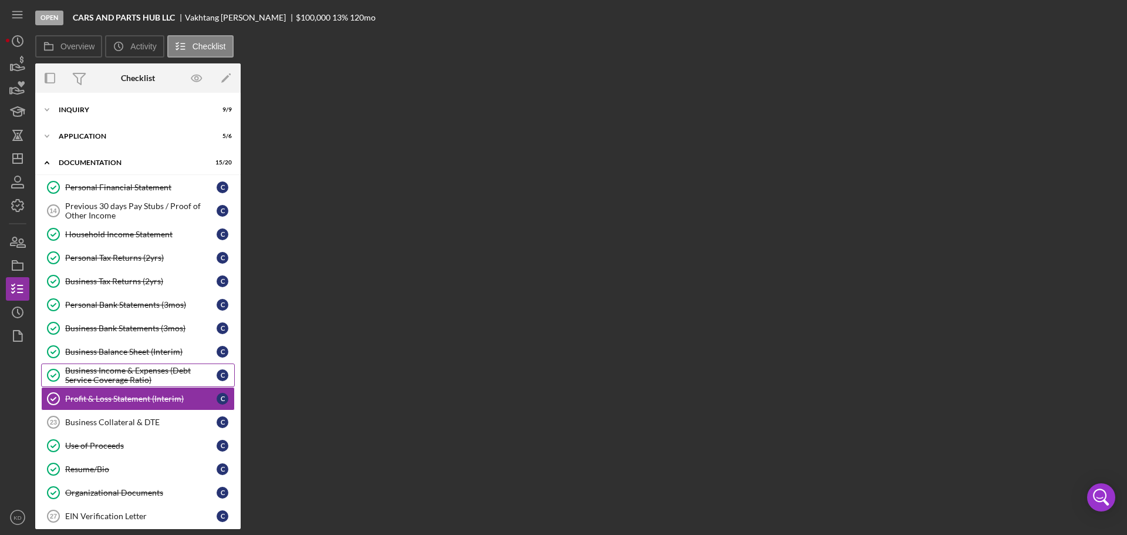
click at [140, 370] on div "Business Income & Expenses (Debt Service Coverage Ratio)" at bounding box center [140, 375] width 151 height 19
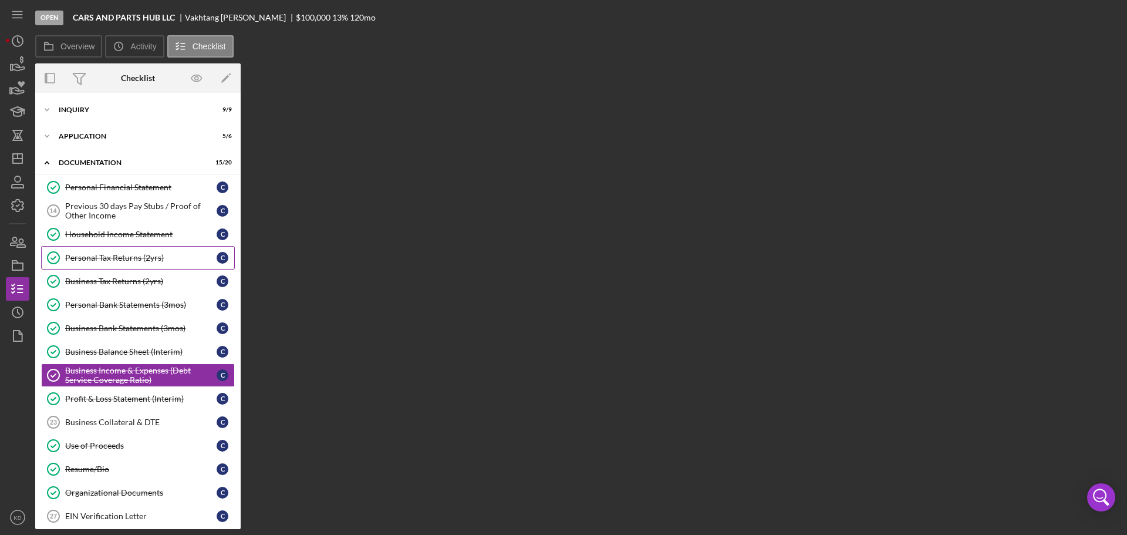
click at [120, 257] on div "Personal Tax Returns (2yrs)" at bounding box center [140, 257] width 151 height 9
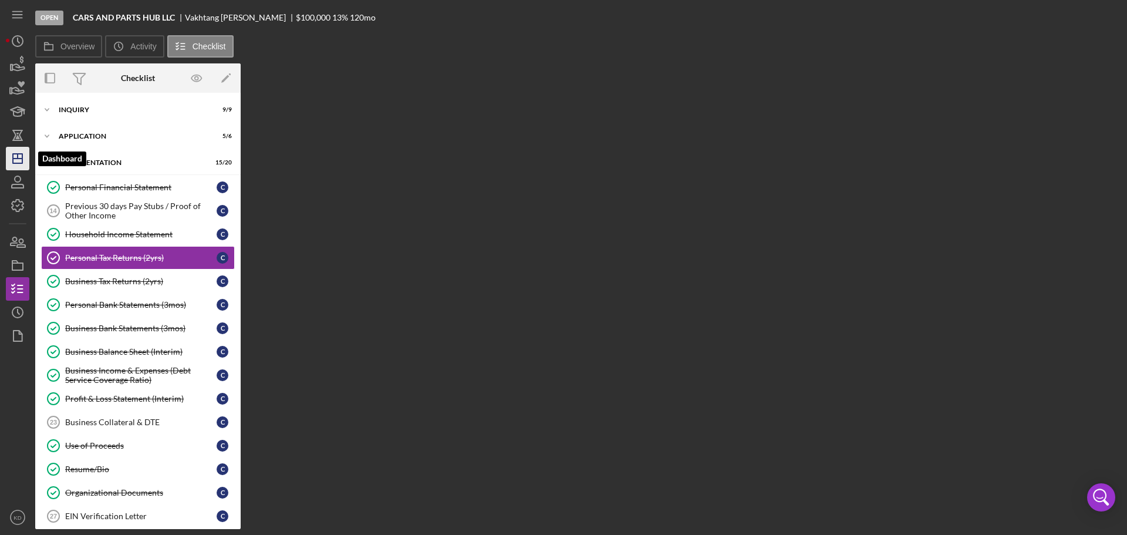
click at [22, 156] on polygon "button" at bounding box center [17, 158] width 9 height 9
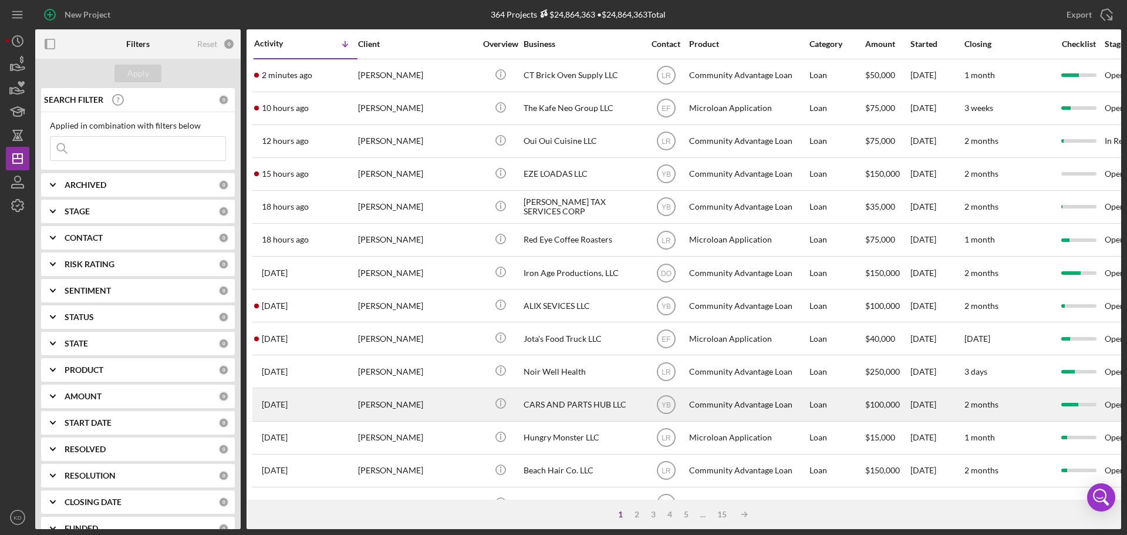
click at [387, 407] on div "[PERSON_NAME]" at bounding box center [416, 404] width 117 height 31
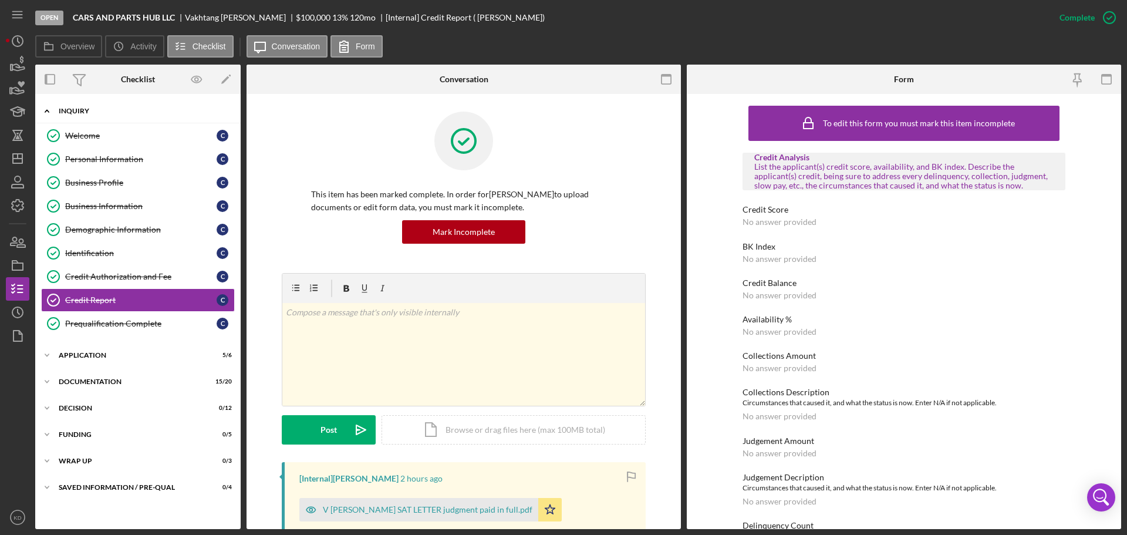
click at [47, 109] on icon "Icon/Expander" at bounding box center [46, 110] width 23 height 23
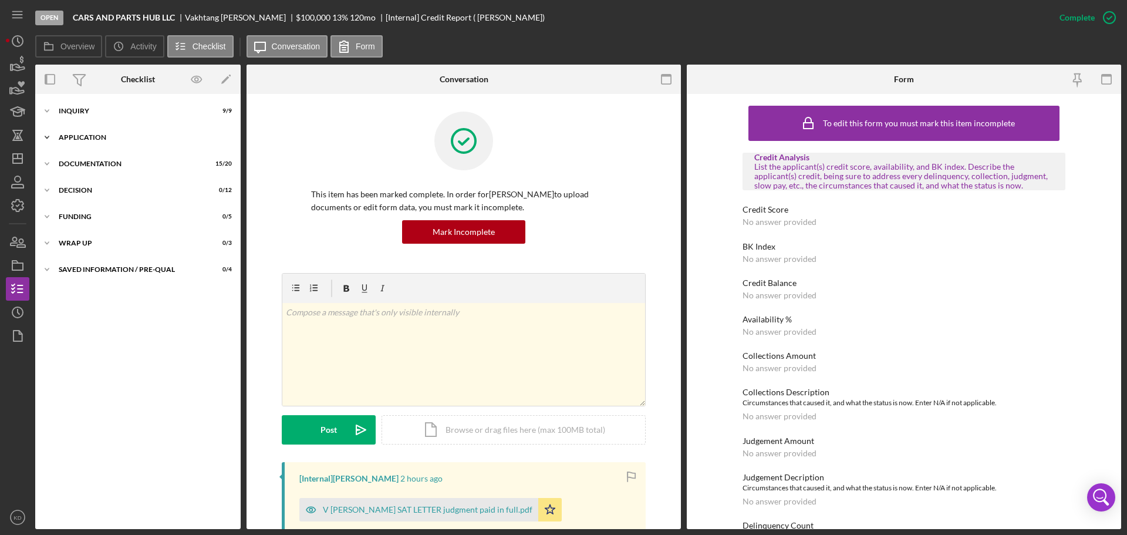
click at [47, 136] on icon "Icon/Expander" at bounding box center [46, 137] width 23 height 23
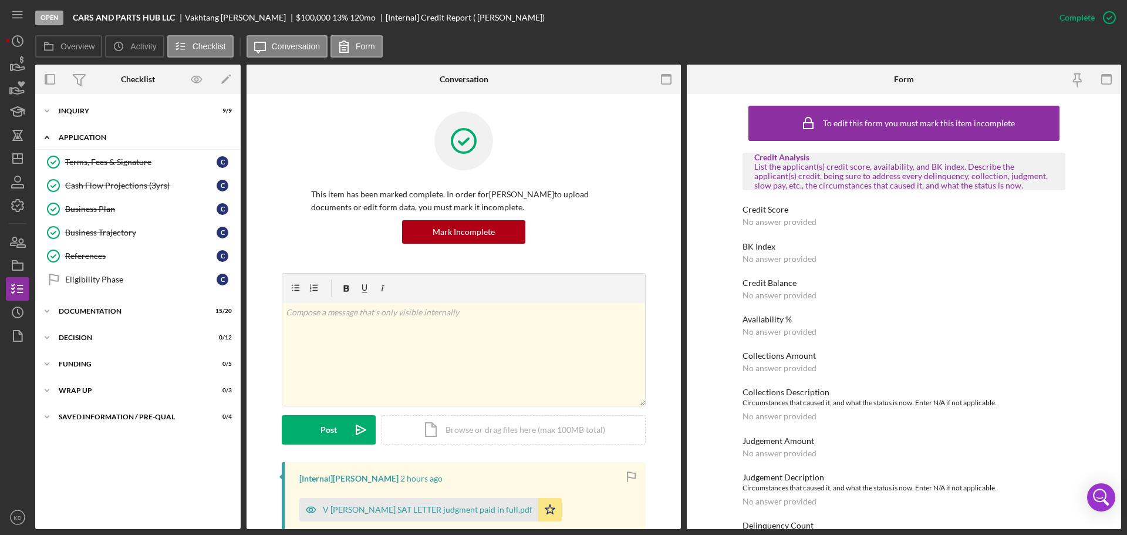
click at [47, 136] on icon "Icon/Expander" at bounding box center [46, 137] width 23 height 23
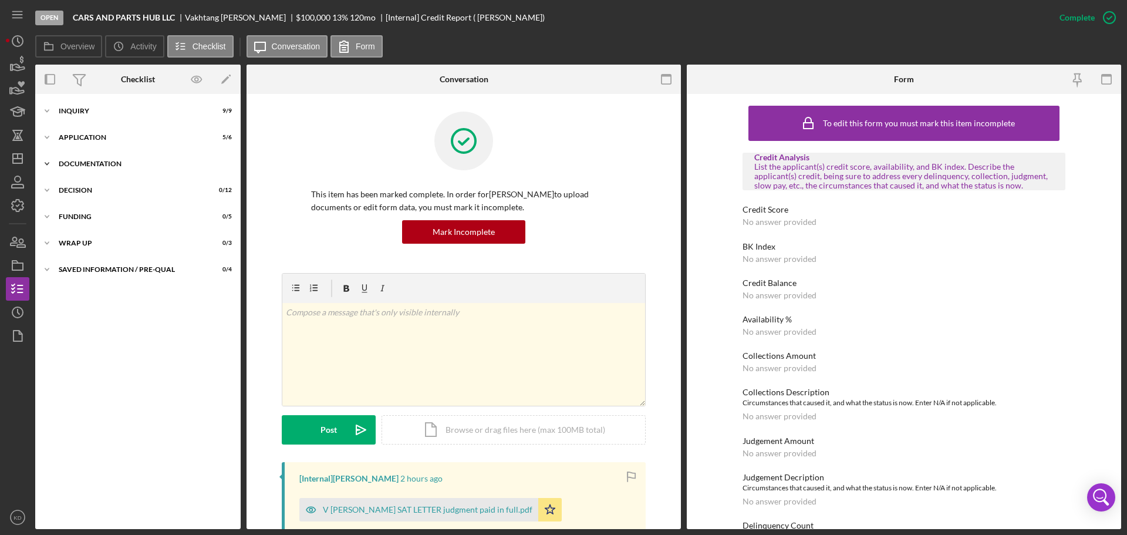
click at [45, 160] on icon "Icon/Expander" at bounding box center [46, 163] width 23 height 23
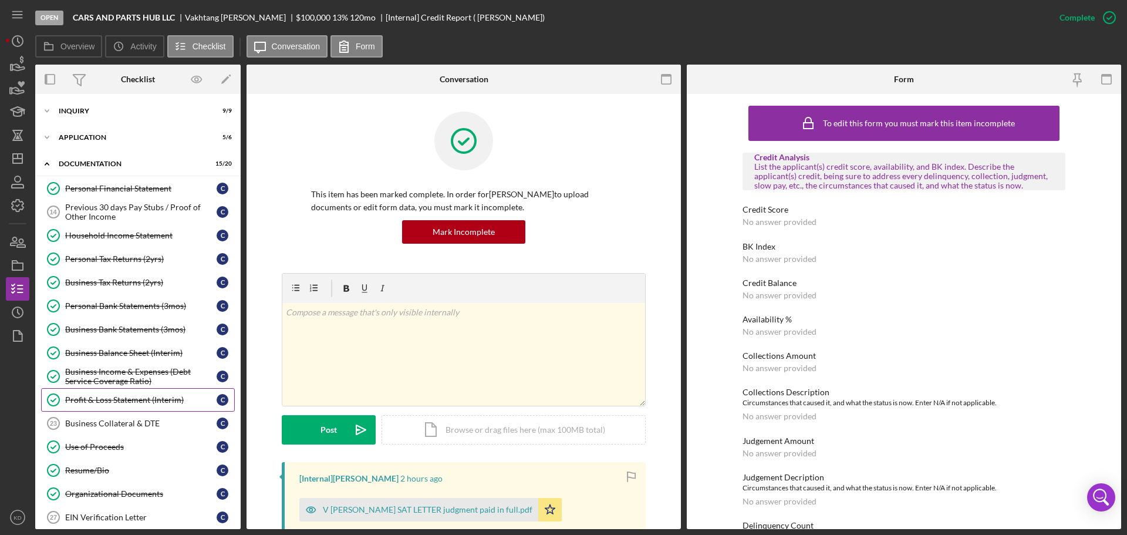
click at [69, 400] on div "Profit & Loss Statement (Interim)" at bounding box center [140, 399] width 151 height 9
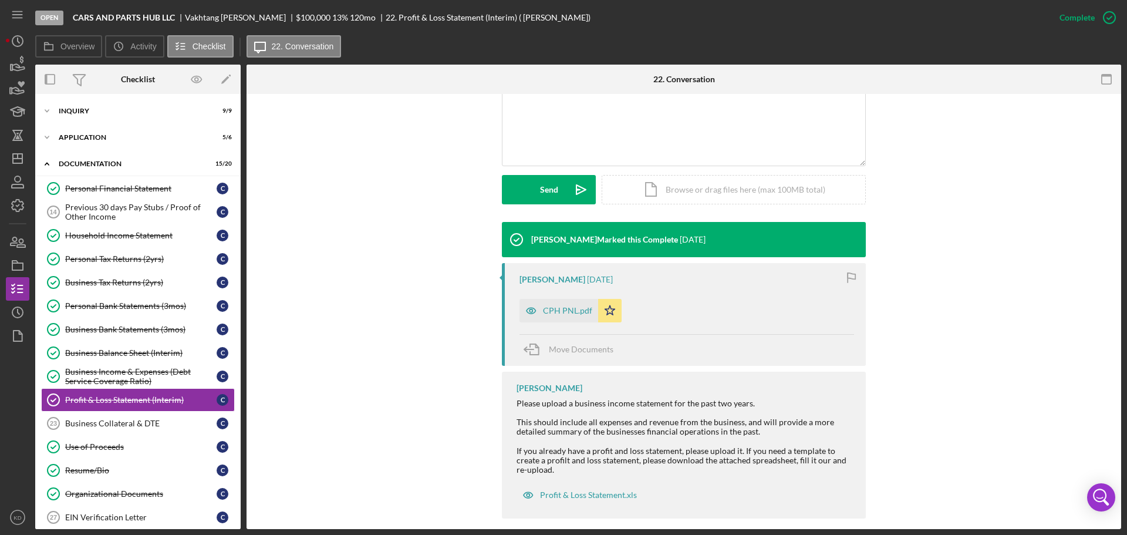
scroll to position [276, 0]
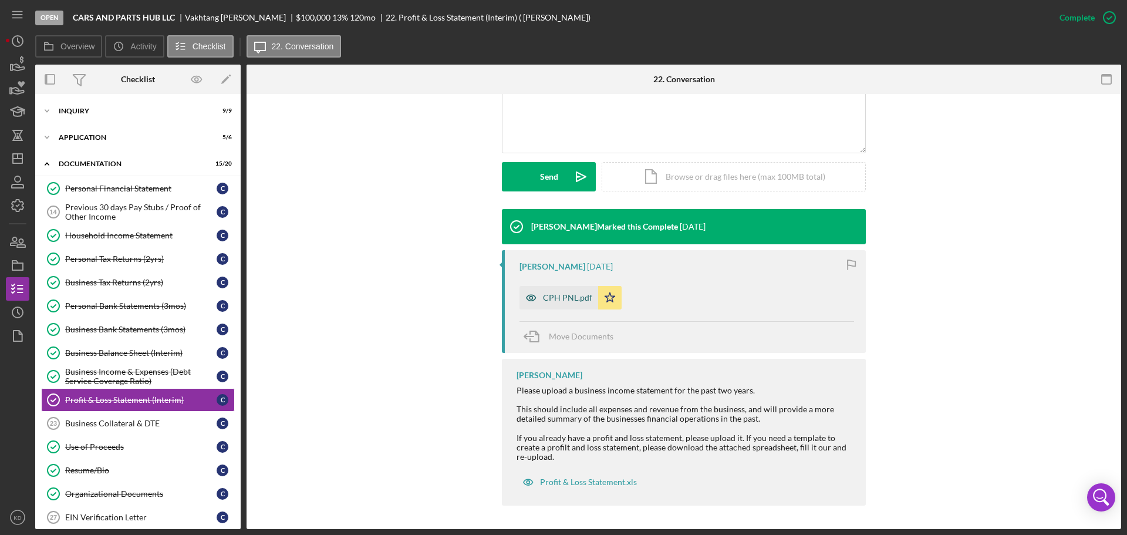
click at [571, 298] on div "CPH PNL.pdf" at bounding box center [567, 297] width 49 height 9
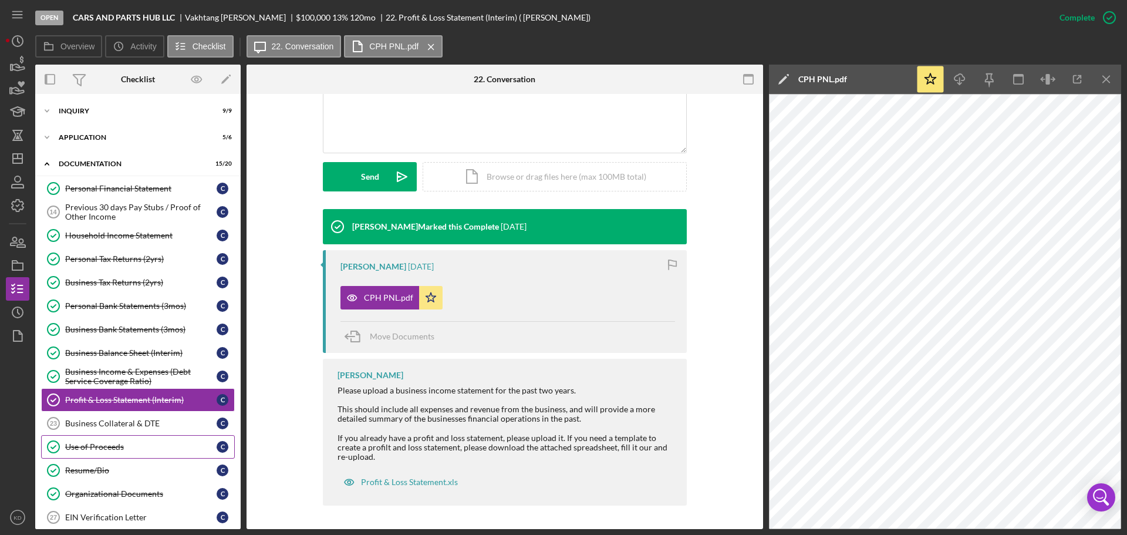
click at [94, 445] on div "Use of Proceeds" at bounding box center [140, 446] width 151 height 9
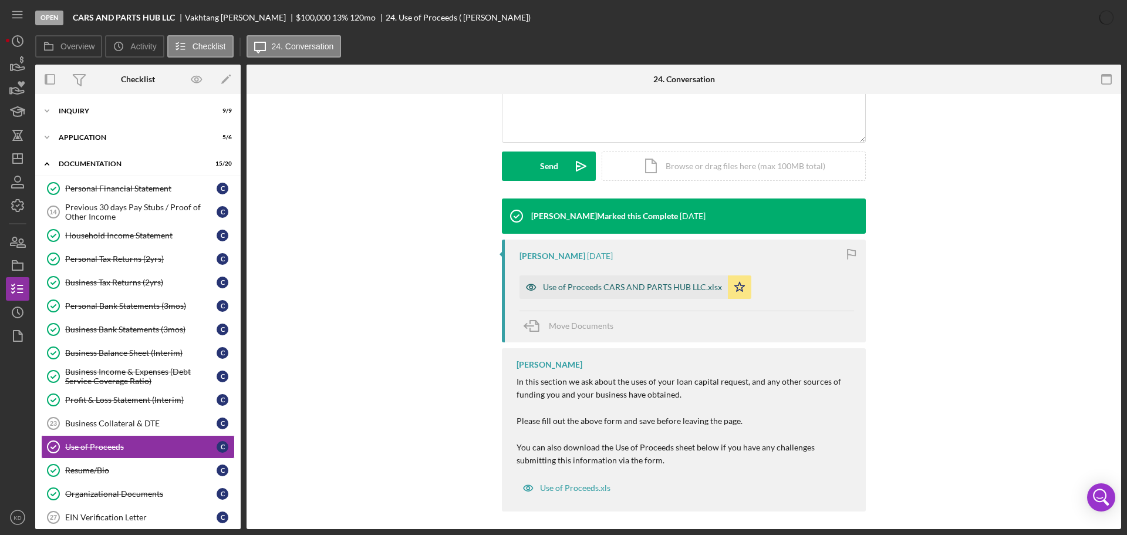
scroll to position [288, 0]
click at [578, 289] on div "Use of Proceeds CARS AND PARTS HUB LLC.xlsx" at bounding box center [632, 286] width 179 height 9
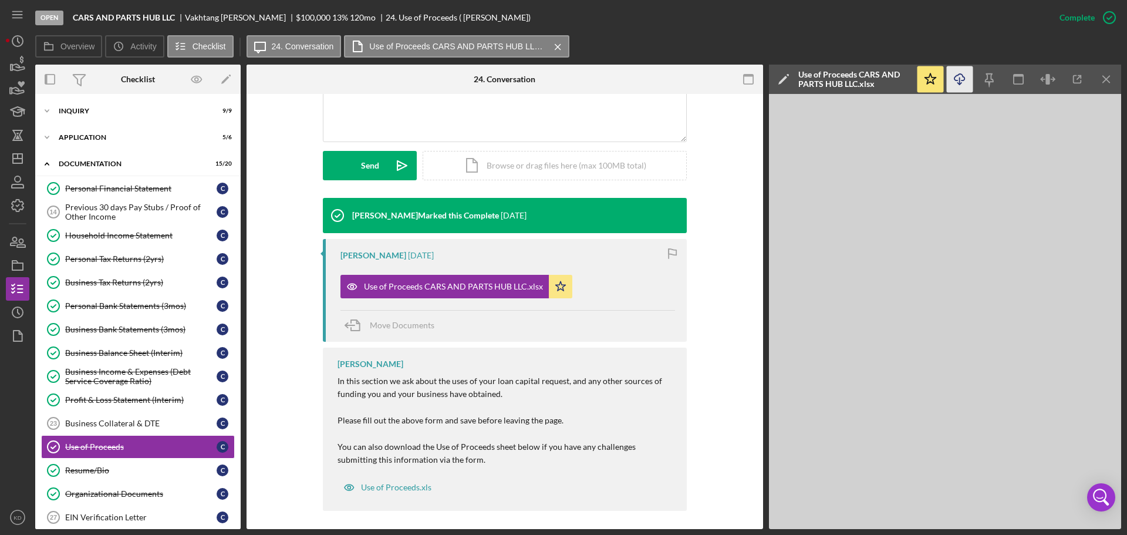
click at [961, 87] on icon "Icon/Download" at bounding box center [960, 79] width 26 height 26
drag, startPoint x: 91, startPoint y: 468, endPoint x: 109, endPoint y: 470, distance: 17.8
click at [91, 468] on div "Resume/Bio" at bounding box center [140, 469] width 151 height 9
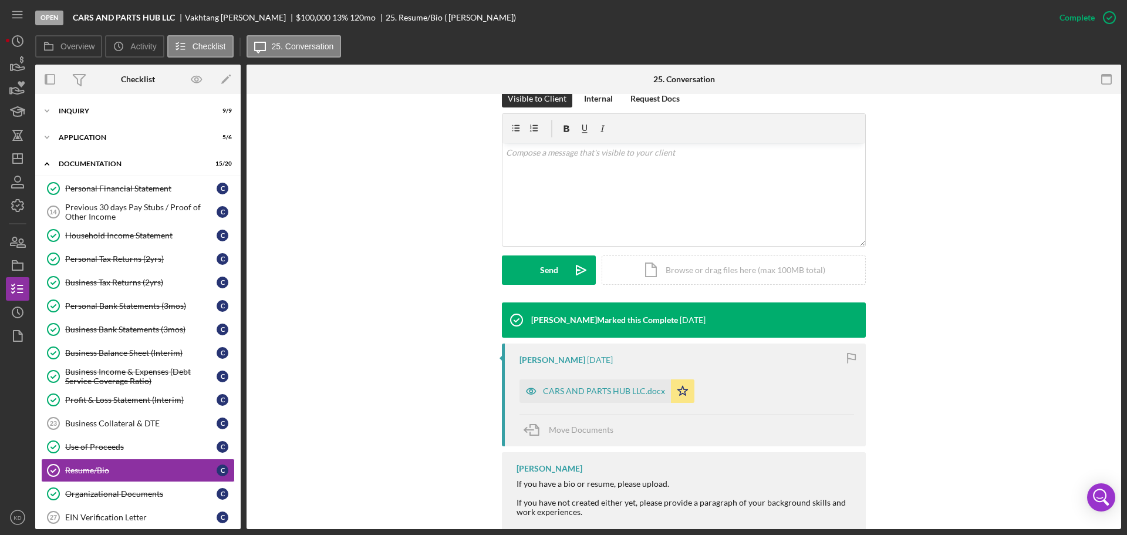
scroll to position [209, 0]
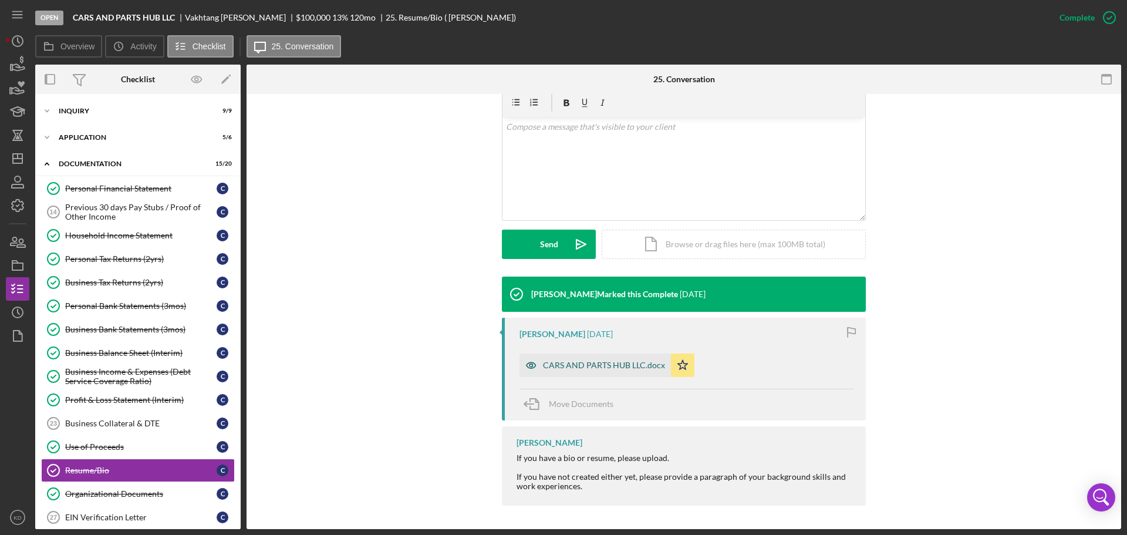
click at [582, 360] on div "CARS AND PARTS HUB LLC.docx" at bounding box center [604, 364] width 122 height 9
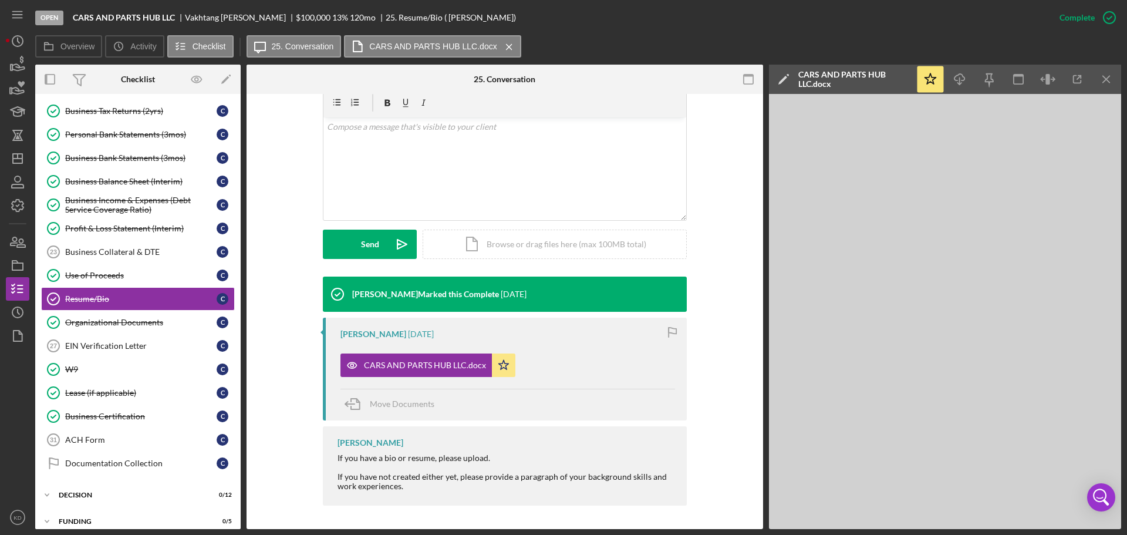
scroll to position [188, 0]
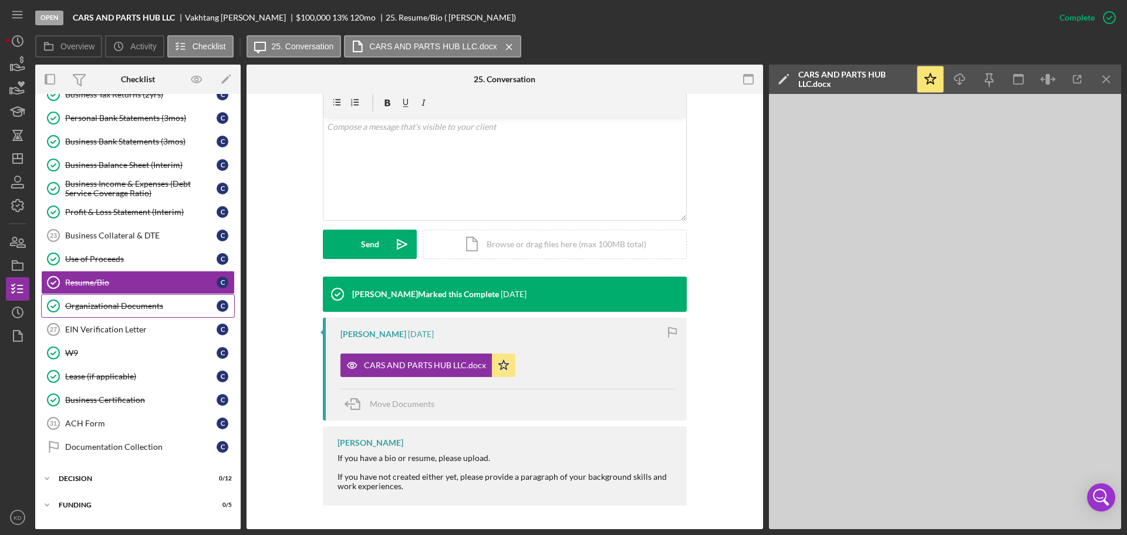
click at [128, 305] on div "Organizational Documents" at bounding box center [140, 305] width 151 height 9
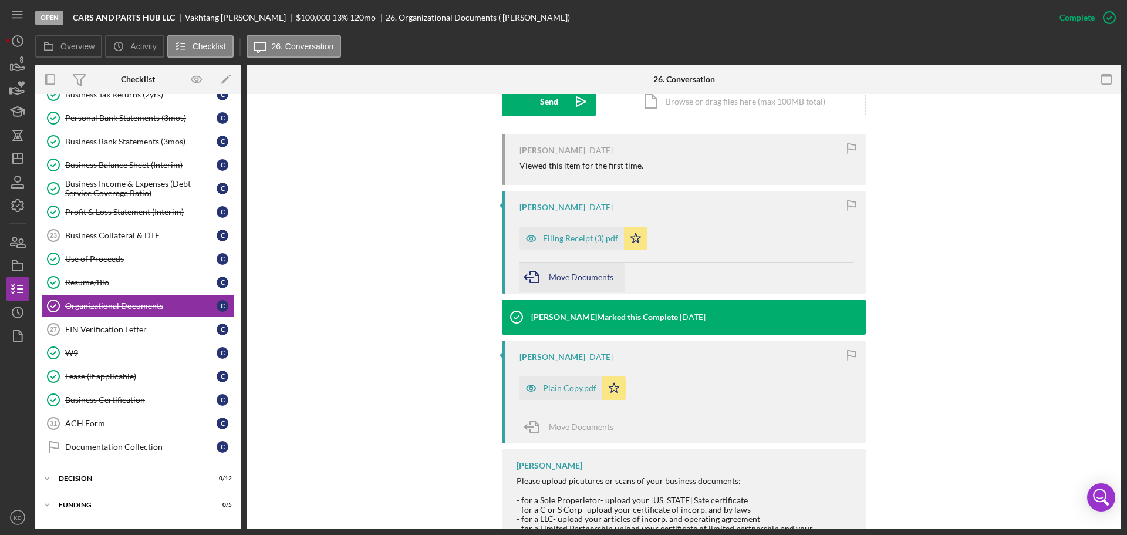
scroll to position [352, 0]
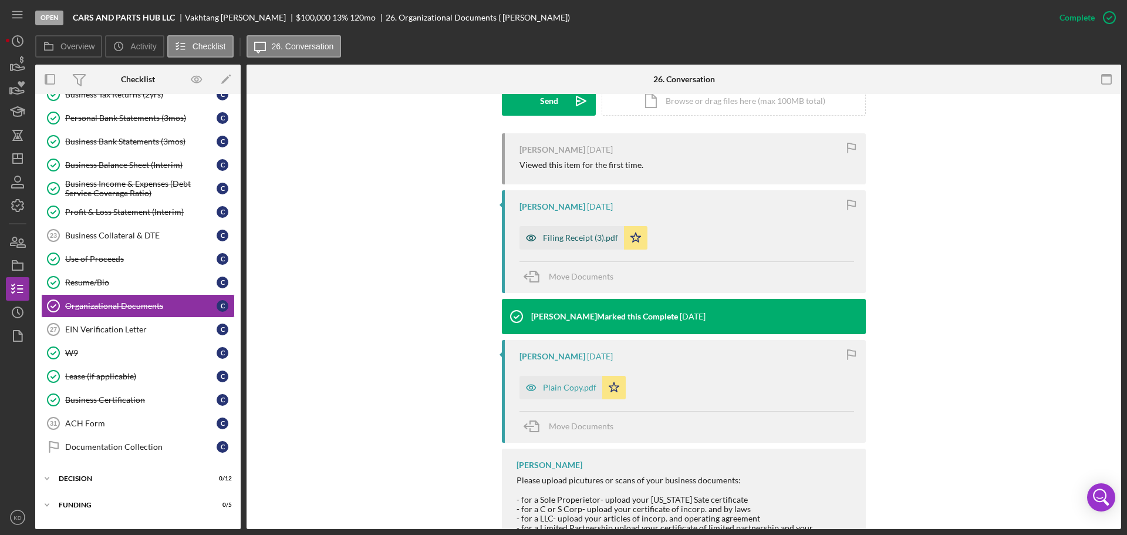
click at [575, 238] on div "Filing Receipt (3).pdf" at bounding box center [580, 237] width 75 height 9
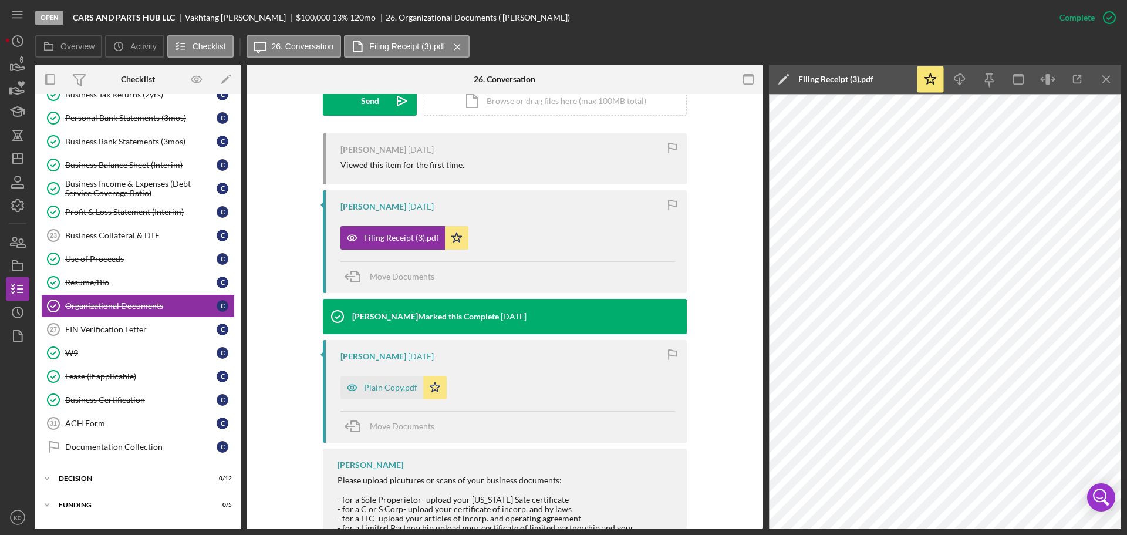
click at [391, 390] on div "Plain Copy.pdf" at bounding box center [390, 387] width 53 height 9
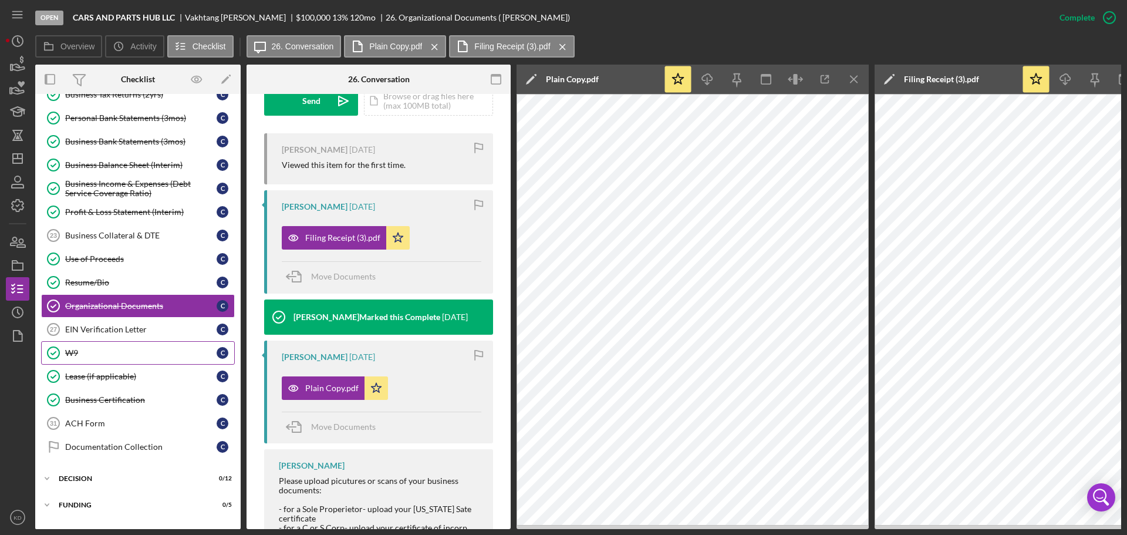
click at [75, 353] on div "W9" at bounding box center [140, 352] width 151 height 9
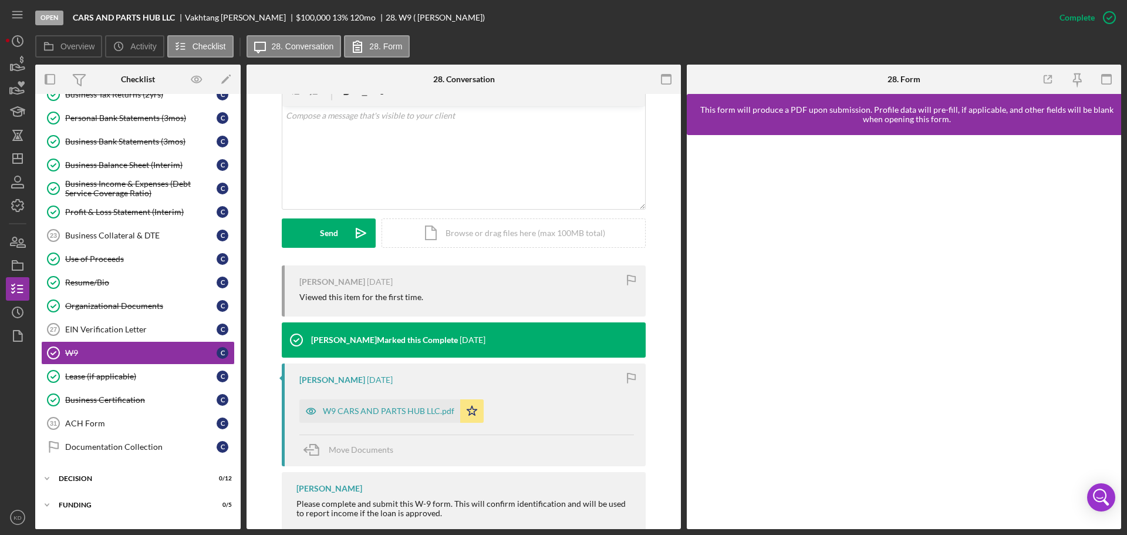
scroll to position [276, 0]
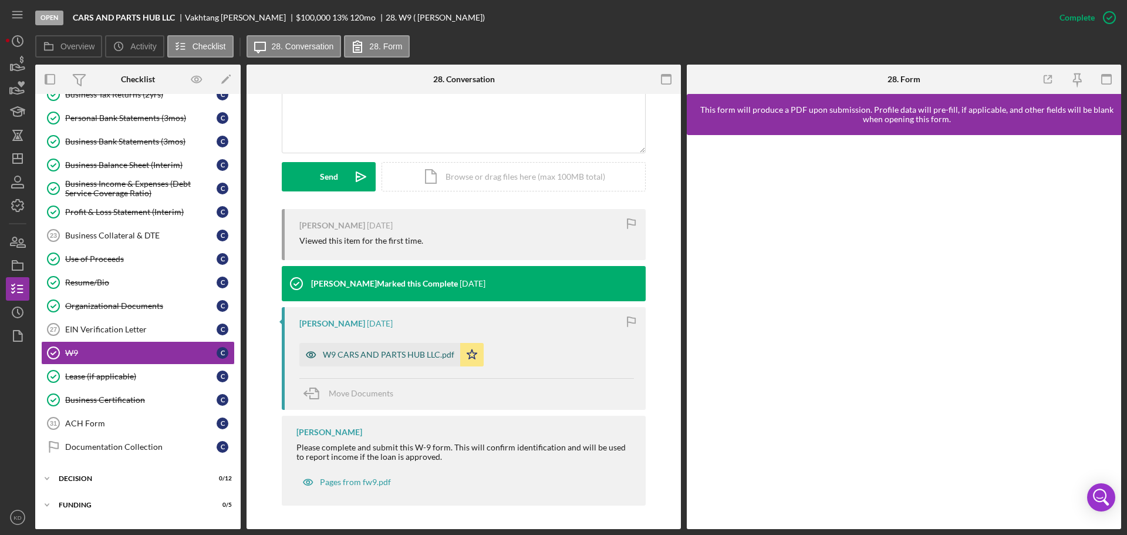
click at [399, 351] on div "W9 CARS AND PARTS HUB LLC.pdf" at bounding box center [388, 354] width 131 height 9
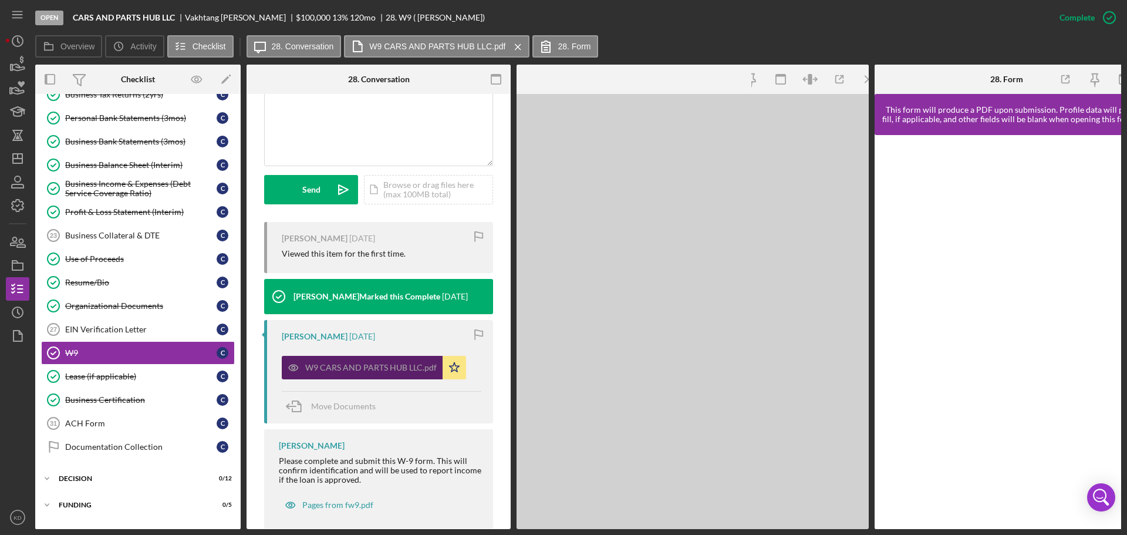
scroll to position [289, 0]
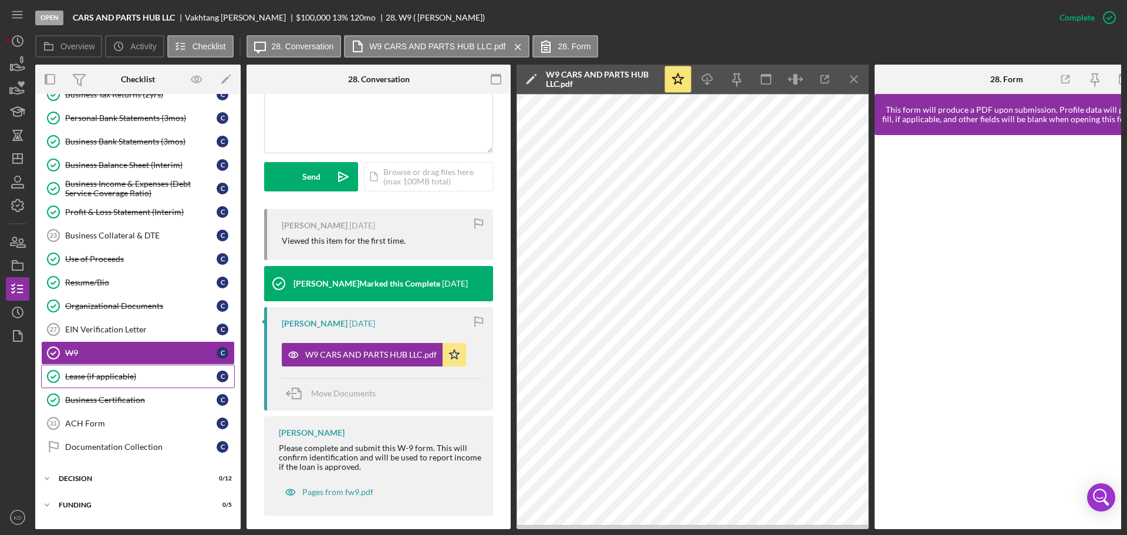
click at [121, 376] on div "Lease (if applicable)" at bounding box center [140, 375] width 151 height 9
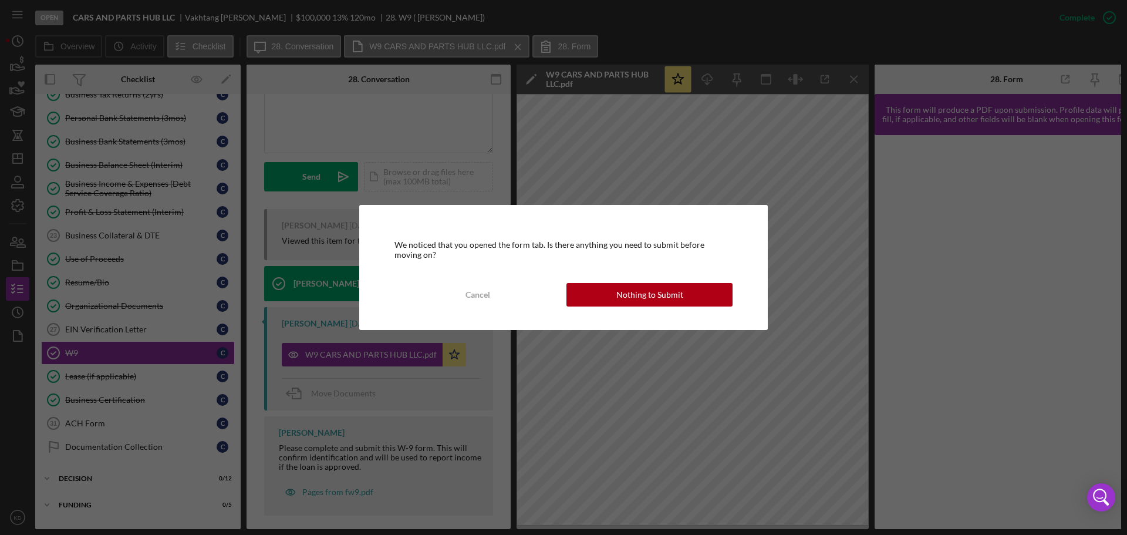
click at [690, 295] on button "Nothing to Submit" at bounding box center [649, 294] width 166 height 23
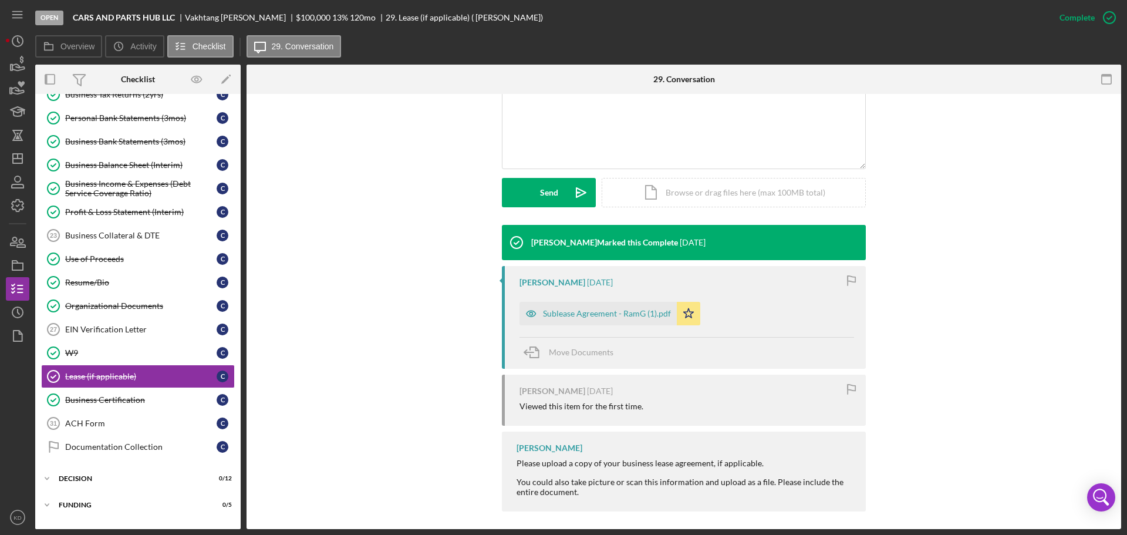
scroll to position [266, 0]
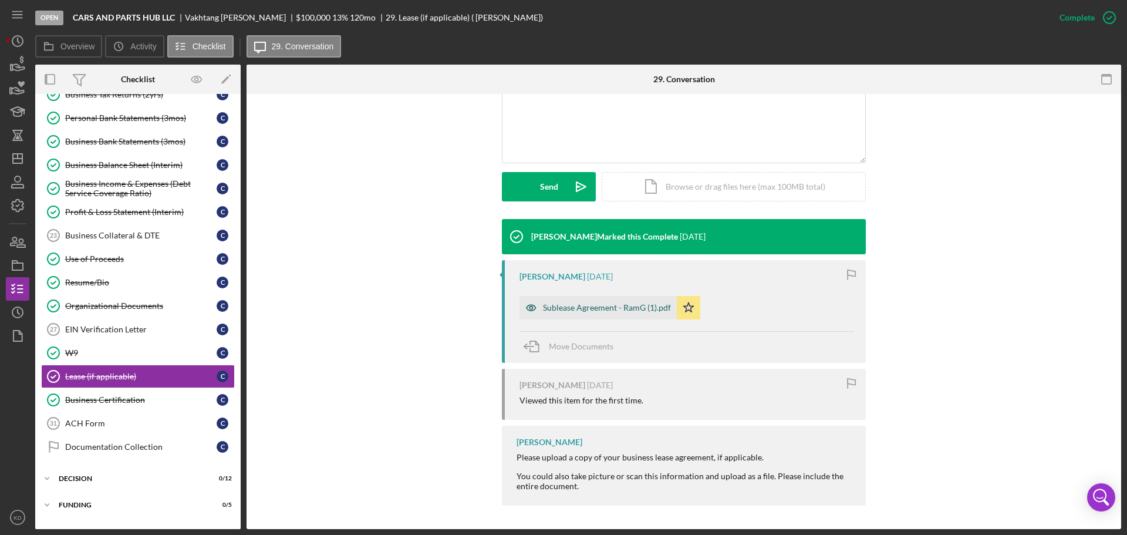
click at [559, 305] on div "Sublease Agreement - RamG (1).pdf" at bounding box center [607, 307] width 128 height 9
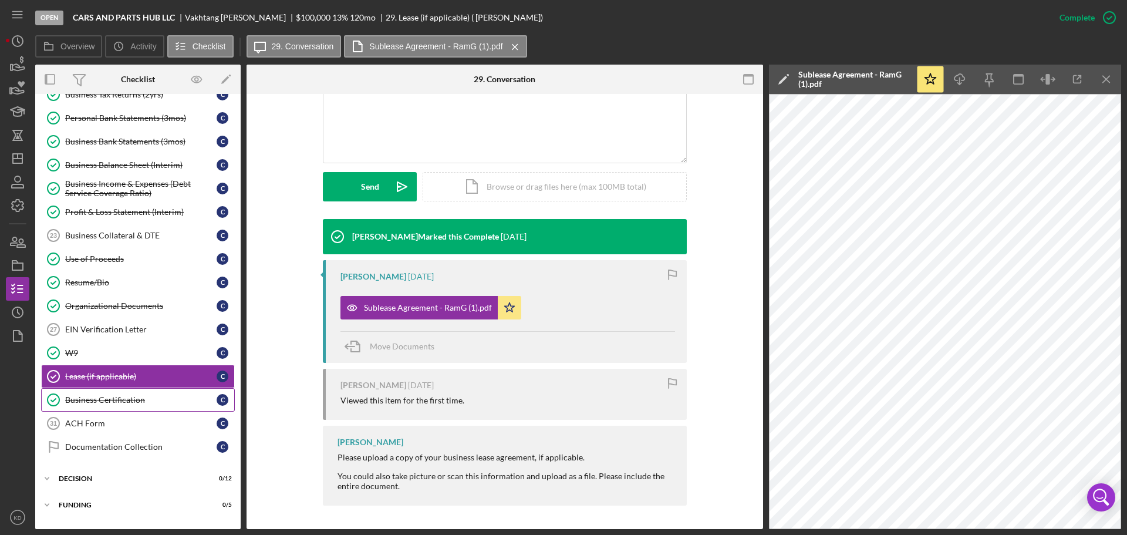
click at [126, 396] on div "Business Certification" at bounding box center [140, 399] width 151 height 9
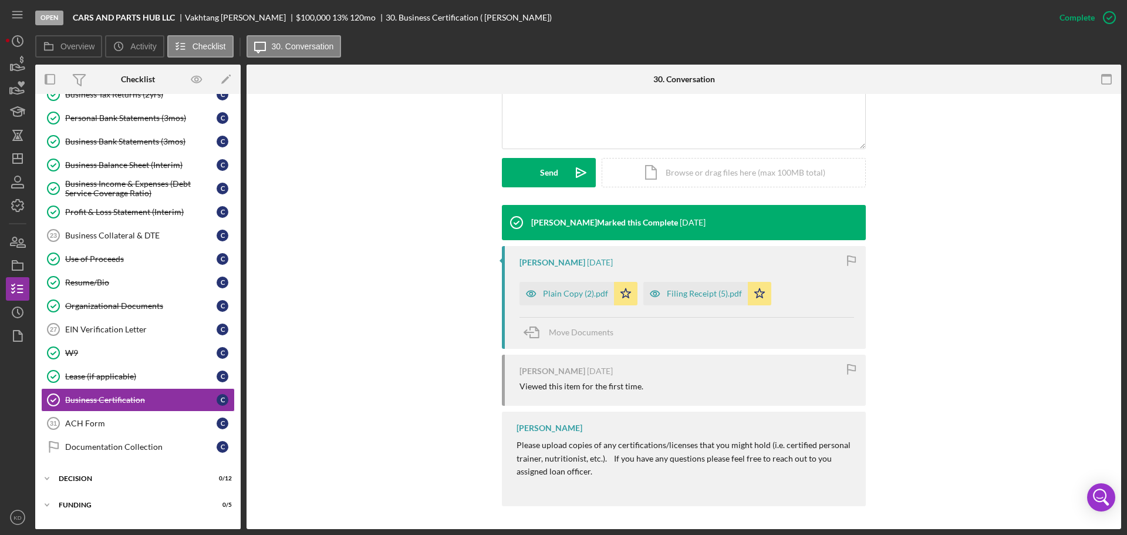
scroll to position [281, 0]
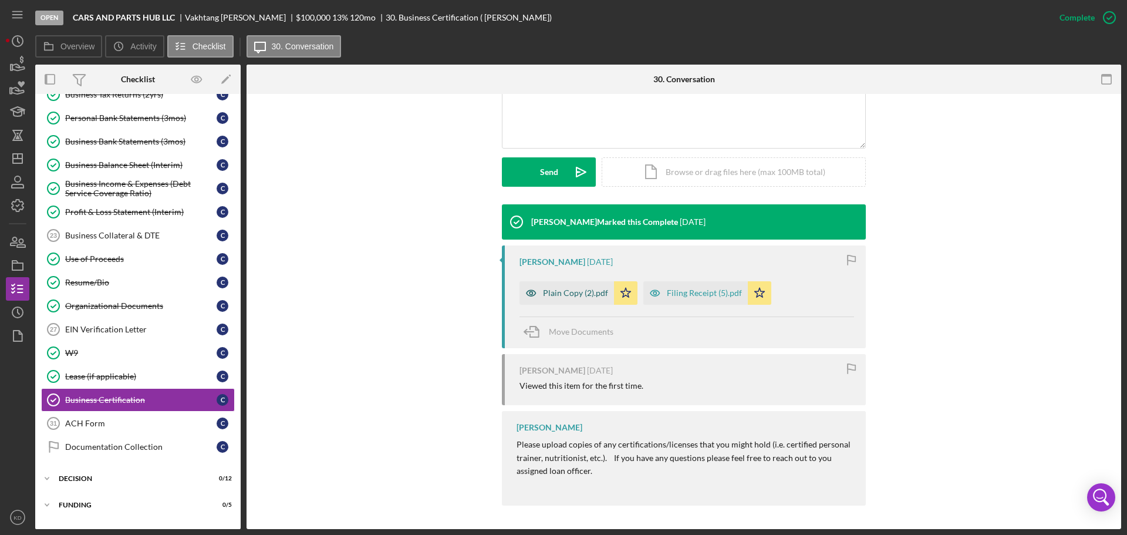
click at [552, 291] on div "Plain Copy (2).pdf" at bounding box center [575, 292] width 65 height 9
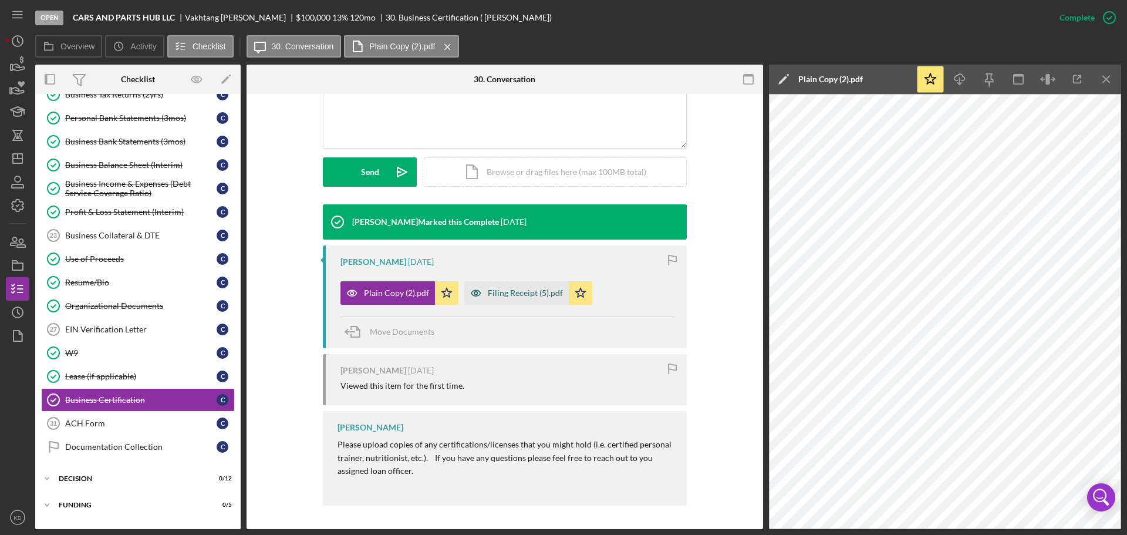
click at [512, 291] on div "Filing Receipt (5).pdf" at bounding box center [525, 292] width 75 height 9
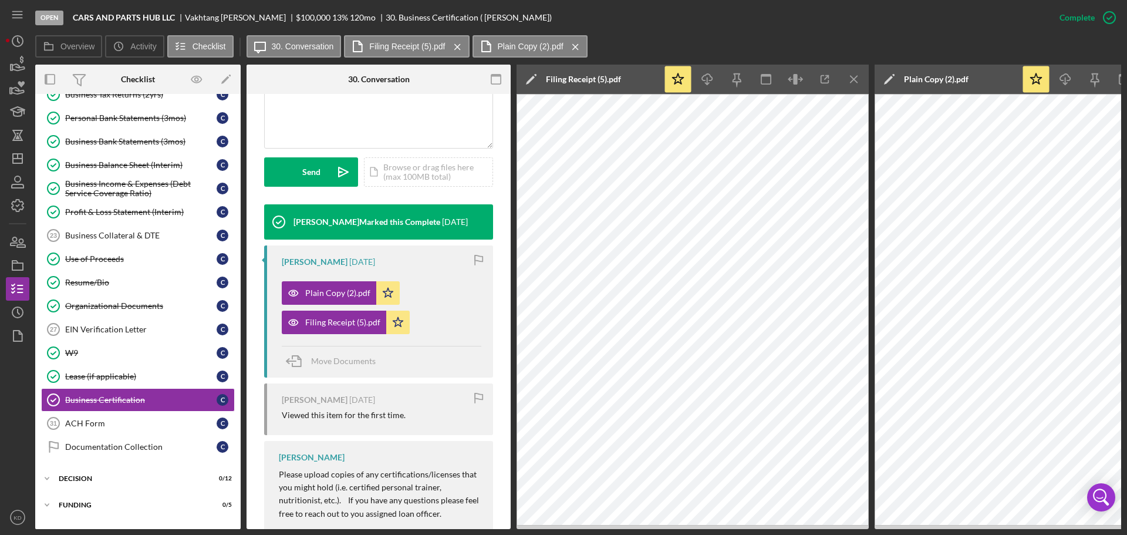
drag, startPoint x: 241, startPoint y: 262, endPoint x: 239, endPoint y: 327, distance: 65.2
click at [239, 327] on div "Overview Internal Workflow Stage Open Icon/Dropdown Arrow Archive (can unarchiv…" at bounding box center [578, 297] width 1086 height 464
drag, startPoint x: 241, startPoint y: 261, endPoint x: 259, endPoint y: 73, distance: 188.7
click at [259, 75] on div "Overview Internal Workflow Stage Open Icon/Dropdown Arrow Archive (can unarchiv…" at bounding box center [578, 297] width 1086 height 464
click at [241, 182] on div "Overview Internal Workflow Stage Open Icon/Dropdown Arrow Archive (can unarchiv…" at bounding box center [578, 297] width 1086 height 464
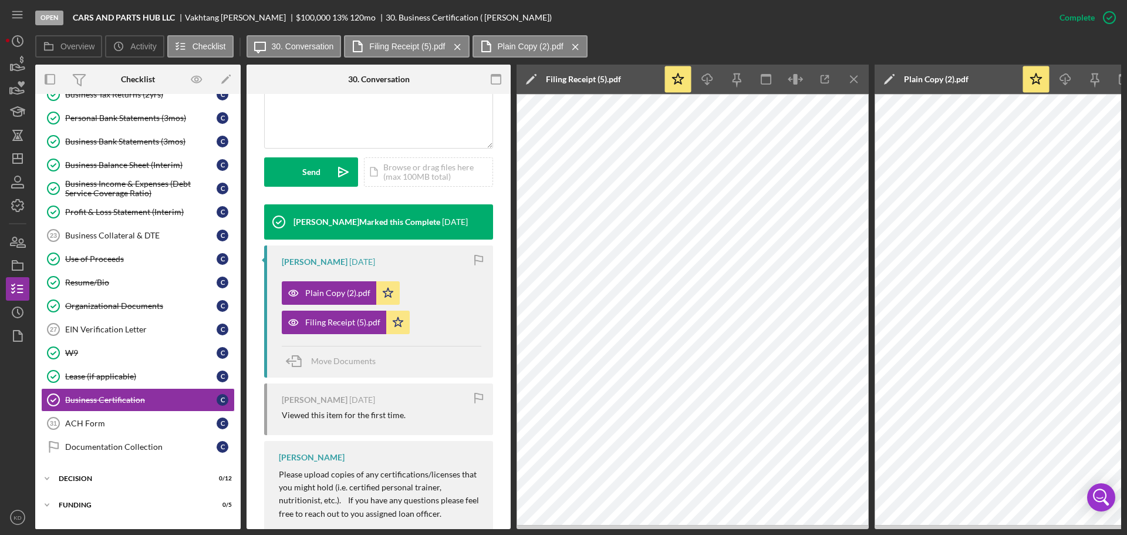
scroll to position [0, 0]
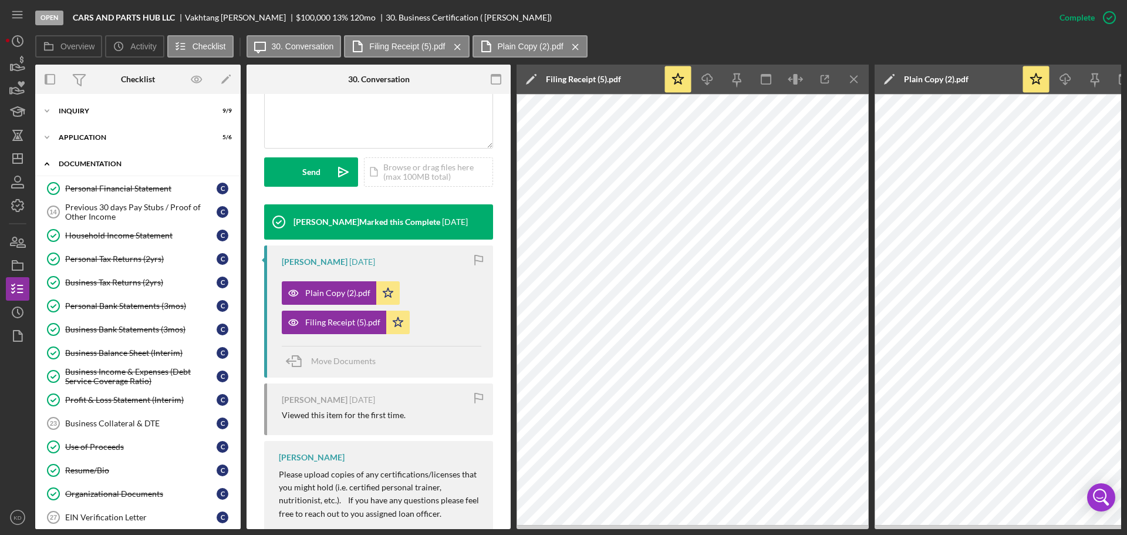
click at [44, 160] on icon "Icon/Expander" at bounding box center [46, 163] width 23 height 23
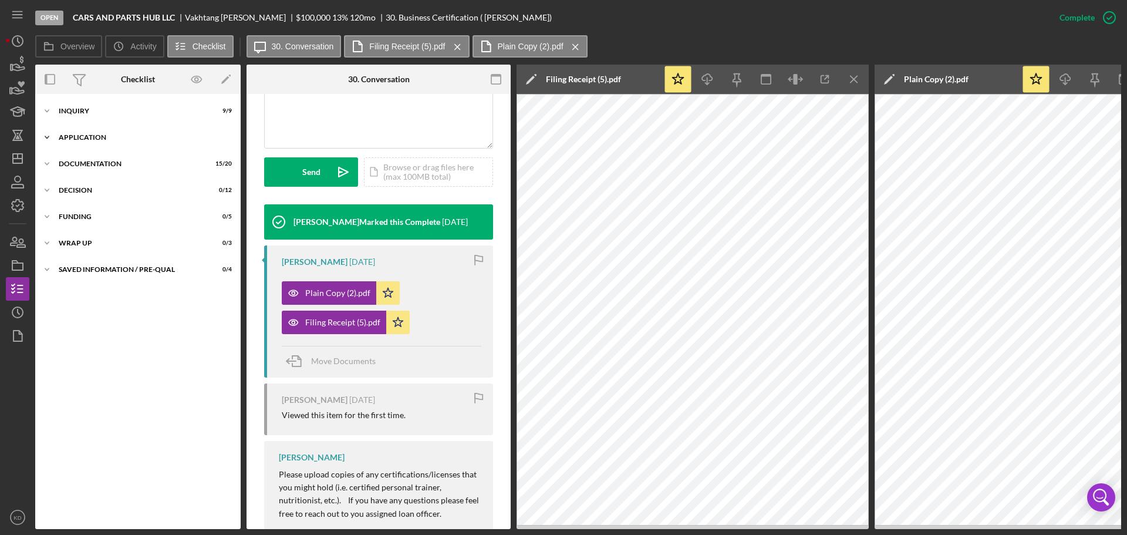
click at [45, 133] on icon "Icon/Expander" at bounding box center [46, 137] width 23 height 23
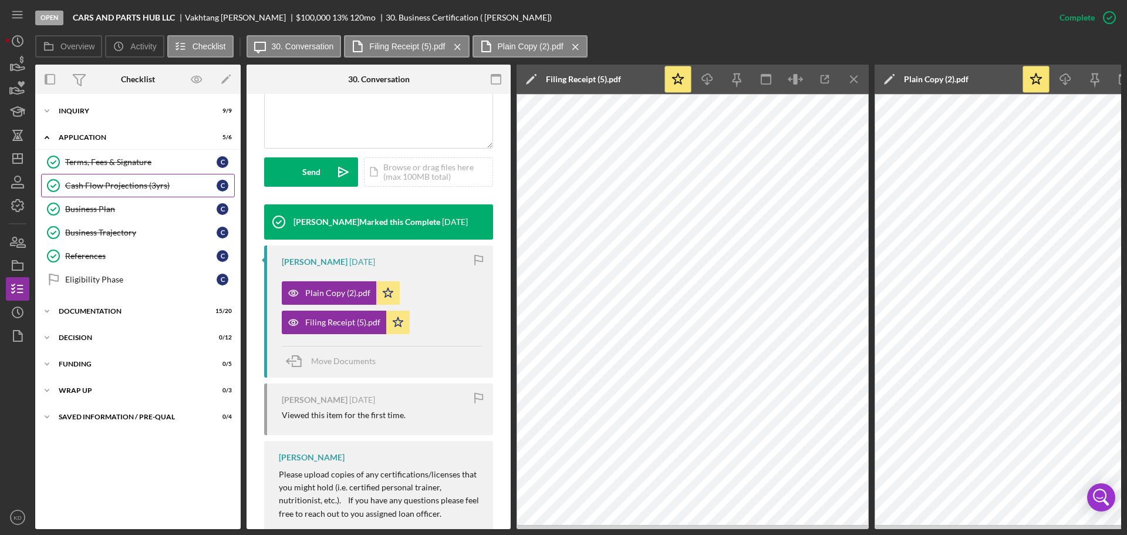
click at [109, 184] on div "Cash Flow Projections (3yrs)" at bounding box center [140, 185] width 151 height 9
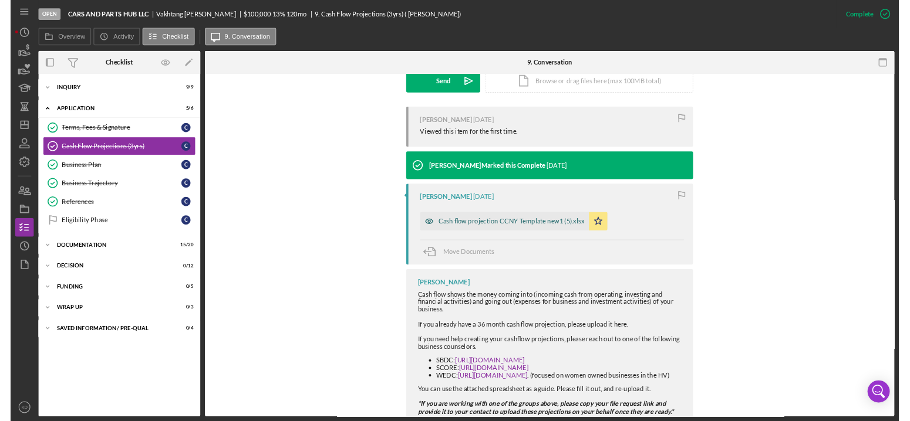
scroll to position [352, 0]
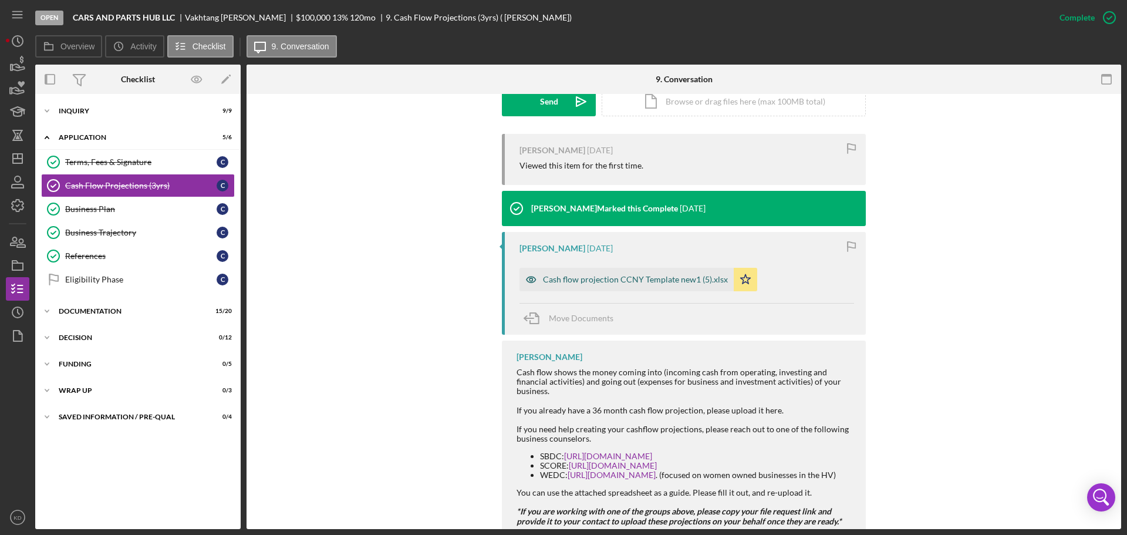
click at [587, 279] on div "Cash flow projection CCNY Template new1 (5).xlsx" at bounding box center [635, 279] width 185 height 9
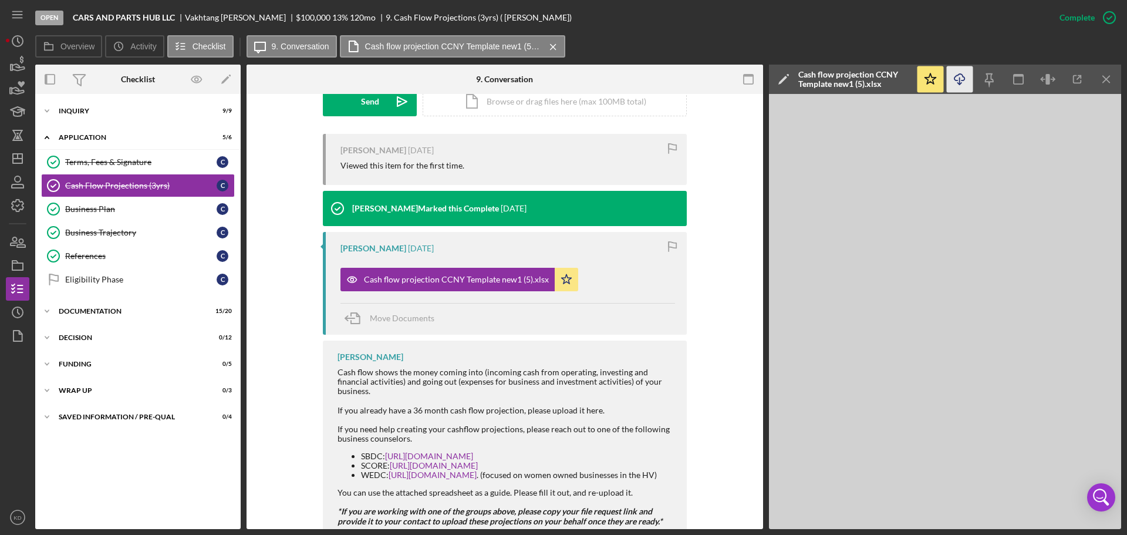
click at [964, 81] on icon "Icon/Download" at bounding box center [960, 79] width 26 height 26
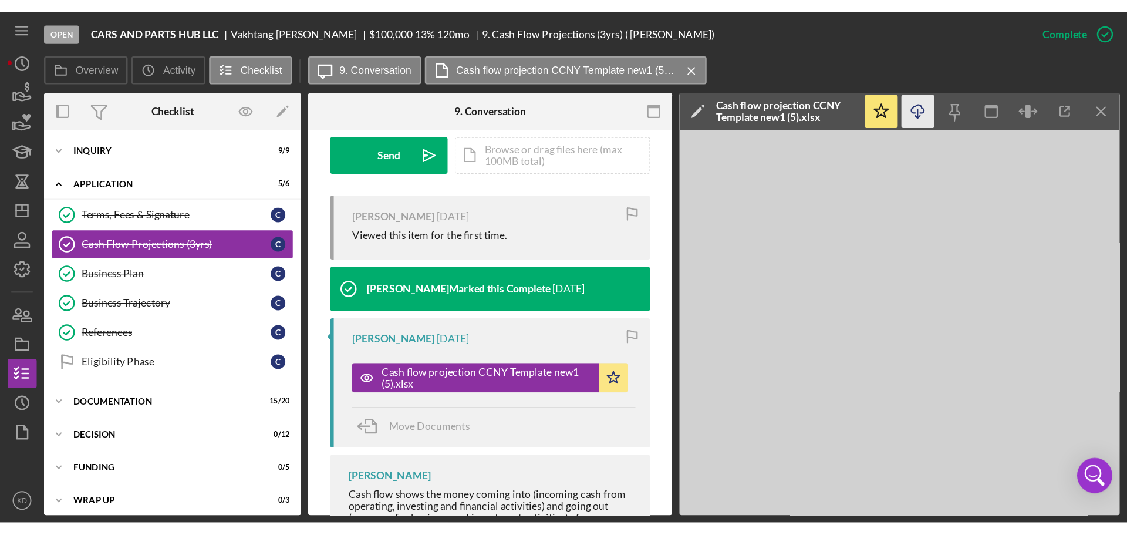
scroll to position [339, 0]
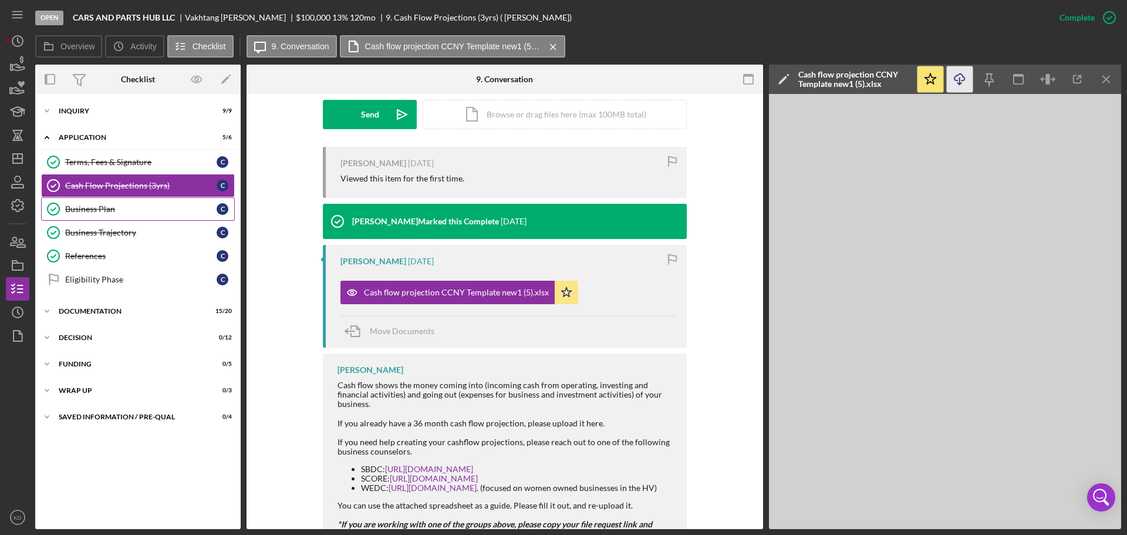
click at [90, 207] on div "Business Plan" at bounding box center [140, 208] width 151 height 9
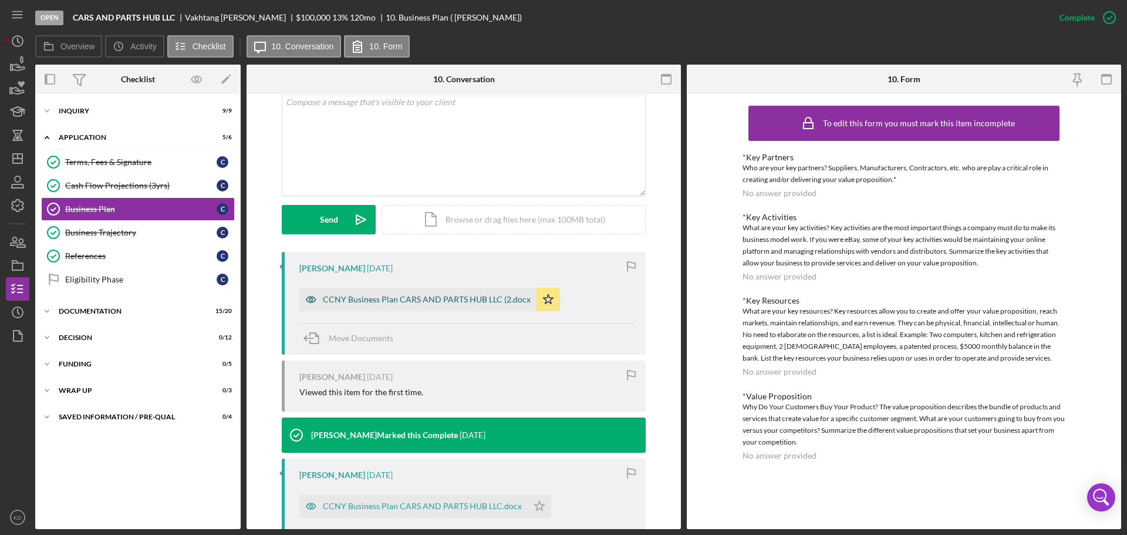
click at [333, 299] on div "CCNY Business Plan CARS AND PARTS HUB LLC (2.docx" at bounding box center [427, 299] width 208 height 9
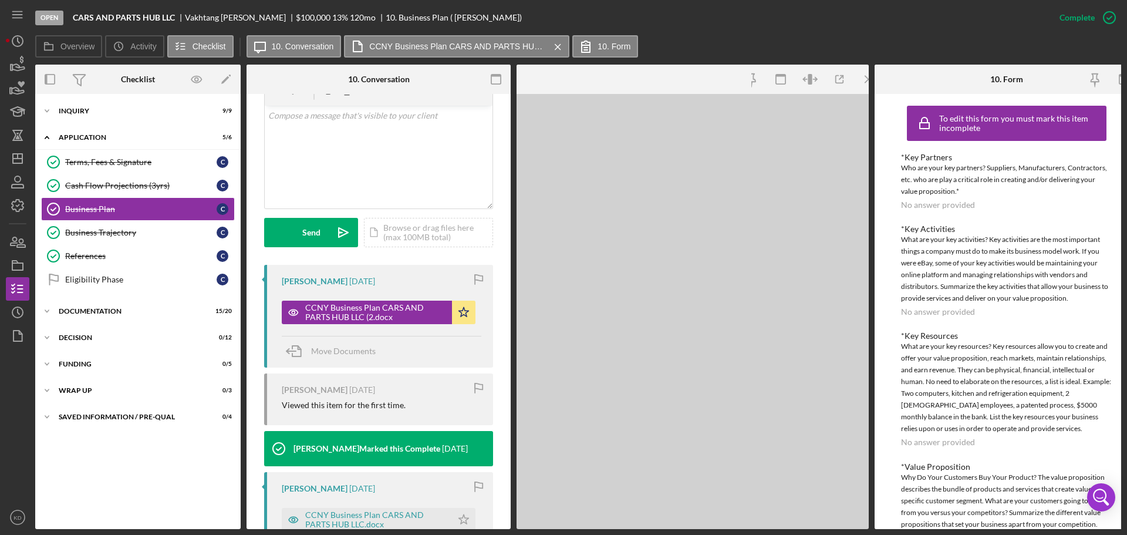
scroll to position [247, 0]
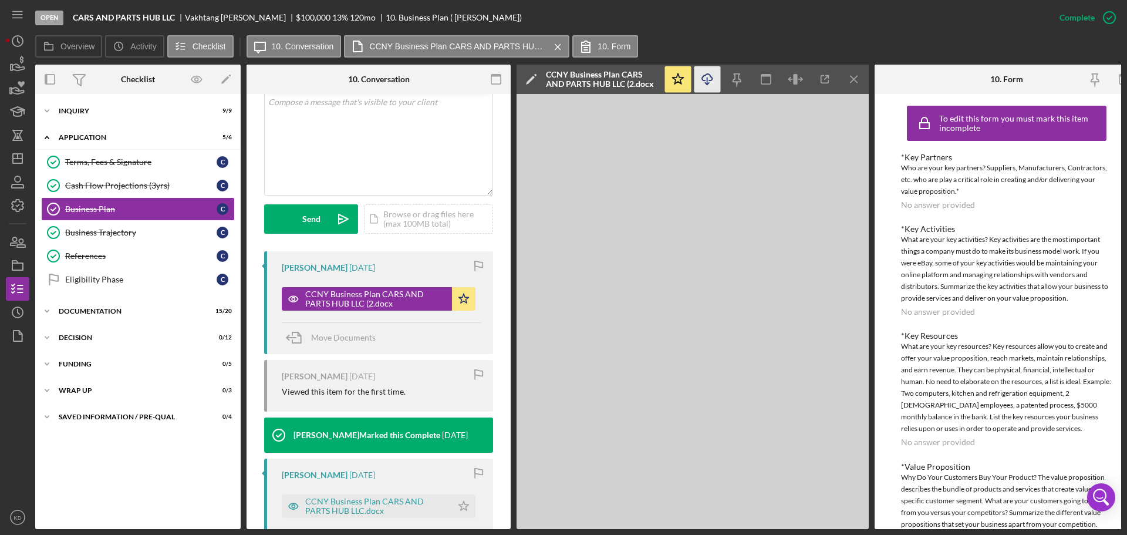
click at [705, 78] on icon "Icon/Download" at bounding box center [707, 79] width 26 height 26
click at [19, 160] on icon "Icon/Dashboard" at bounding box center [17, 158] width 29 height 29
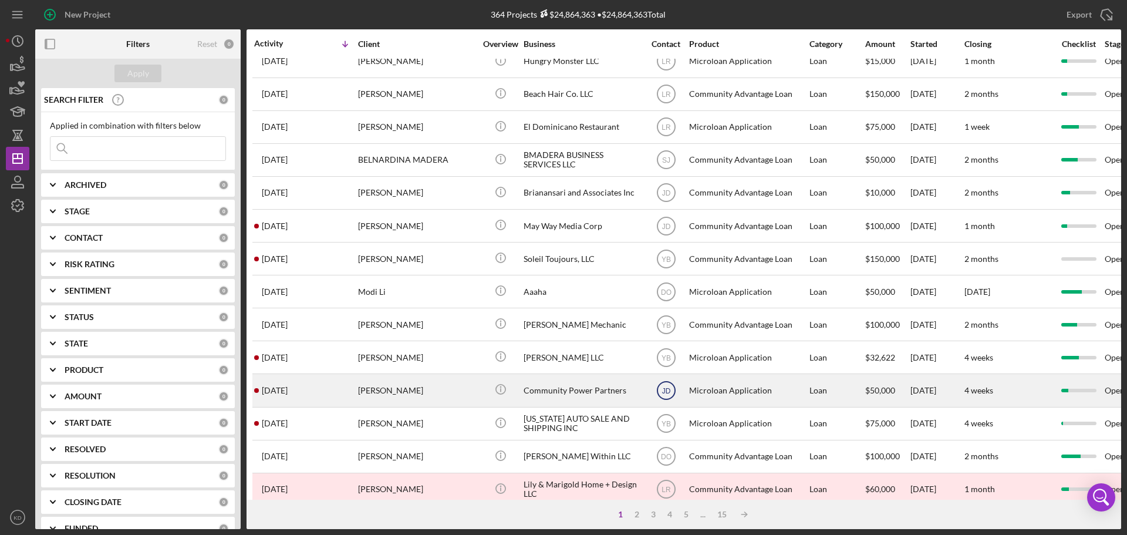
scroll to position [397, 0]
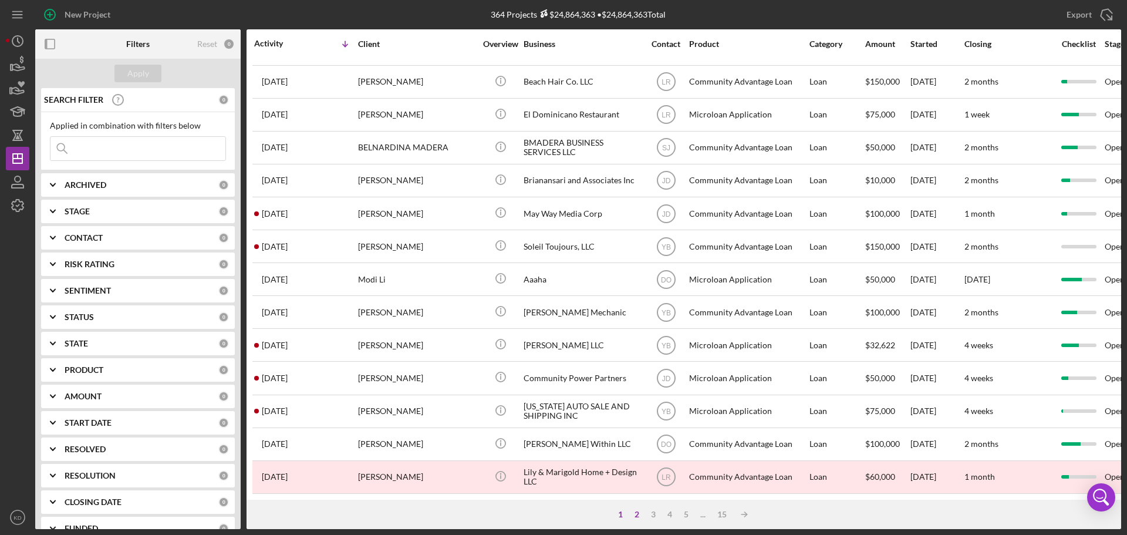
click at [637, 514] on div "2" at bounding box center [637, 513] width 16 height 9
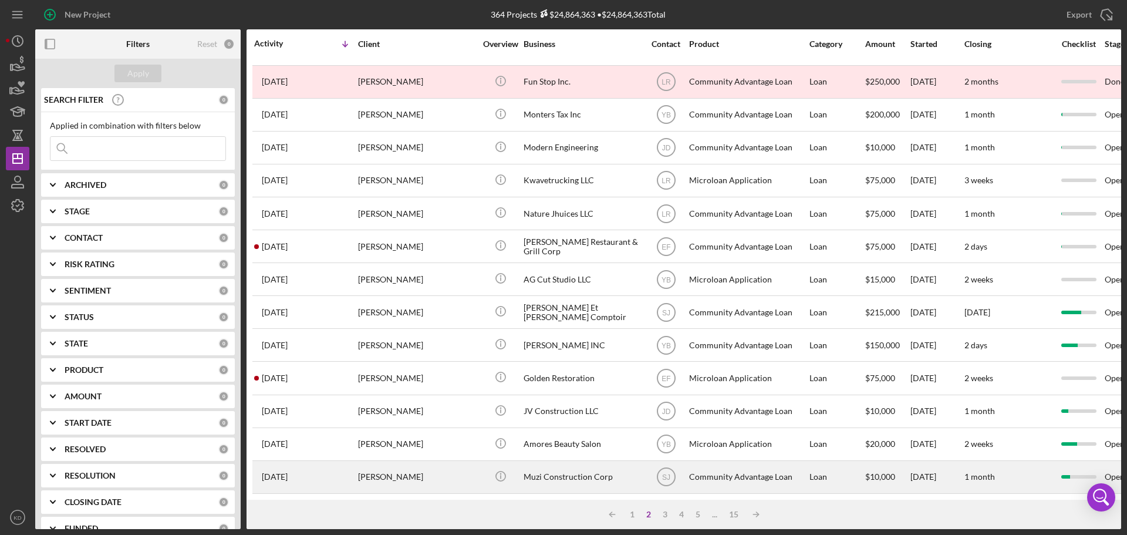
click at [539, 463] on div "Muzi Construction Corp" at bounding box center [581, 476] width 117 height 31
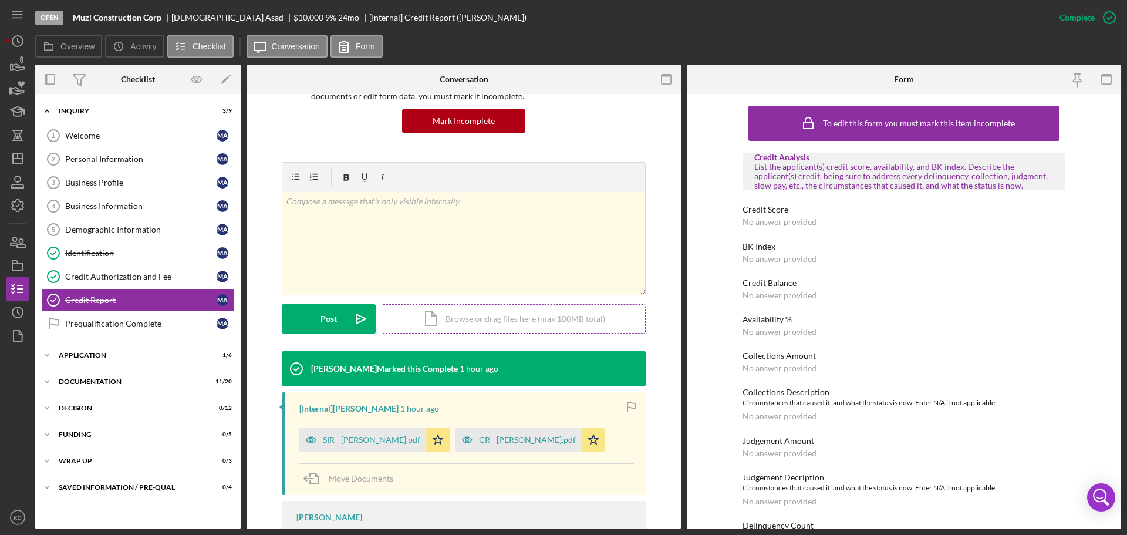
scroll to position [112, 0]
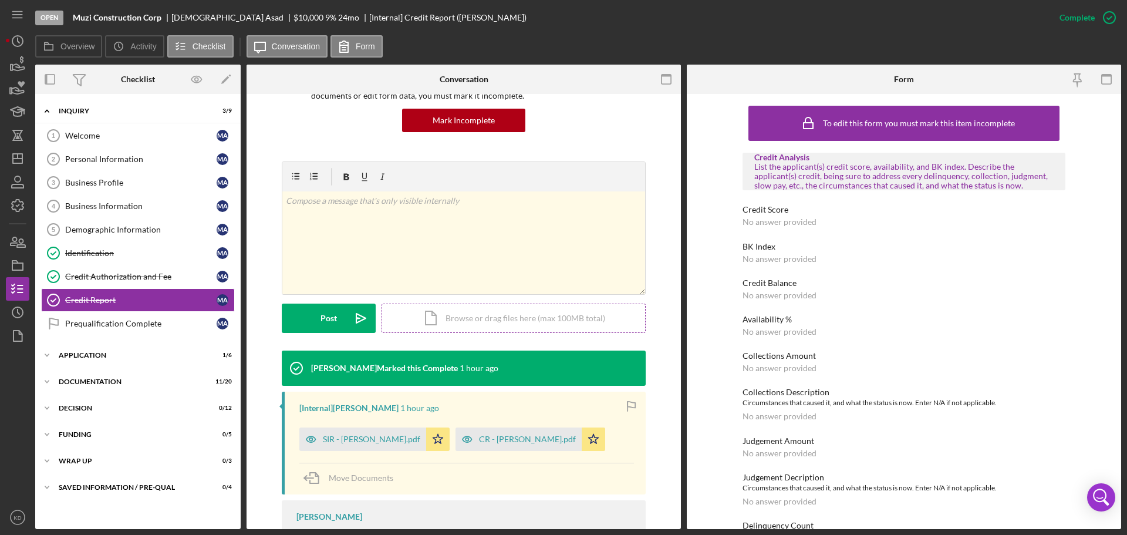
click at [452, 317] on div "Icon/Document Browse or drag files here (max 100MB total) Tap to choose files o…" at bounding box center [513, 317] width 264 height 29
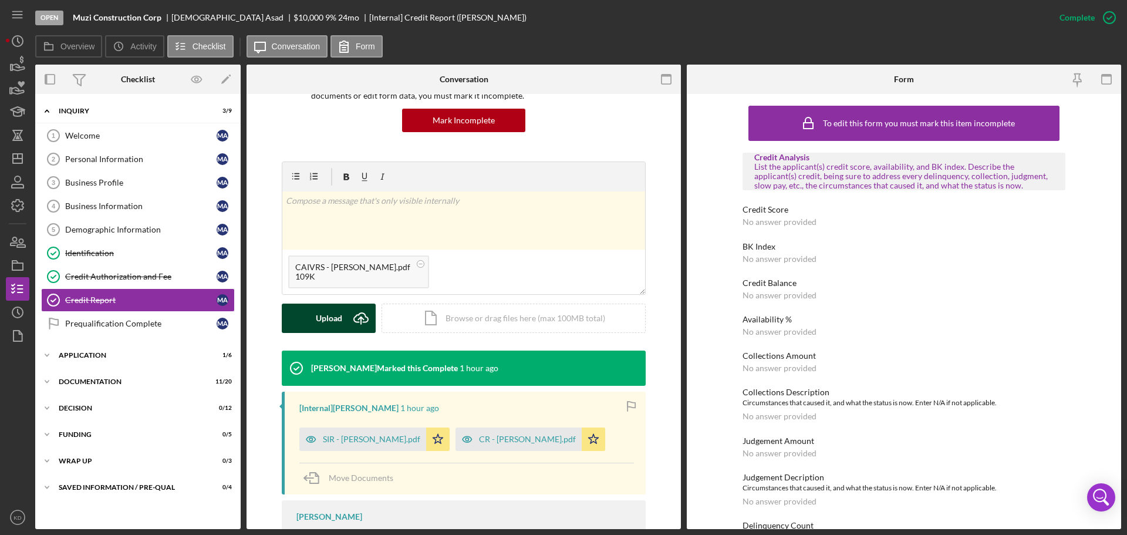
click at [322, 316] on div "Upload" at bounding box center [329, 317] width 26 height 29
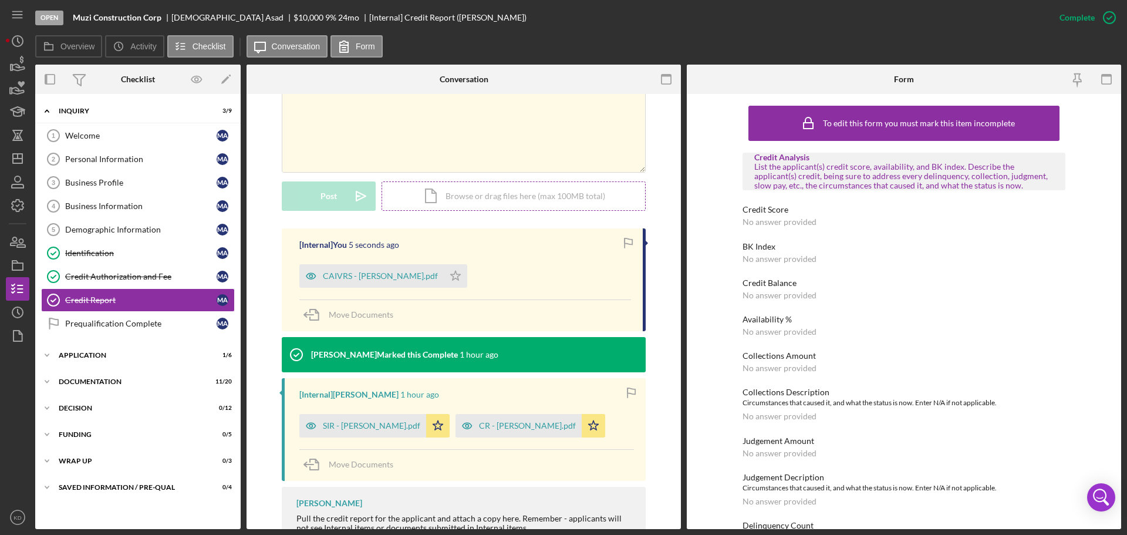
scroll to position [0, 0]
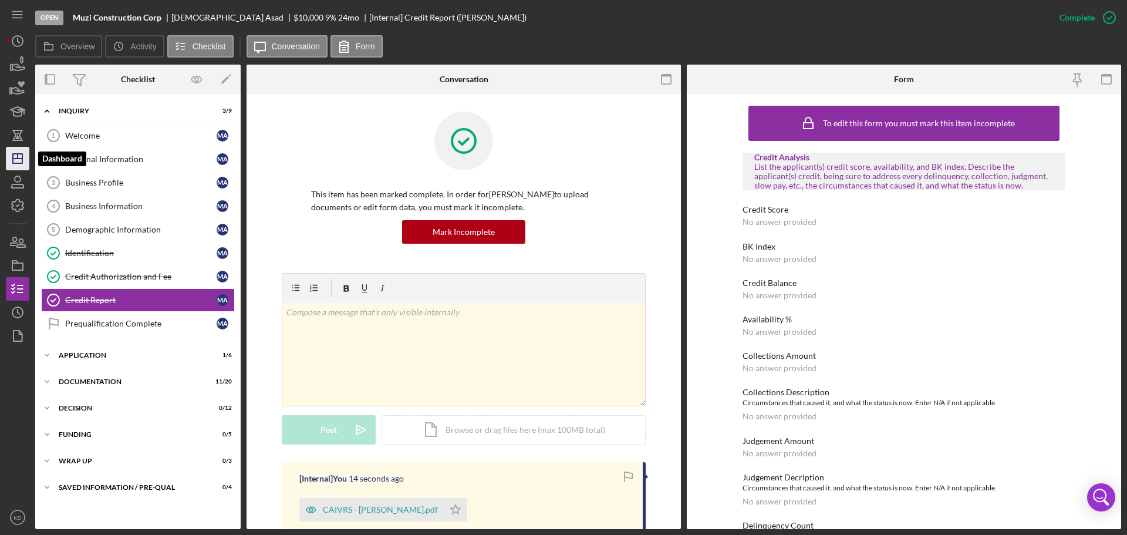
click at [23, 157] on icon "Icon/Dashboard" at bounding box center [17, 158] width 29 height 29
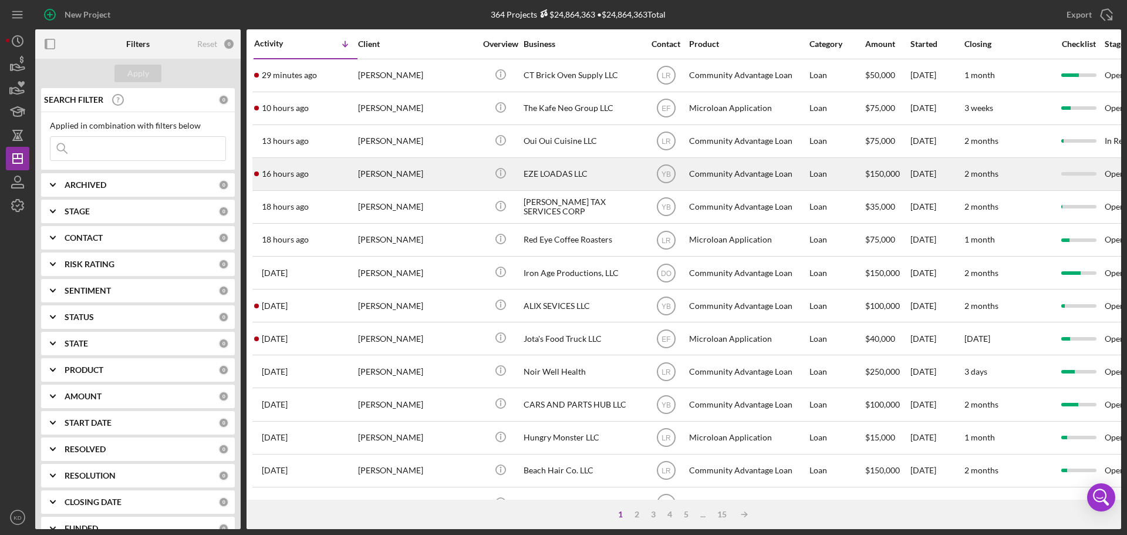
click at [554, 172] on div "EZE LOADAS LLC" at bounding box center [581, 173] width 117 height 31
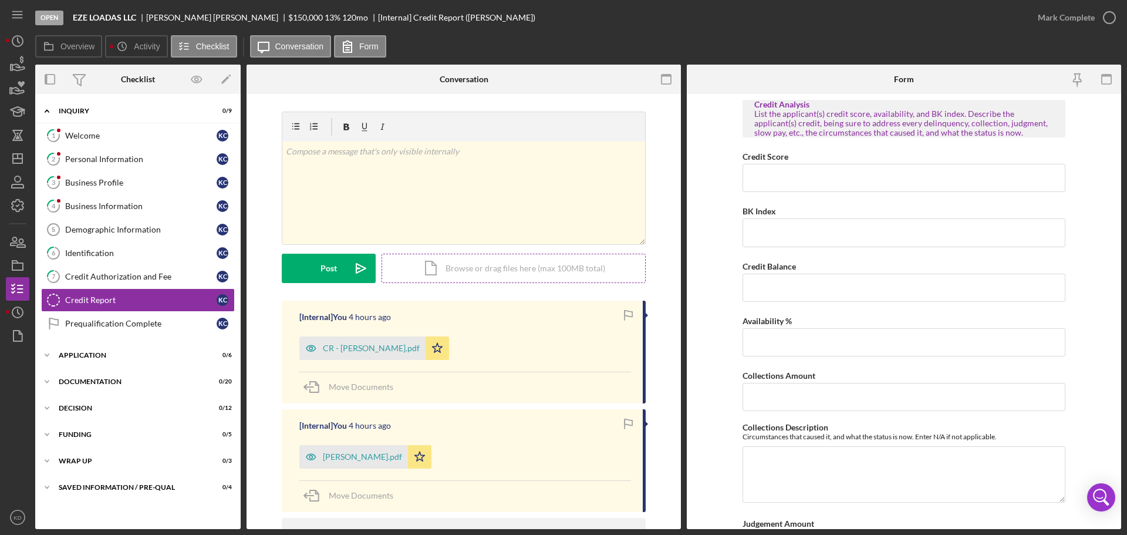
click at [520, 266] on div "Icon/Document Browse or drag files here (max 100MB total) Tap to choose files o…" at bounding box center [513, 268] width 264 height 29
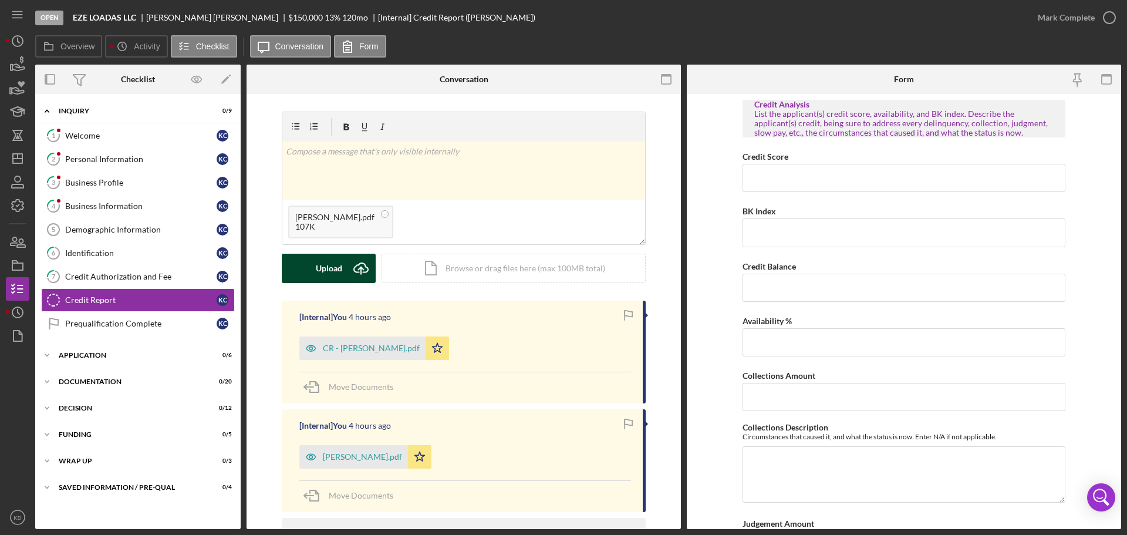
click at [329, 269] on div "Upload" at bounding box center [329, 268] width 26 height 29
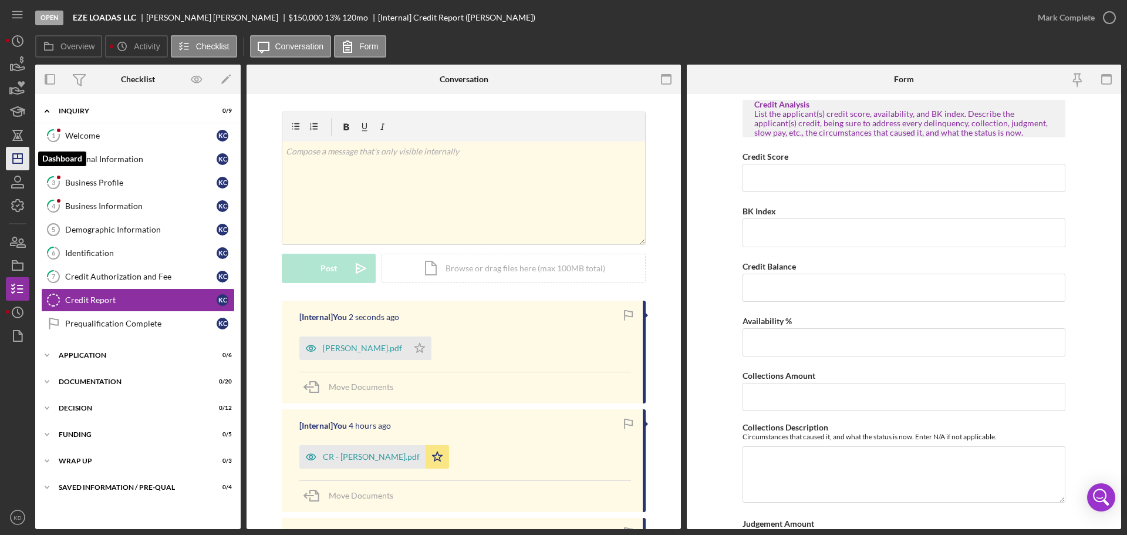
click at [16, 157] on icon "Icon/Dashboard" at bounding box center [17, 158] width 29 height 29
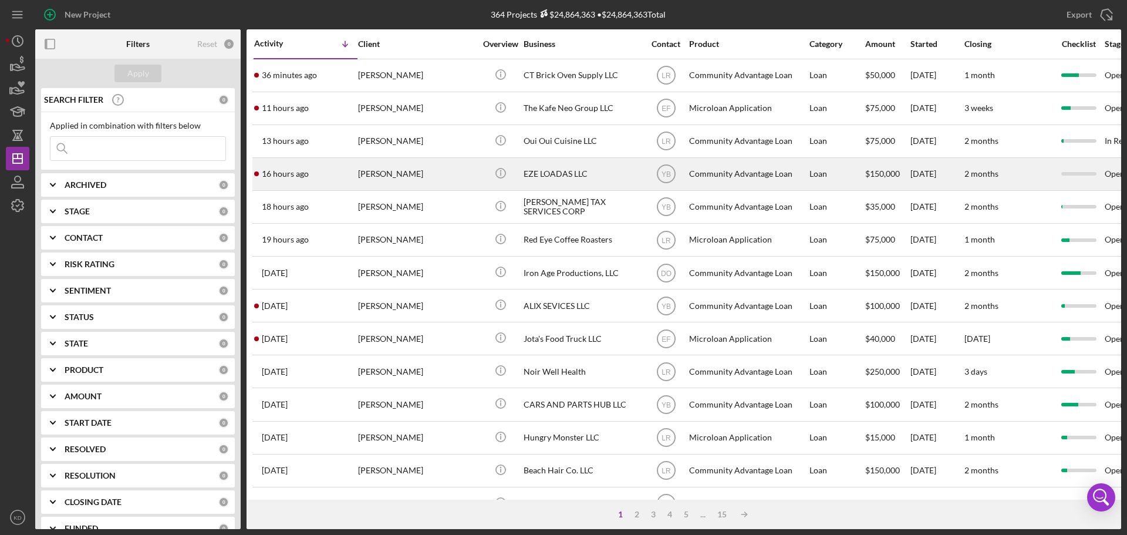
click at [550, 176] on div "EZE LOADAS LLC" at bounding box center [581, 173] width 117 height 31
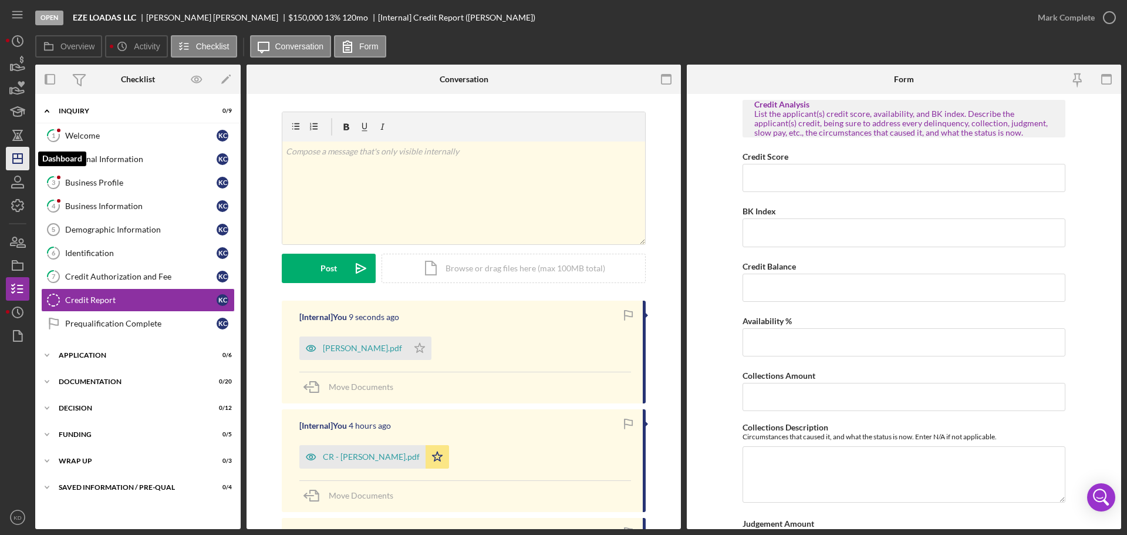
click at [20, 158] on line "button" at bounding box center [17, 158] width 9 height 0
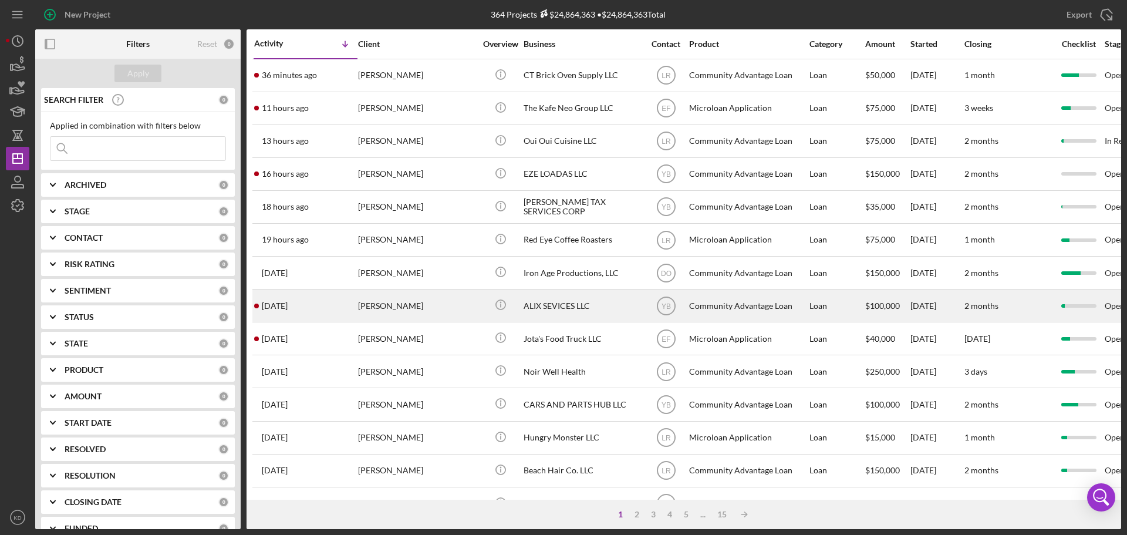
click at [562, 303] on div "ALIX SEVICES LLC" at bounding box center [581, 305] width 117 height 31
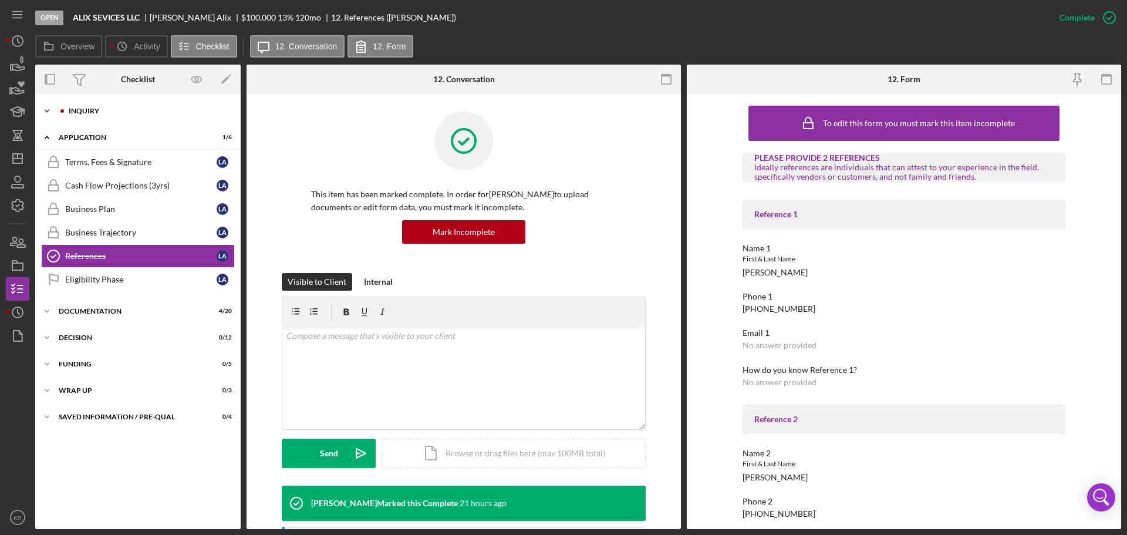
click at [47, 110] on icon "Icon/Expander" at bounding box center [46, 110] width 23 height 23
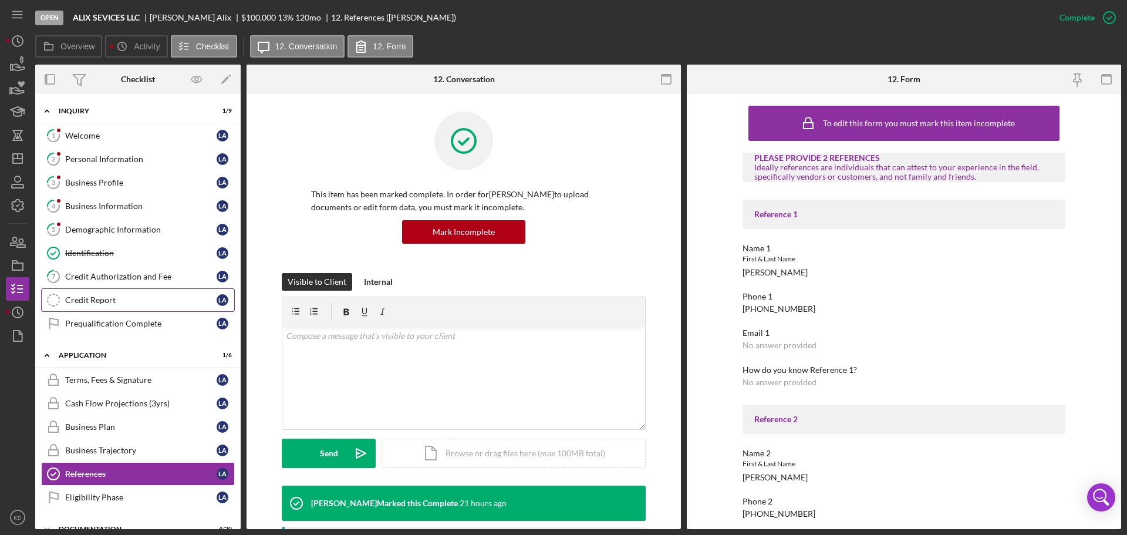
click at [94, 299] on div "Credit Report" at bounding box center [140, 299] width 151 height 9
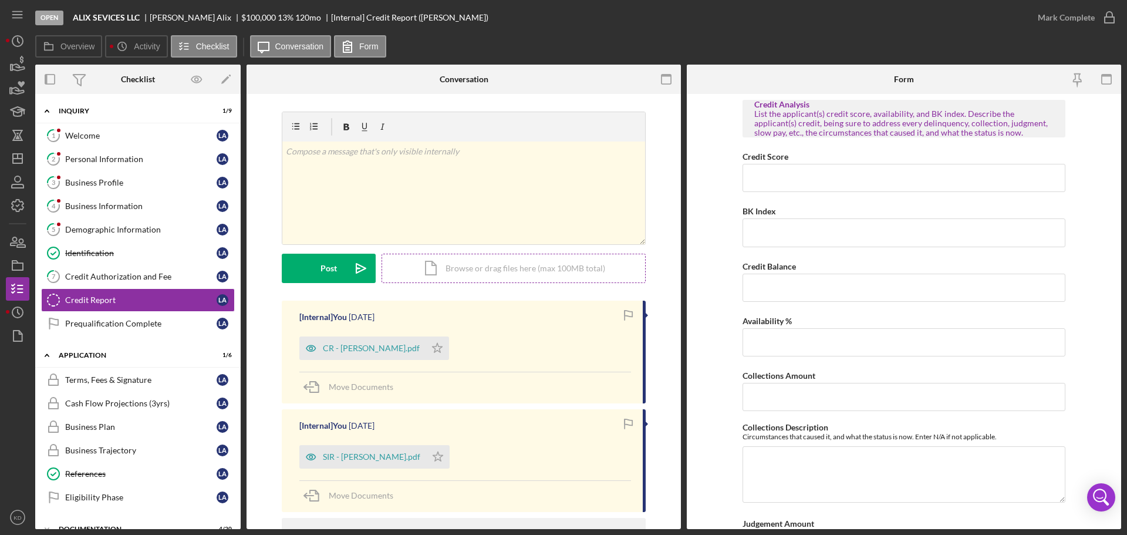
click at [509, 269] on div "Icon/Document Browse or drag files here (max 100MB total) Tap to choose files o…" at bounding box center [513, 268] width 264 height 29
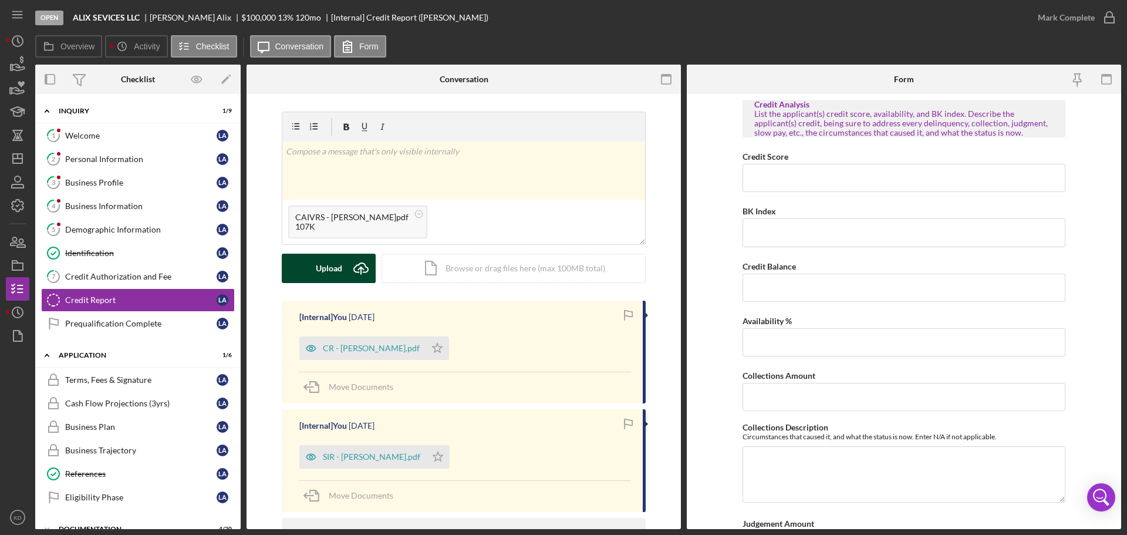
click at [328, 269] on div "Upload" at bounding box center [329, 268] width 26 height 29
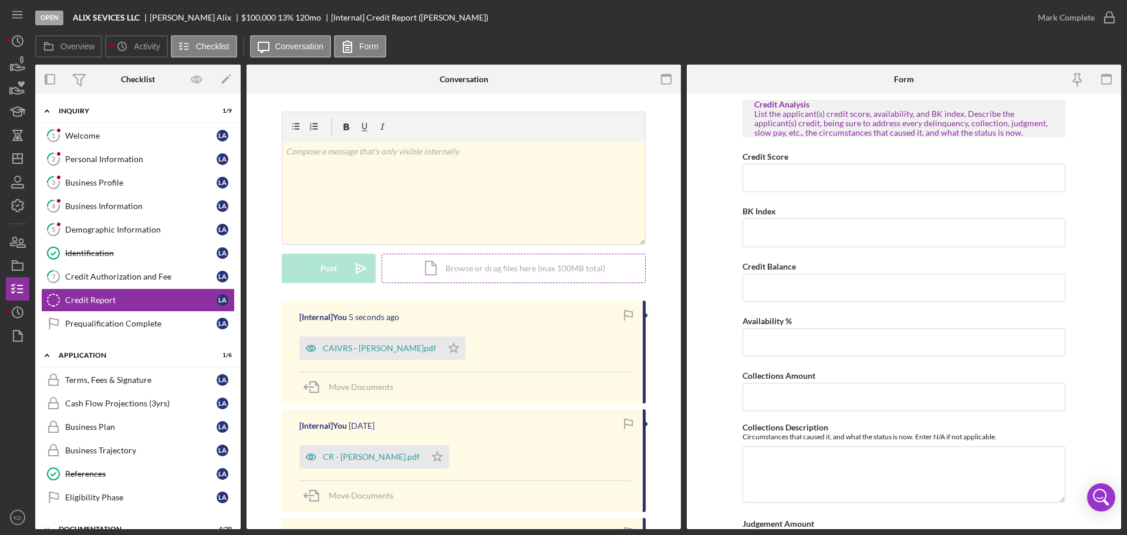
click at [532, 270] on div "Icon/Document Browse or drag files here (max 100MB total) Tap to choose files o…" at bounding box center [513, 268] width 264 height 29
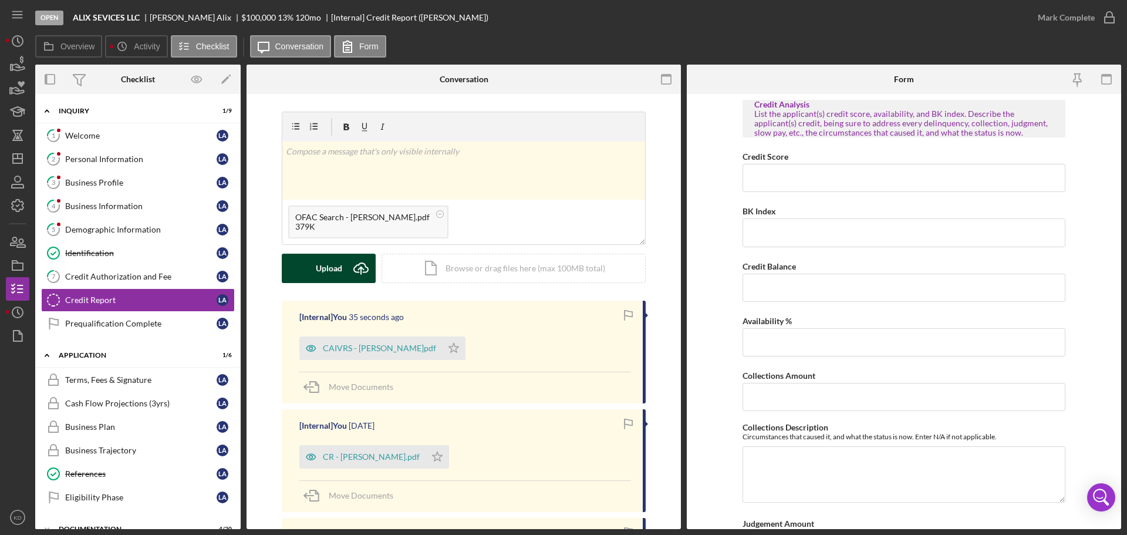
click at [337, 267] on div "Upload" at bounding box center [329, 268] width 26 height 29
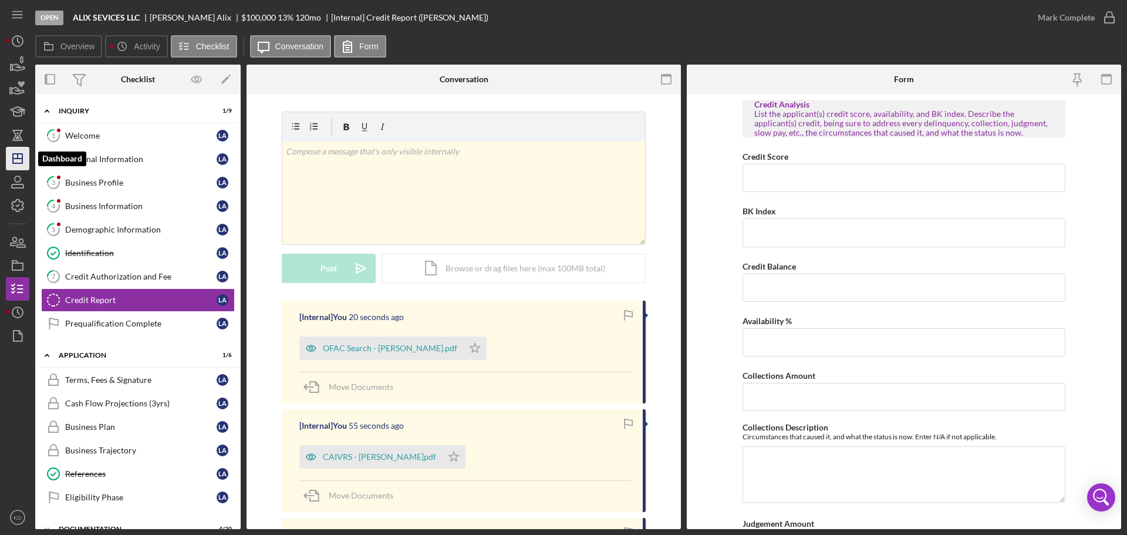
click at [22, 158] on line "button" at bounding box center [17, 158] width 9 height 0
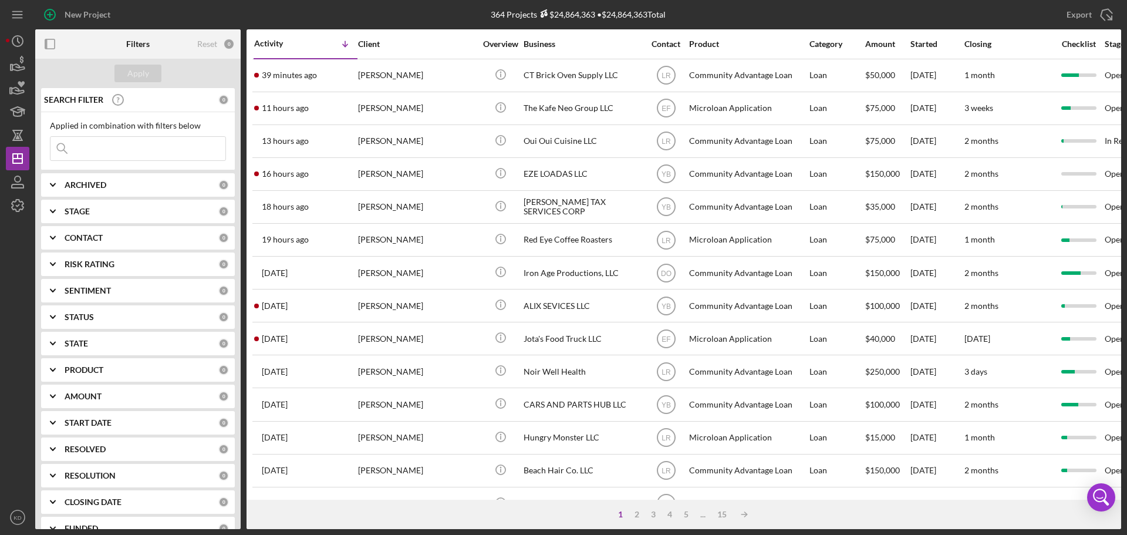
scroll to position [397, 0]
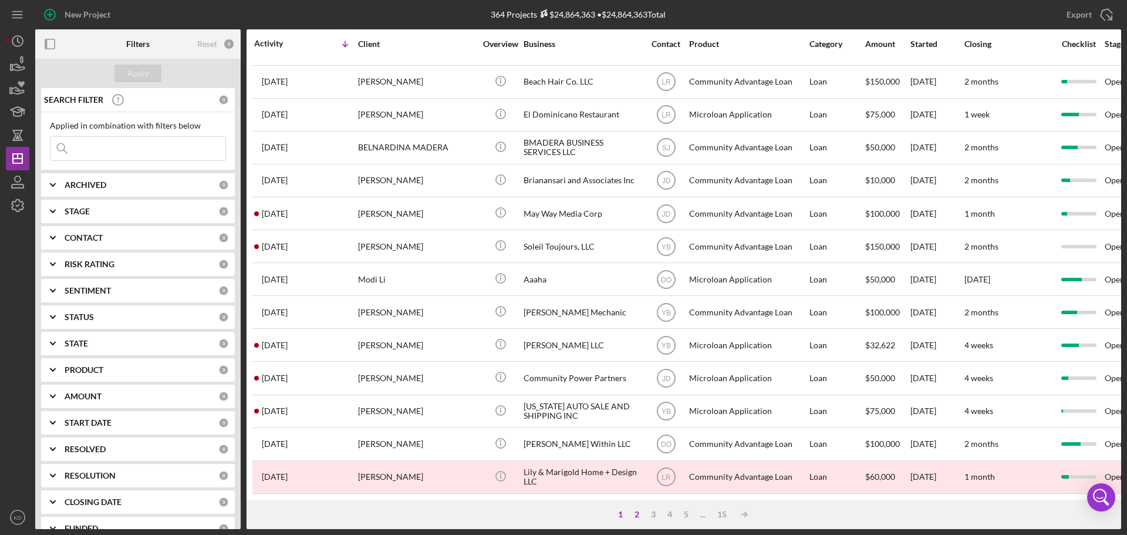
click at [634, 514] on div "2" at bounding box center [637, 513] width 16 height 9
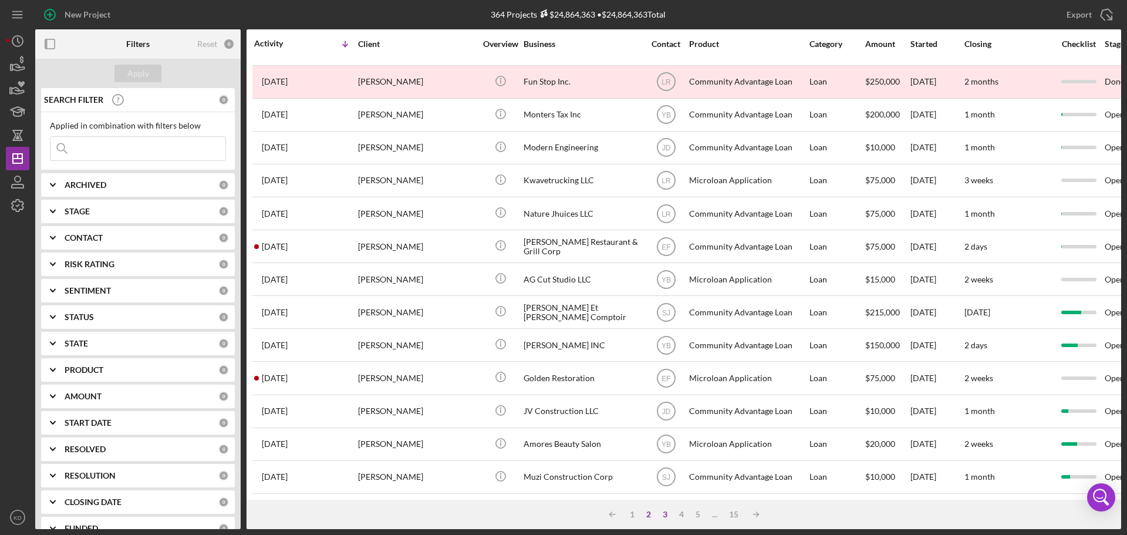
click at [664, 514] on div "3" at bounding box center [665, 513] width 16 height 9
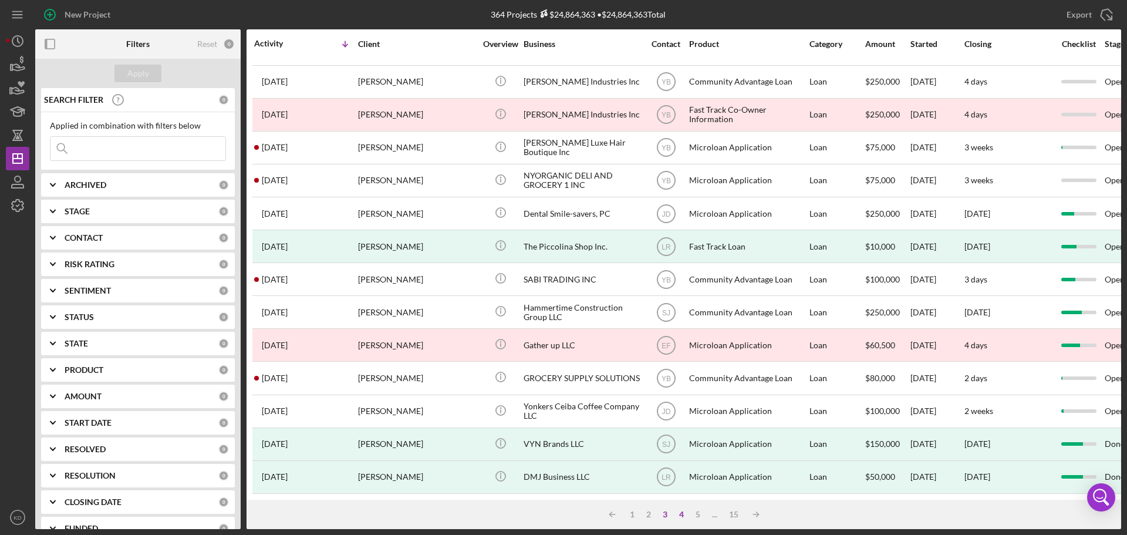
click at [679, 516] on div "4" at bounding box center [681, 513] width 16 height 9
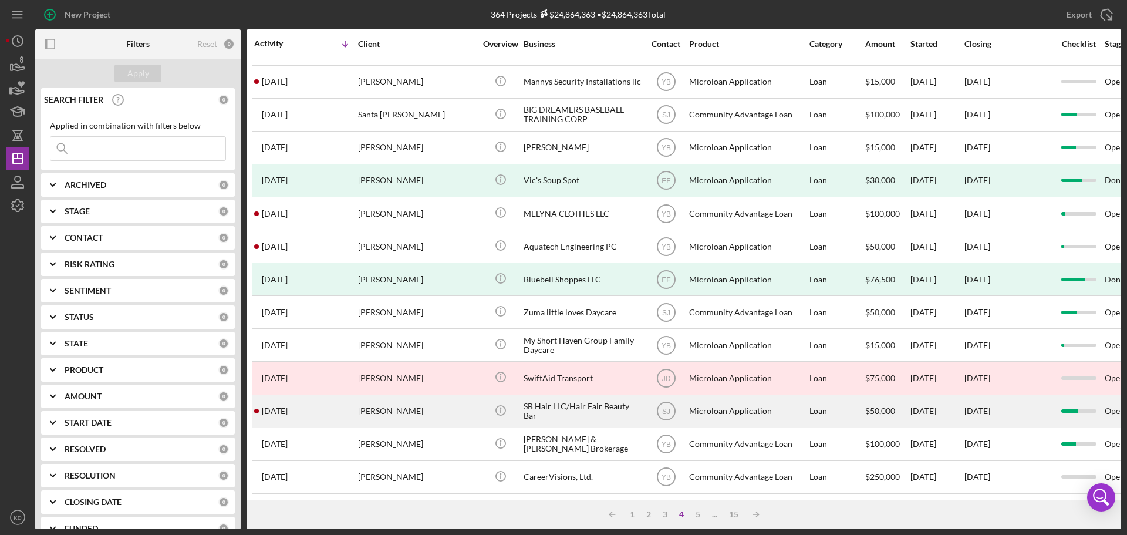
click at [562, 396] on div "SB Hair LLC/Hair Fair Beauty Bar" at bounding box center [581, 411] width 117 height 31
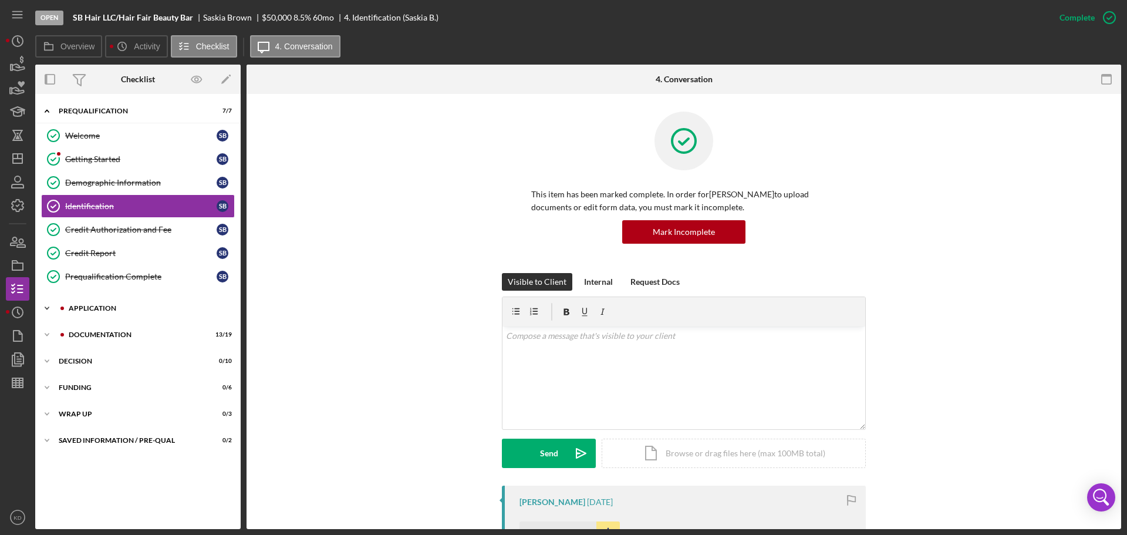
click at [48, 308] on icon "Icon/Expander" at bounding box center [46, 307] width 23 height 23
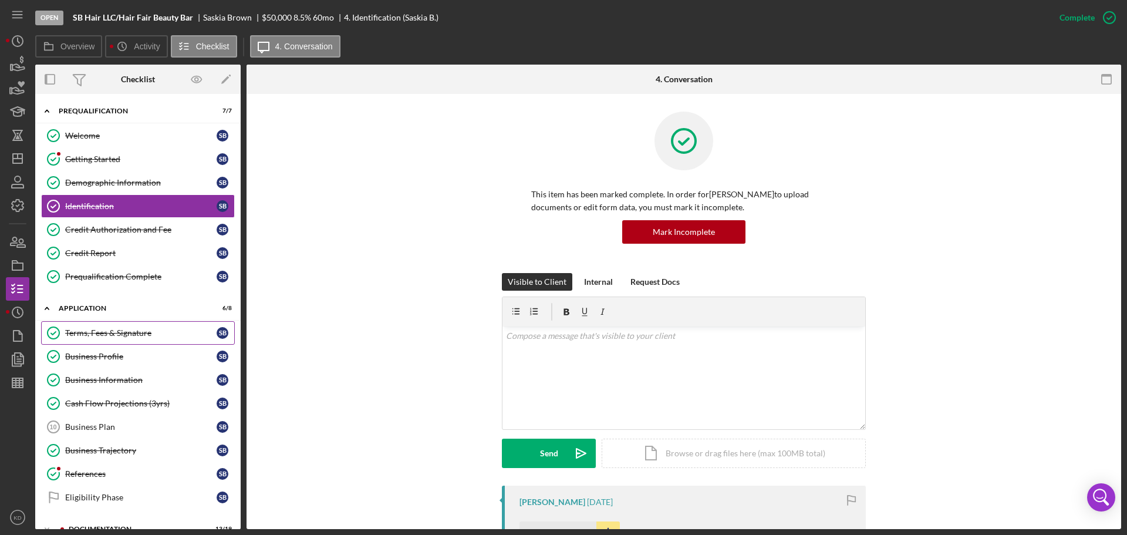
click at [96, 336] on div "Terms, Fees & Signature" at bounding box center [140, 332] width 151 height 9
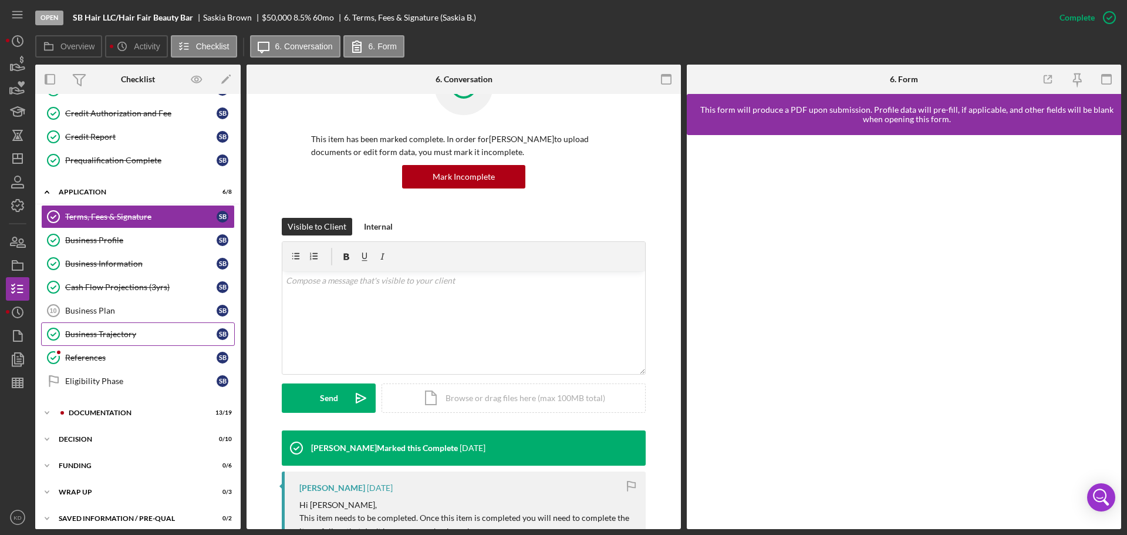
scroll to position [117, 0]
click at [92, 310] on div "Business Plan" at bounding box center [140, 309] width 151 height 9
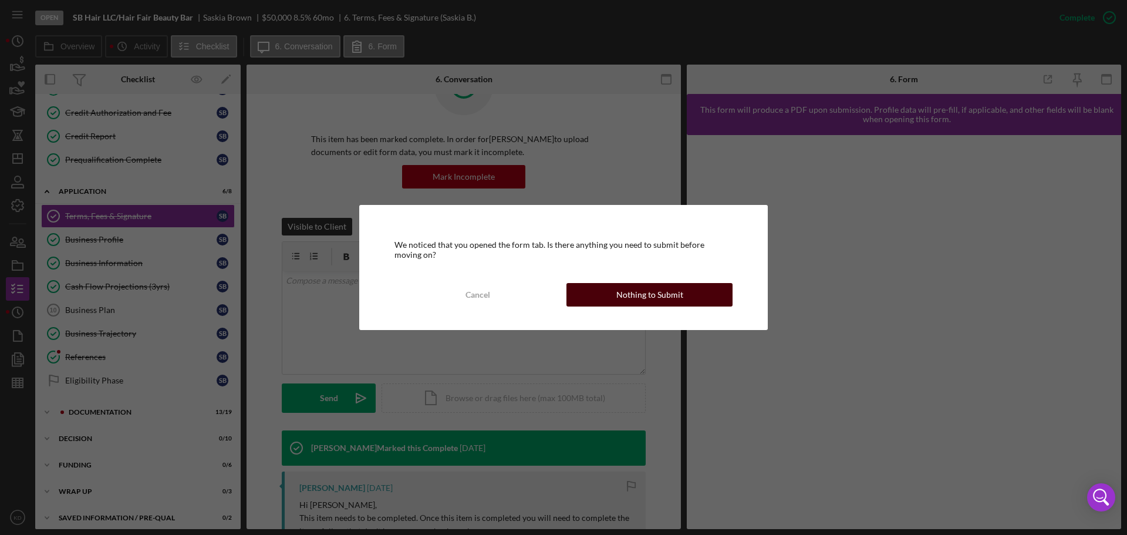
click at [661, 293] on div "Nothing to Submit" at bounding box center [649, 294] width 67 height 23
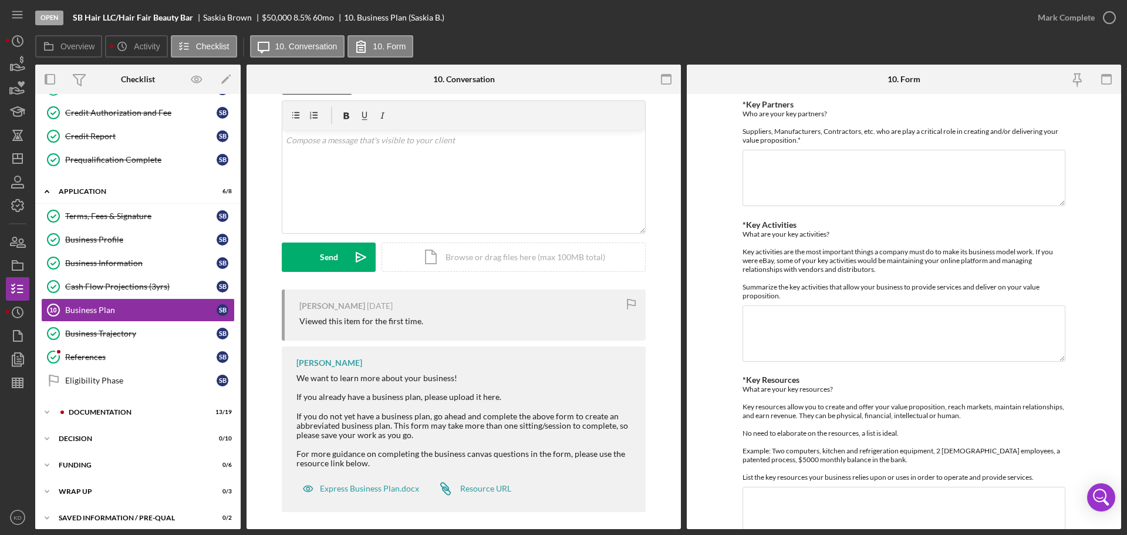
scroll to position [41, 0]
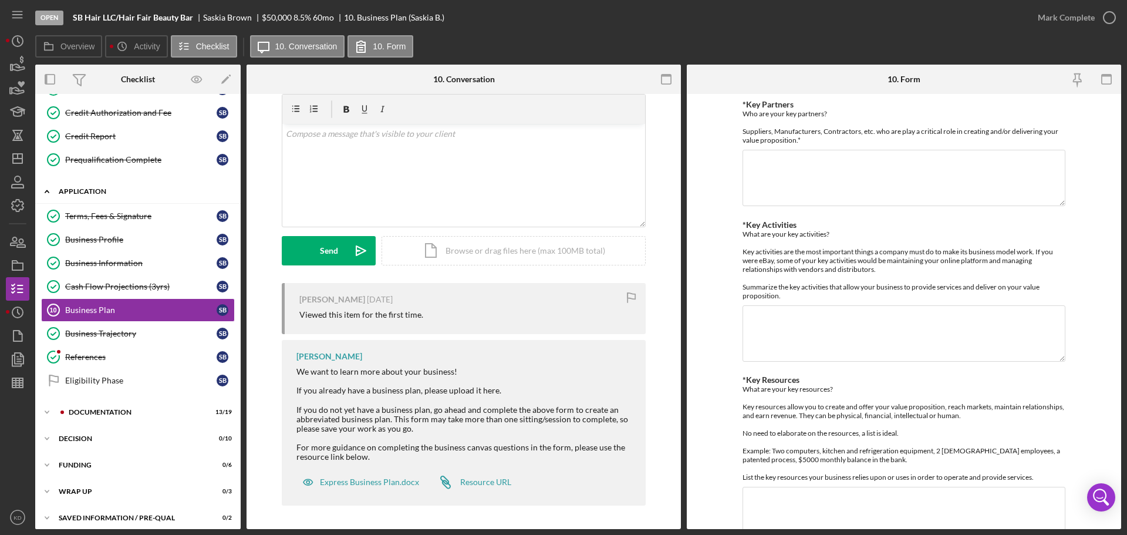
click at [49, 190] on icon "Icon/Expander" at bounding box center [46, 191] width 23 height 23
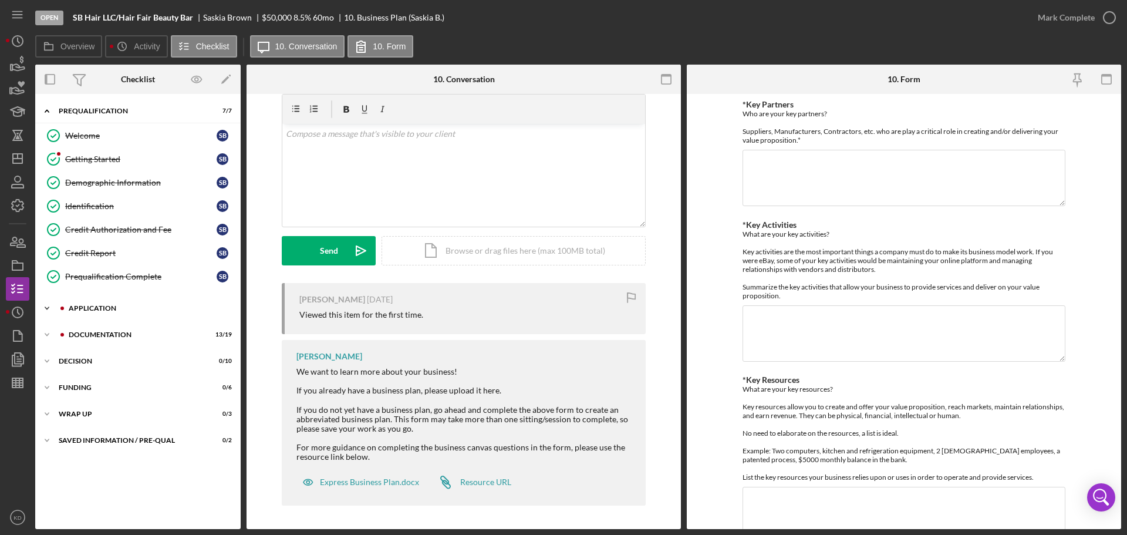
click at [47, 306] on icon "Icon/Expander" at bounding box center [46, 307] width 23 height 23
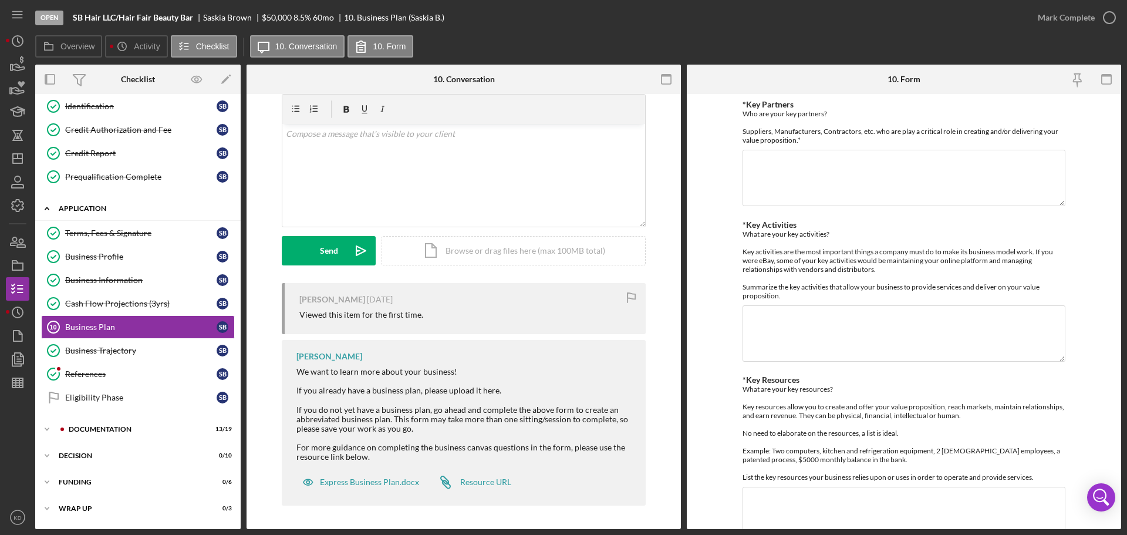
scroll to position [116, 0]
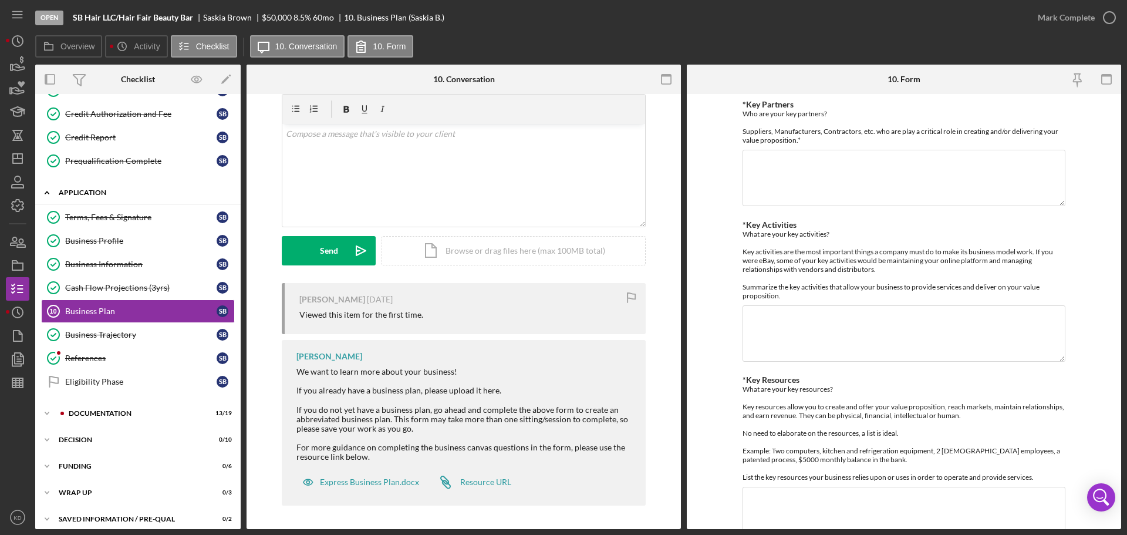
click at [45, 190] on icon "Icon/Expander" at bounding box center [46, 192] width 23 height 23
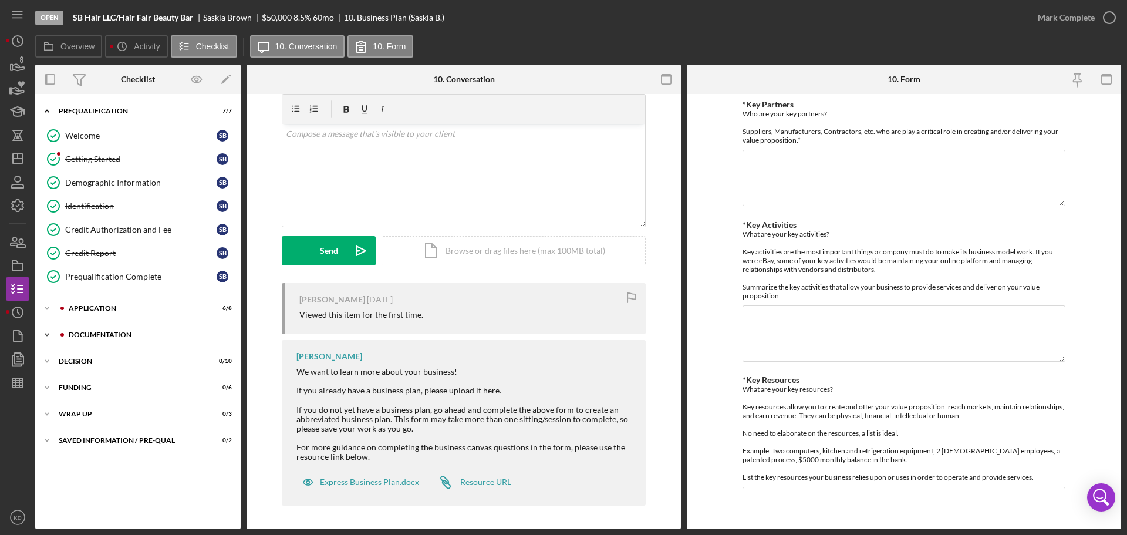
click at [47, 331] on icon "Icon/Expander" at bounding box center [46, 334] width 23 height 23
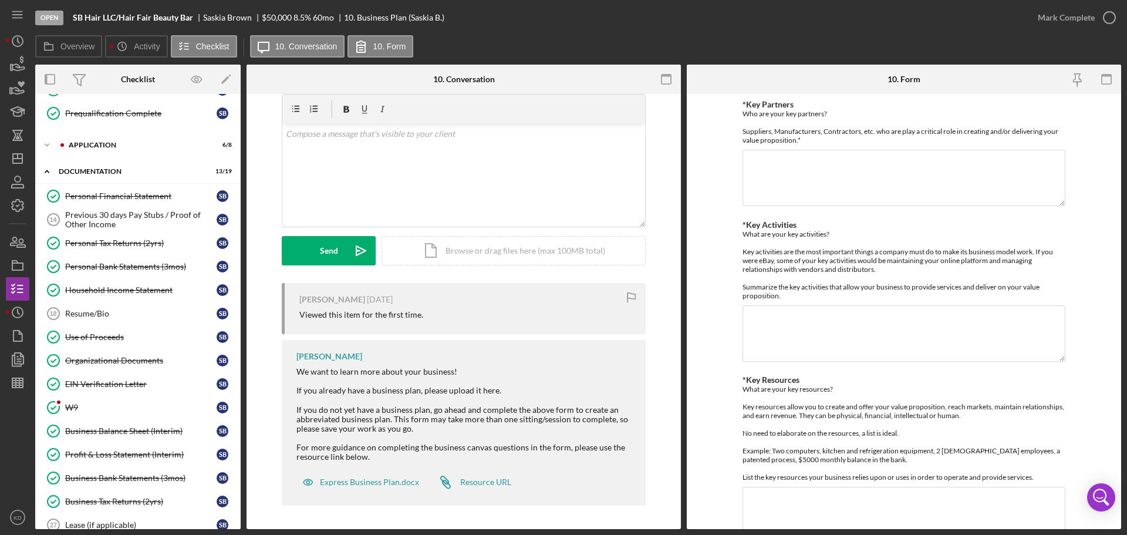
scroll to position [164, 0]
drag, startPoint x: 89, startPoint y: 381, endPoint x: 112, endPoint y: 383, distance: 23.5
click at [89, 381] on div "EIN Verification Letter" at bounding box center [140, 382] width 151 height 9
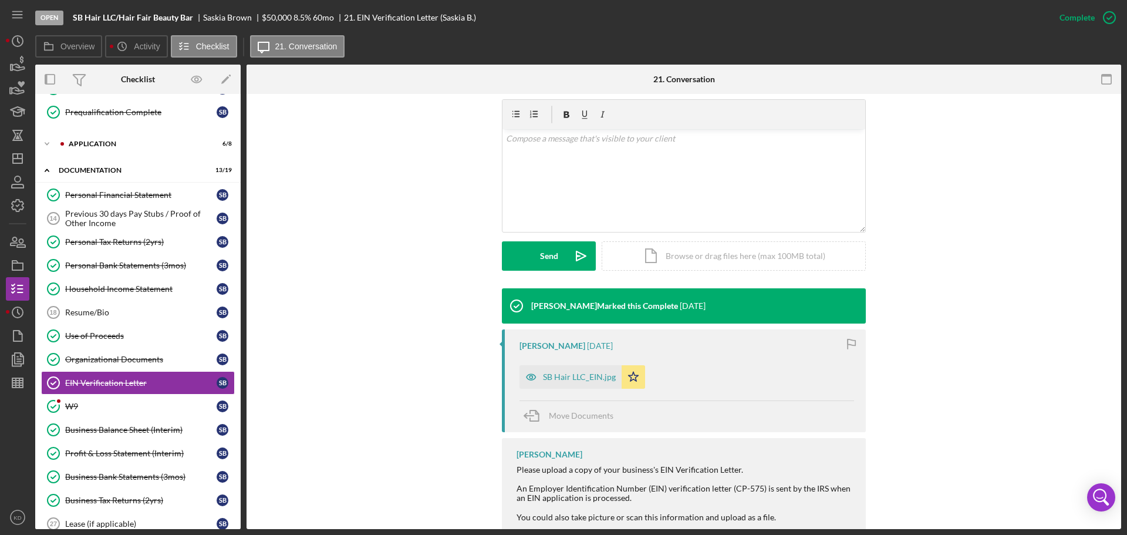
scroll to position [228, 0]
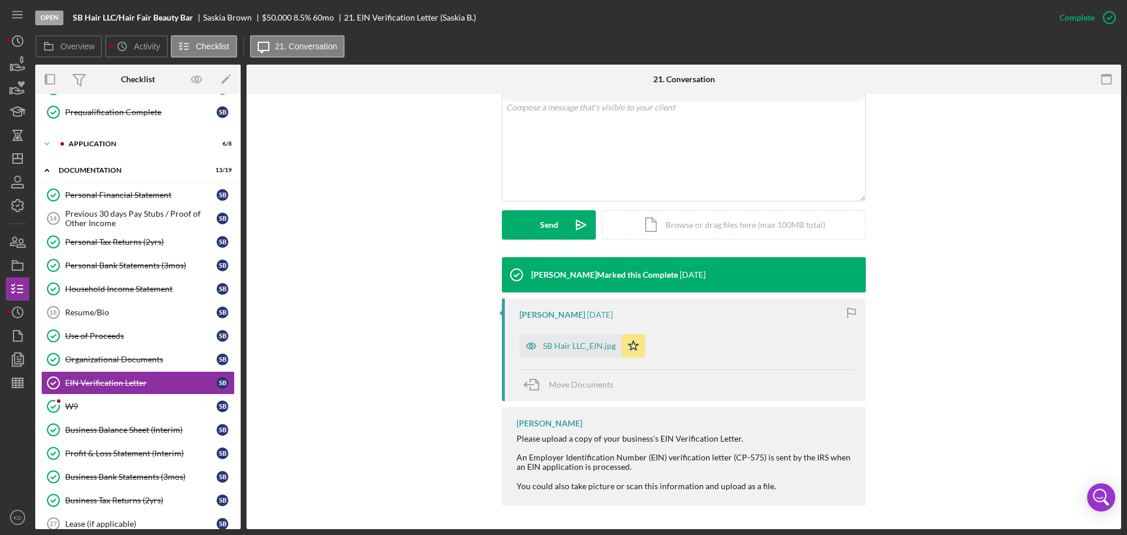
click at [554, 350] on div "SB Hair LLC_EIN.jpg" at bounding box center [570, 345] width 102 height 23
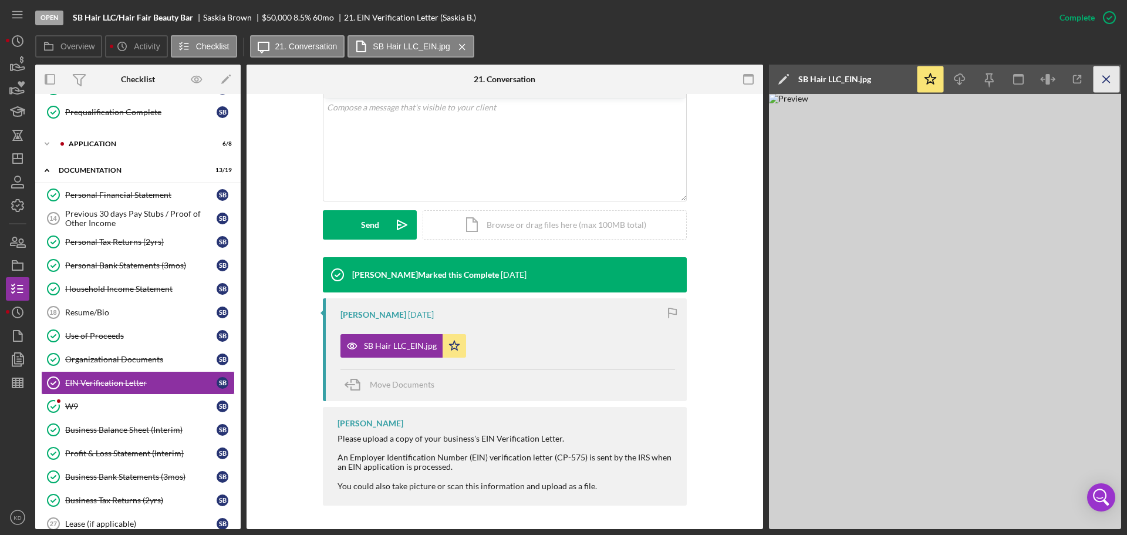
click at [1107, 77] on icon "Icon/Menu Close" at bounding box center [1106, 79] width 26 height 26
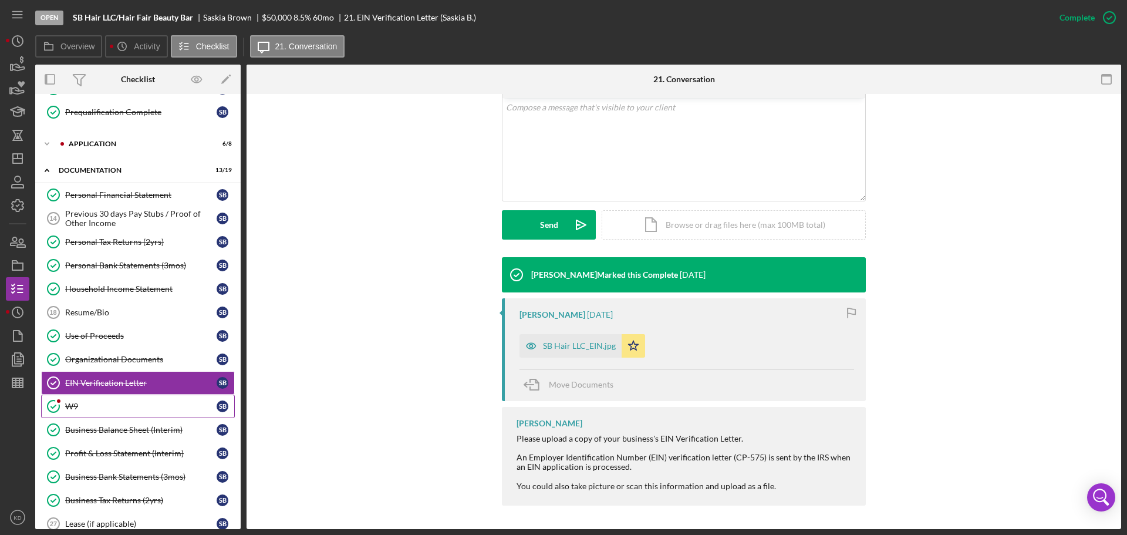
click at [93, 406] on div "W9" at bounding box center [140, 405] width 151 height 9
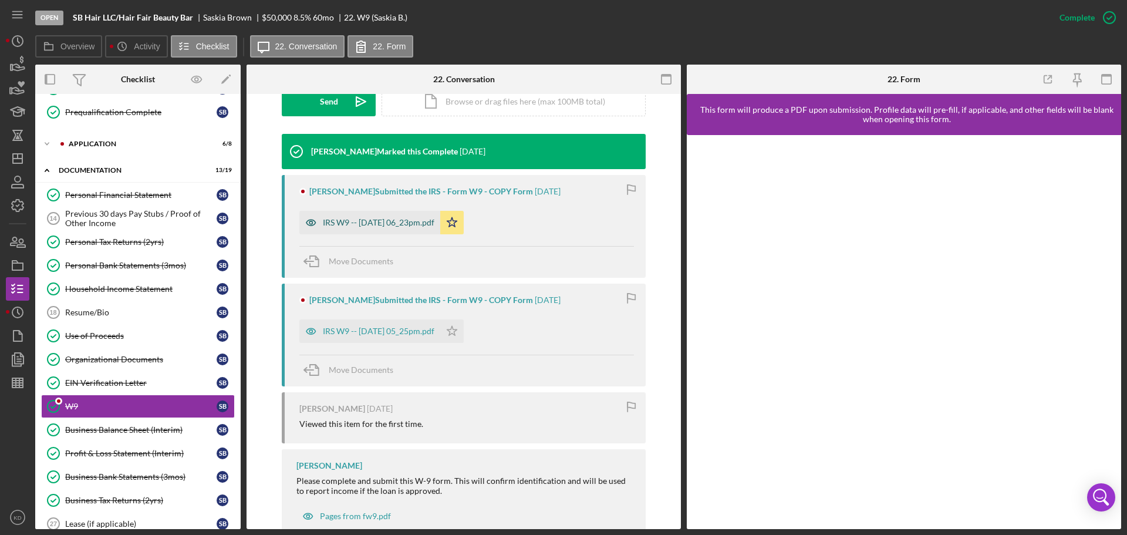
click at [384, 219] on div "IRS W9 -- [DATE] 06_23pm.pdf" at bounding box center [379, 222] width 112 height 9
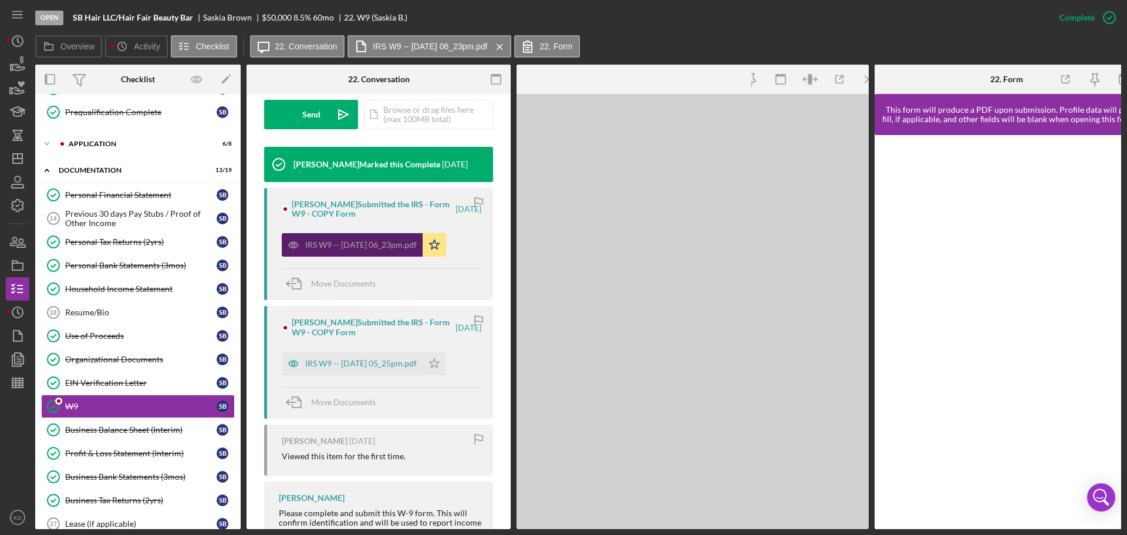
scroll to position [364, 0]
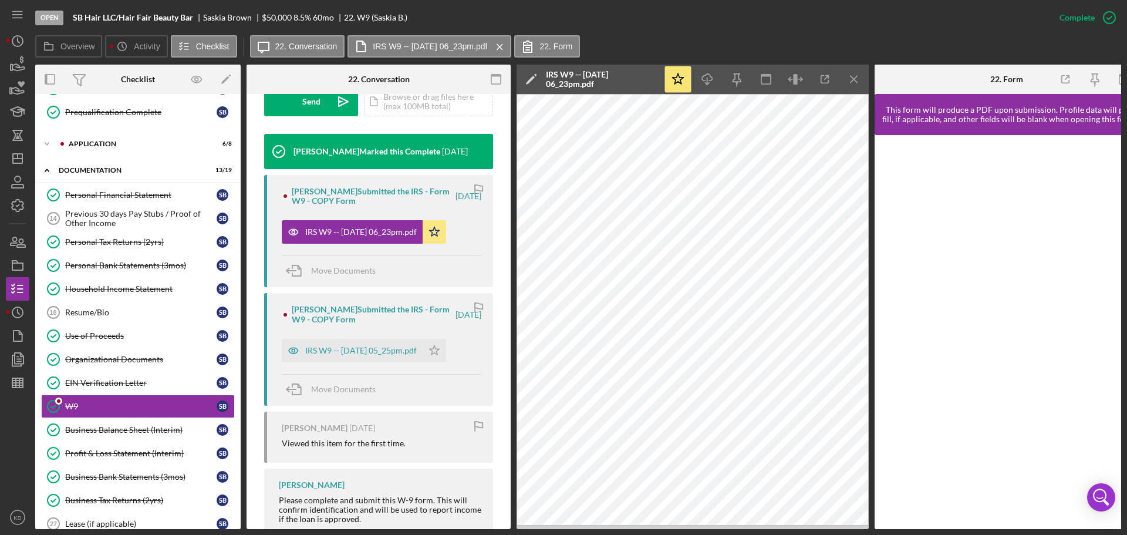
click at [853, 80] on icon "Icon/Menu Close" at bounding box center [854, 79] width 26 height 26
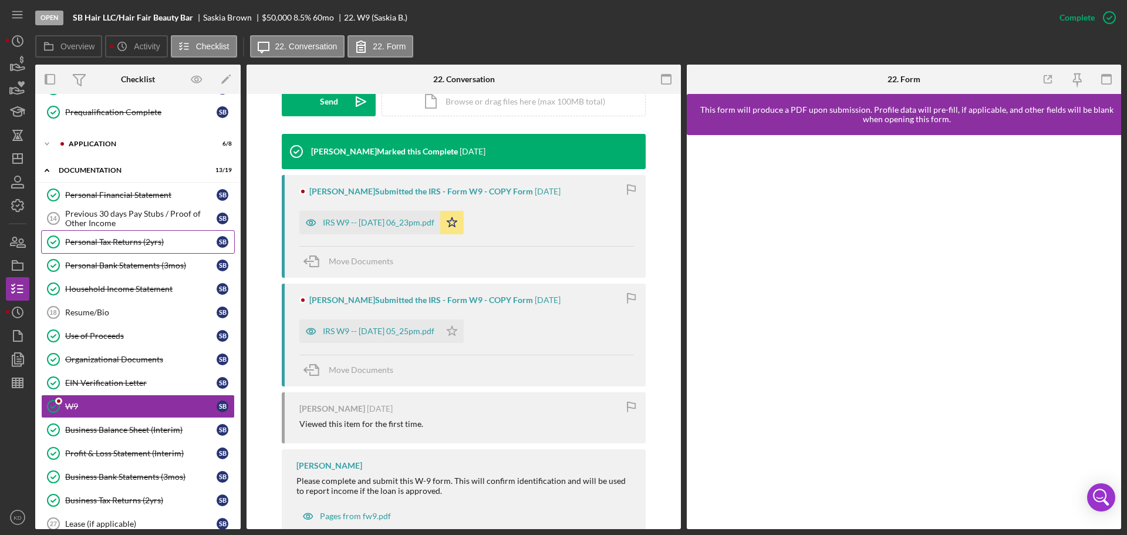
click at [86, 240] on div "Personal Tax Returns (2yrs)" at bounding box center [140, 241] width 151 height 9
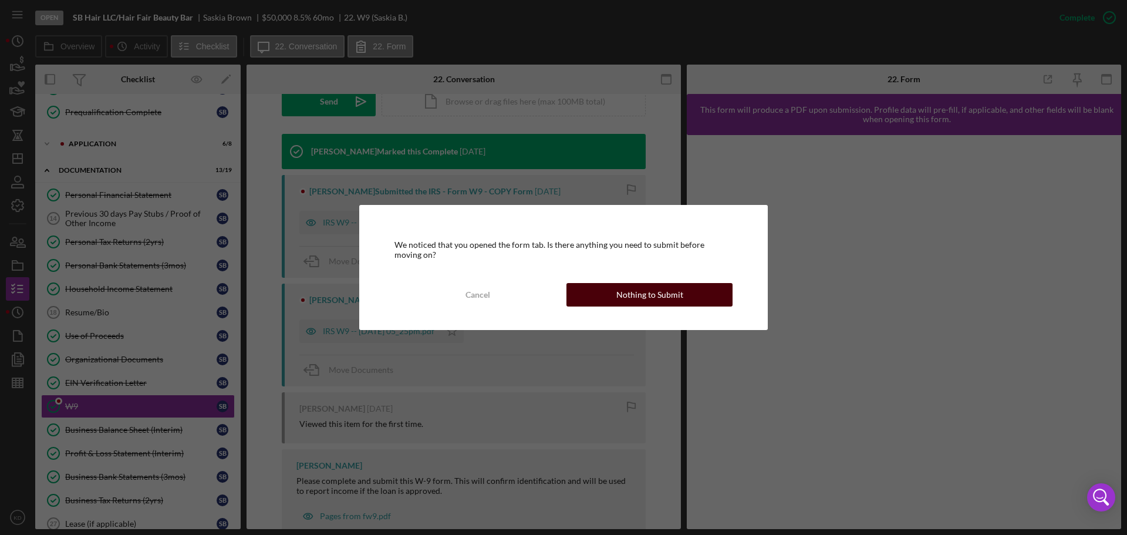
click at [631, 293] on div "Nothing to Submit" at bounding box center [649, 294] width 67 height 23
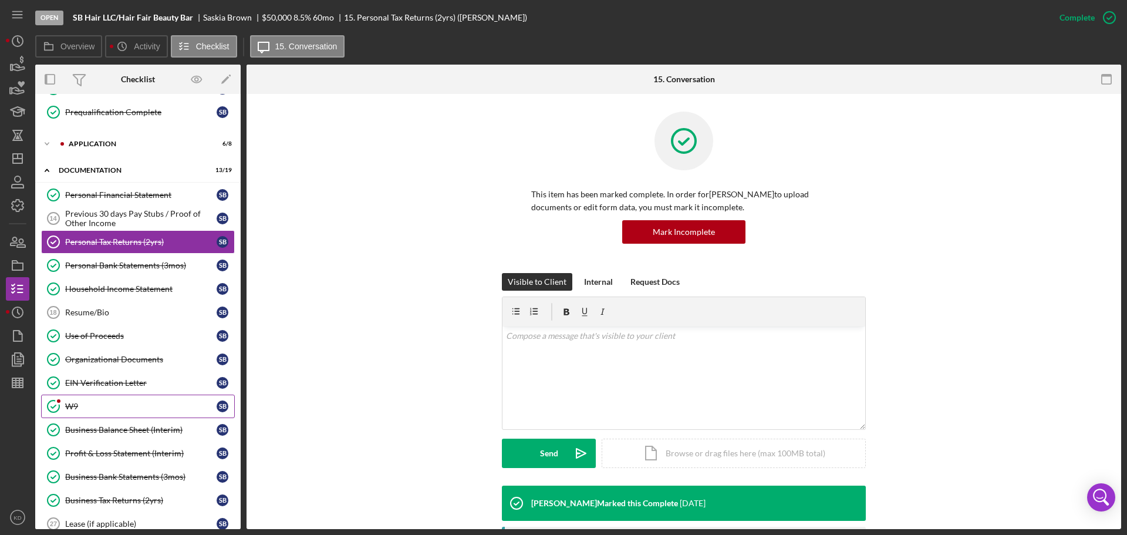
click at [67, 404] on icon "W9" at bounding box center [53, 405] width 29 height 29
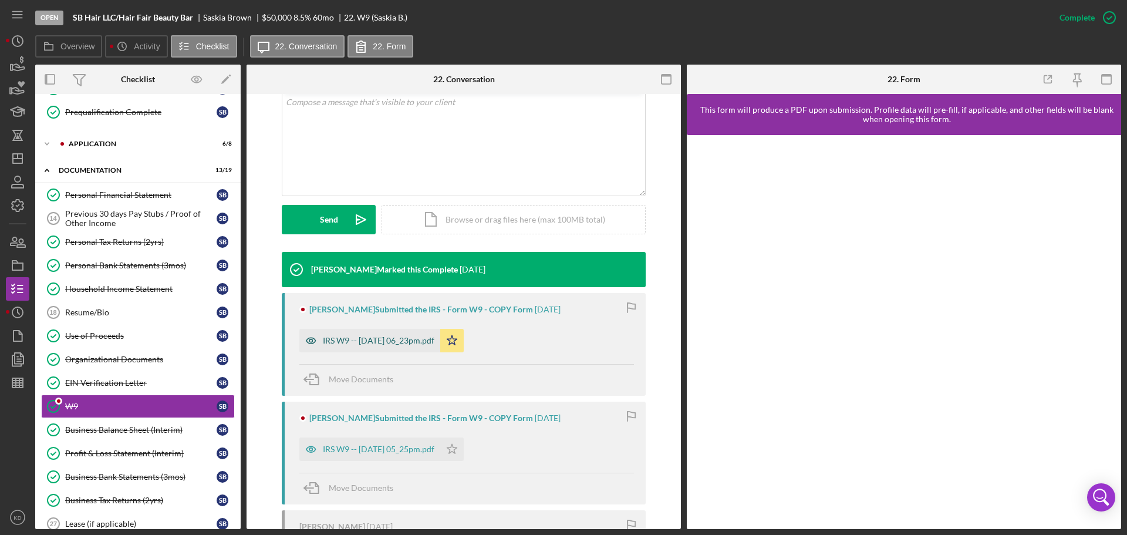
click at [369, 342] on div "IRS W9 -- [DATE] 06_23pm.pdf" at bounding box center [379, 340] width 112 height 9
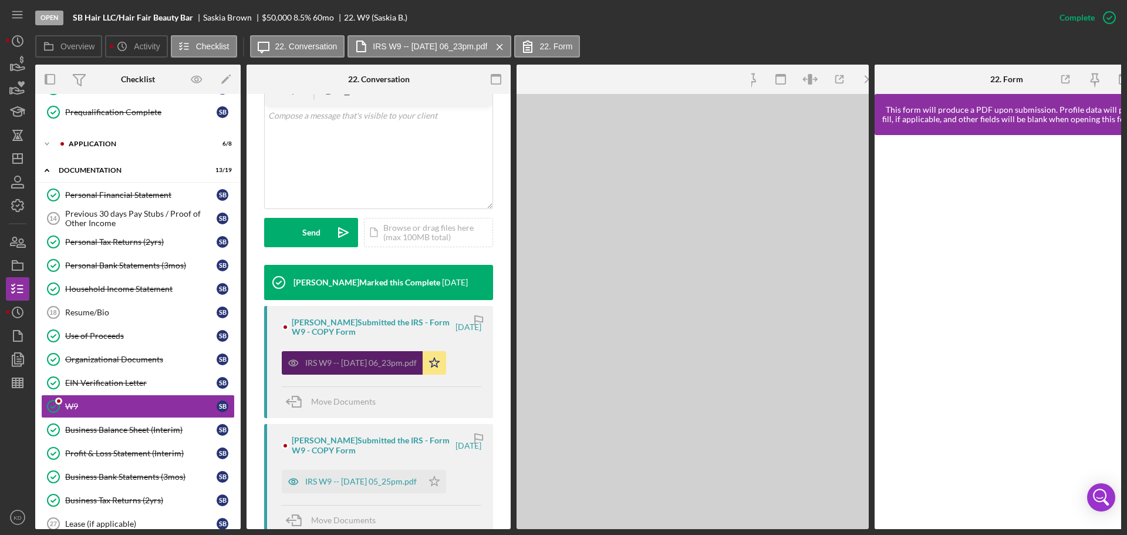
scroll to position [248, 0]
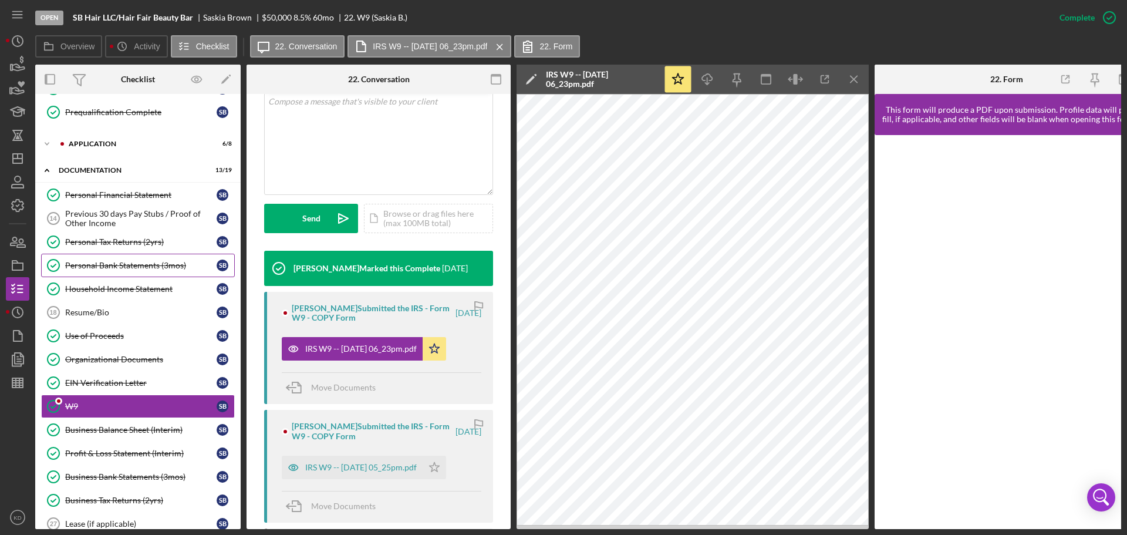
click at [107, 264] on div "Personal Bank Statements (3mos)" at bounding box center [140, 265] width 151 height 9
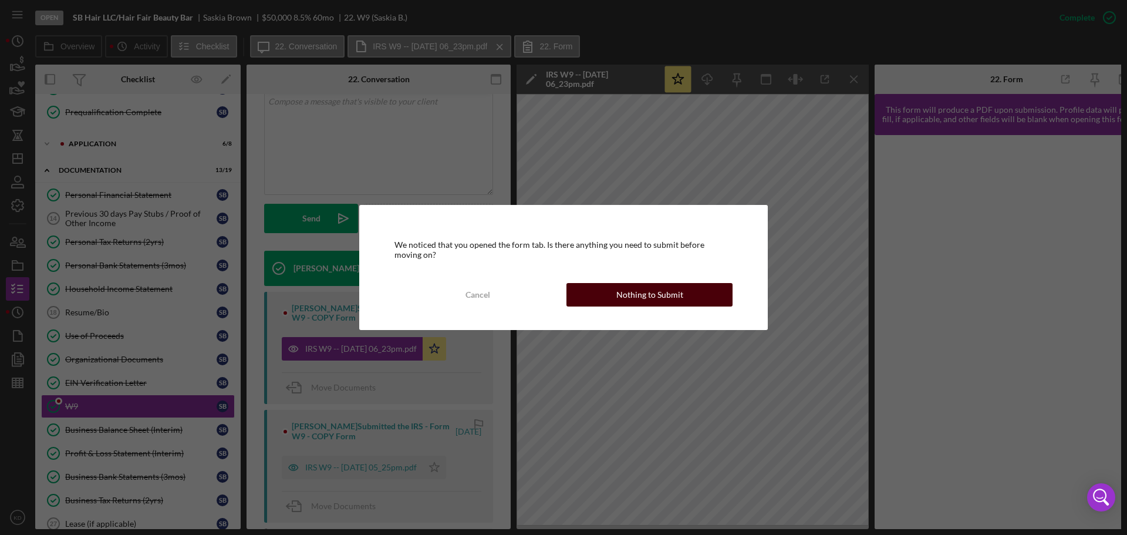
click at [686, 295] on button "Nothing to Submit" at bounding box center [649, 294] width 166 height 23
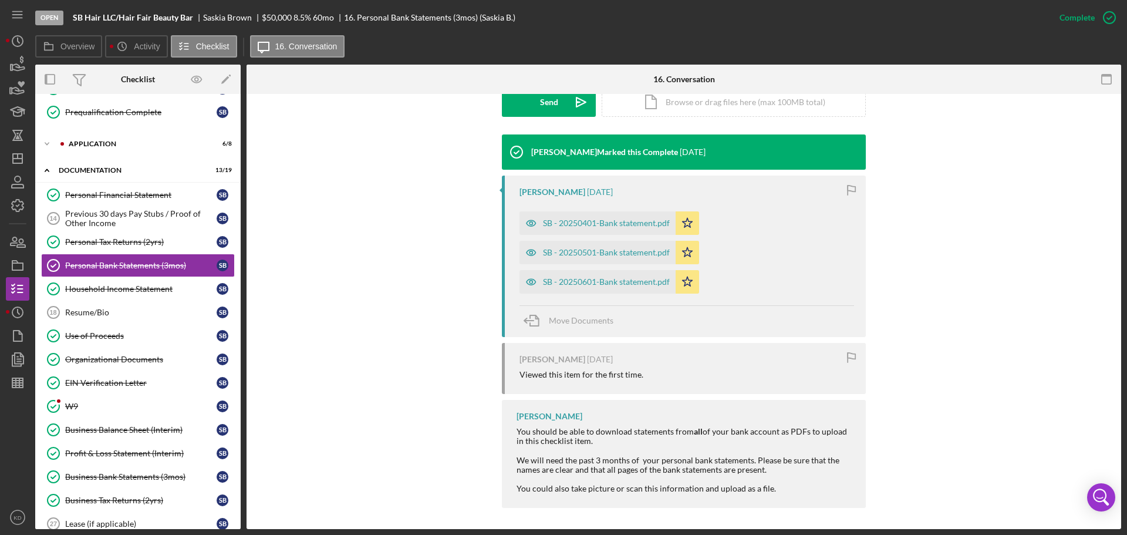
scroll to position [353, 0]
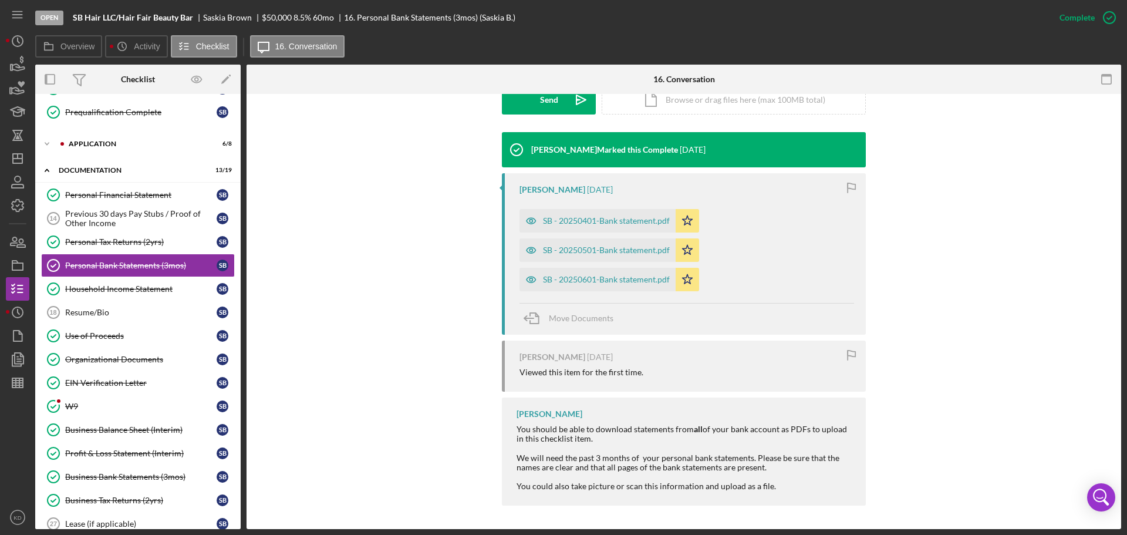
click at [607, 222] on div "SB - 20250401-Bank statement.pdf" at bounding box center [606, 220] width 127 height 9
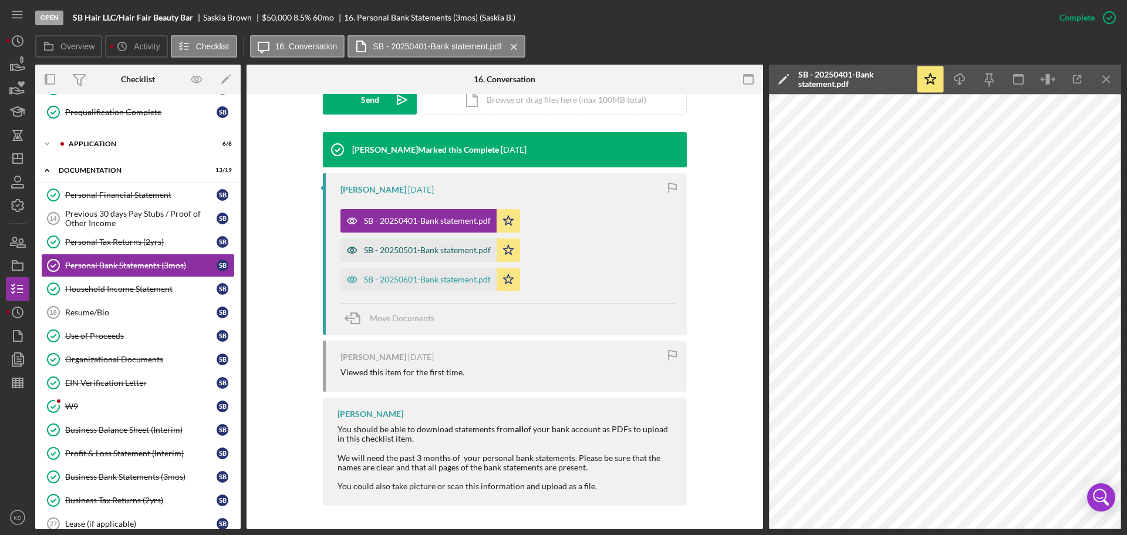
click at [432, 248] on div "SB - 20250501-Bank statement.pdf" at bounding box center [427, 249] width 127 height 9
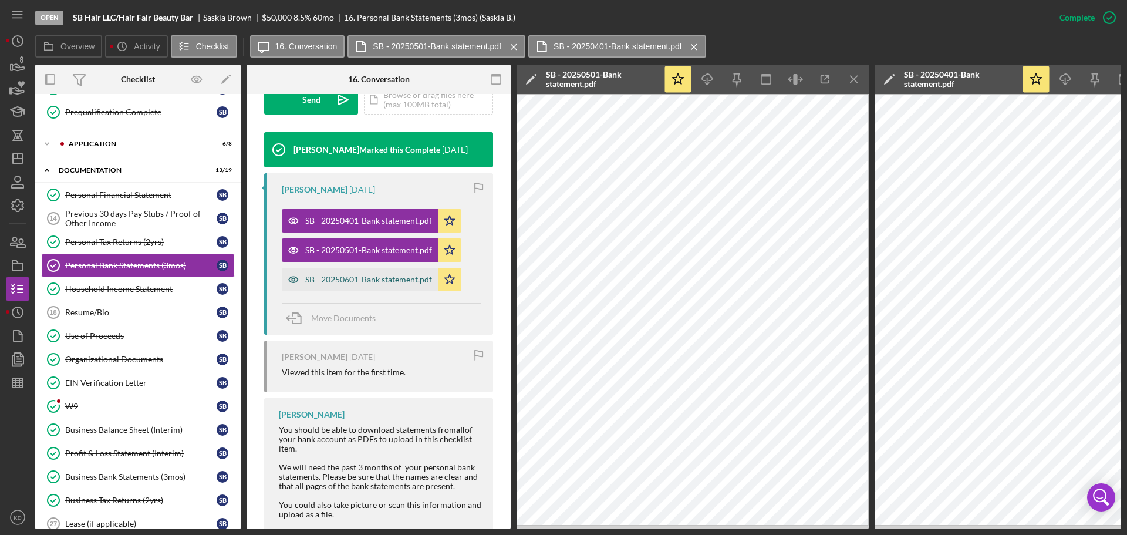
click at [364, 281] on div "SB - 20250601-Bank statement.pdf" at bounding box center [368, 279] width 127 height 9
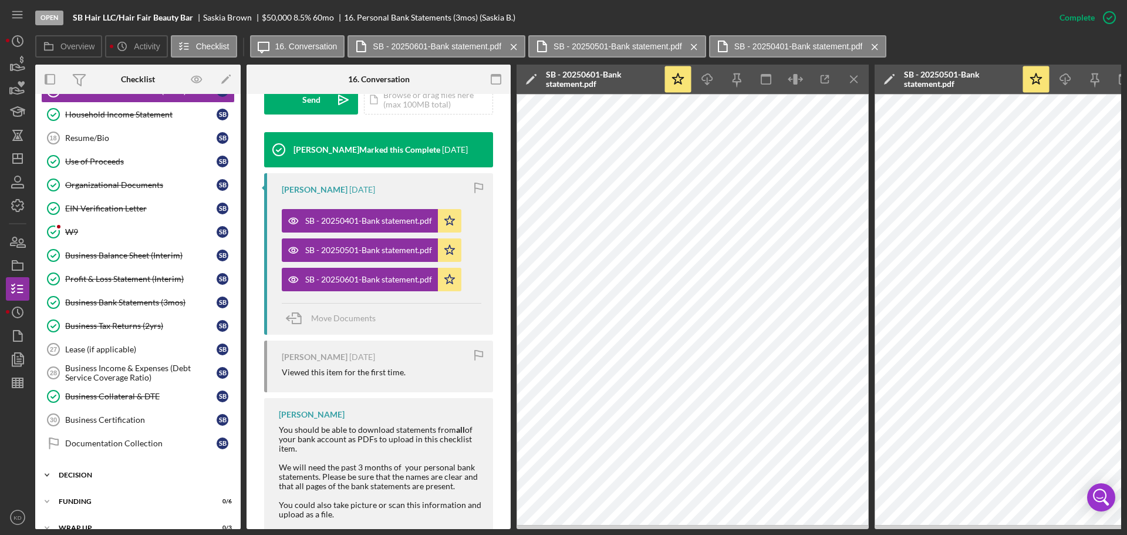
scroll to position [339, 0]
click at [103, 400] on div "Business Collateral & DTE" at bounding box center [140, 395] width 151 height 9
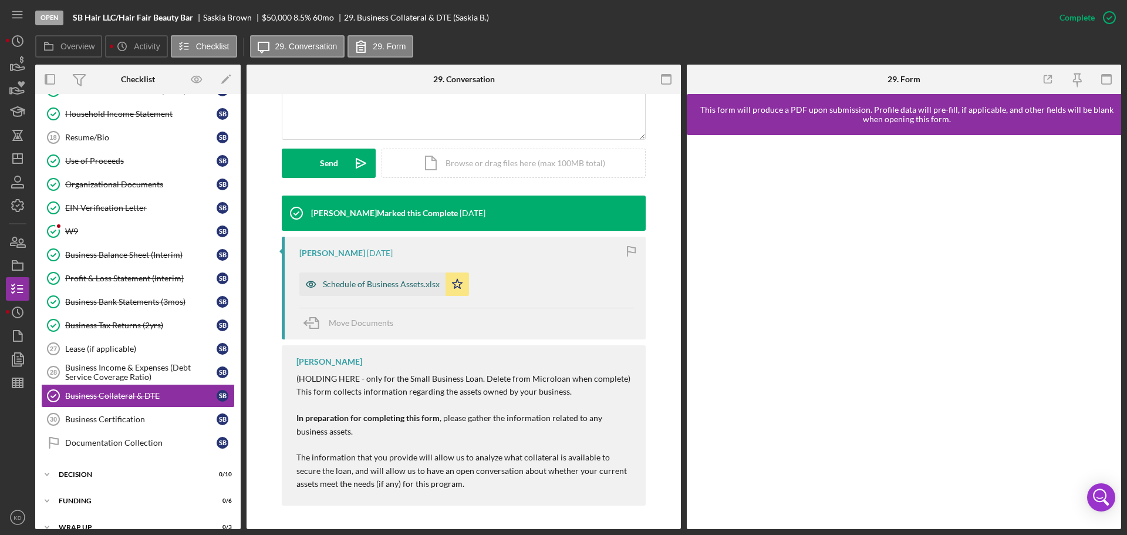
click at [394, 284] on div "Schedule of Business Assets.xlsx" at bounding box center [381, 283] width 117 height 9
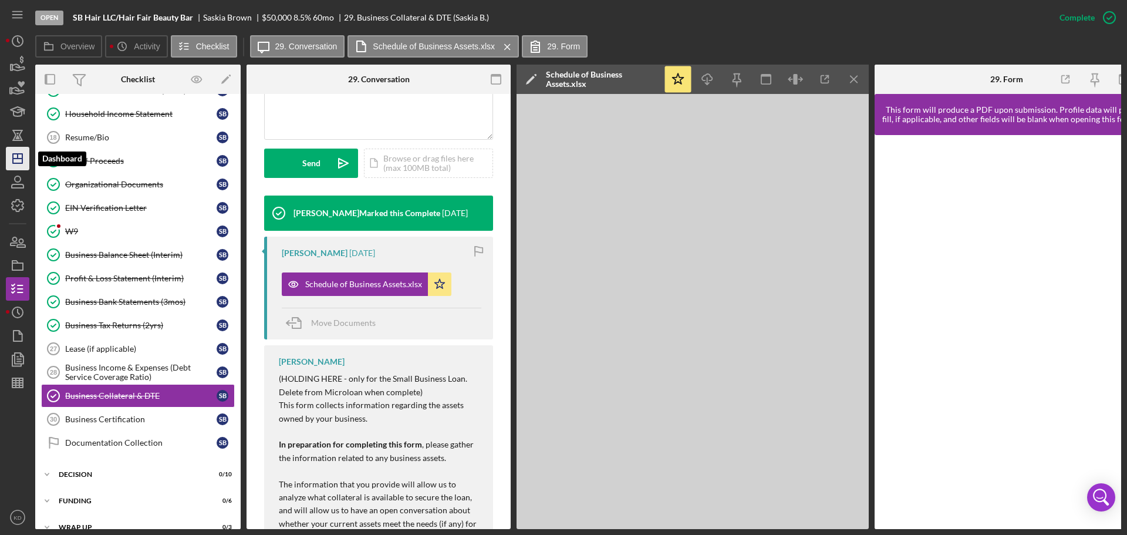
click at [15, 155] on icon "Icon/Dashboard" at bounding box center [17, 158] width 29 height 29
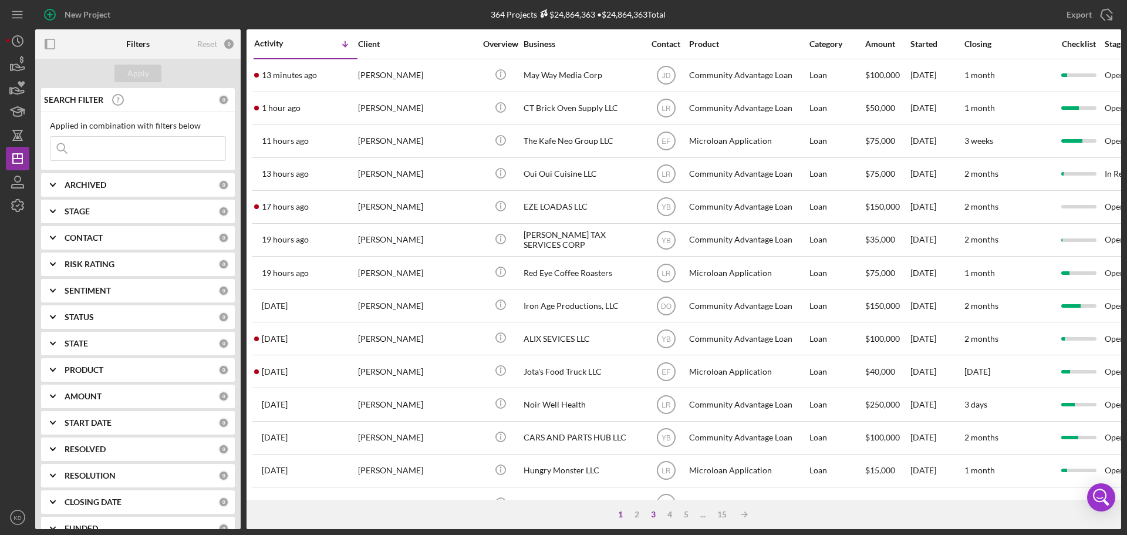
click at [655, 513] on div "3" at bounding box center [653, 513] width 16 height 9
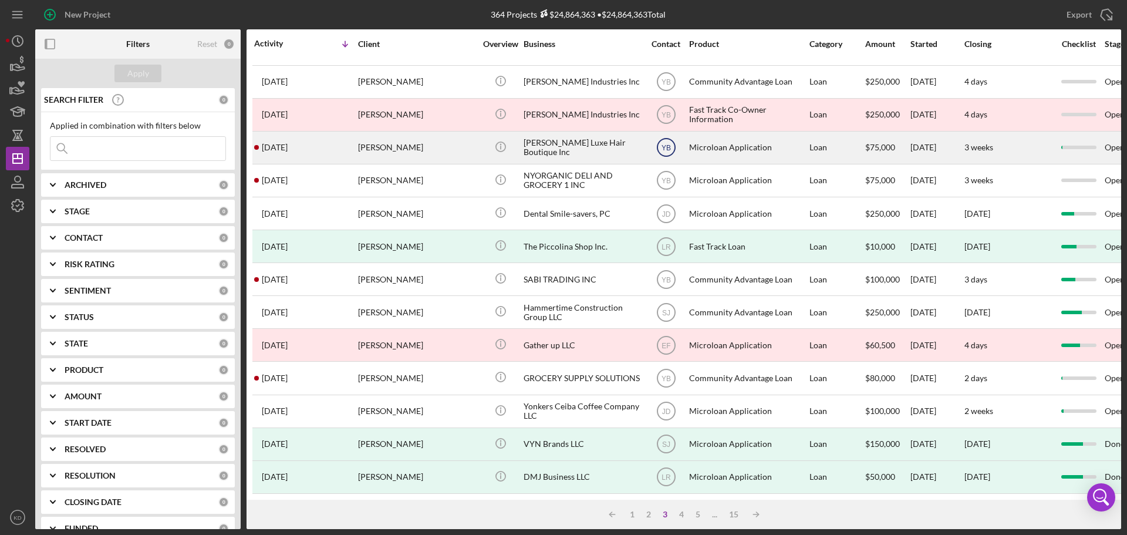
scroll to position [397, 0]
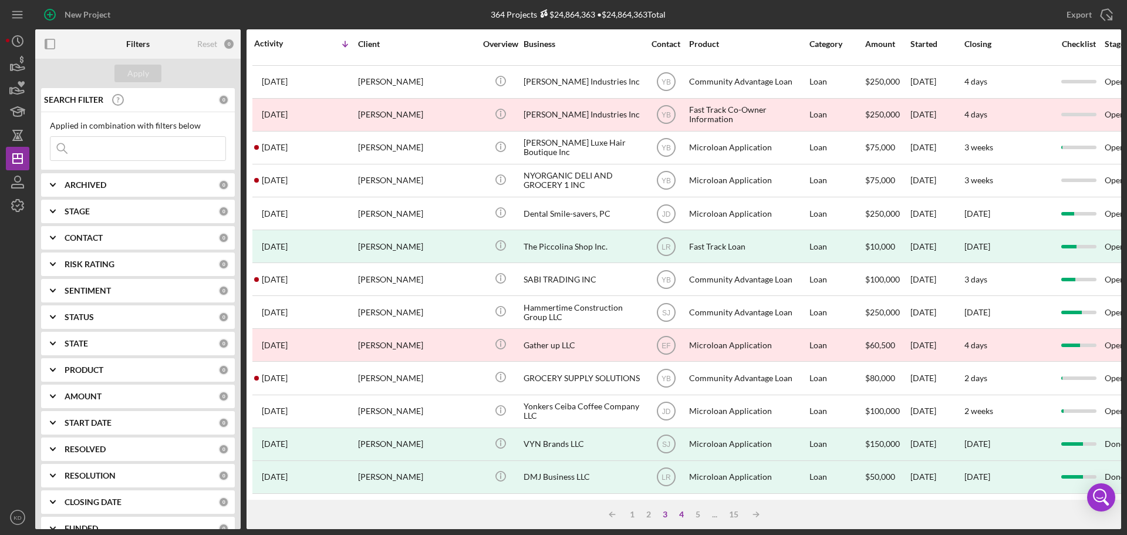
click at [681, 514] on div "4" at bounding box center [681, 513] width 16 height 9
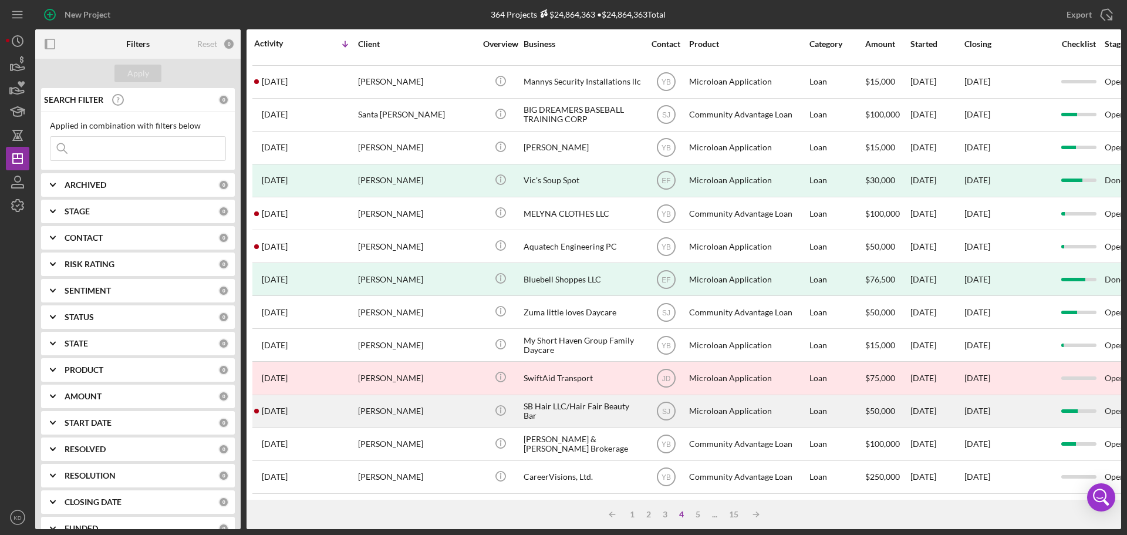
click at [549, 396] on div "SB Hair LLC/Hair Fair Beauty Bar" at bounding box center [581, 411] width 117 height 31
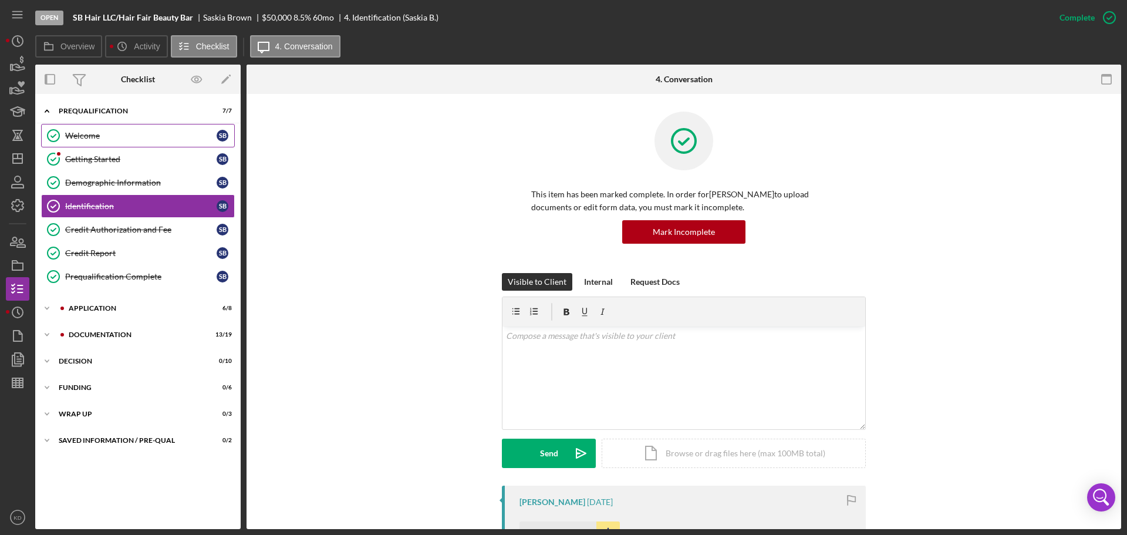
click at [65, 139] on div "Welcome" at bounding box center [140, 135] width 151 height 9
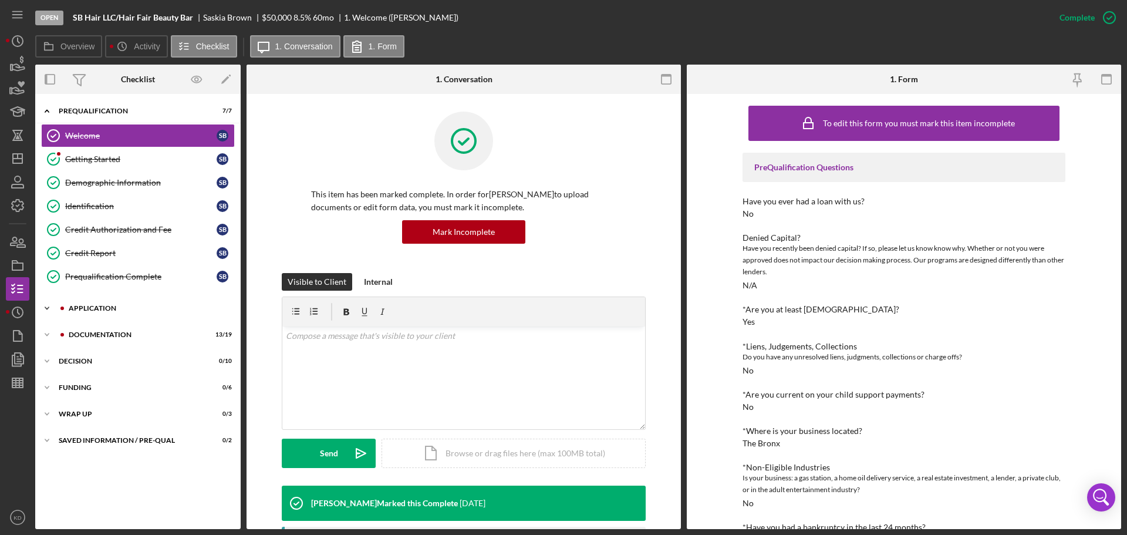
click at [42, 302] on icon "Icon/Expander" at bounding box center [46, 307] width 23 height 23
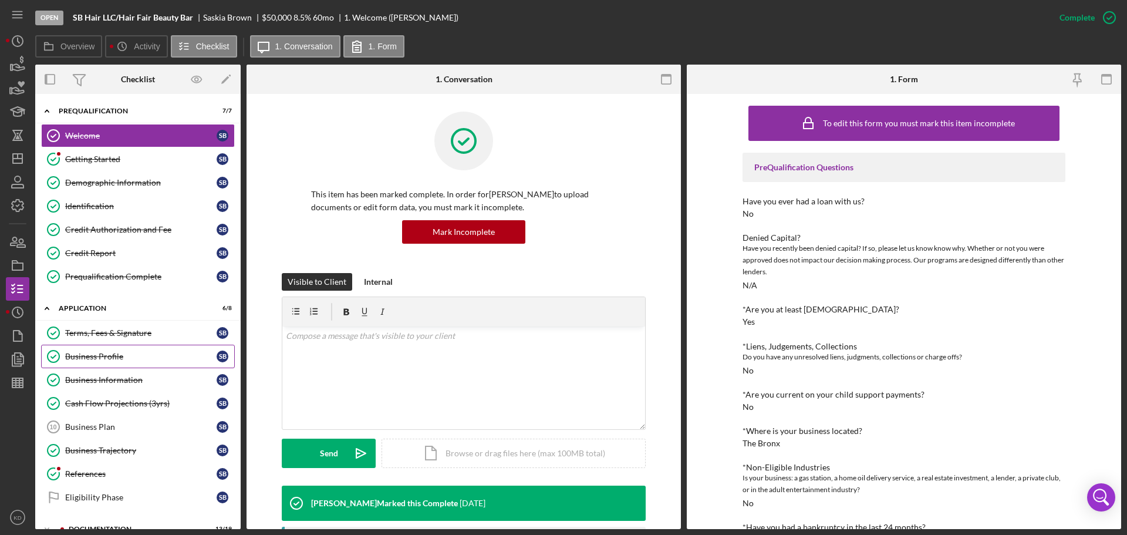
click at [90, 358] on div "Business Profile" at bounding box center [140, 356] width 151 height 9
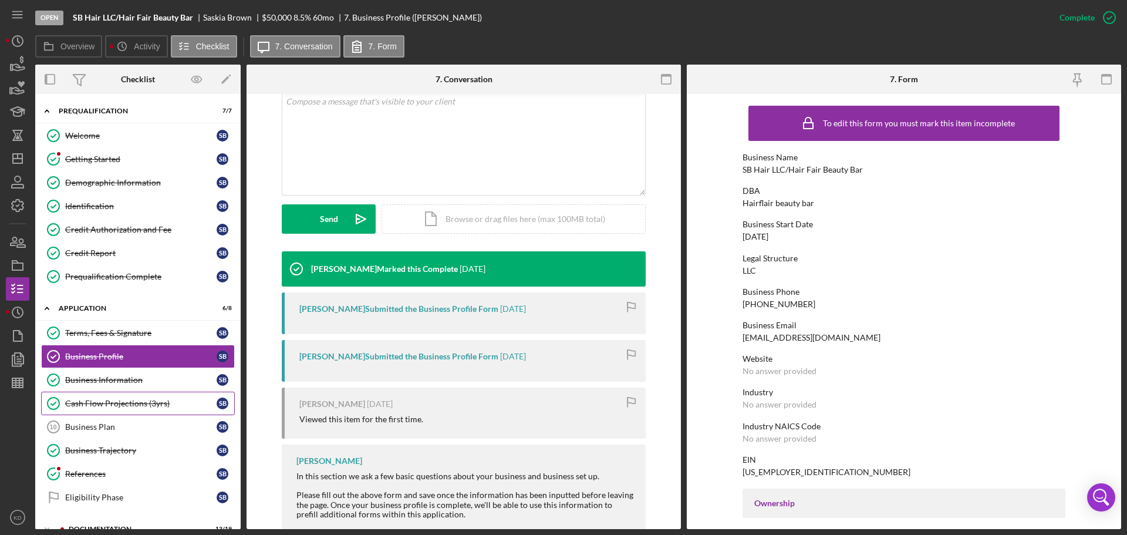
scroll to position [235, 0]
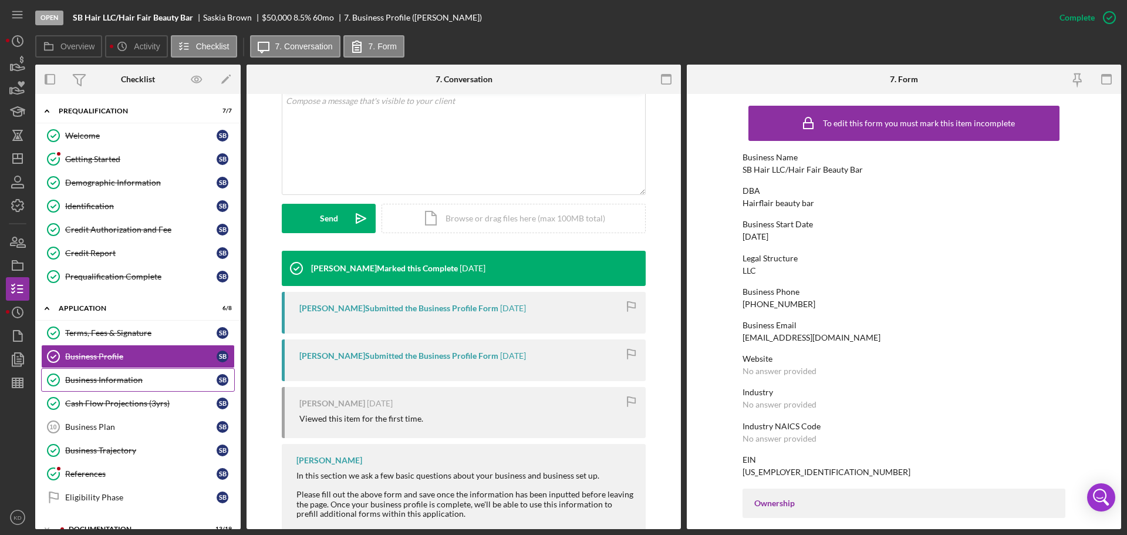
click at [80, 377] on div "Business Information" at bounding box center [140, 379] width 151 height 9
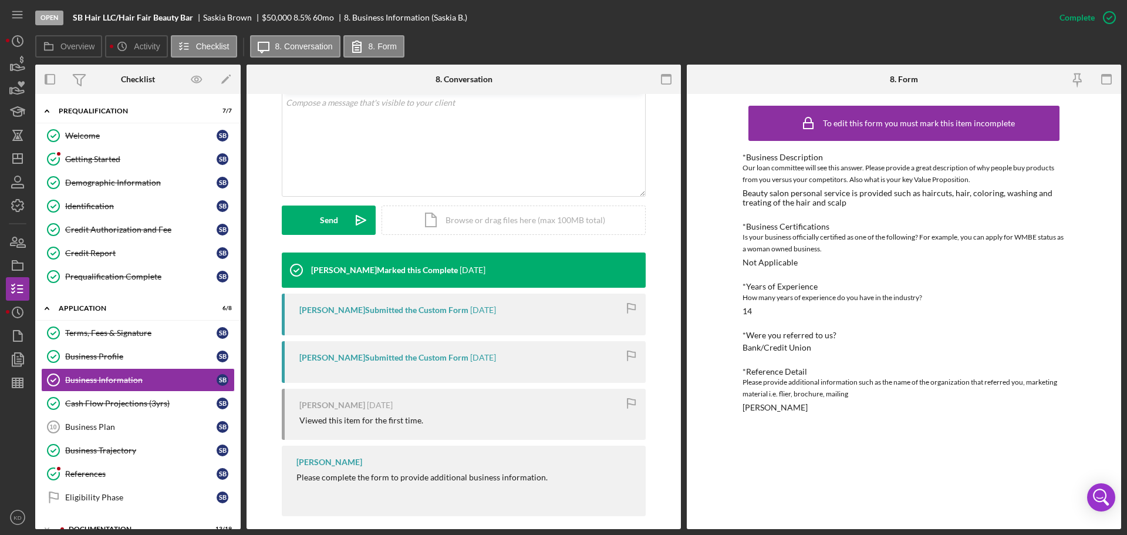
scroll to position [234, 0]
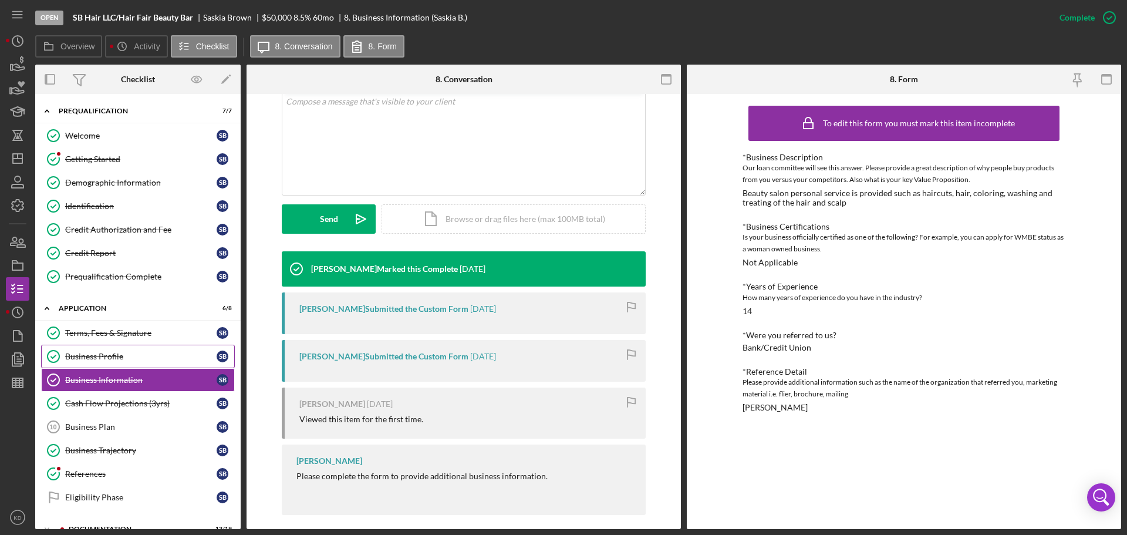
click at [89, 357] on div "Business Profile" at bounding box center [140, 356] width 151 height 9
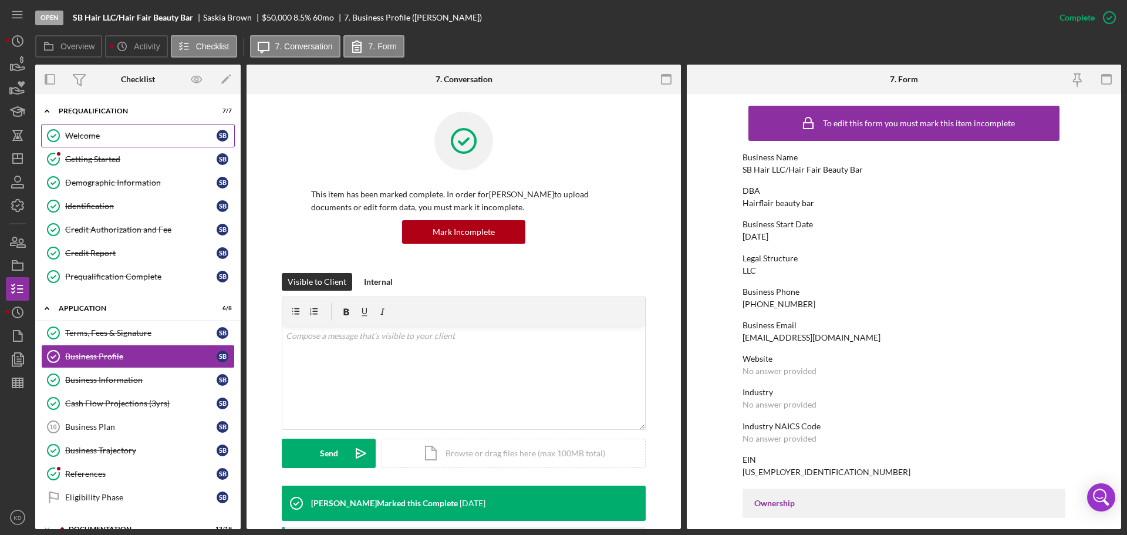
click at [75, 136] on div "Welcome" at bounding box center [140, 135] width 151 height 9
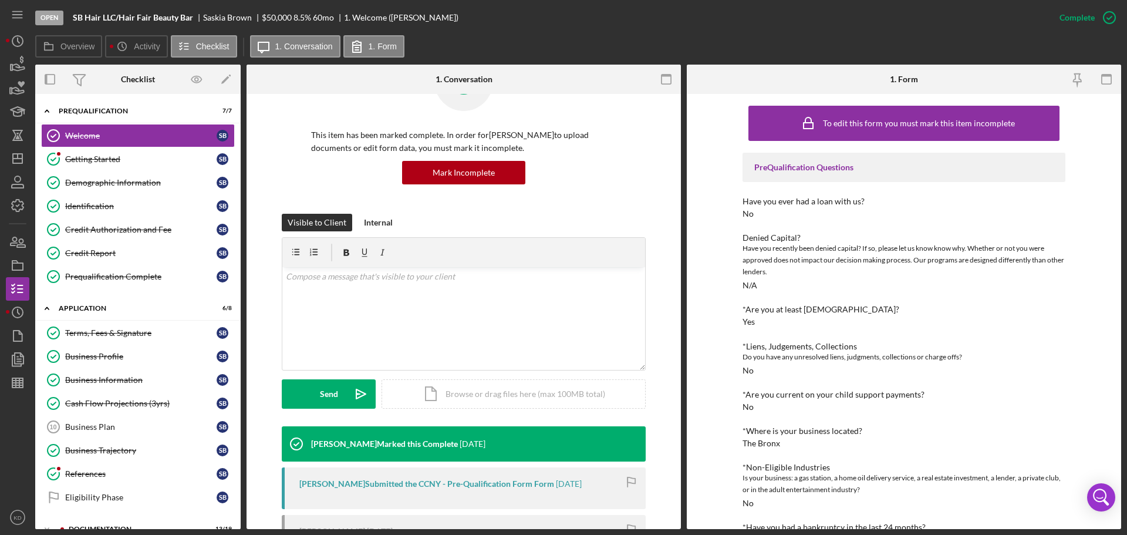
scroll to position [59, 0]
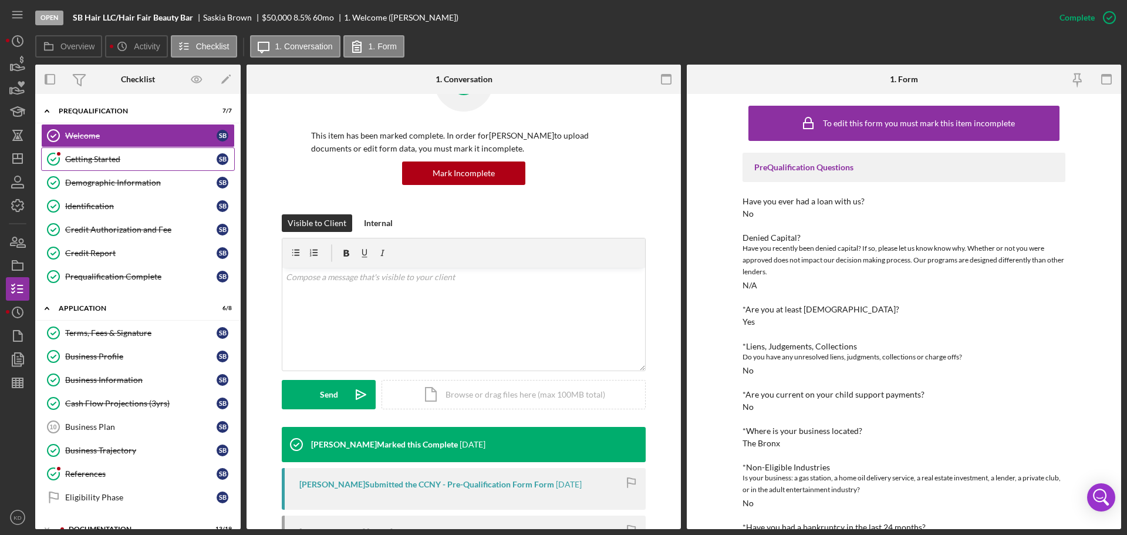
click at [96, 160] on div "Getting Started" at bounding box center [140, 158] width 151 height 9
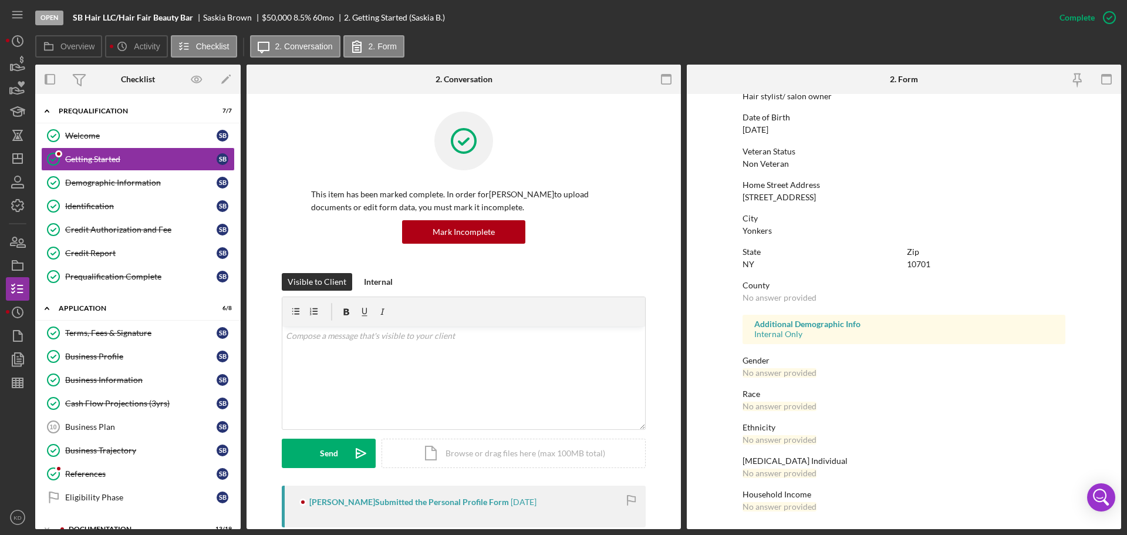
scroll to position [1, 0]
click at [20, 154] on polygon "button" at bounding box center [17, 158] width 9 height 9
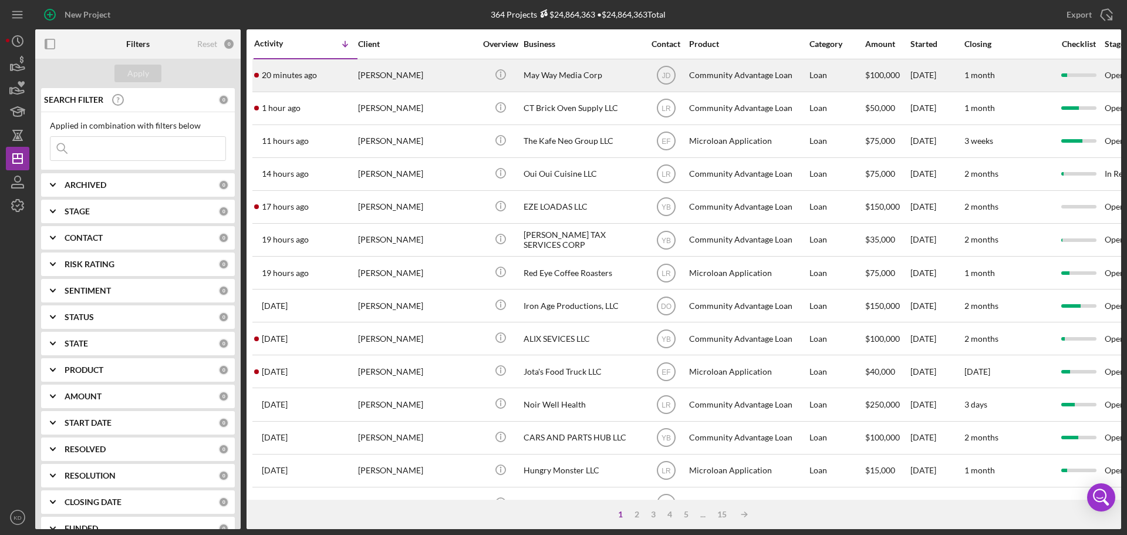
click at [565, 75] on div "May Way Media Corp" at bounding box center [581, 75] width 117 height 31
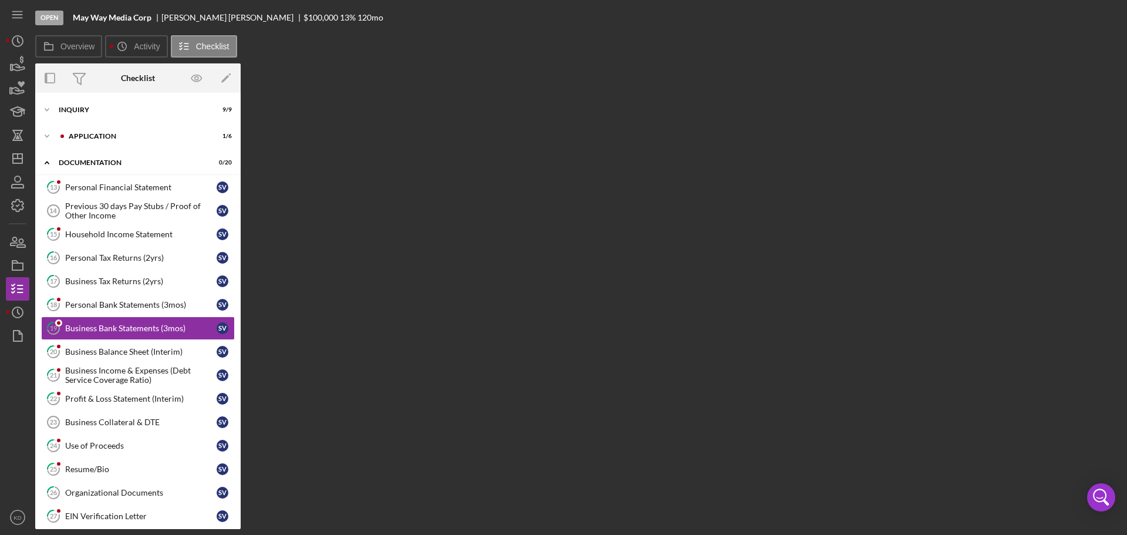
scroll to position [18, 0]
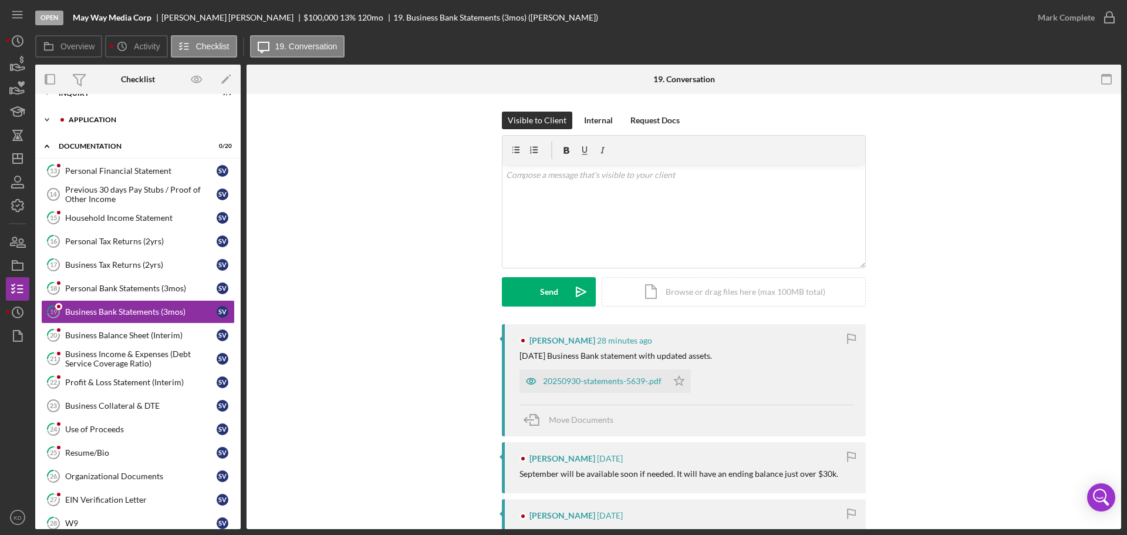
click at [48, 120] on polyline at bounding box center [47, 120] width 4 height 2
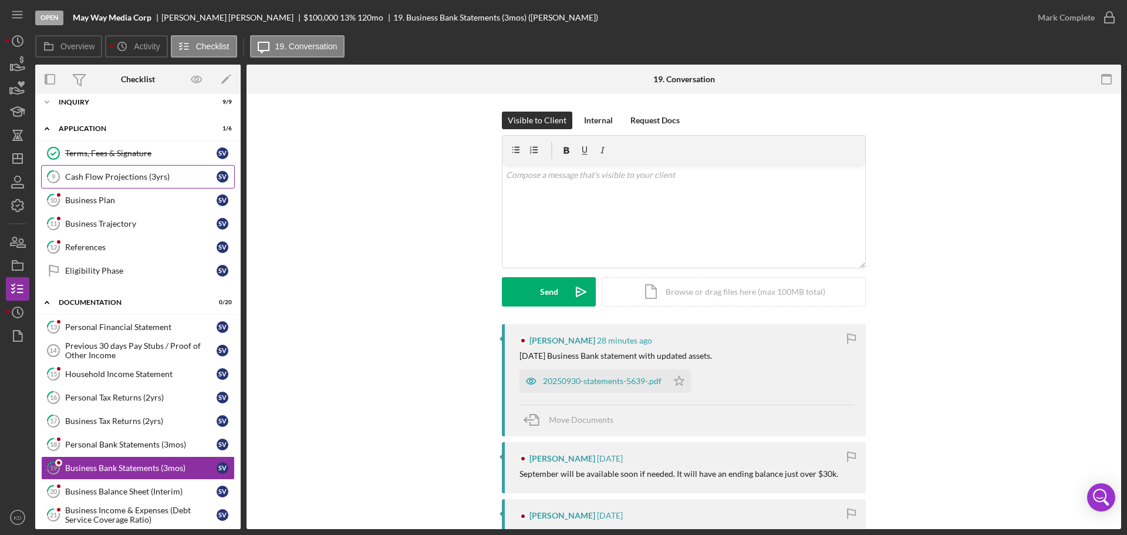
scroll to position [0, 0]
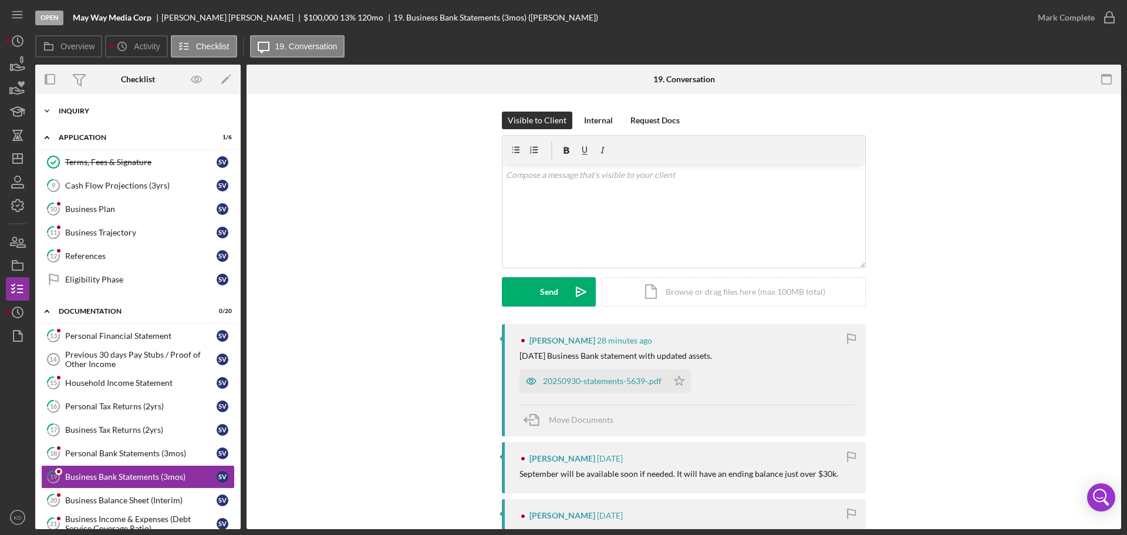
click at [49, 112] on icon "Icon/Expander" at bounding box center [46, 110] width 23 height 23
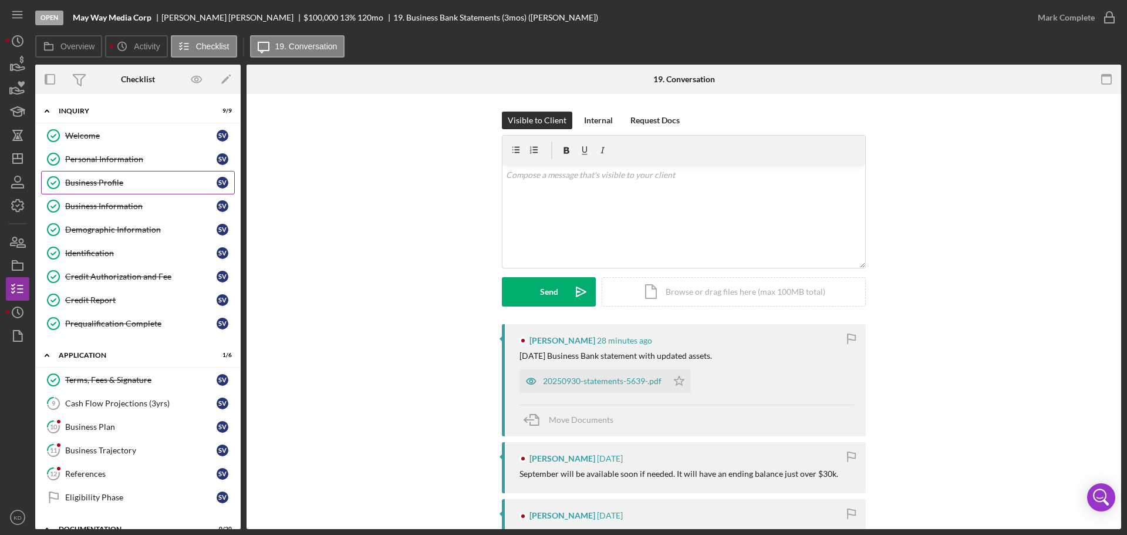
click at [105, 181] on div "Business Profile" at bounding box center [140, 182] width 151 height 9
